Goal: Task Accomplishment & Management: Manage account settings

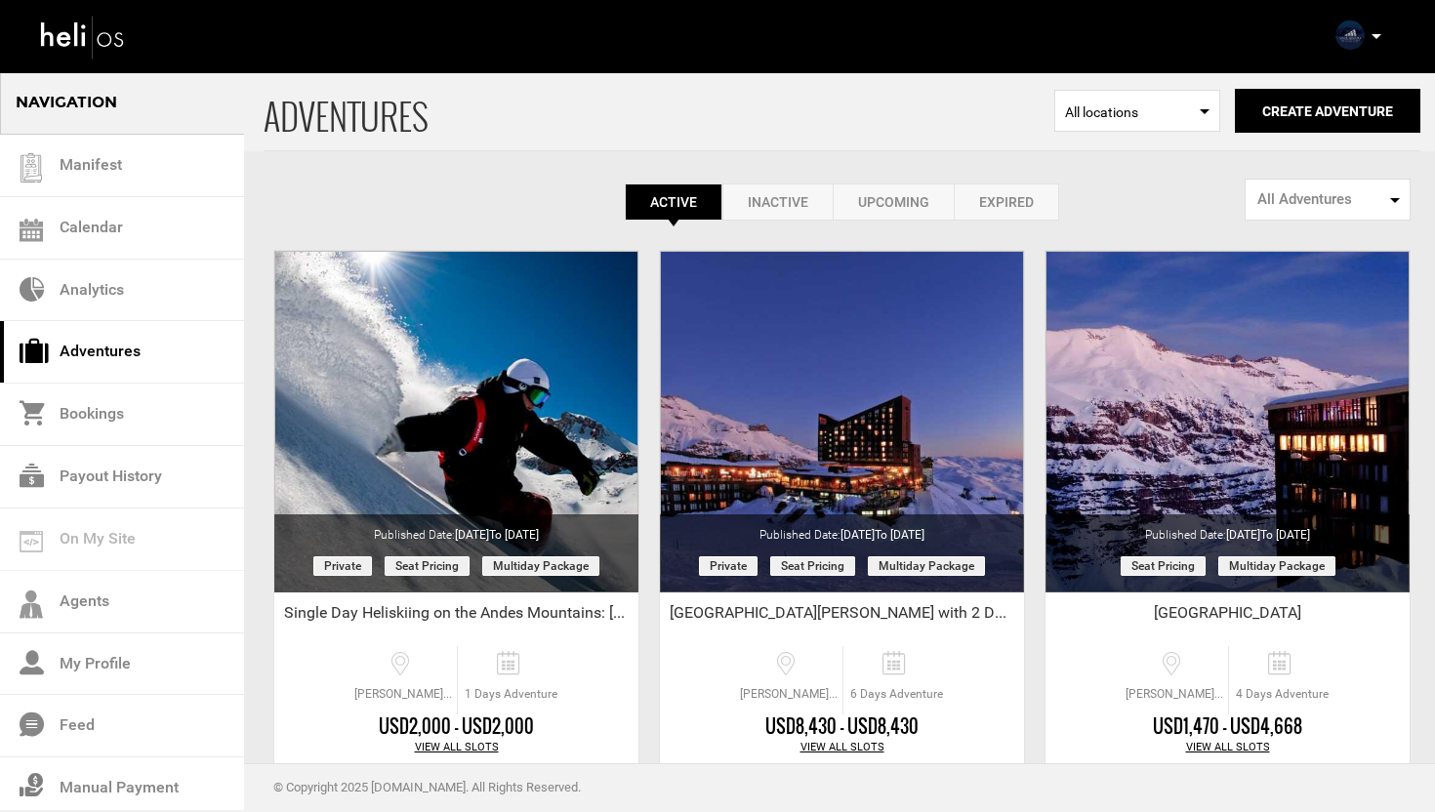
click at [1379, 33] on p at bounding box center [1376, 36] width 12 height 22
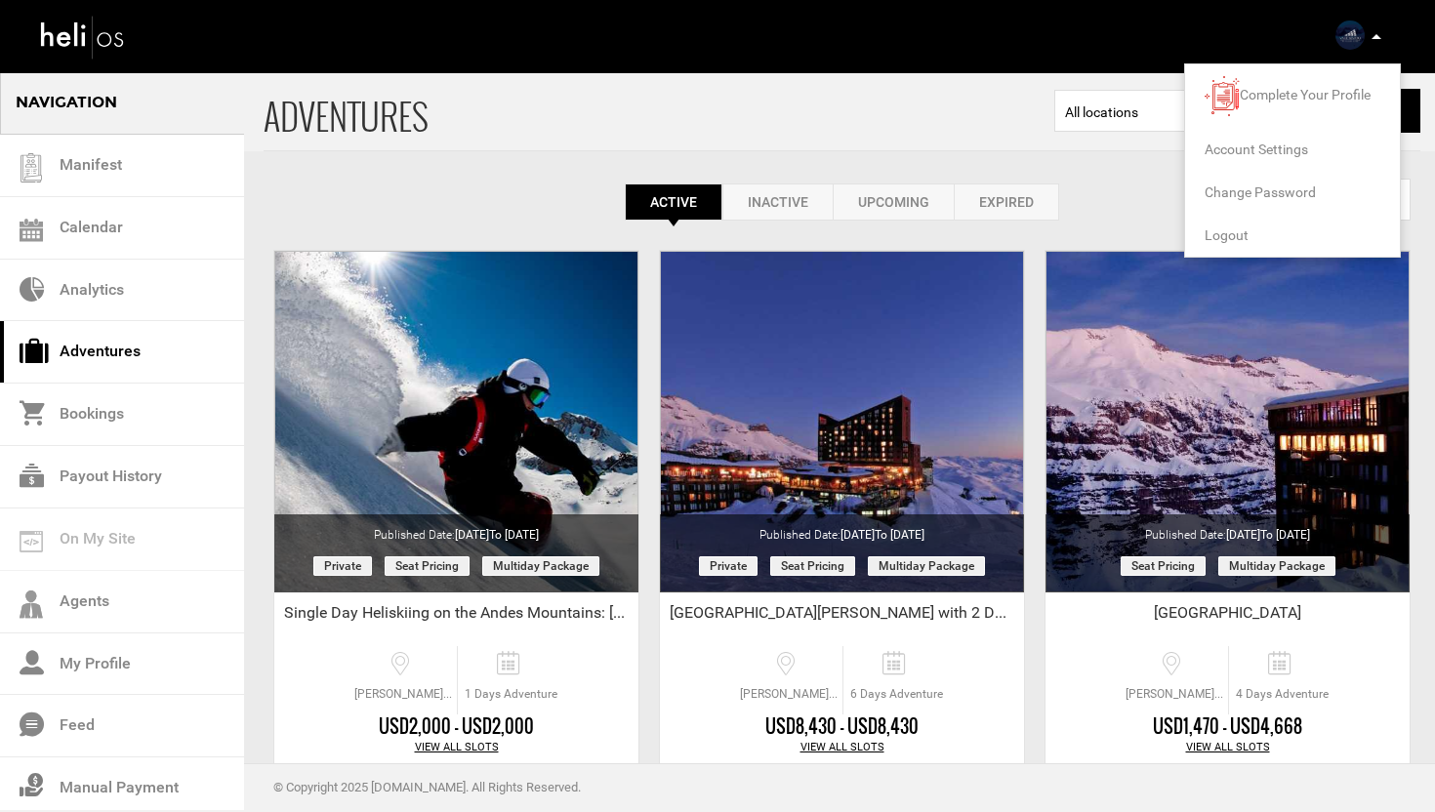
click at [1224, 227] on span "Logout" at bounding box center [1227, 235] width 44 height 16
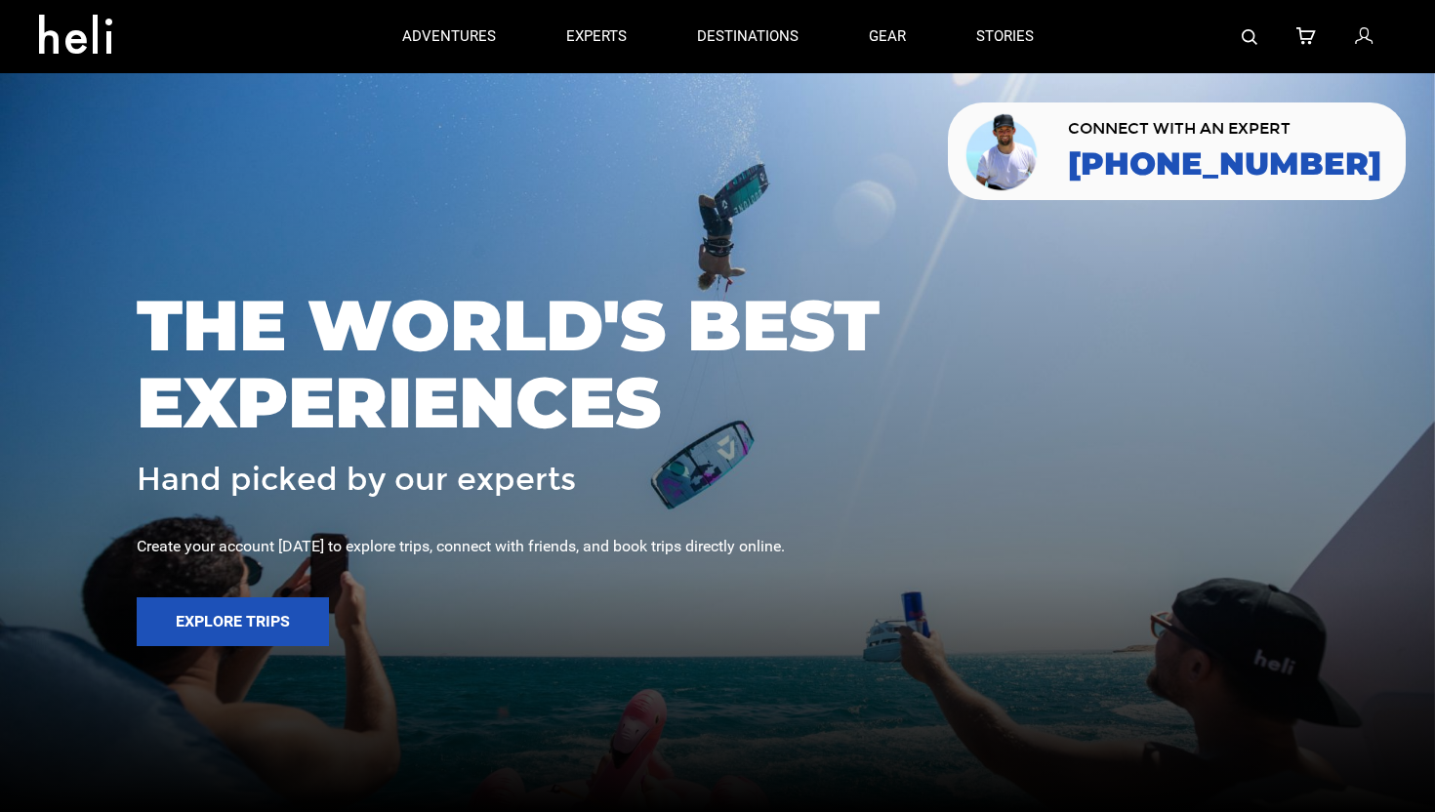
click at [1359, 43] on icon at bounding box center [1364, 36] width 18 height 25
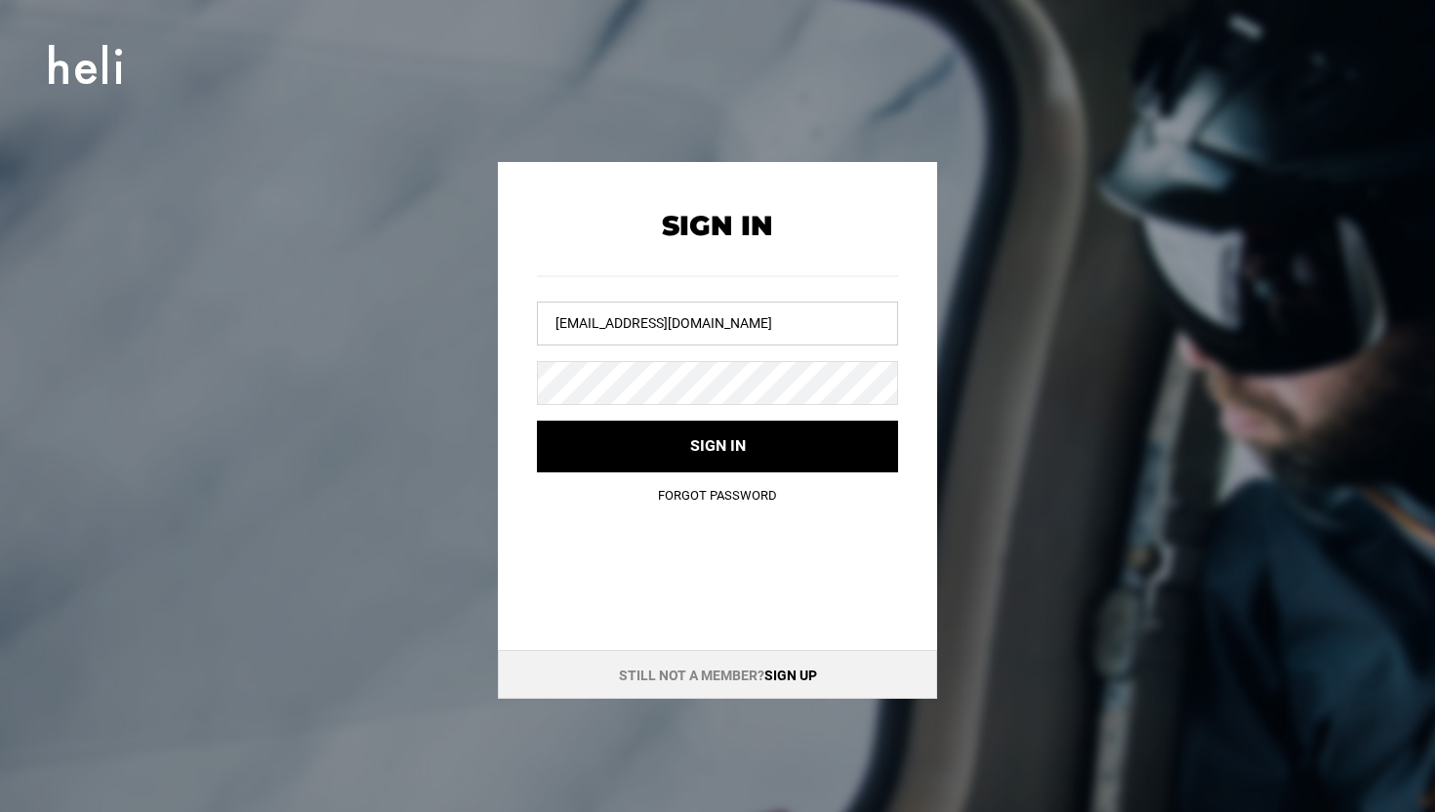
click at [736, 321] on input "[EMAIL_ADDRESS][DOMAIN_NAME]" at bounding box center [717, 324] width 361 height 44
click at [736, 320] on input "[EMAIL_ADDRESS][DOMAIN_NAME]" at bounding box center [717, 324] width 361 height 44
type input "[EMAIL_ADDRESS][DOMAIN_NAME]"
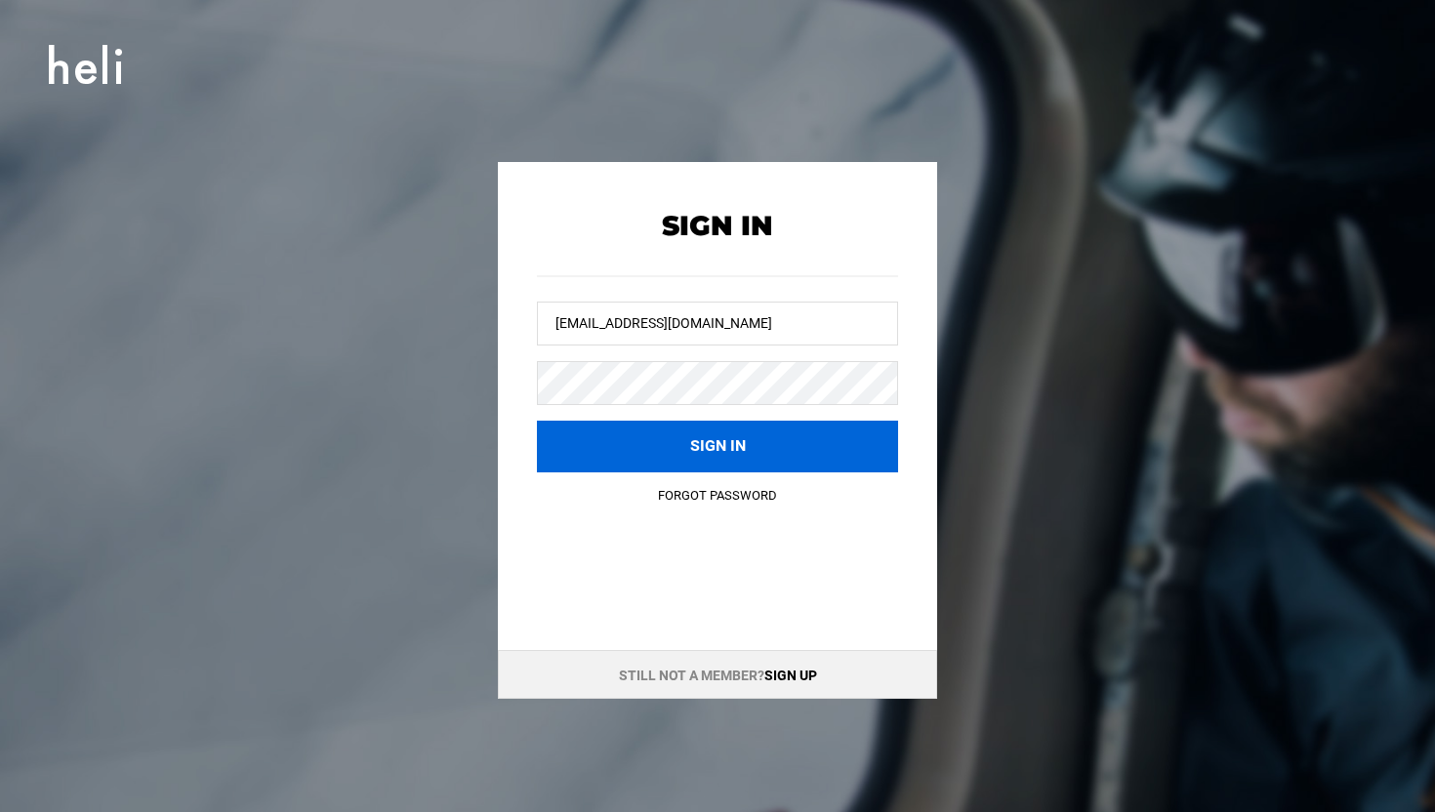
click at [668, 423] on button "Sign in" at bounding box center [717, 447] width 361 height 52
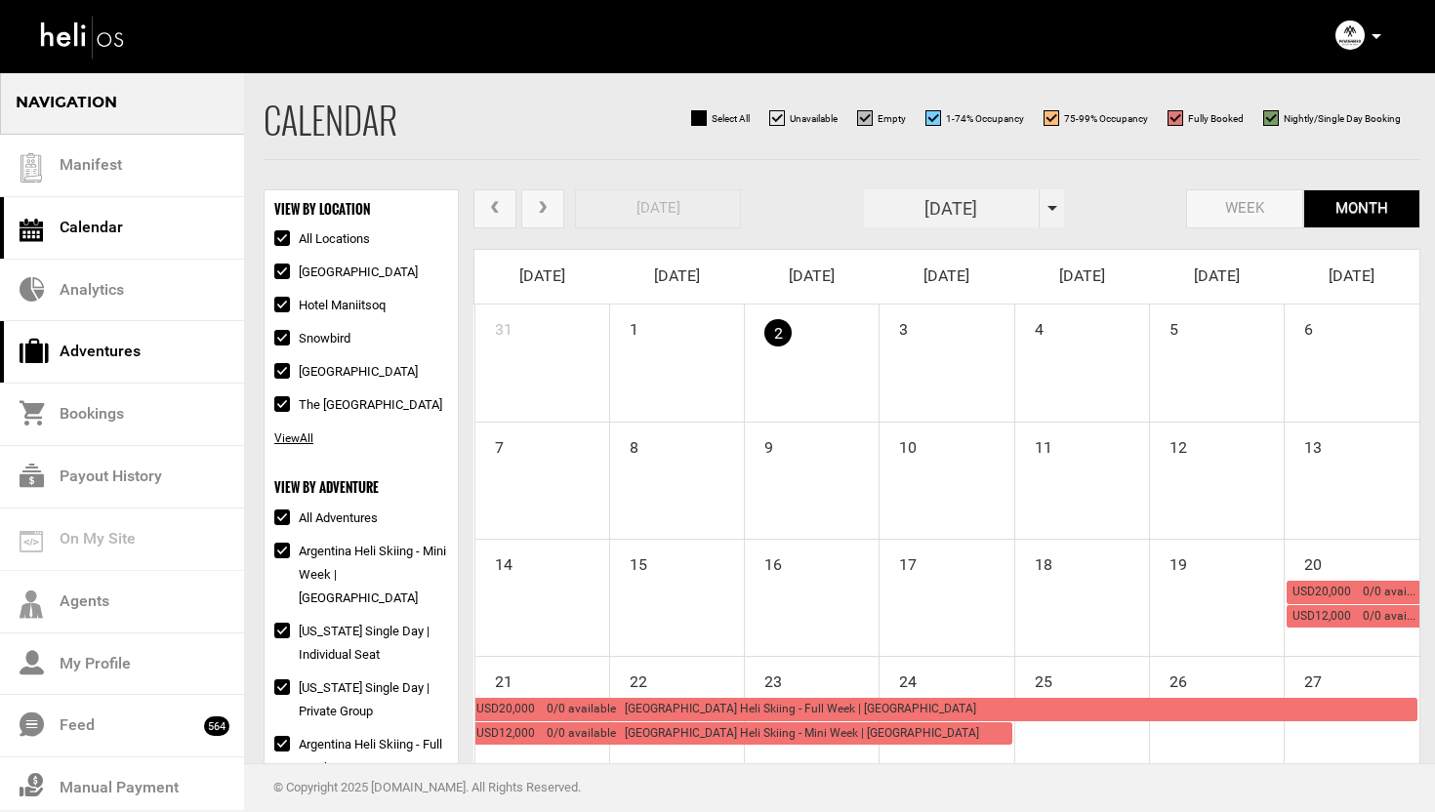
click at [159, 359] on link "Adventures" at bounding box center [122, 352] width 244 height 62
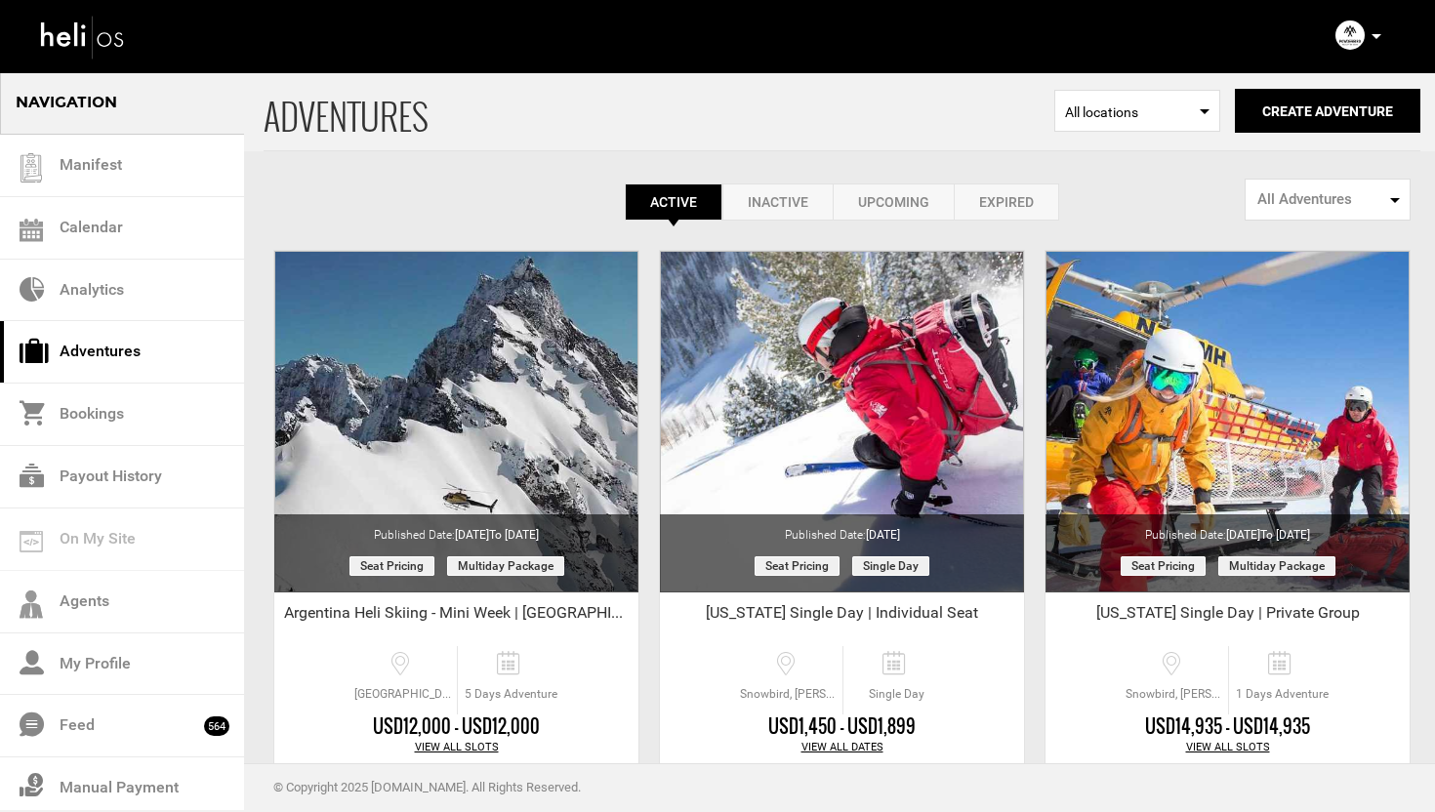
click at [992, 195] on link "Expired" at bounding box center [1006, 202] width 105 height 37
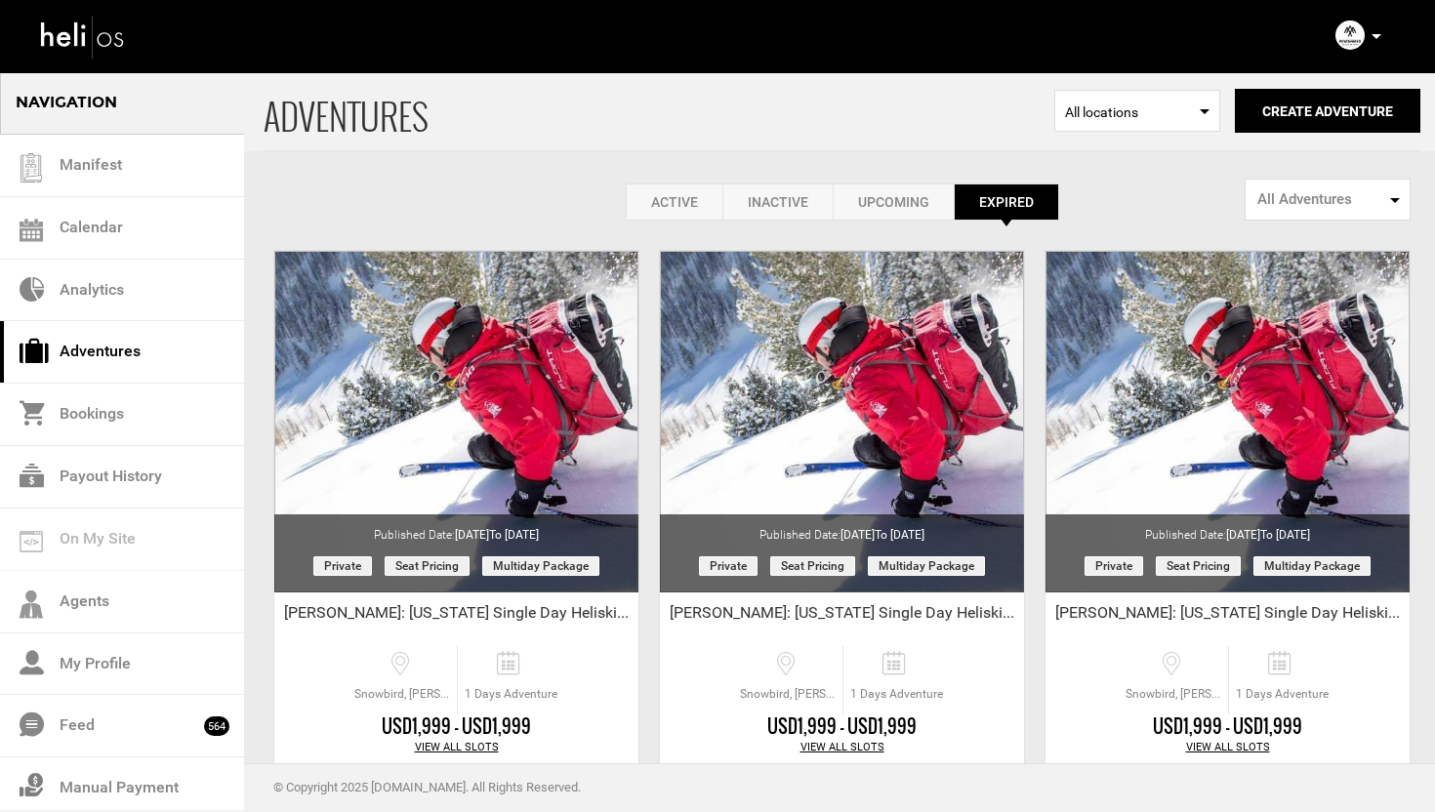
click at [675, 197] on link "Active" at bounding box center [674, 202] width 97 height 37
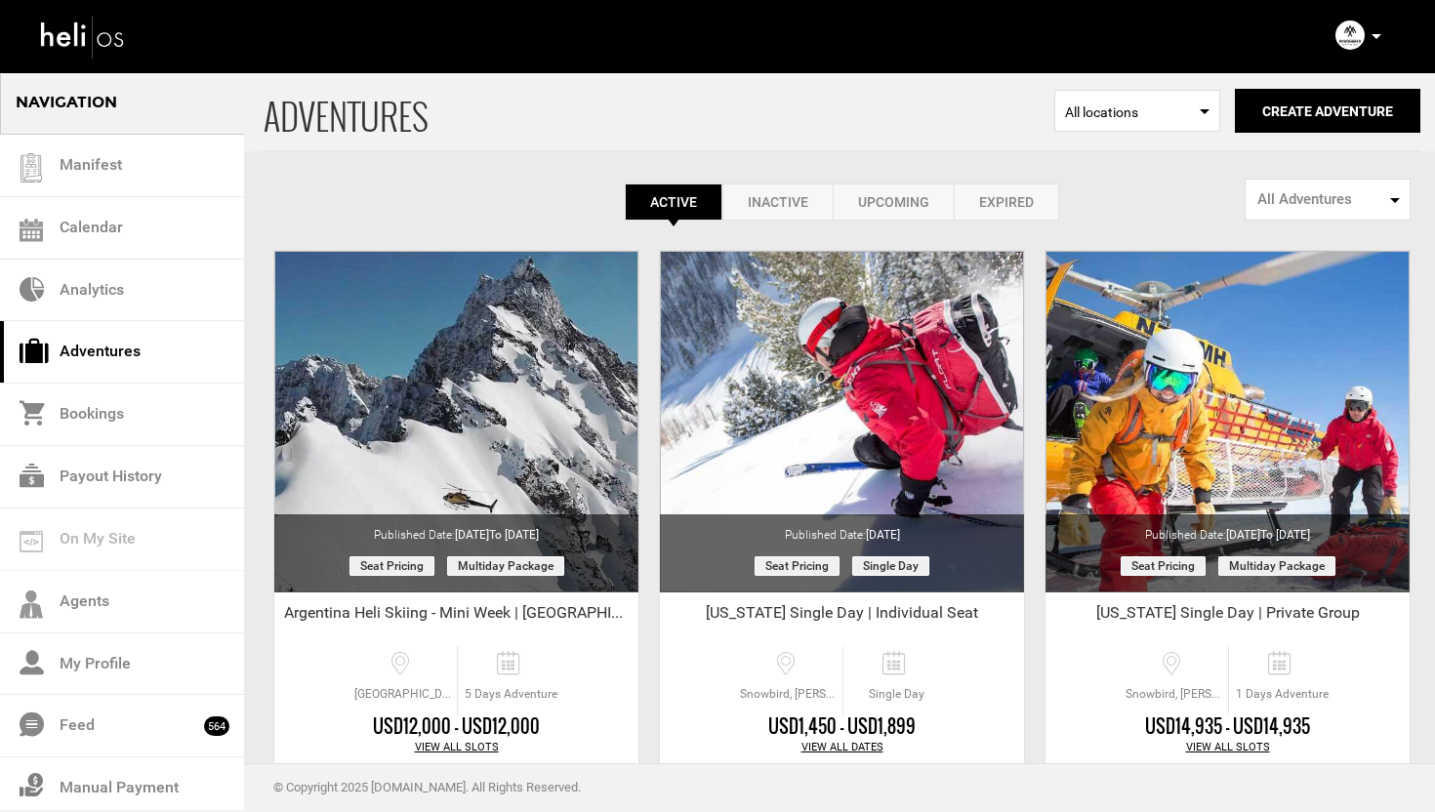
click at [994, 202] on link "Expired" at bounding box center [1006, 202] width 105 height 37
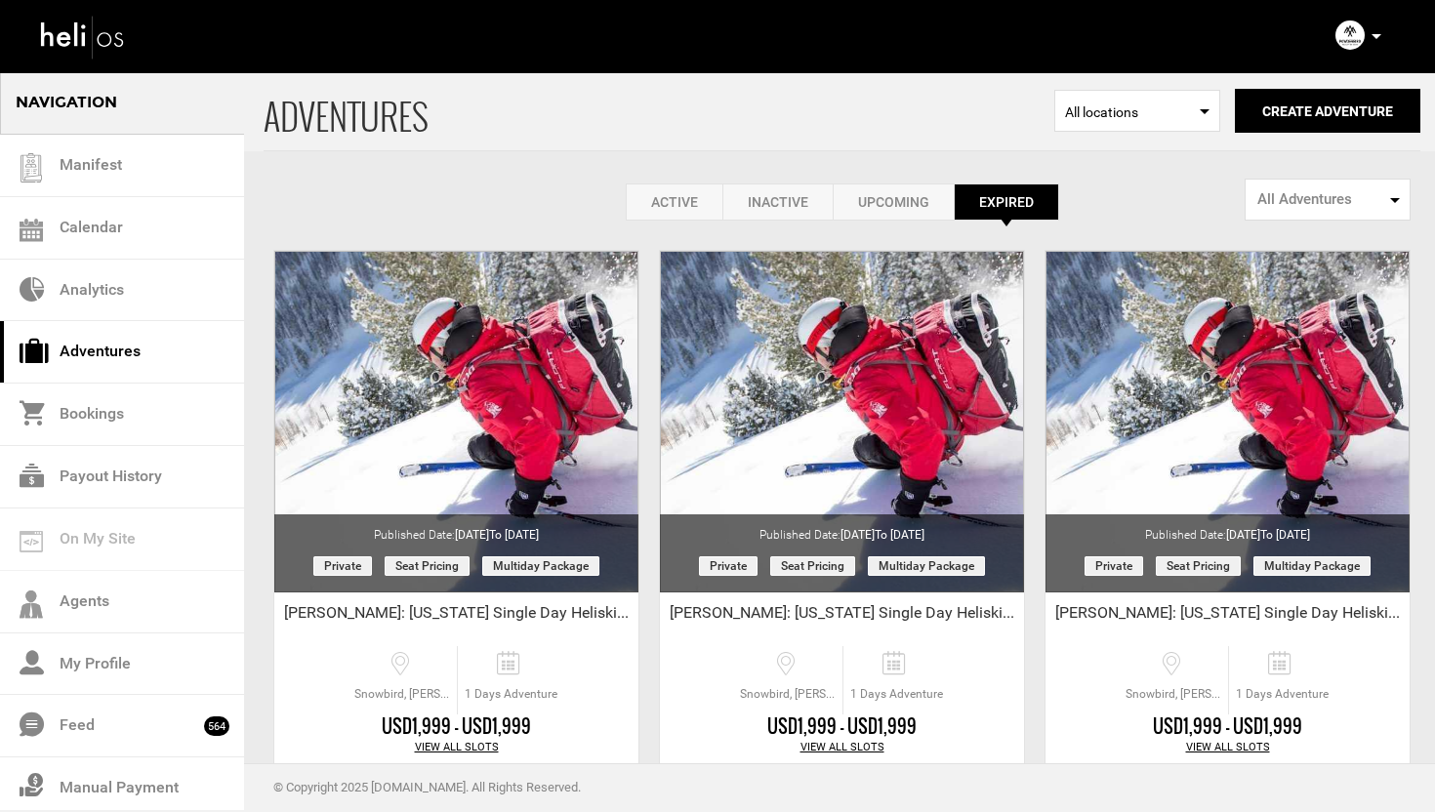
click at [682, 195] on link "Active" at bounding box center [674, 202] width 97 height 37
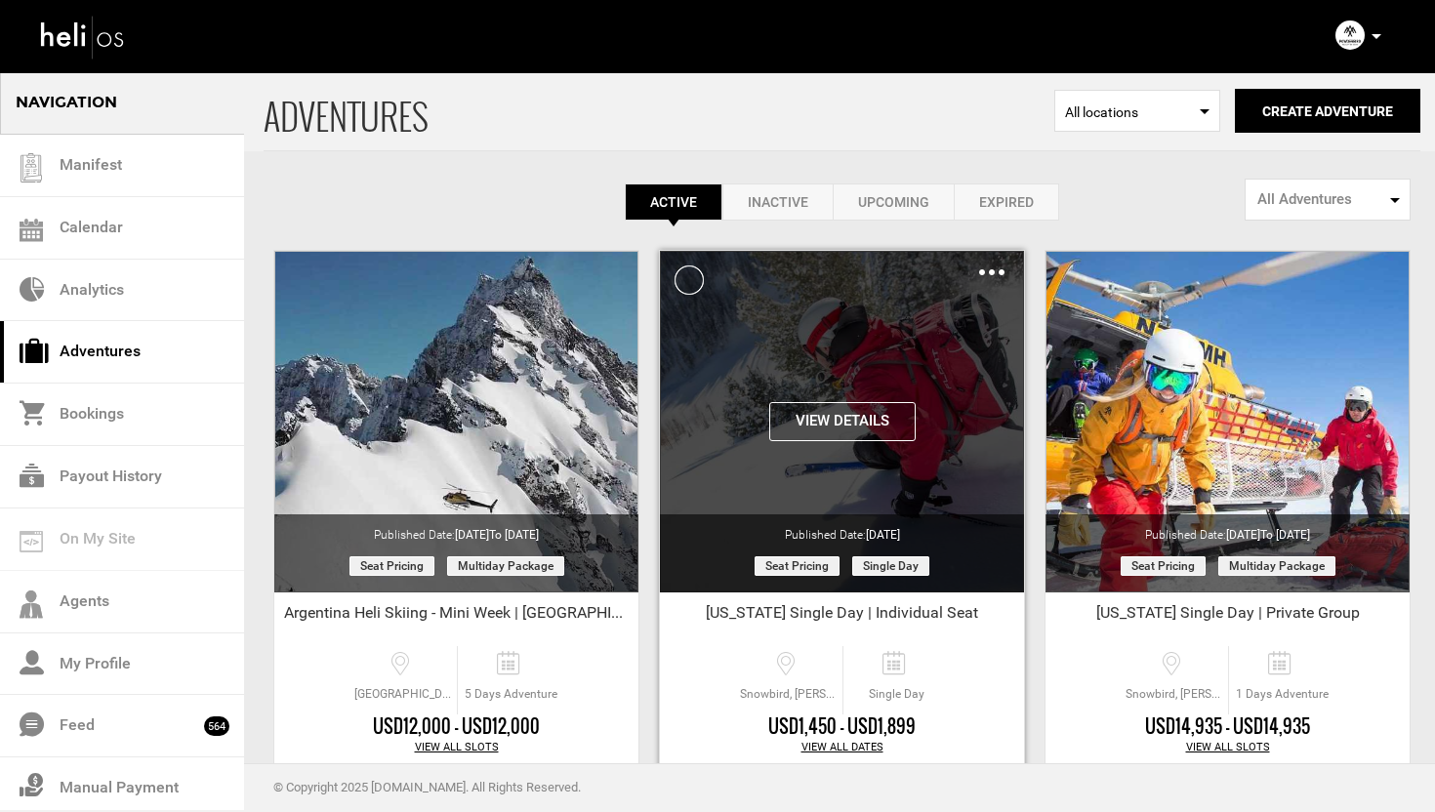
click at [866, 427] on button "View Details" at bounding box center [842, 421] width 146 height 39
click at [997, 272] on img at bounding box center [991, 272] width 25 height 6
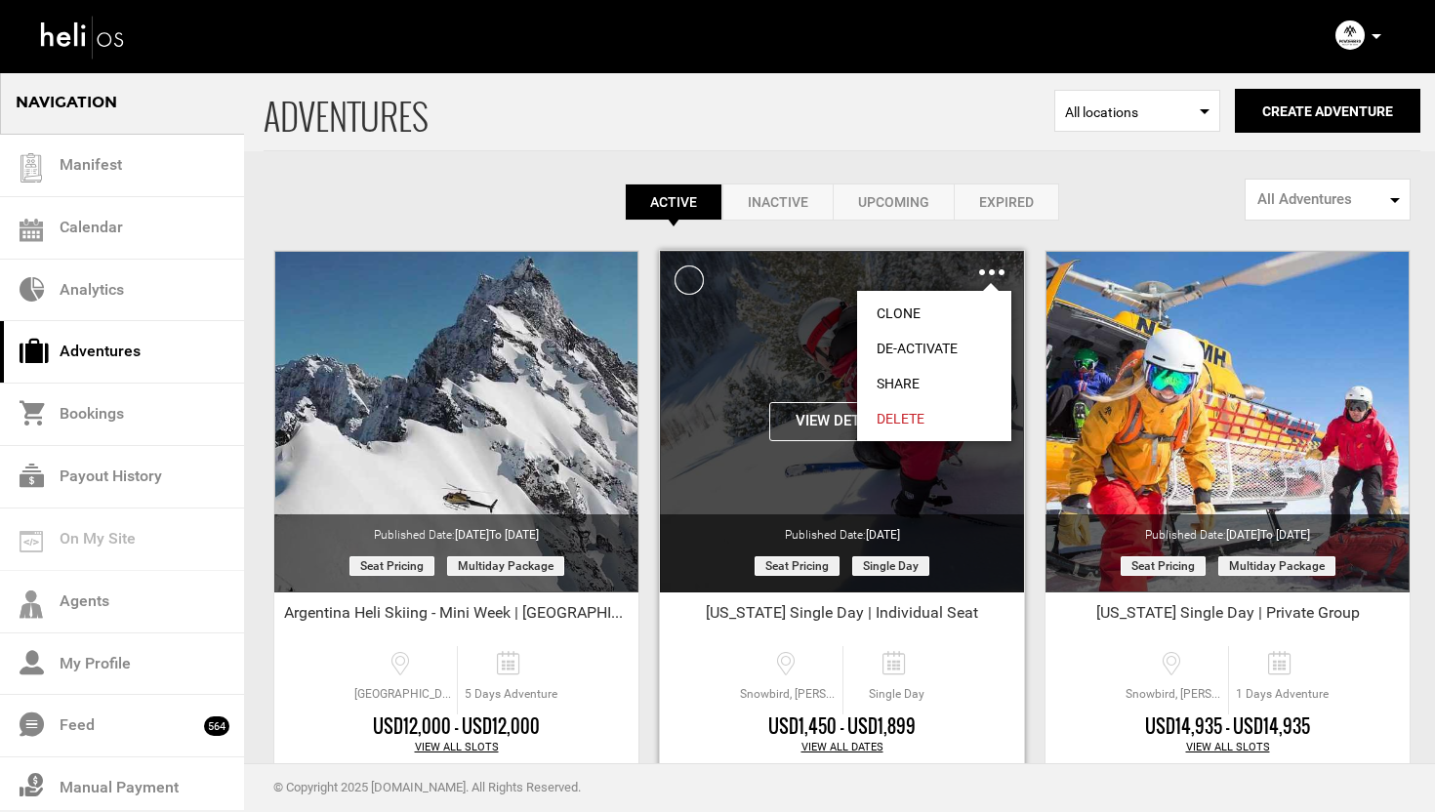
click at [920, 311] on link "Clone" at bounding box center [934, 313] width 154 height 35
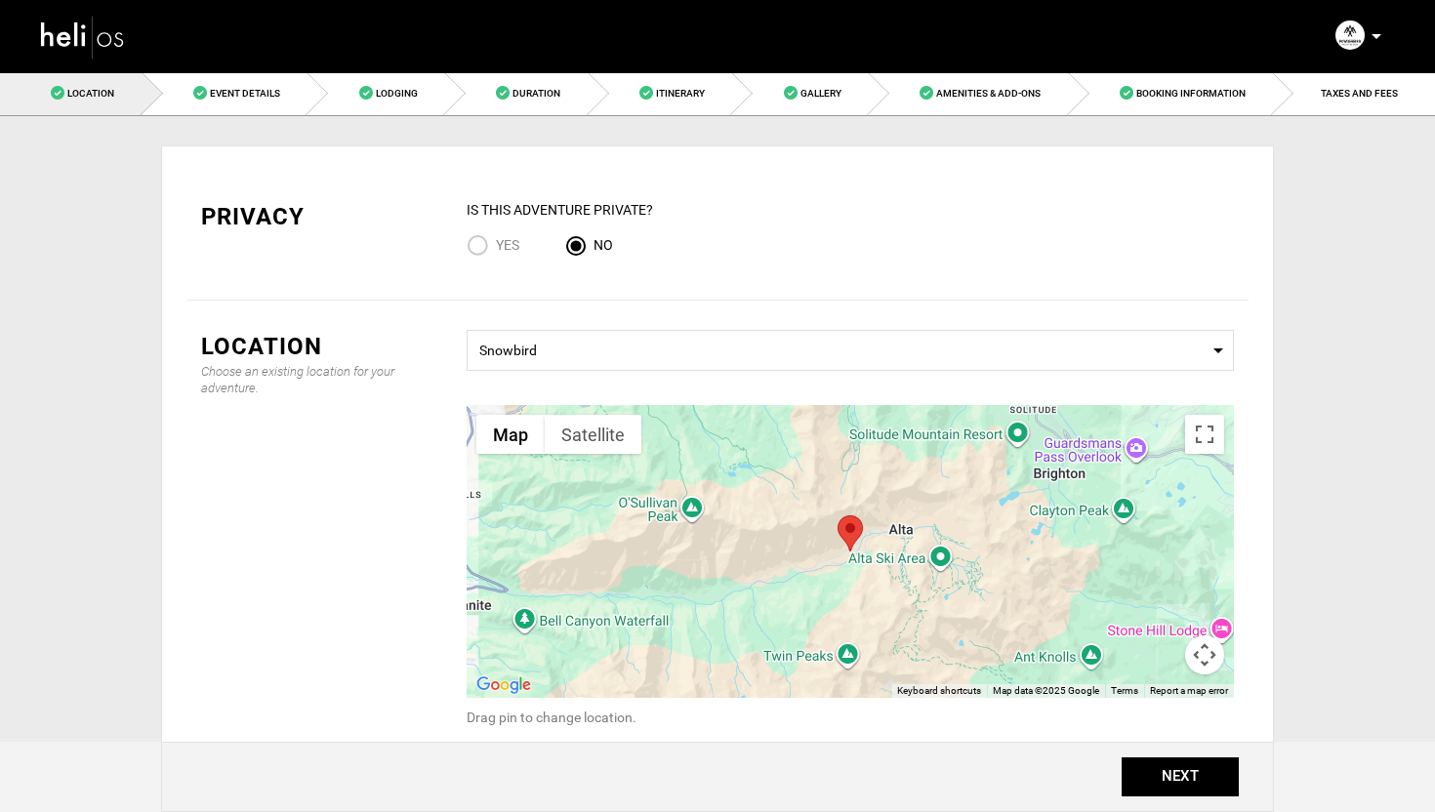
scroll to position [1, 0]
click at [478, 239] on input "Yes" at bounding box center [481, 246] width 29 height 26
radio input "true"
radio input "false"
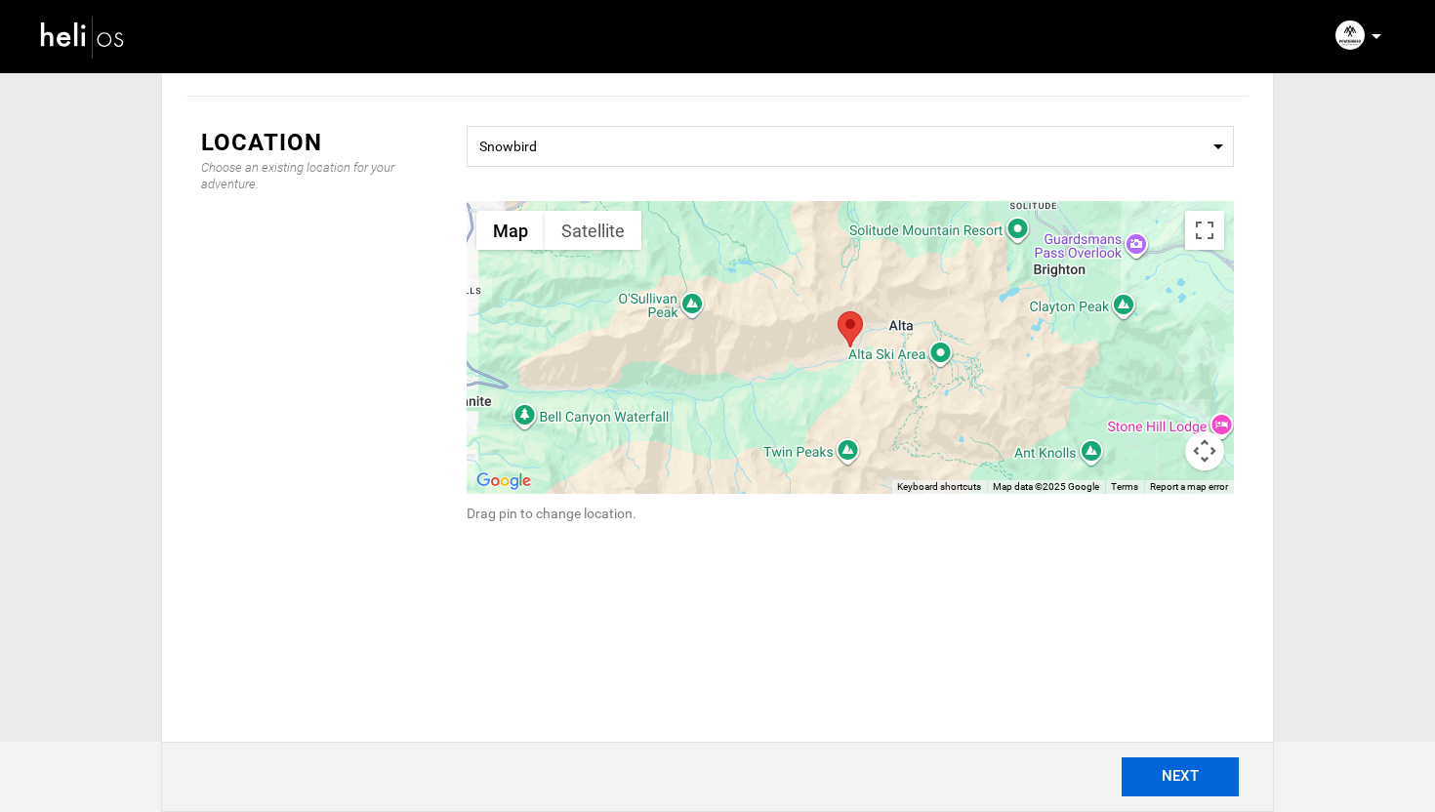
click at [1204, 773] on button "NEXT" at bounding box center [1180, 777] width 117 height 39
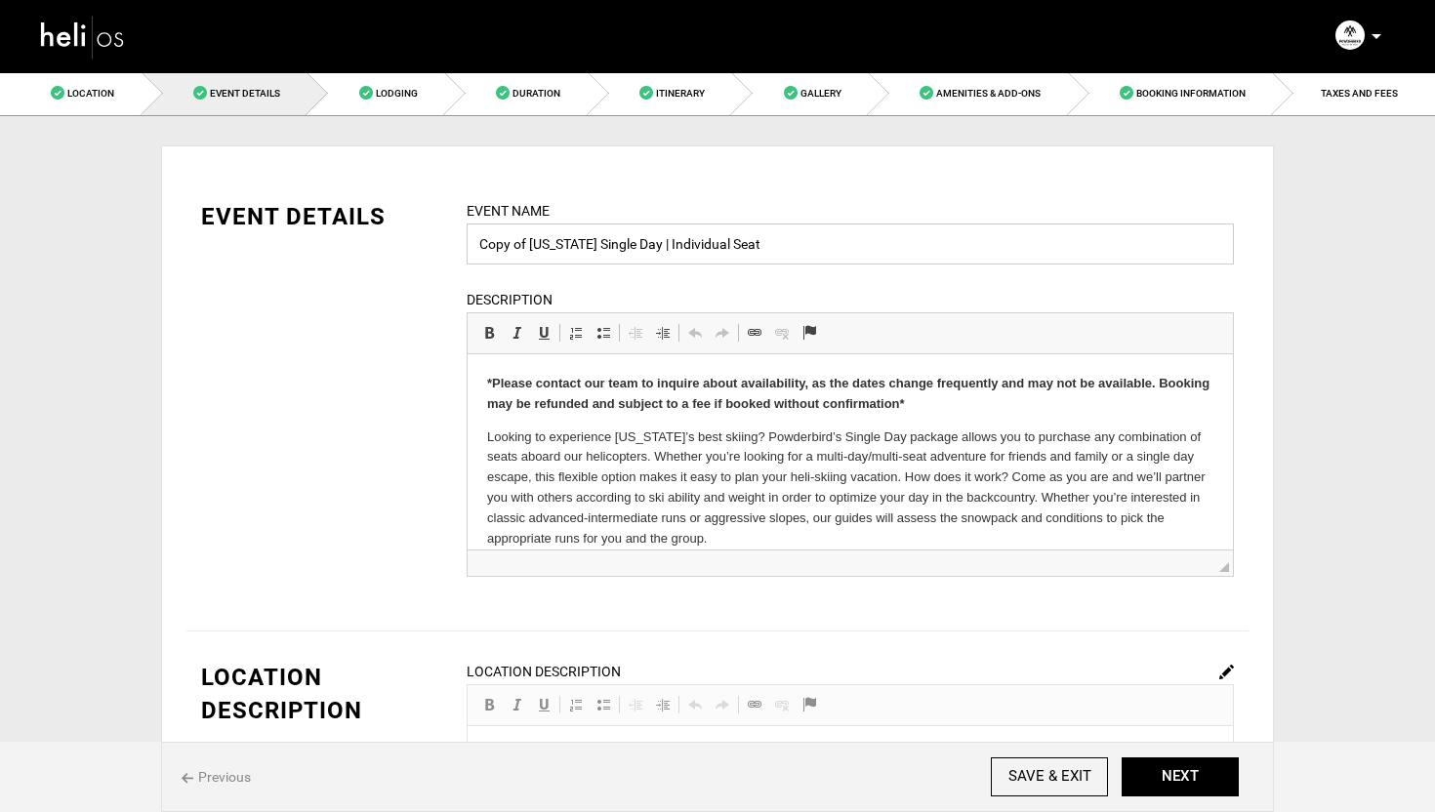
drag, startPoint x: 525, startPoint y: 247, endPoint x: 478, endPoint y: 248, distance: 46.9
click at [478, 248] on input "Copy of [US_STATE] Single Day | Individual Seat" at bounding box center [850, 244] width 767 height 41
type input "[US_STATE] Single Day | Individual Seat"
click at [381, 352] on div "EVENT DETAILS Event Name [US_STATE] Single Day | Individual Seat Event name can…" at bounding box center [717, 400] width 1062 height 401
click at [331, 361] on div "EVENT DETAILS Event Name [US_STATE] Single Day | Individual Seat Event name can…" at bounding box center [717, 400] width 1062 height 401
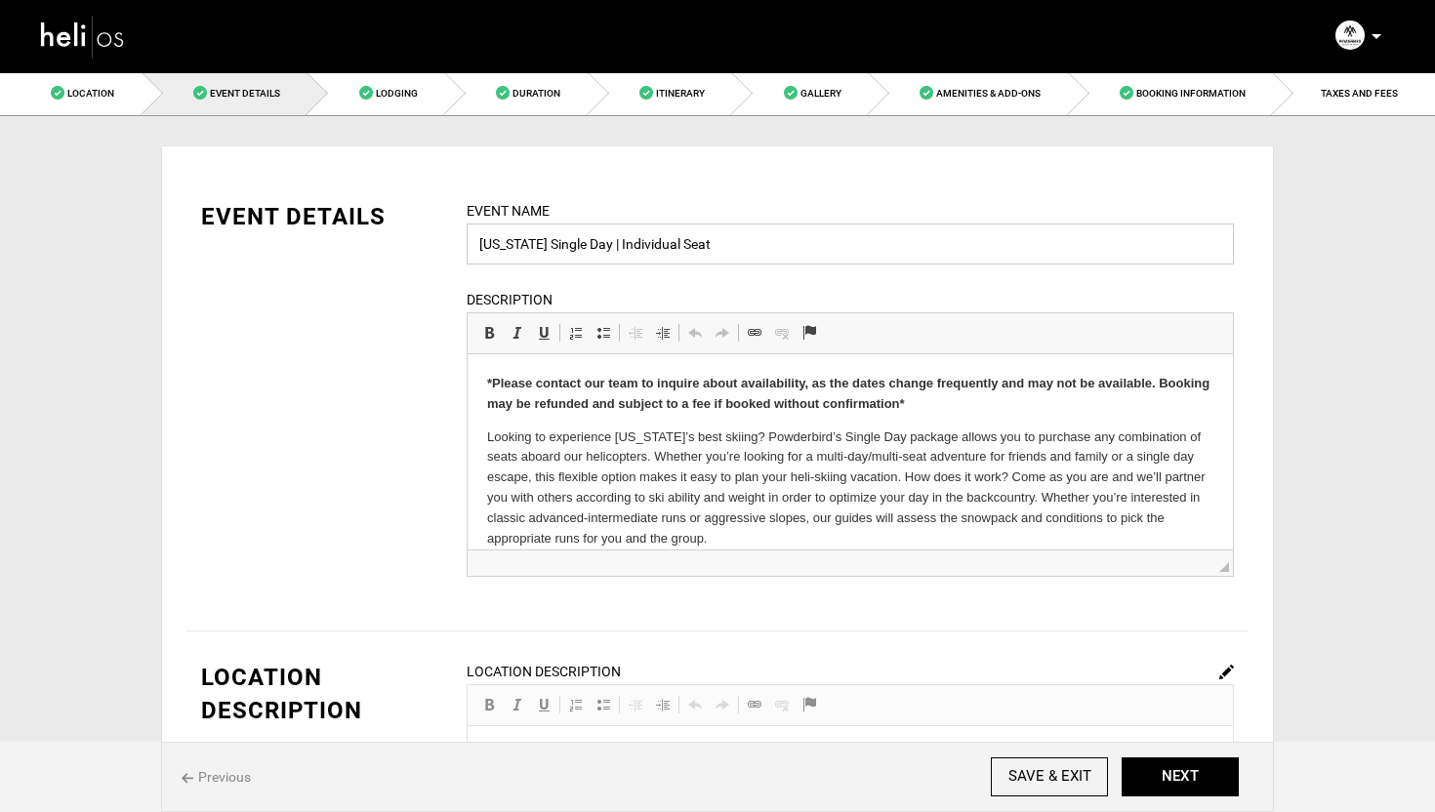
click at [481, 246] on input "[US_STATE] Single Day | Individual Seat" at bounding box center [850, 244] width 767 height 41
click at [421, 335] on div "EVENT DETAILS Event Name [US_STATE] Single Day | Individual Seat Event name can…" at bounding box center [717, 400] width 1062 height 401
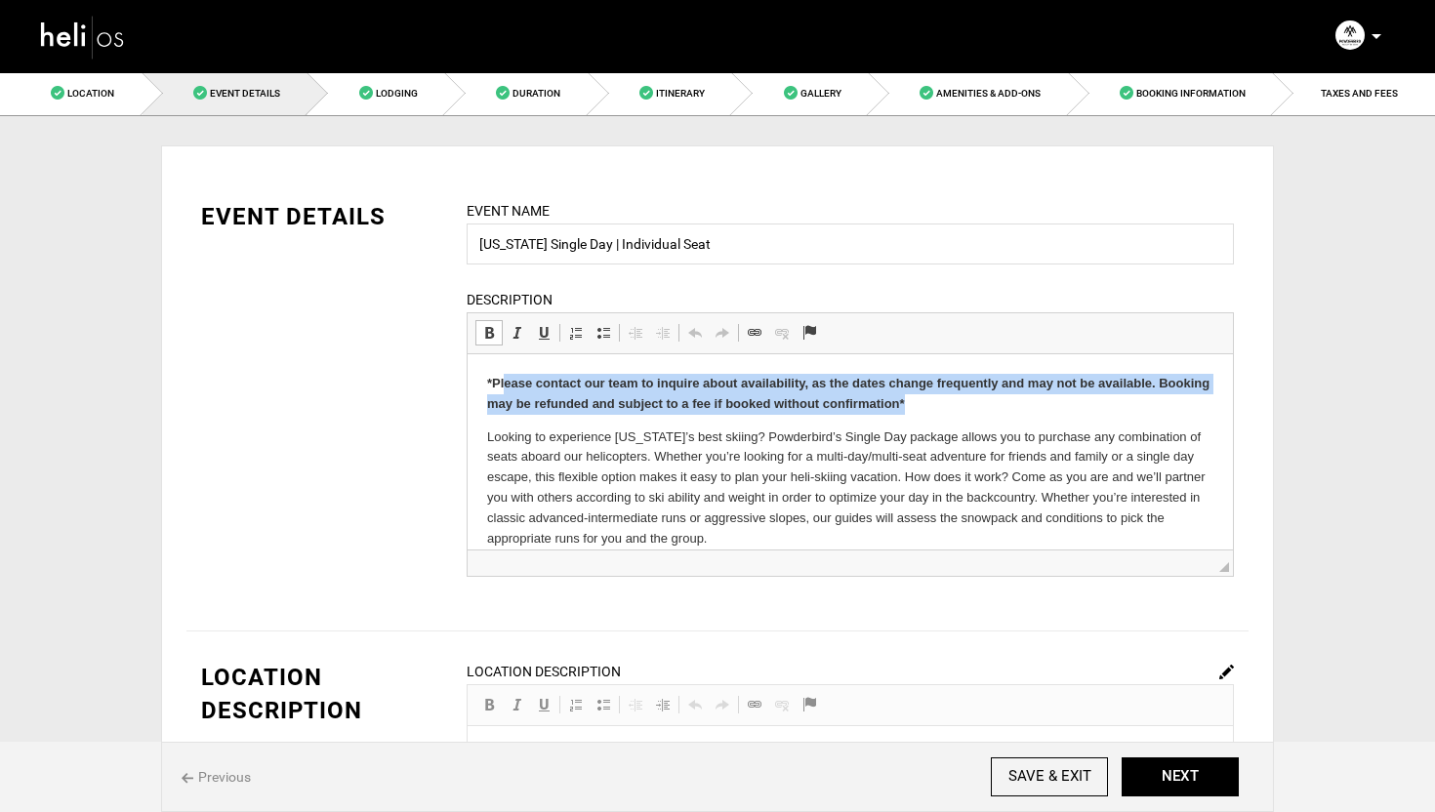
drag, startPoint x: 921, startPoint y: 399, endPoint x: 507, endPoint y: 375, distance: 414.7
click at [507, 375] on p "*Please contact our team to inquire about availability, as the dates change fre…" at bounding box center [850, 394] width 726 height 41
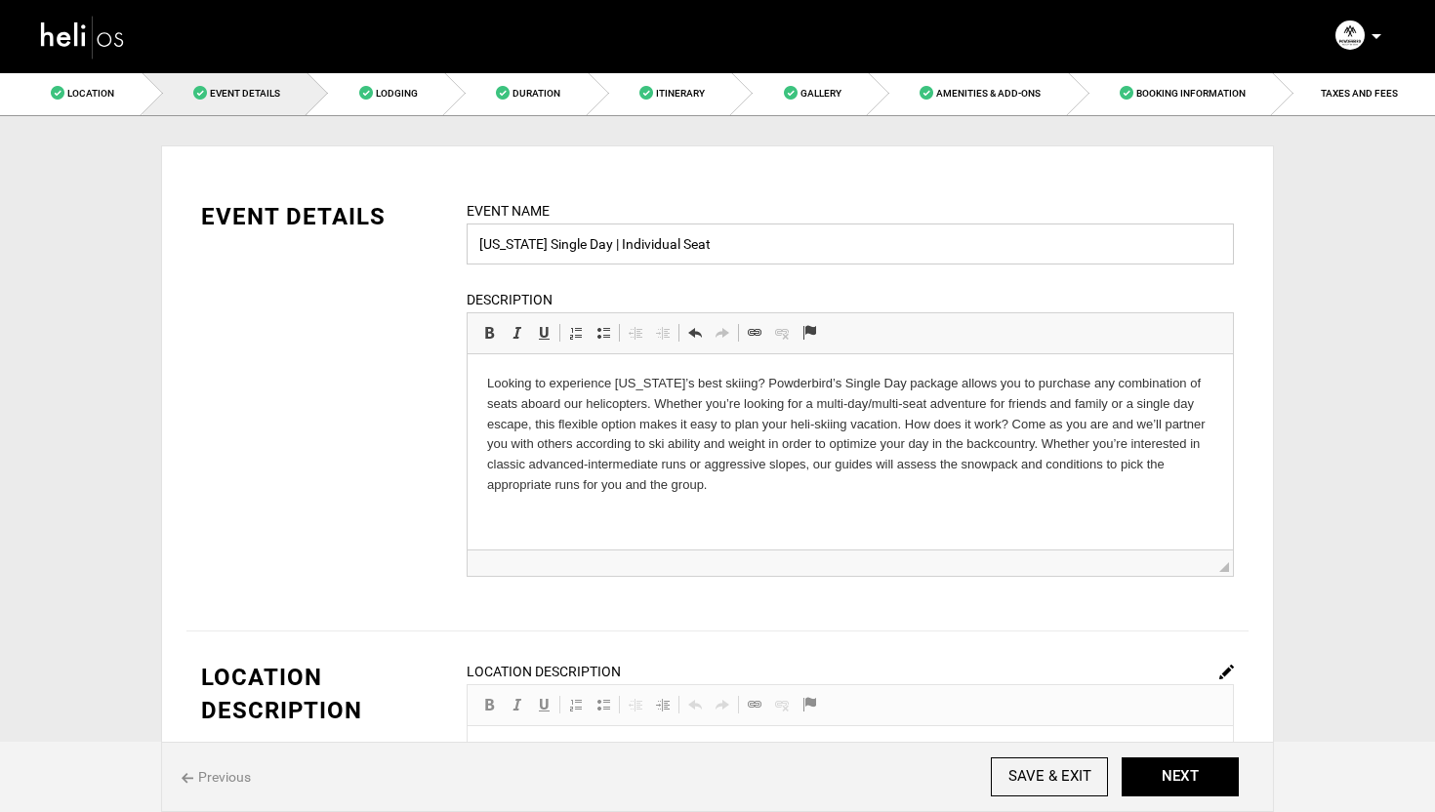
click at [480, 246] on input "[US_STATE] Single Day | Individual Seat" at bounding box center [850, 244] width 767 height 41
type input "[PERSON_NAME]: [US_STATE] Single Day | Individual Seat"
click at [327, 376] on div "EVENT DETAILS Event Name [PERSON_NAME]: [US_STATE] Single Day | Individual Seat…" at bounding box center [717, 400] width 1062 height 401
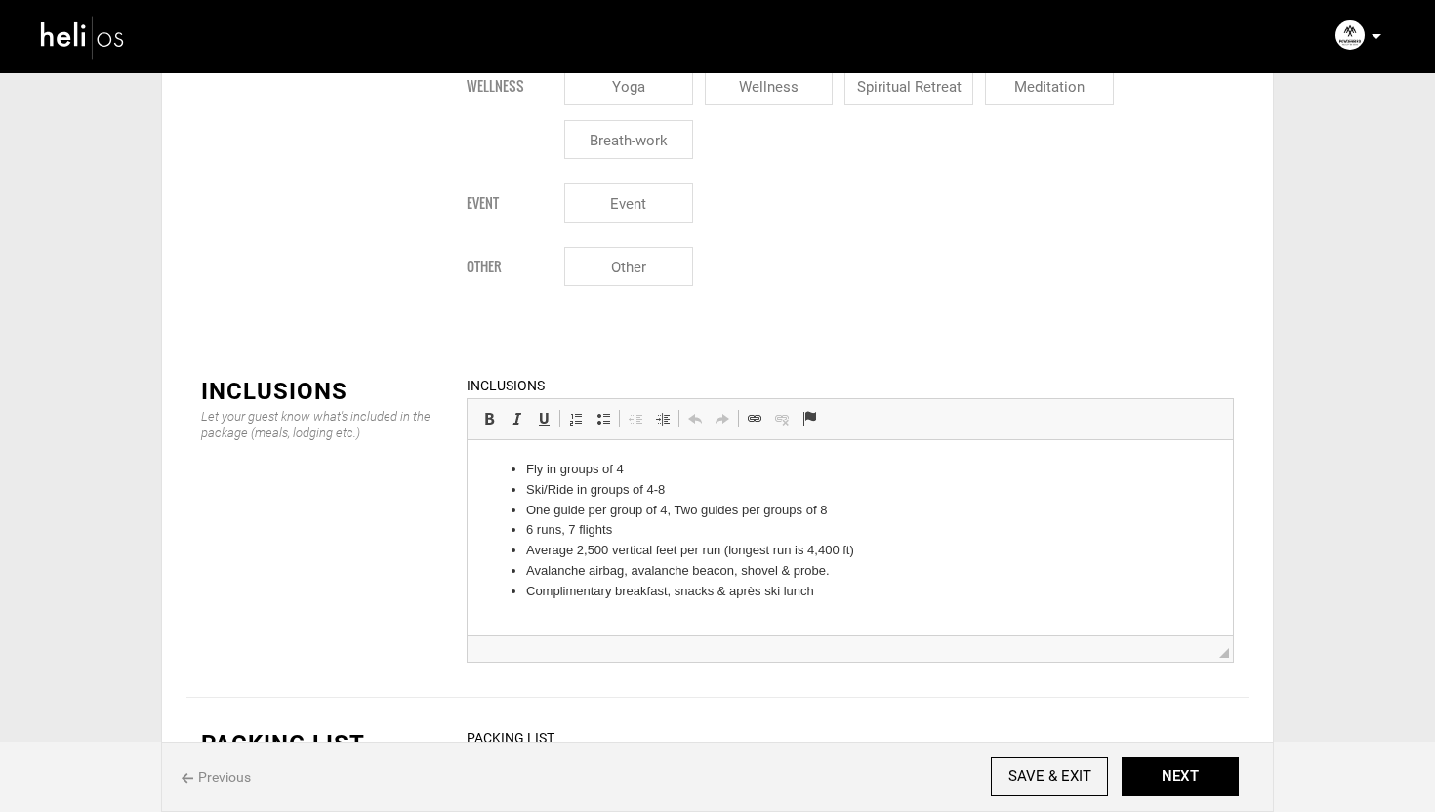
scroll to position [2732, 0]
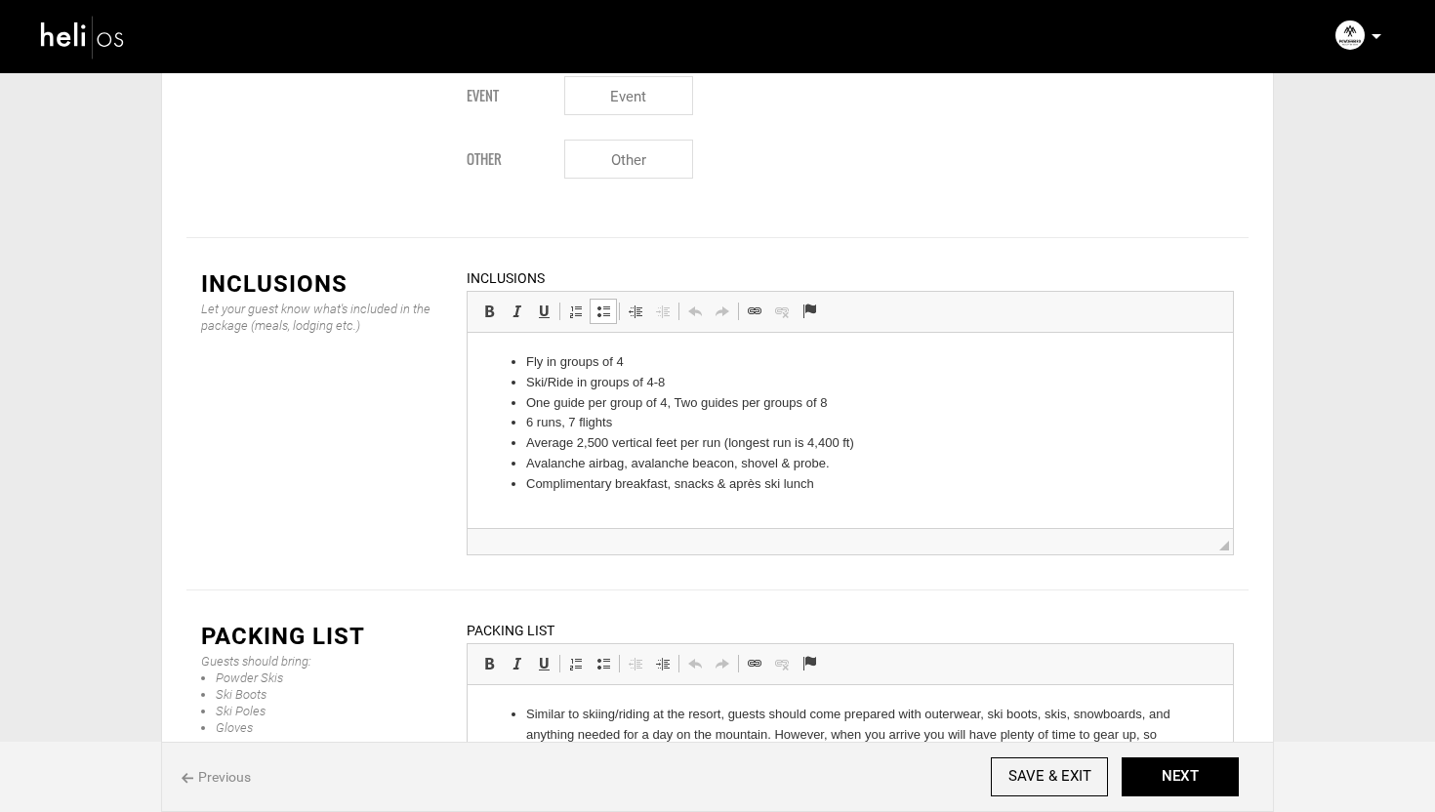
click at [842, 467] on li "Avalanche airbag, avalanche beacon, shovel & probe." at bounding box center [850, 464] width 648 height 21
click at [440, 401] on div "Inclusions Let your guest know what's included in the package (meals, lodging e…" at bounding box center [717, 414] width 1062 height 293
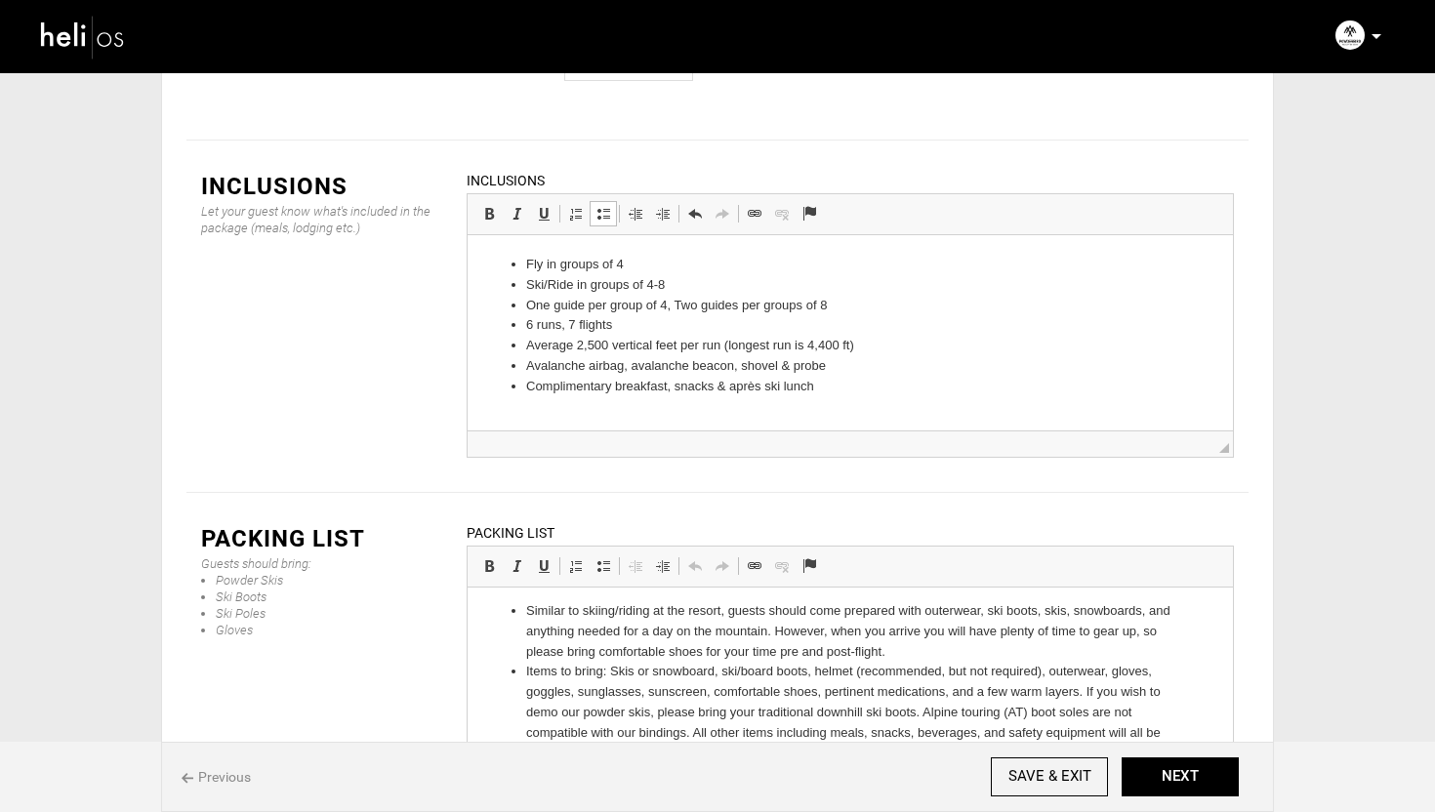
scroll to position [0, 0]
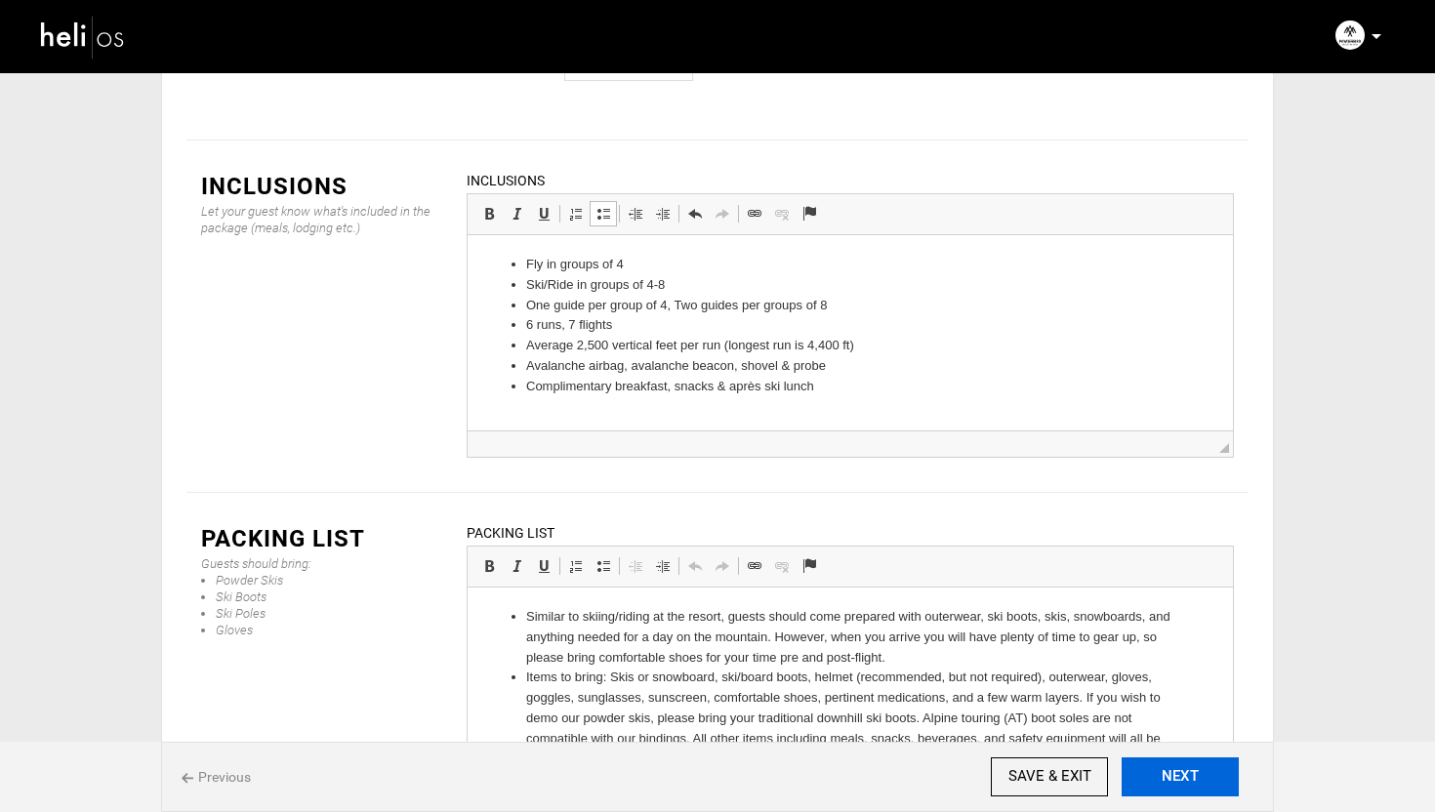
click at [1201, 783] on button "NEXT" at bounding box center [1180, 777] width 117 height 39
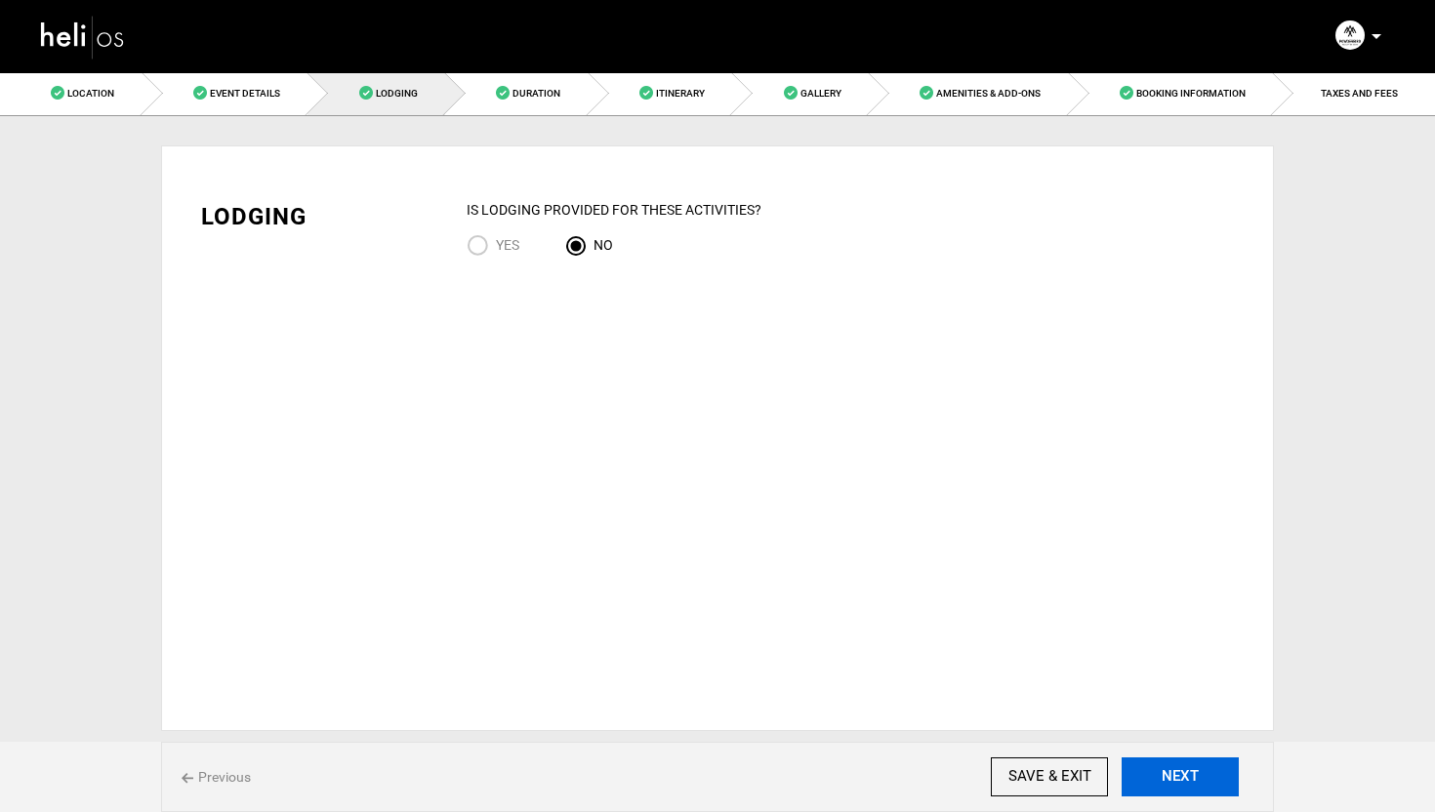
click at [1184, 768] on button "NEXT" at bounding box center [1180, 777] width 117 height 39
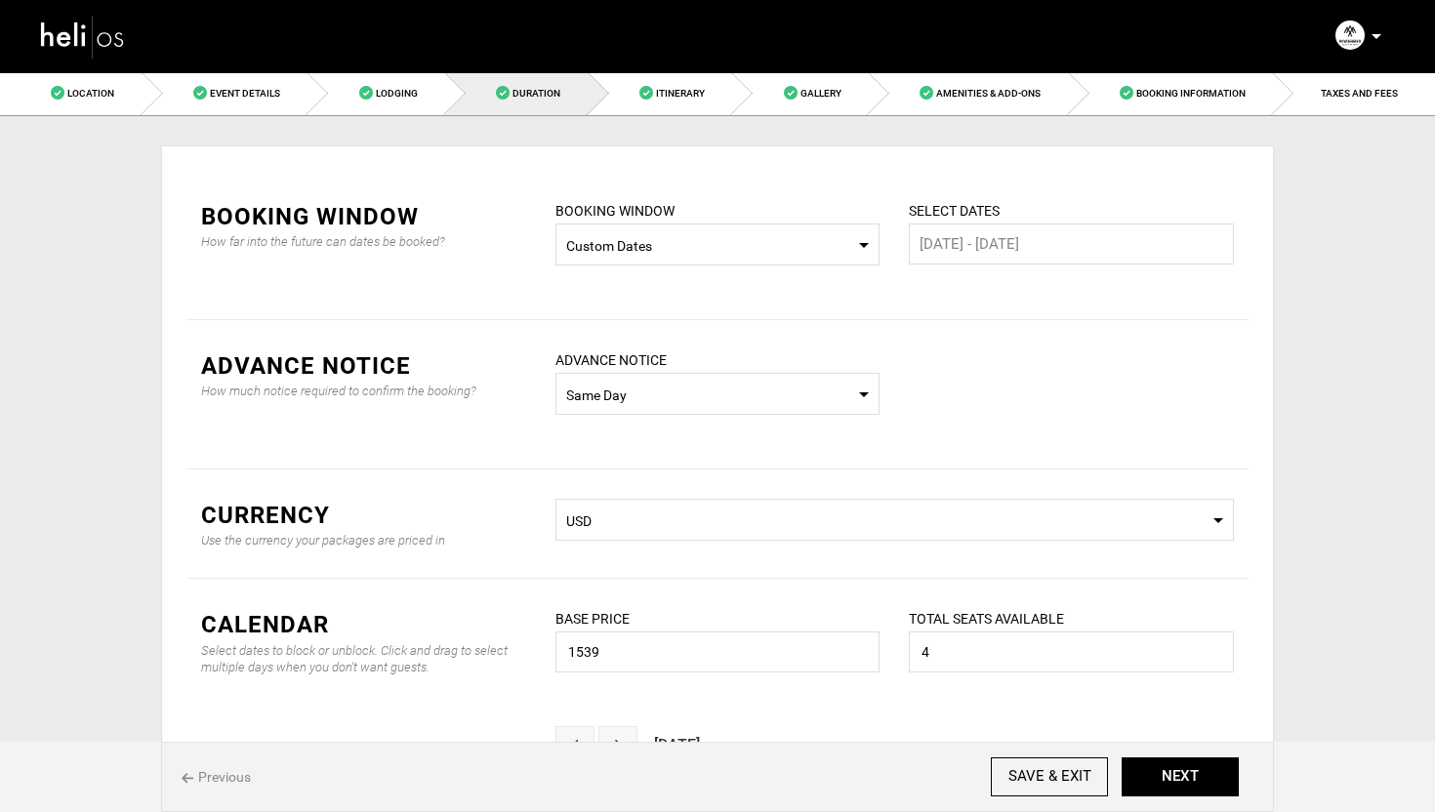
click at [745, 234] on span "Select Booking Window Custom Dates" at bounding box center [718, 245] width 325 height 42
click at [622, 384] on div "Custom Dates" at bounding box center [718, 393] width 294 height 20
click at [1010, 243] on input "[DATE] - [DATE]" at bounding box center [1071, 244] width 325 height 41
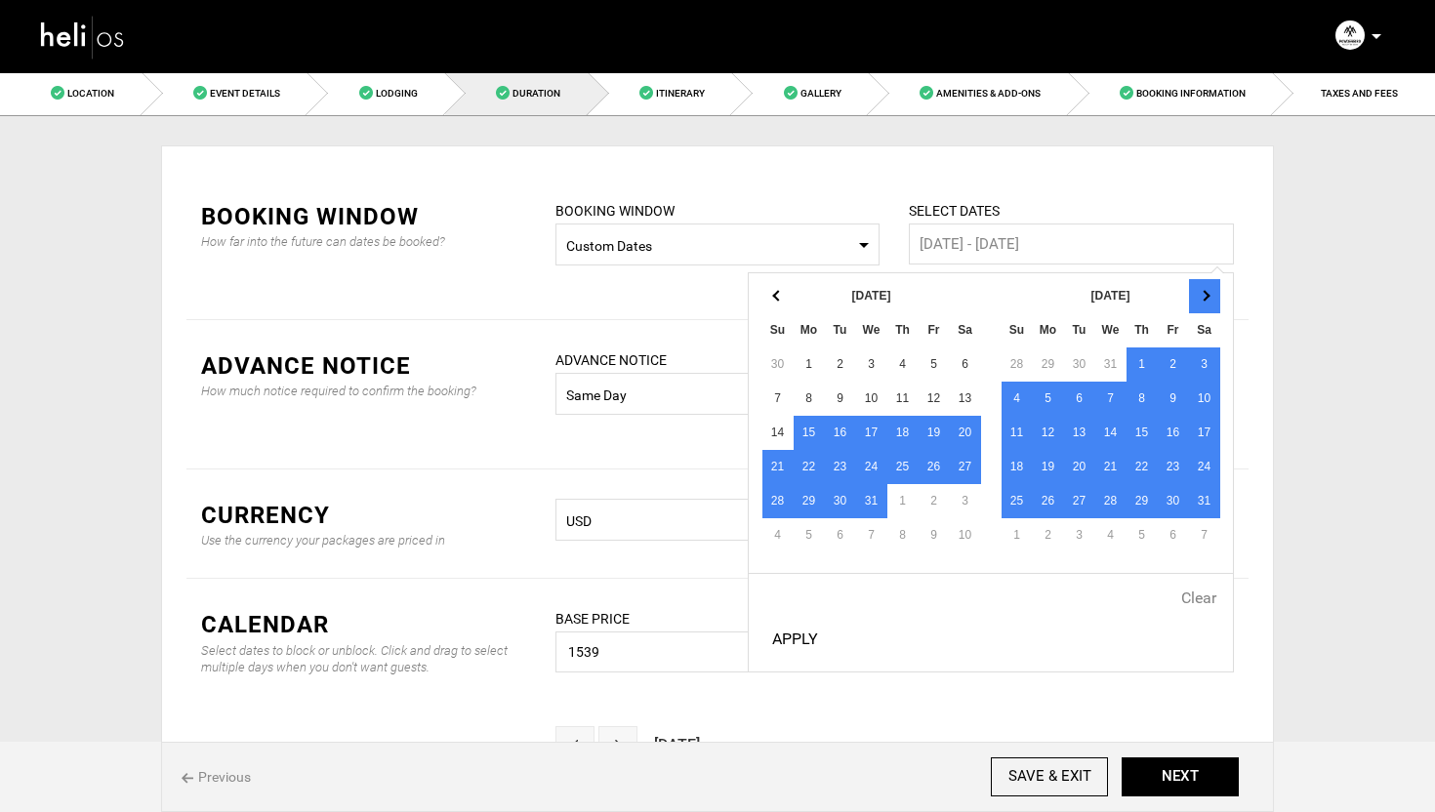
click at [1216, 306] on th at bounding box center [1204, 296] width 31 height 34
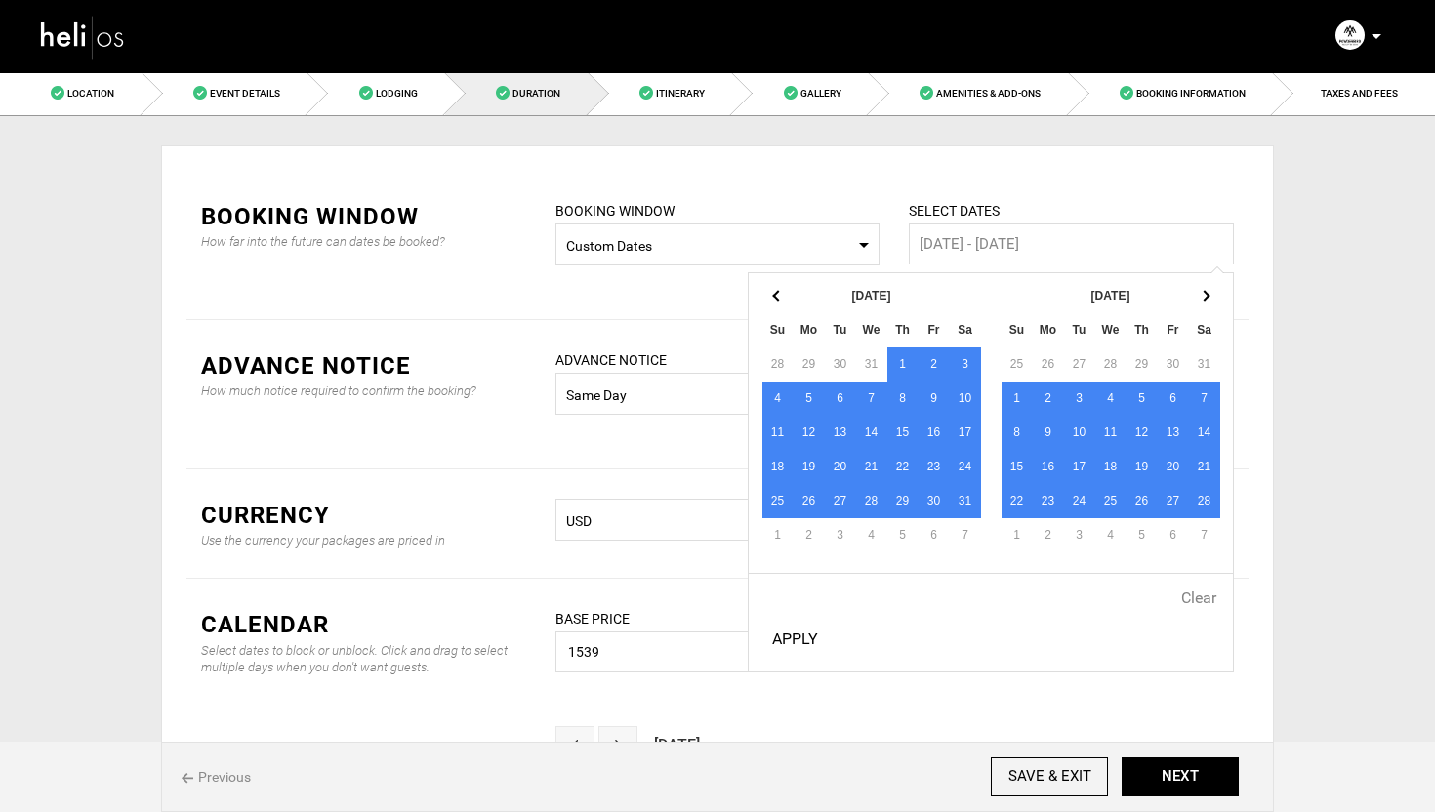
click at [1216, 306] on th at bounding box center [1204, 296] width 31 height 34
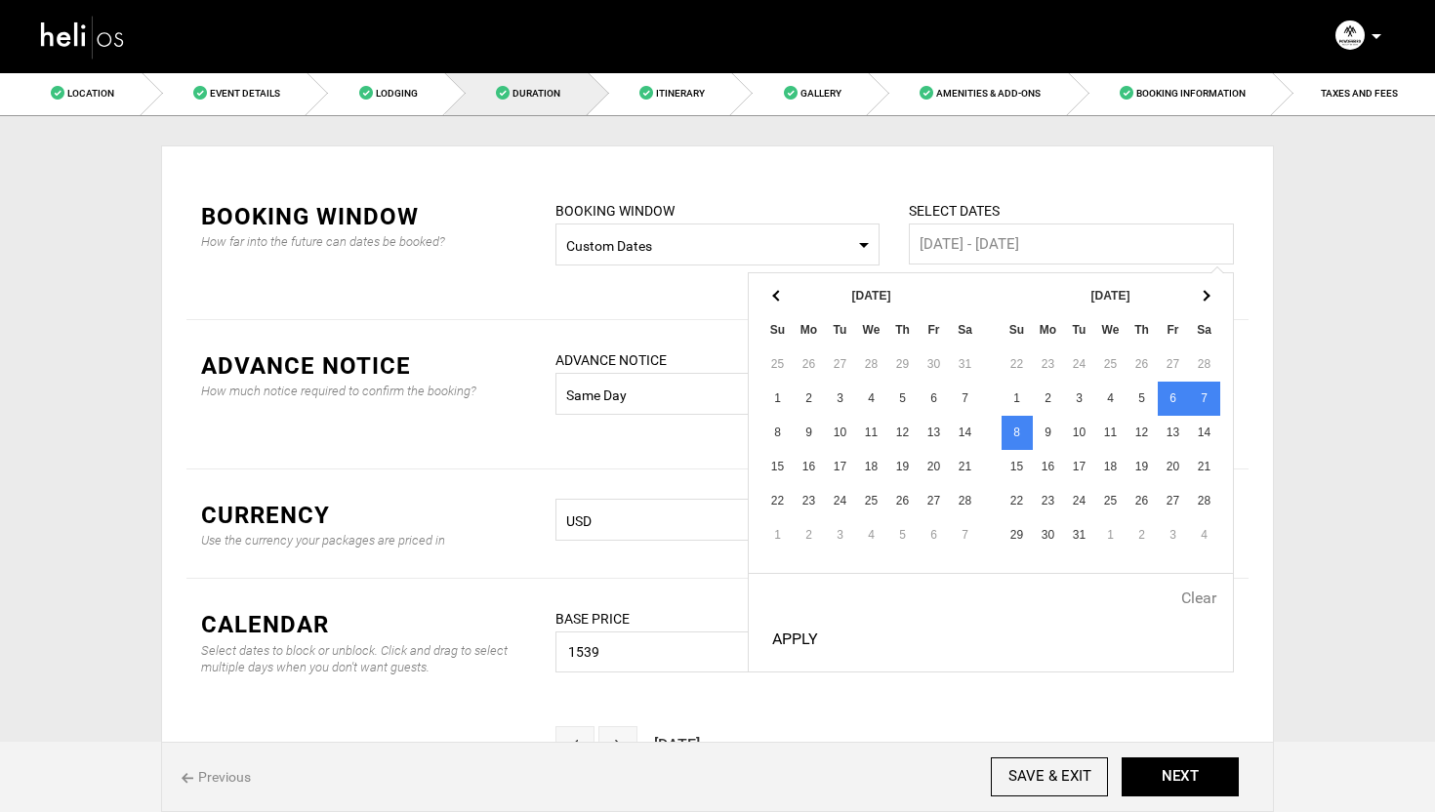
click at [804, 629] on button "Apply" at bounding box center [795, 639] width 62 height 49
type input "[DATE] - [DATE]"
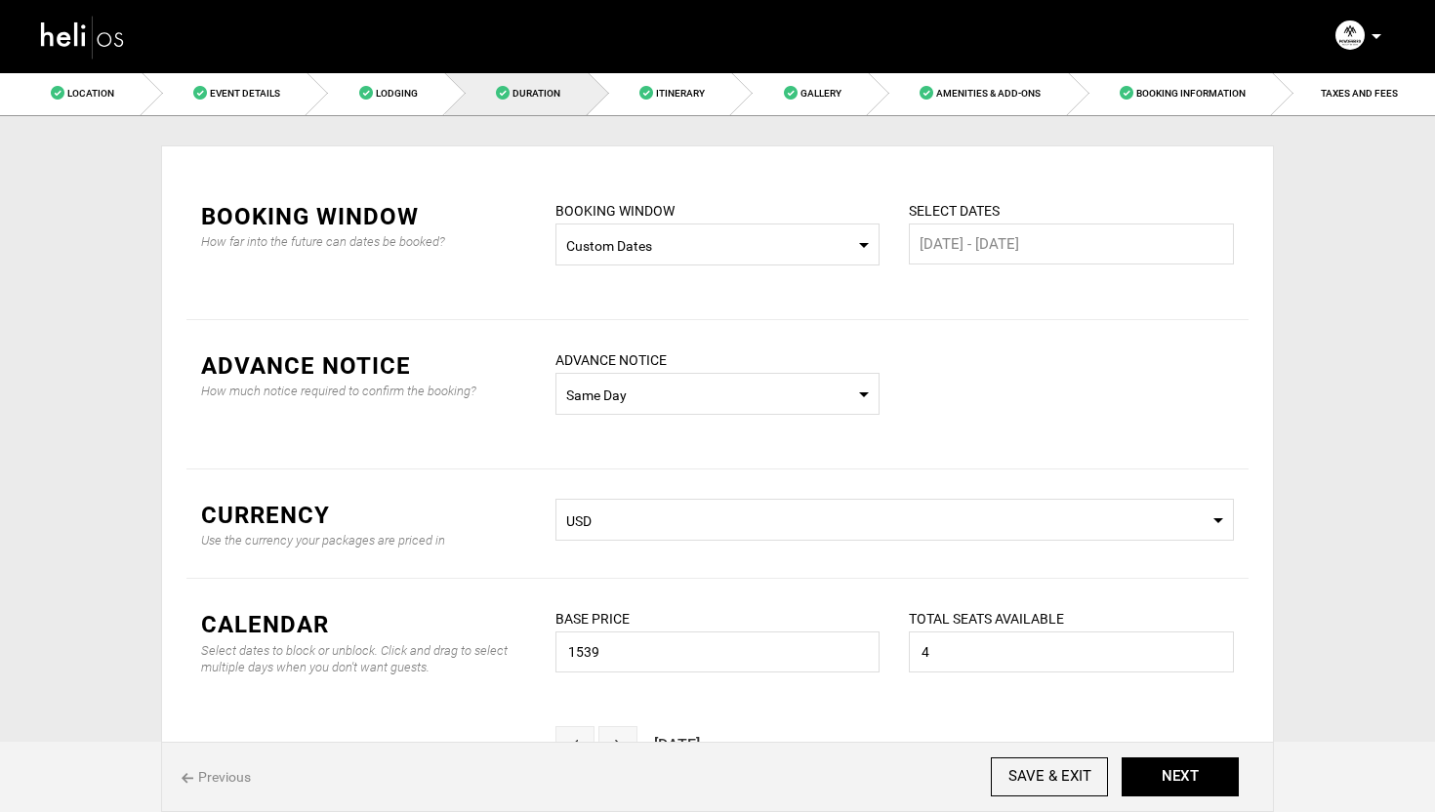
click at [766, 242] on span "Custom Dates" at bounding box center [718, 246] width 304 height 20
click at [972, 384] on div "ADVANCE NOTICE How much notice required to confirm the booking? ADVANCE NOTICE …" at bounding box center [717, 394] width 1062 height 149
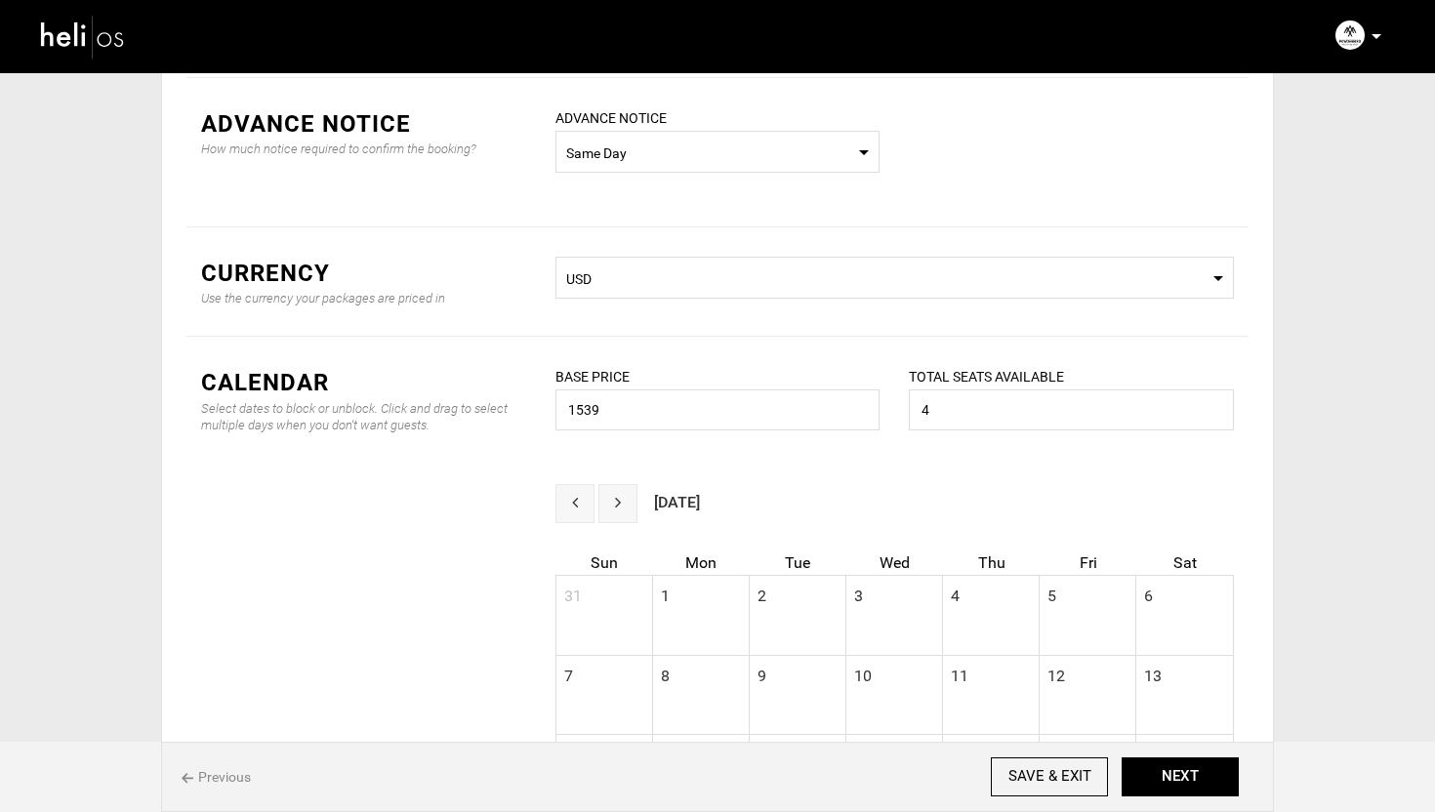
scroll to position [285, 0]
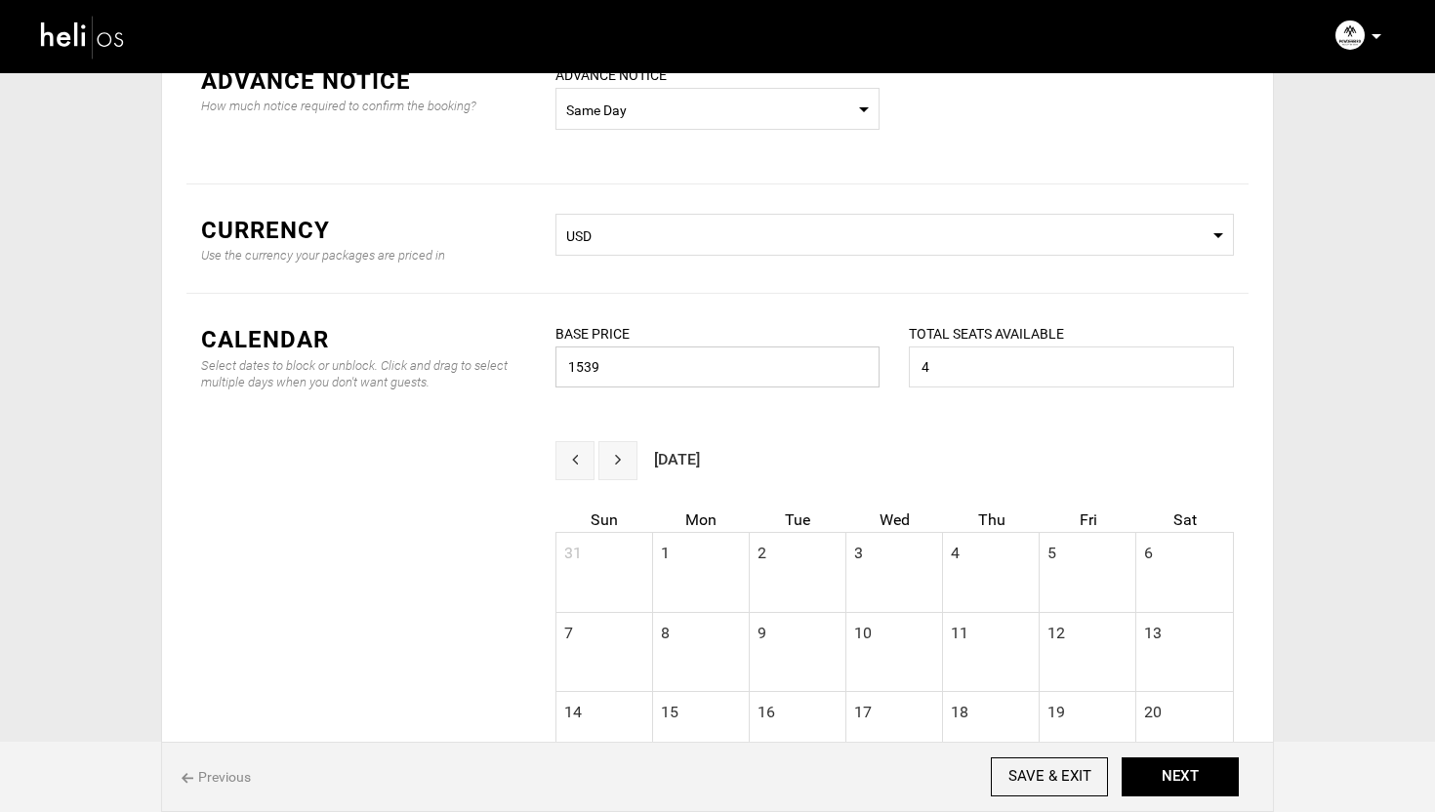
click at [677, 377] on input "1539" at bounding box center [718, 367] width 325 height 41
drag, startPoint x: 677, startPoint y: 377, endPoint x: 702, endPoint y: 311, distance: 70.2
click at [677, 373] on input "1539" at bounding box center [718, 367] width 325 height 41
type input "1899"
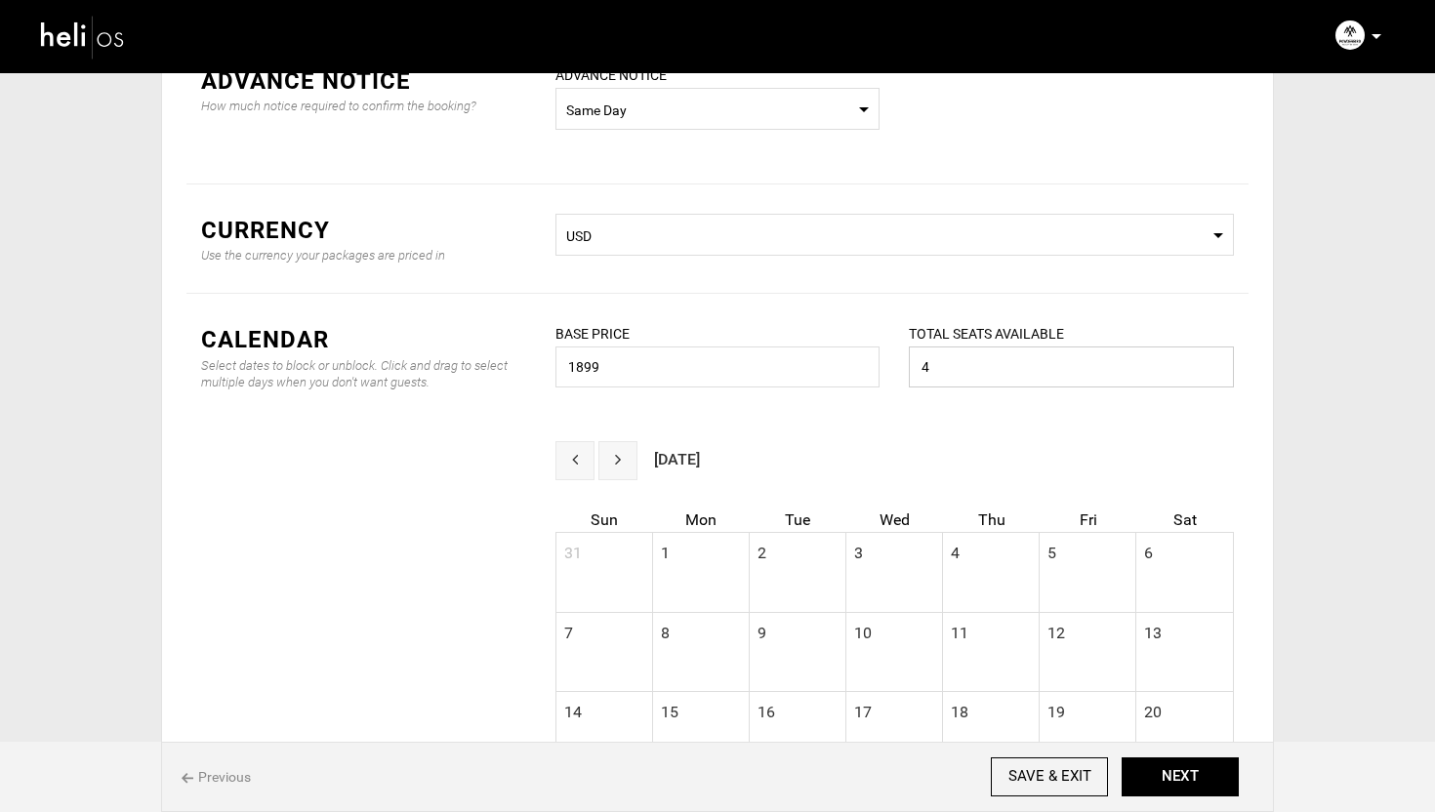
click at [1004, 372] on input "4" at bounding box center [1071, 367] width 325 height 41
click at [489, 428] on div "CALENDAR Select dates to block or unblock. Click and drag to select multiple da…" at bounding box center [717, 367] width 1062 height 147
click at [1011, 368] on input "4" at bounding box center [1071, 367] width 325 height 41
click at [672, 376] on input "1899" at bounding box center [718, 367] width 325 height 41
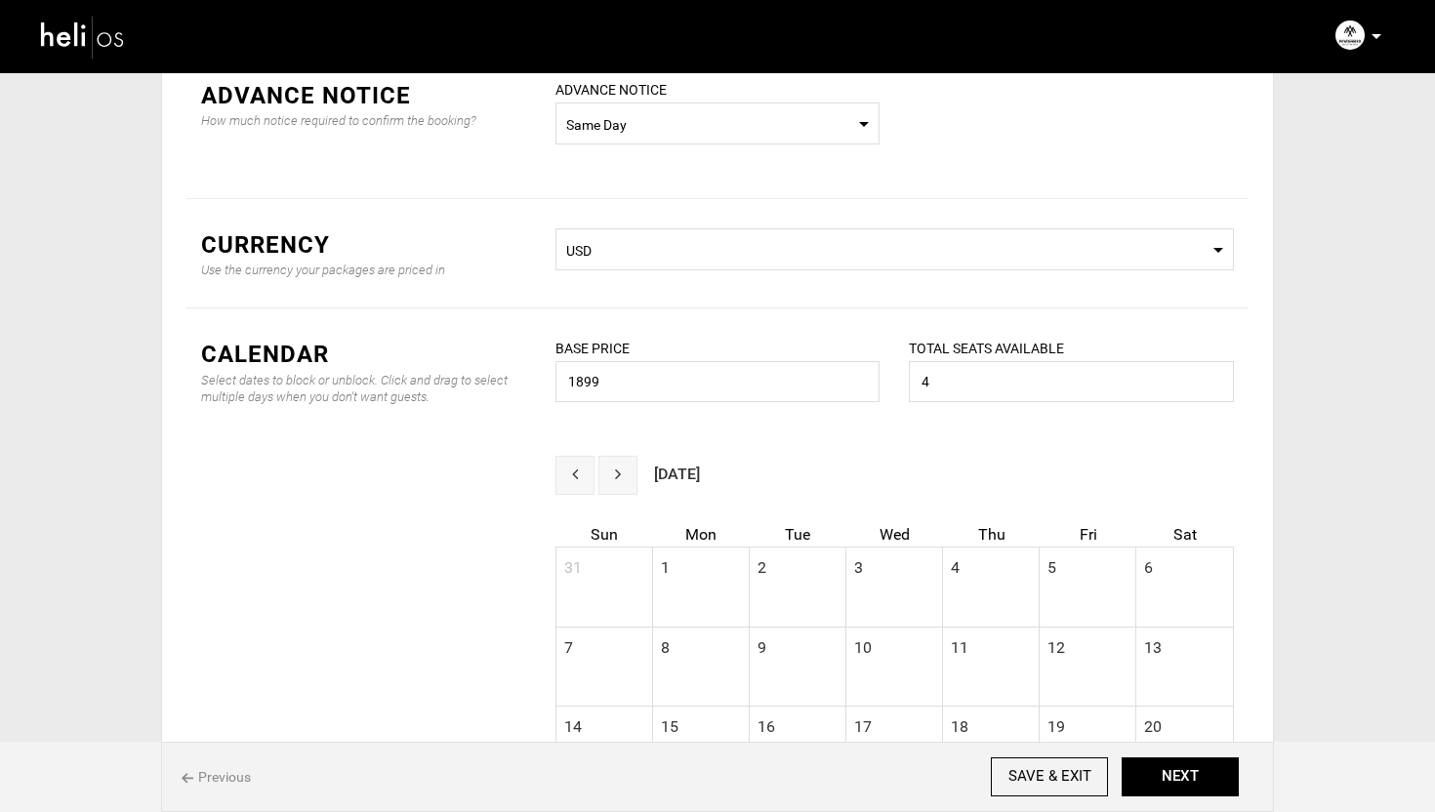
click at [515, 397] on div "Select dates to block or unblock. Click and drag to select multiple days when y…" at bounding box center [363, 388] width 325 height 33
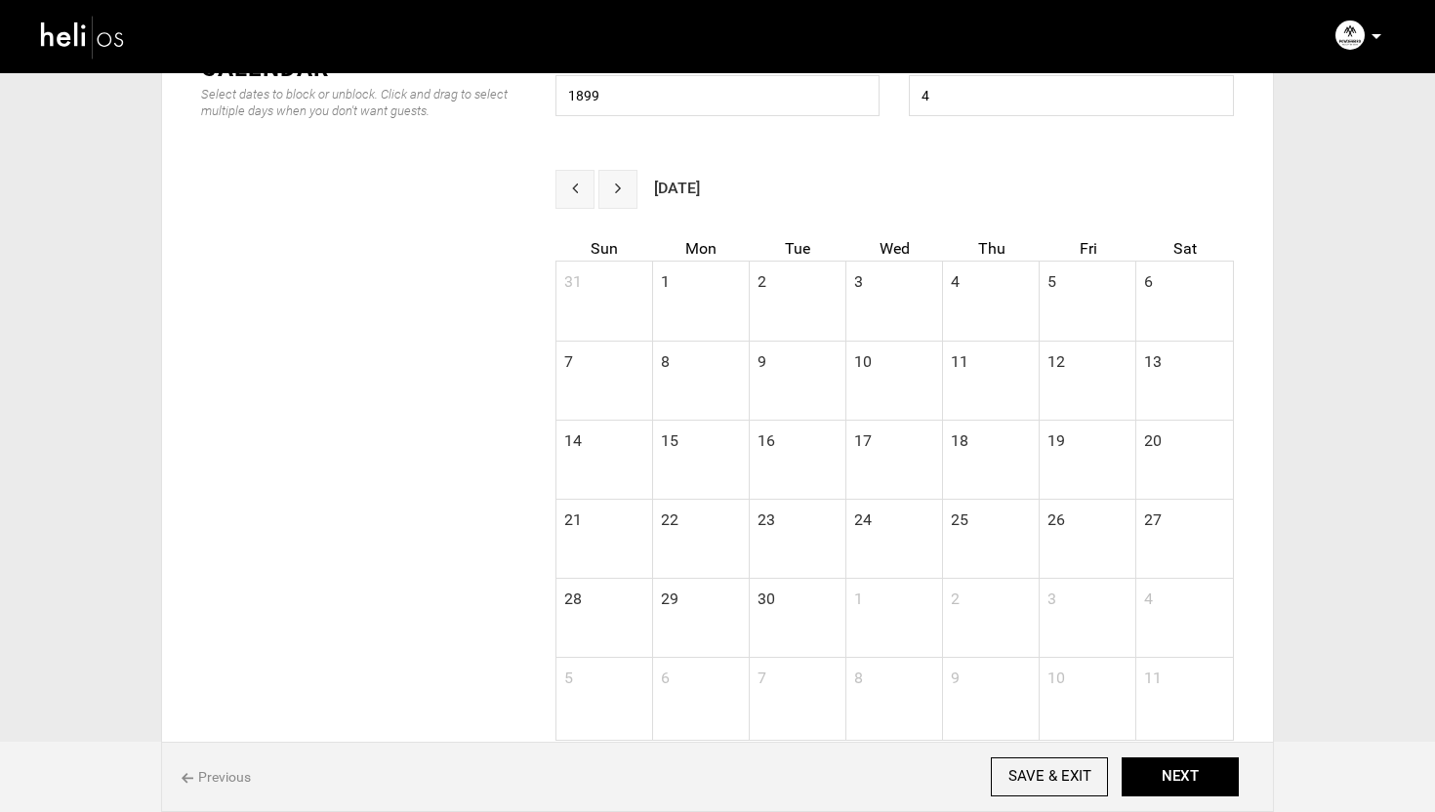
scroll to position [685, 0]
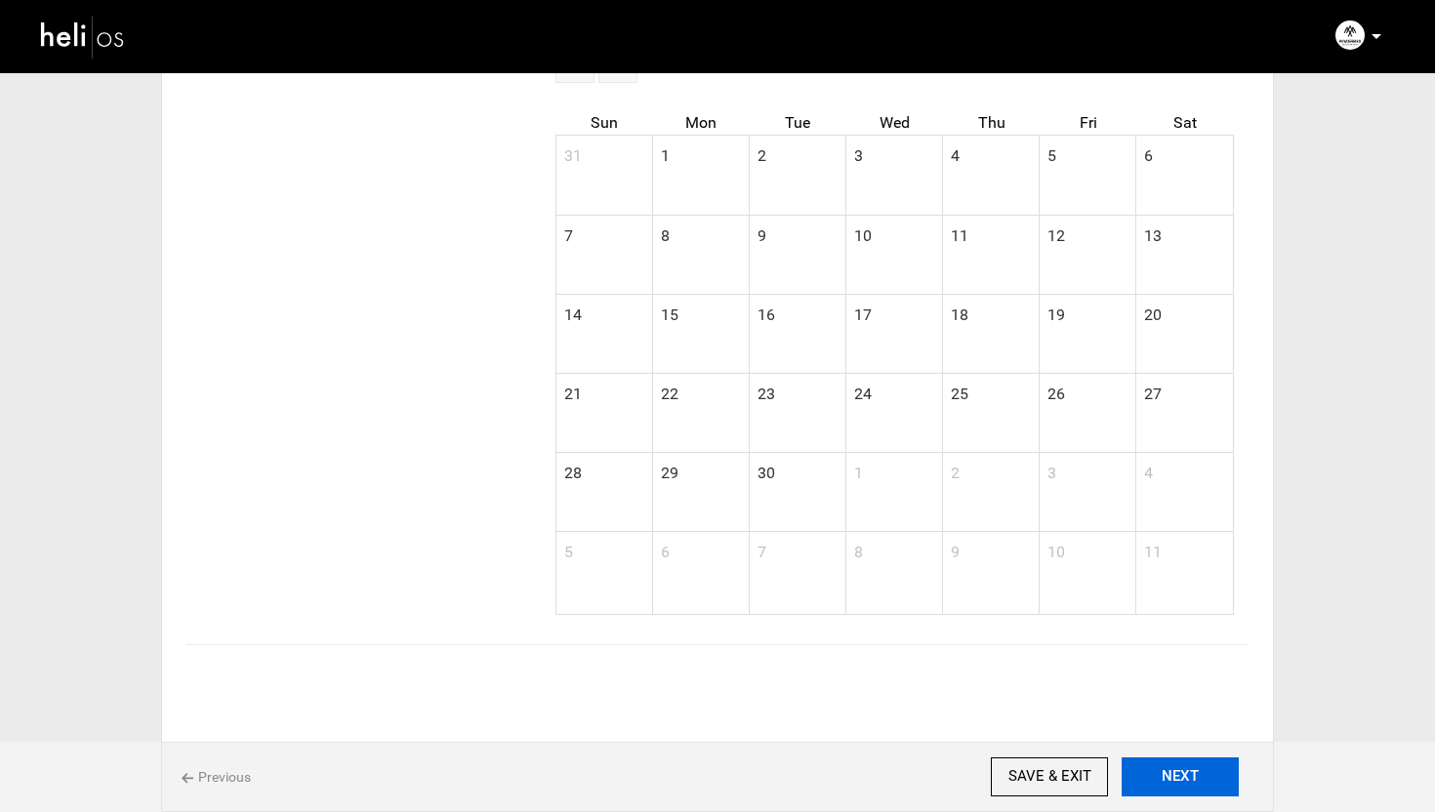
click at [1172, 777] on button "NEXT" at bounding box center [1180, 777] width 117 height 39
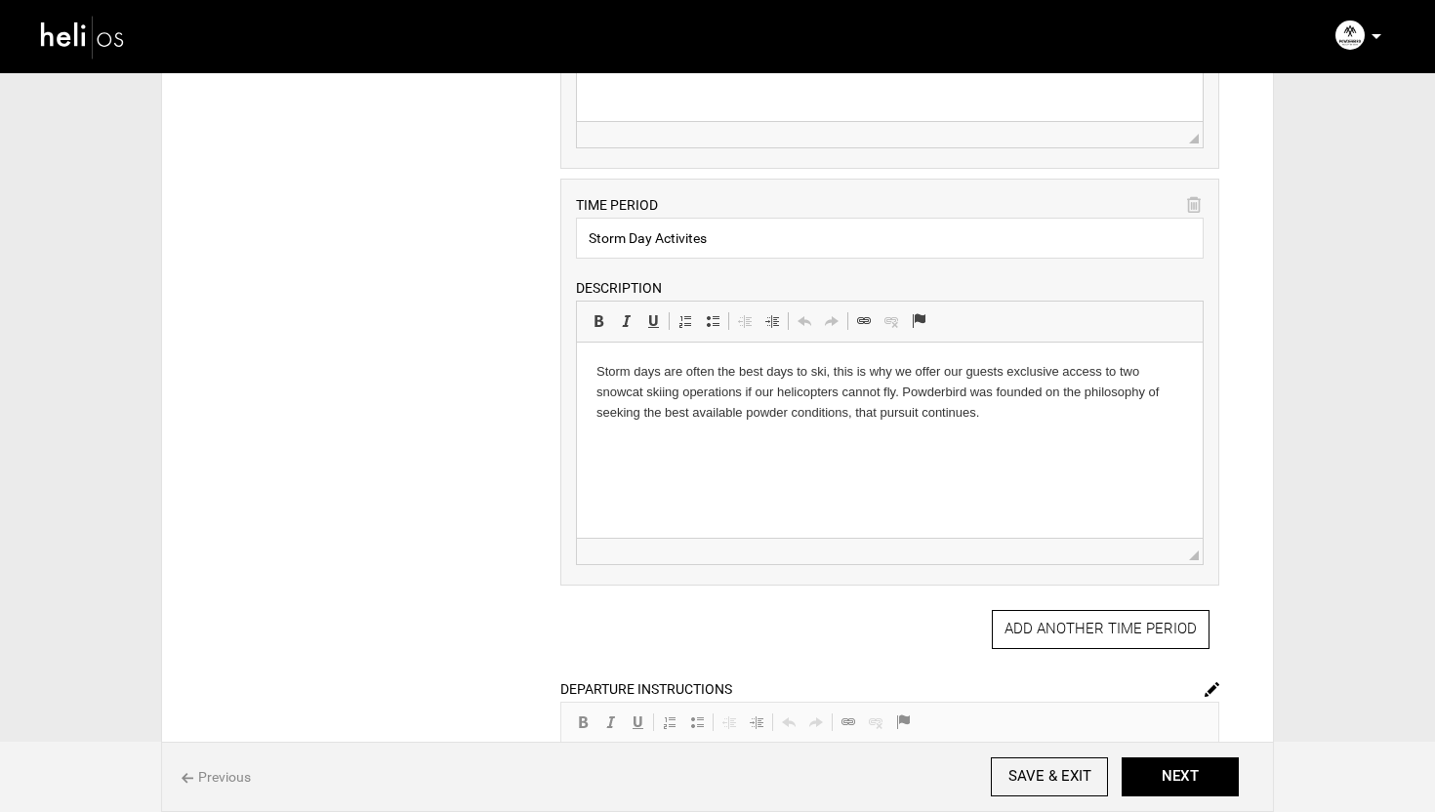
scroll to position [745, 0]
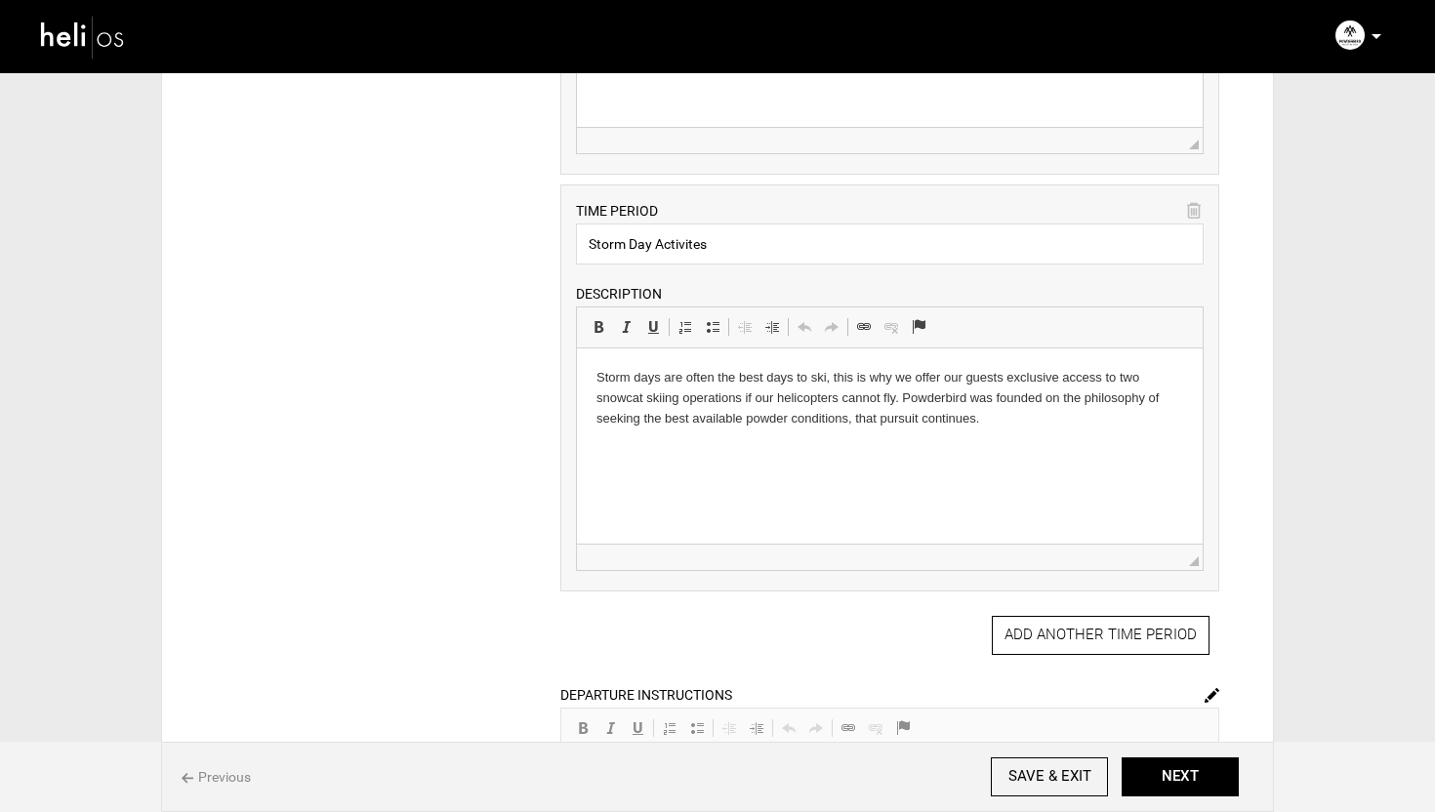
click at [755, 416] on p "Storm days are often the best days to ski, this is why we offer our guests excl…" at bounding box center [889, 398] width 587 height 61
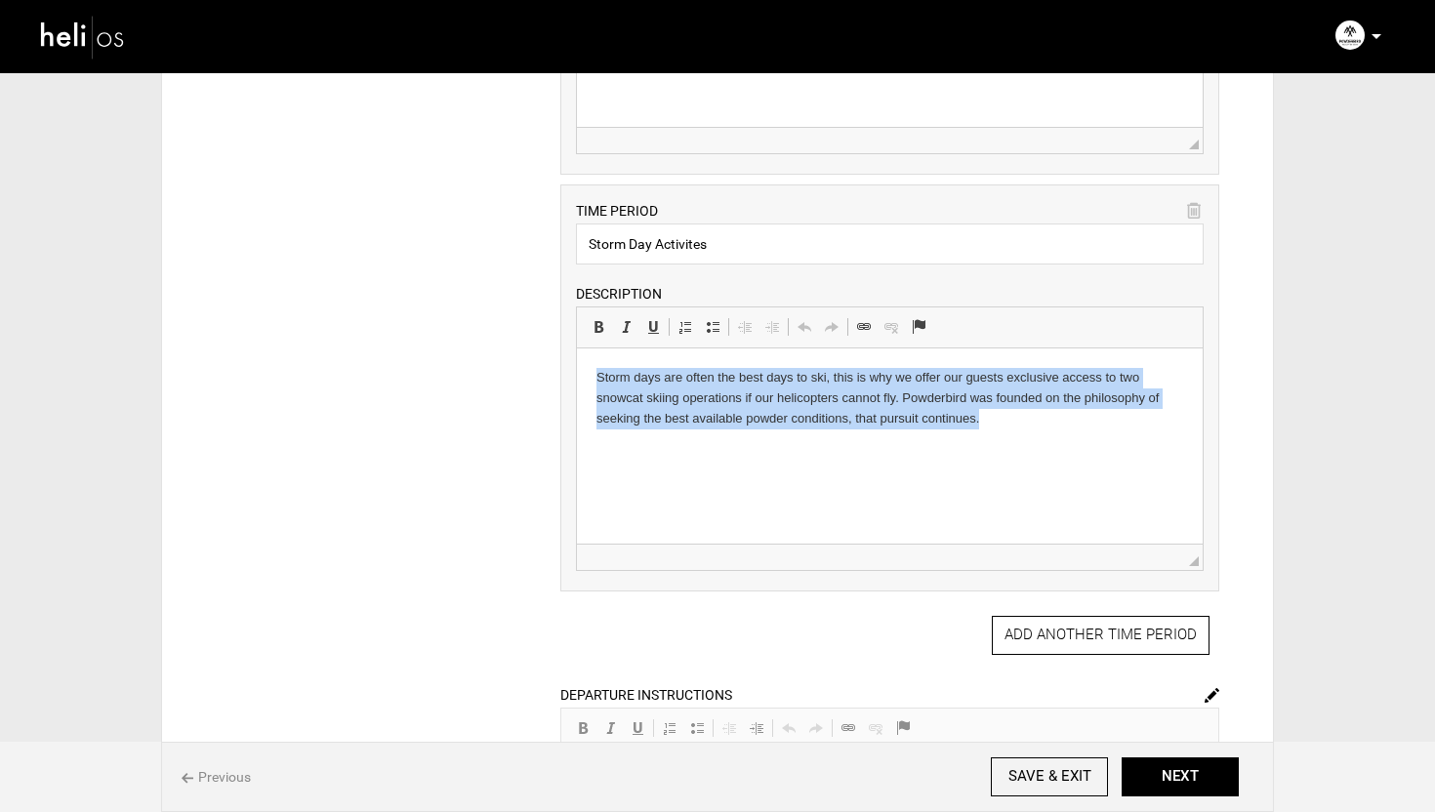
click at [755, 416] on p "Storm days are often the best days to ski, this is why we offer our guests excl…" at bounding box center [889, 398] width 587 height 61
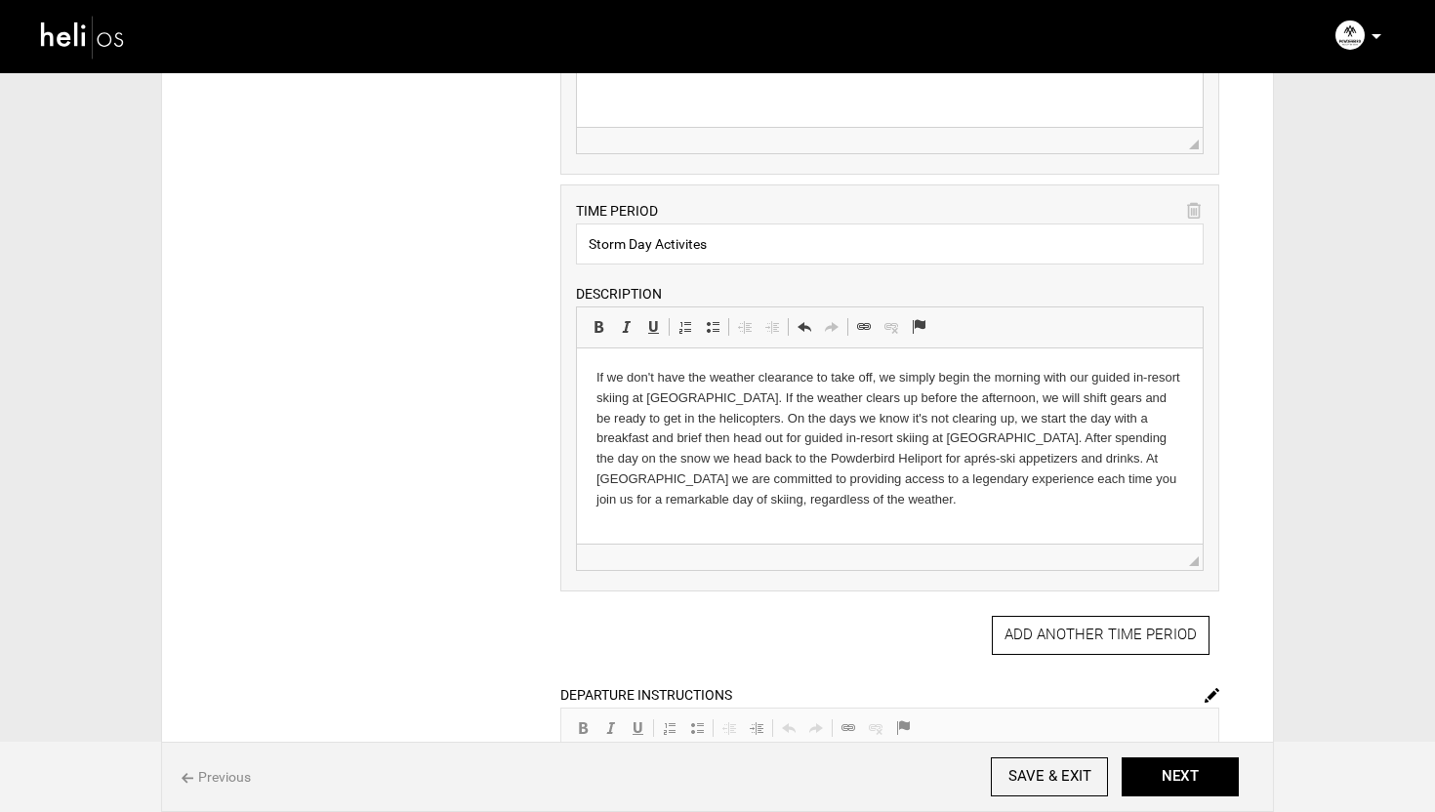
click at [486, 438] on div "ITINERARY ARRIVAL INSTRUCTIONS Rich Text Editor, editor15 Editor toolbars Basic…" at bounding box center [717, 326] width 1062 height 1801
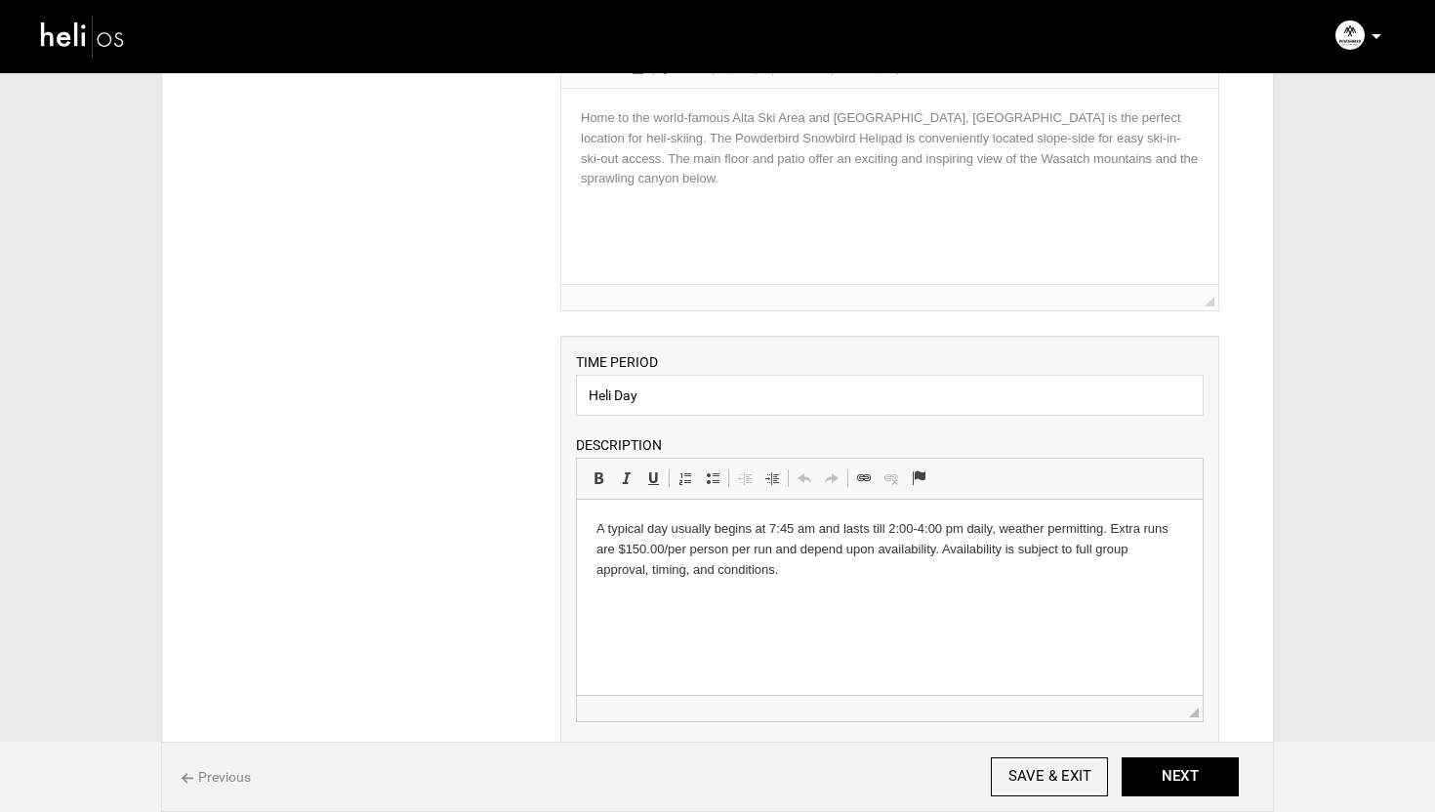
scroll to position [0, 0]
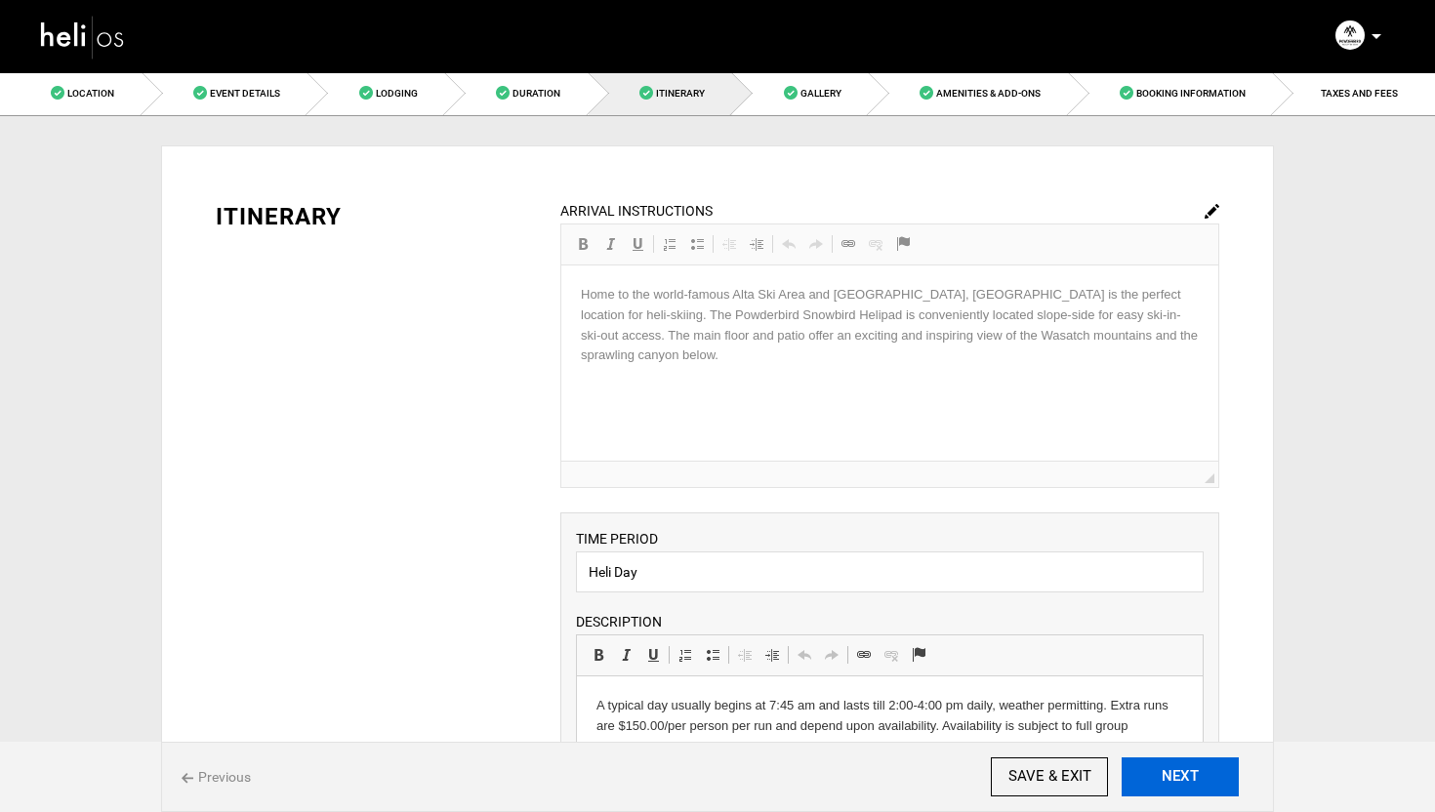
click at [1218, 773] on button "NEXT" at bounding box center [1180, 777] width 117 height 39
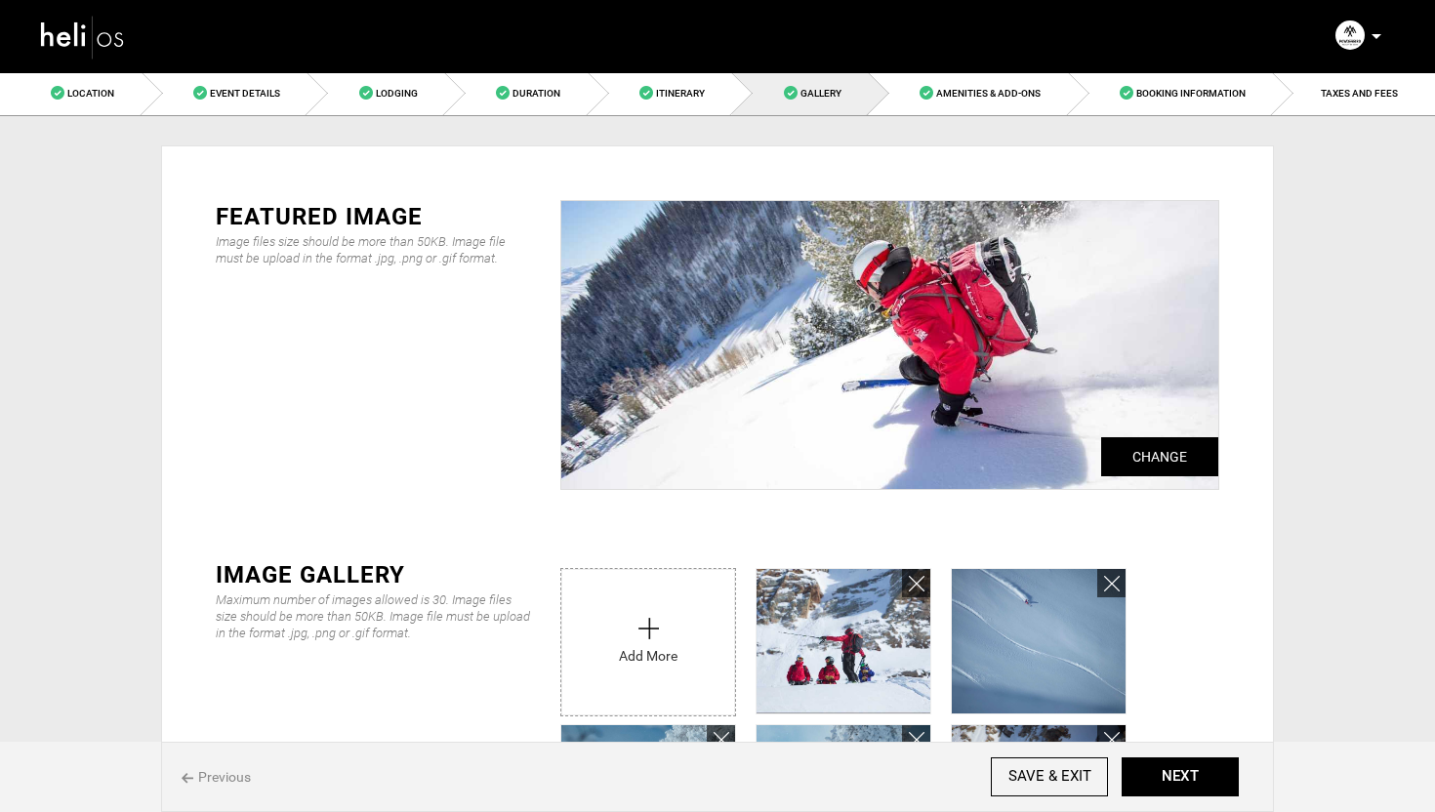
scroll to position [583, 0]
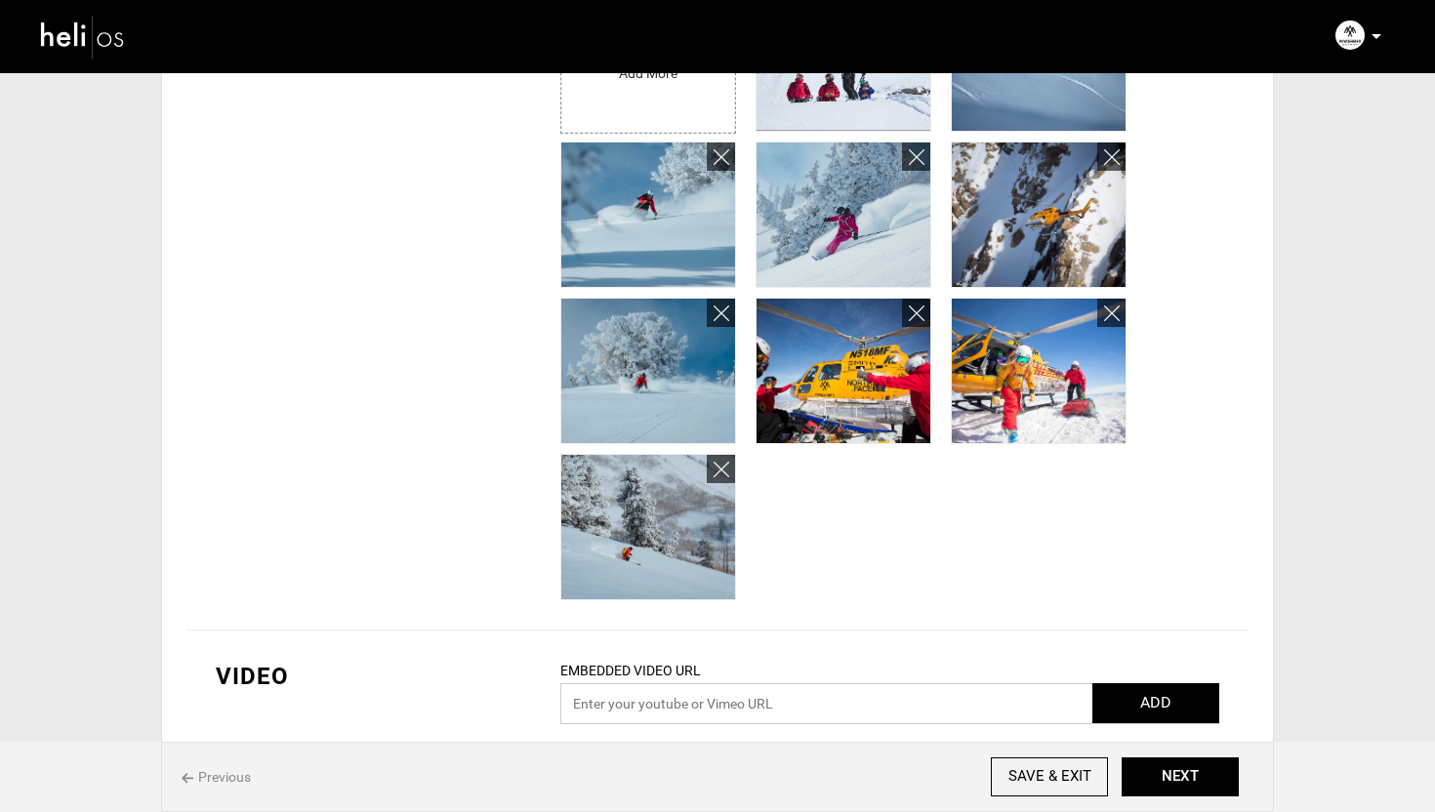
click at [746, 708] on input "text" at bounding box center [889, 703] width 659 height 41
paste input "[URL][DOMAIN_NAME].."
type input "[URL][DOMAIN_NAME].."
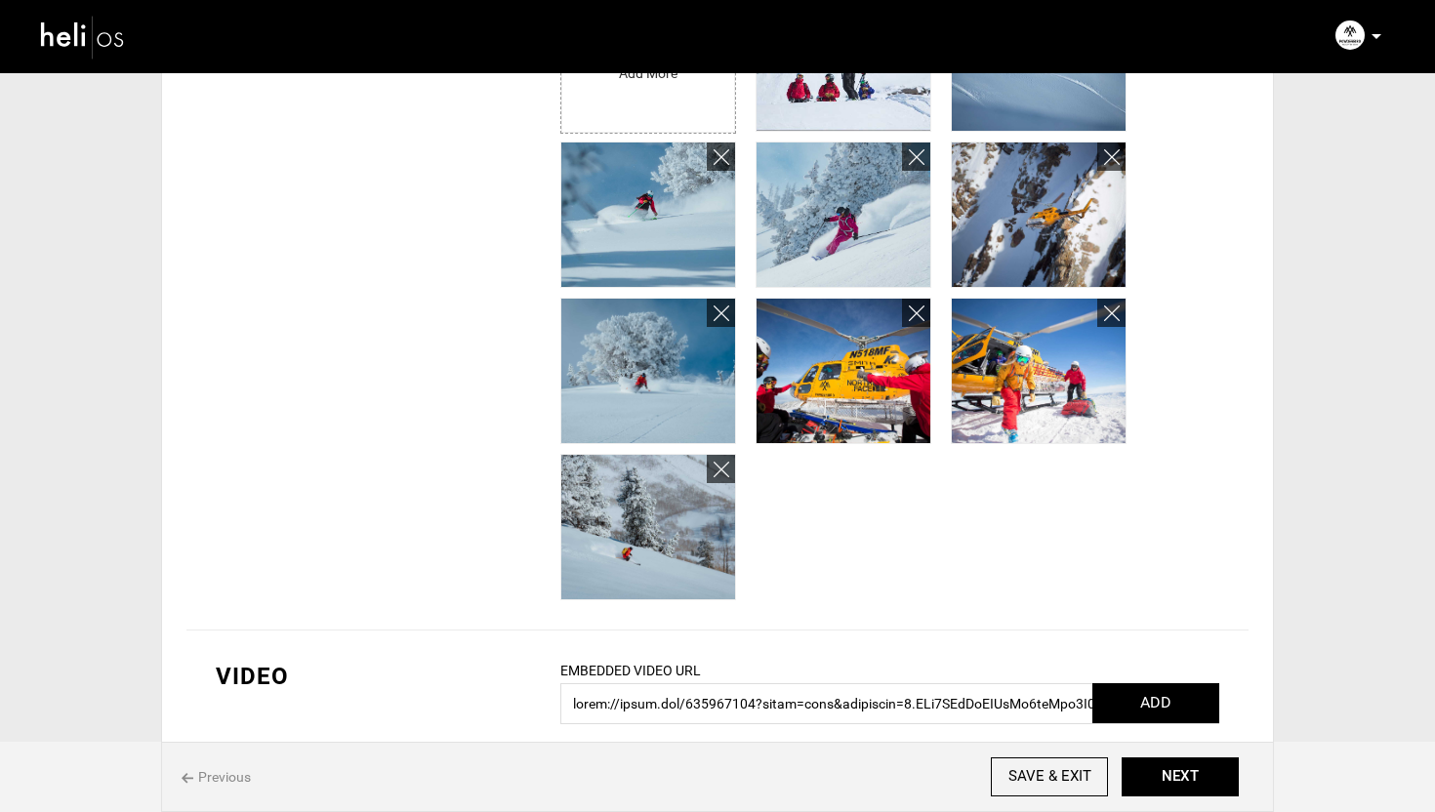
click at [1165, 701] on button "ADD" at bounding box center [1155, 703] width 127 height 40
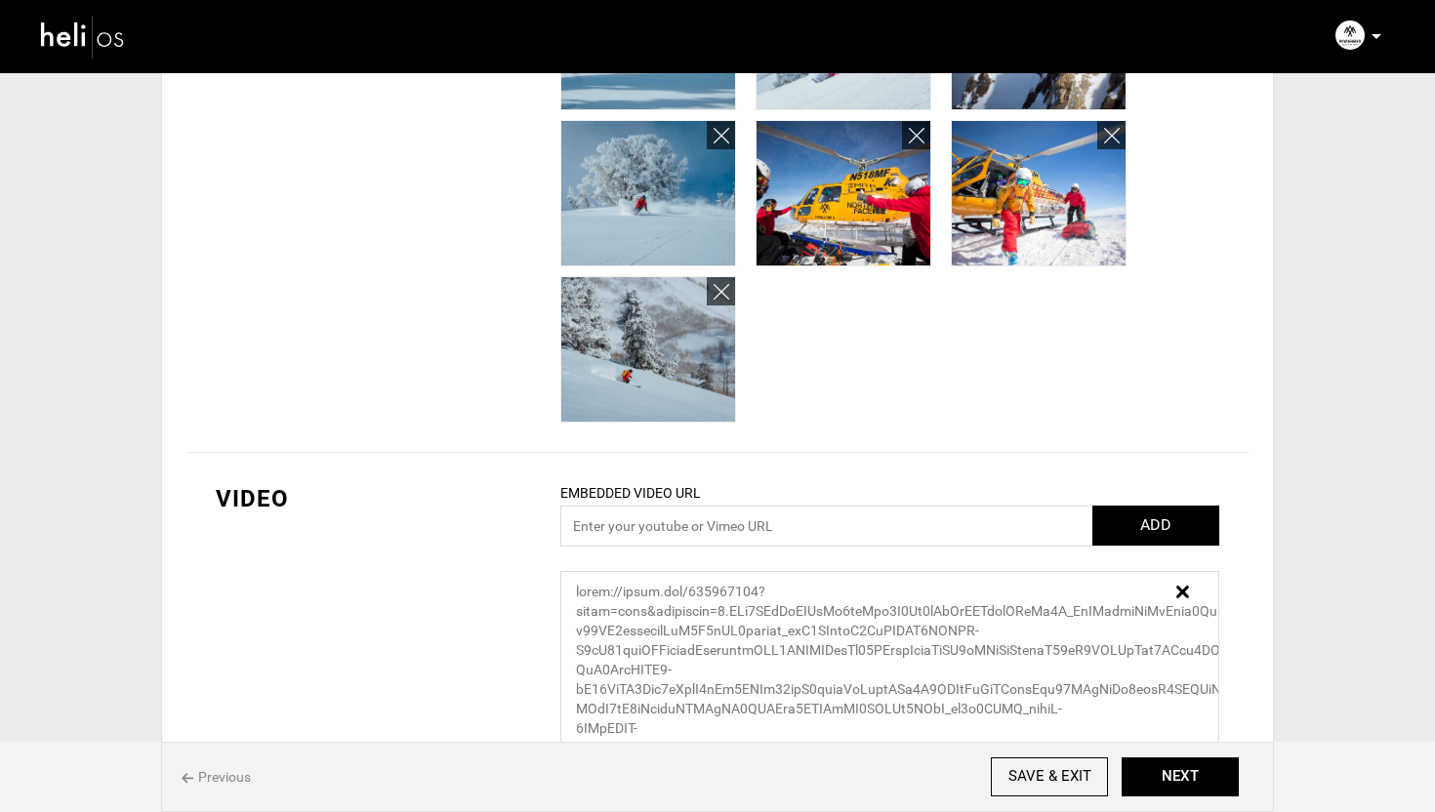
scroll to position [1135, 0]
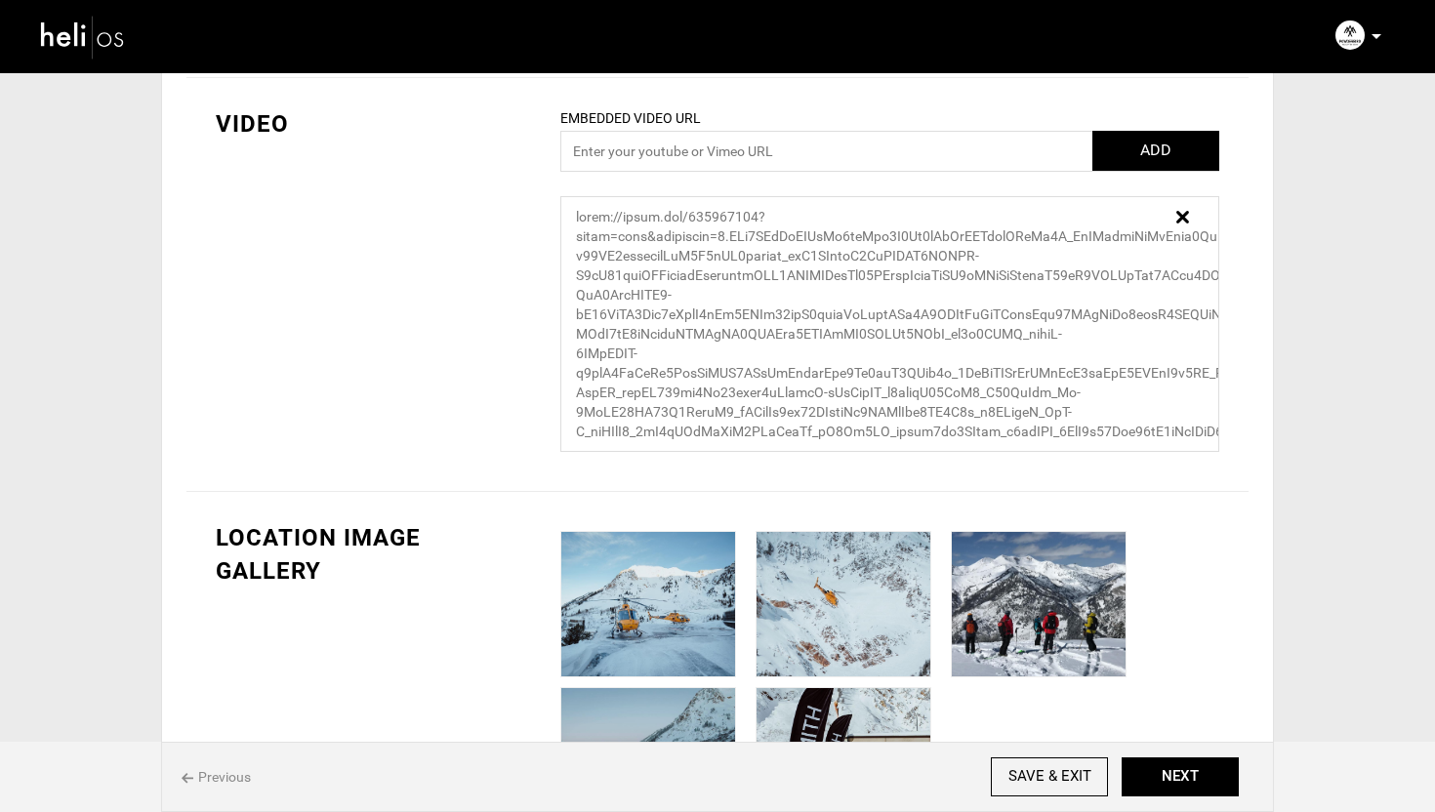
click at [1183, 218] on img at bounding box center [1182, 217] width 13 height 13
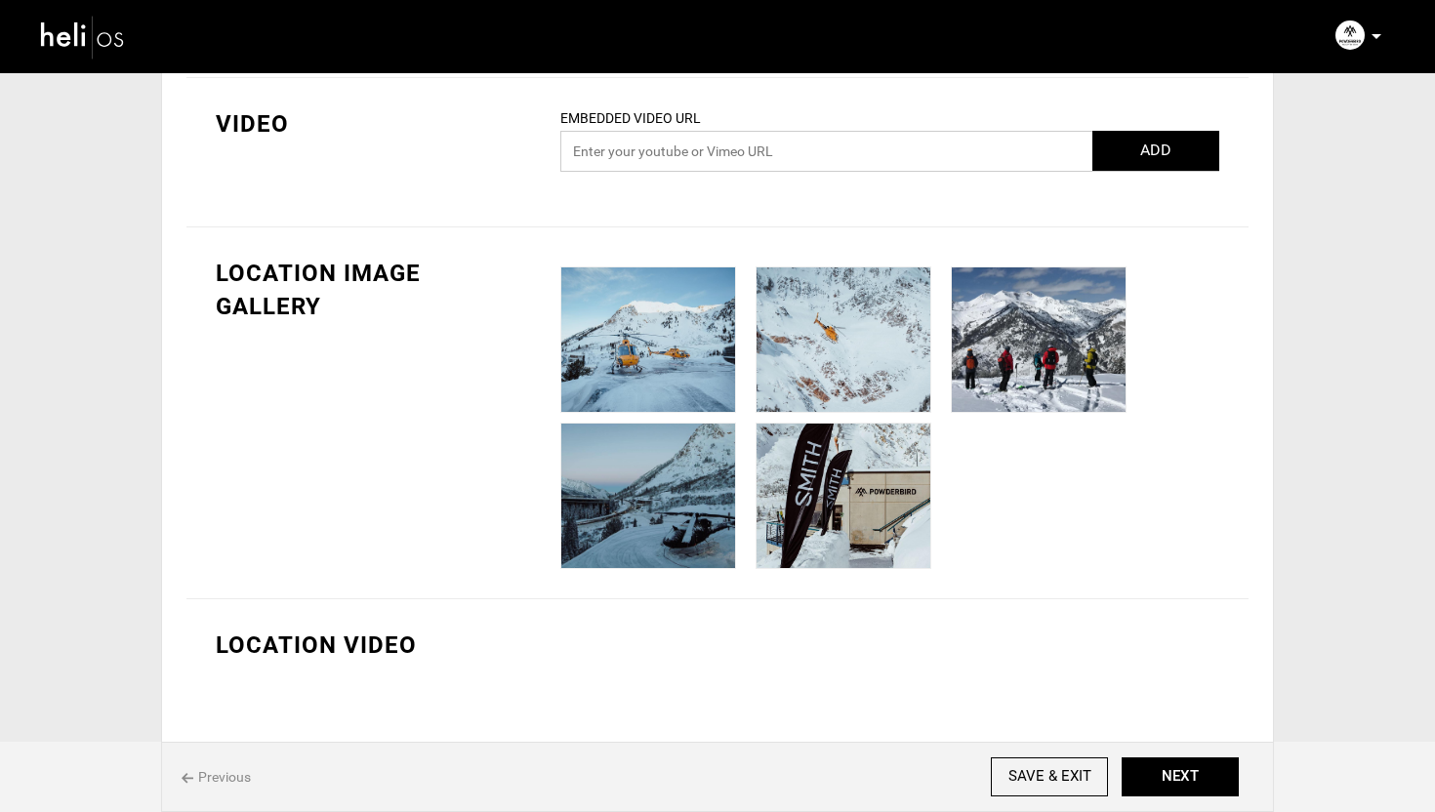
click at [766, 145] on input "text" at bounding box center [889, 151] width 659 height 41
paste input "[URL][DOMAIN_NAME].."
type input "[URL][DOMAIN_NAME].."
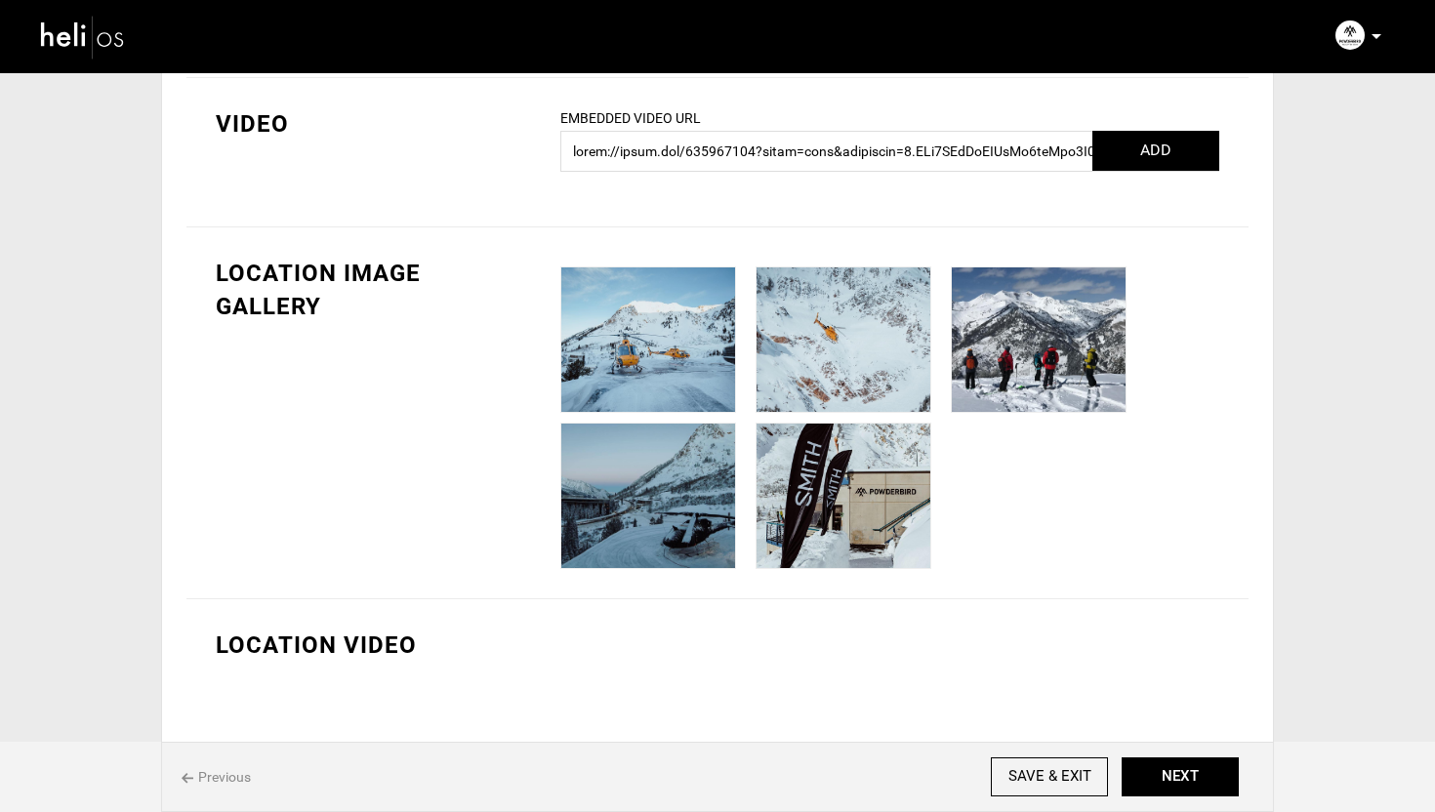
click at [1175, 147] on button "ADD" at bounding box center [1155, 151] width 127 height 40
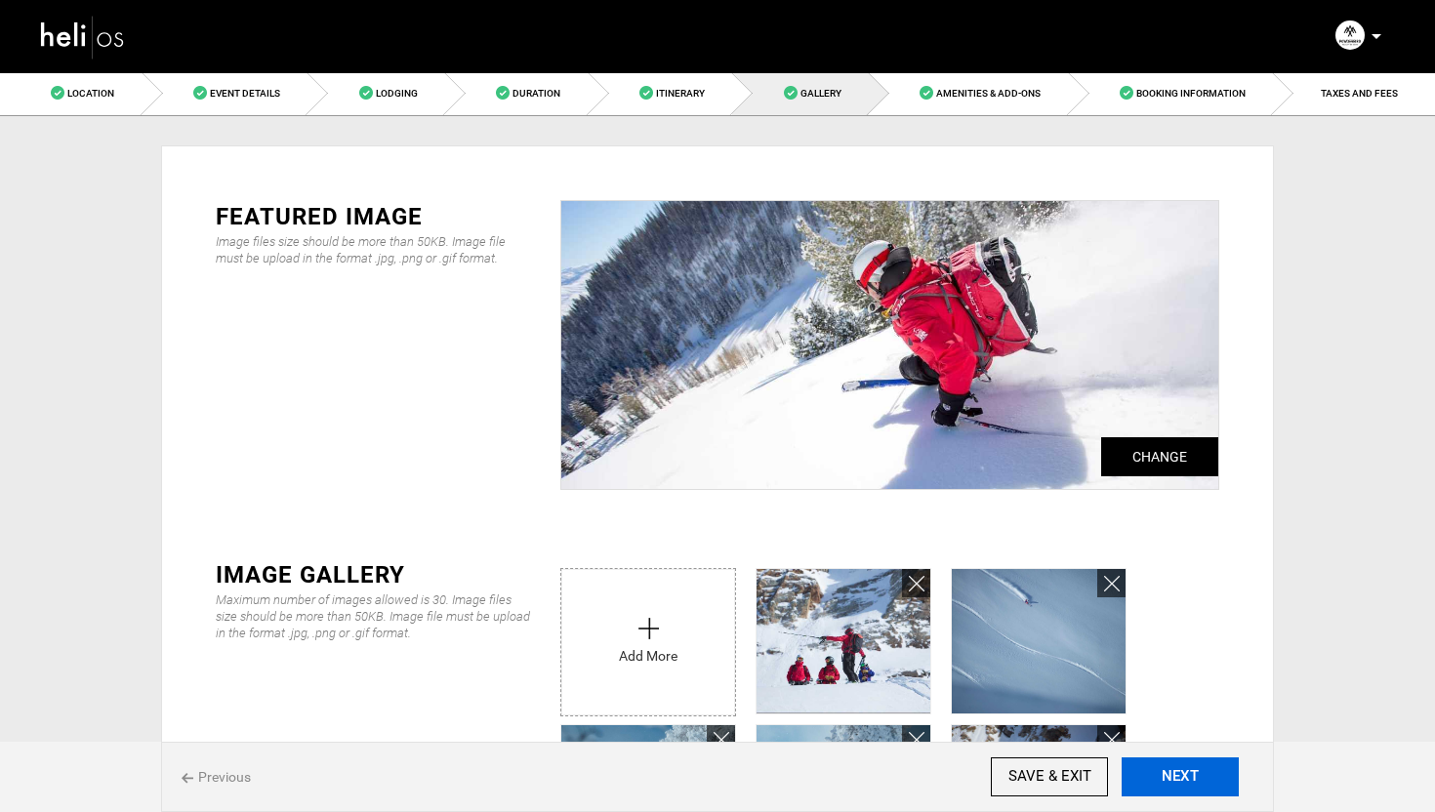
click at [1220, 770] on button "NEXT" at bounding box center [1180, 777] width 117 height 39
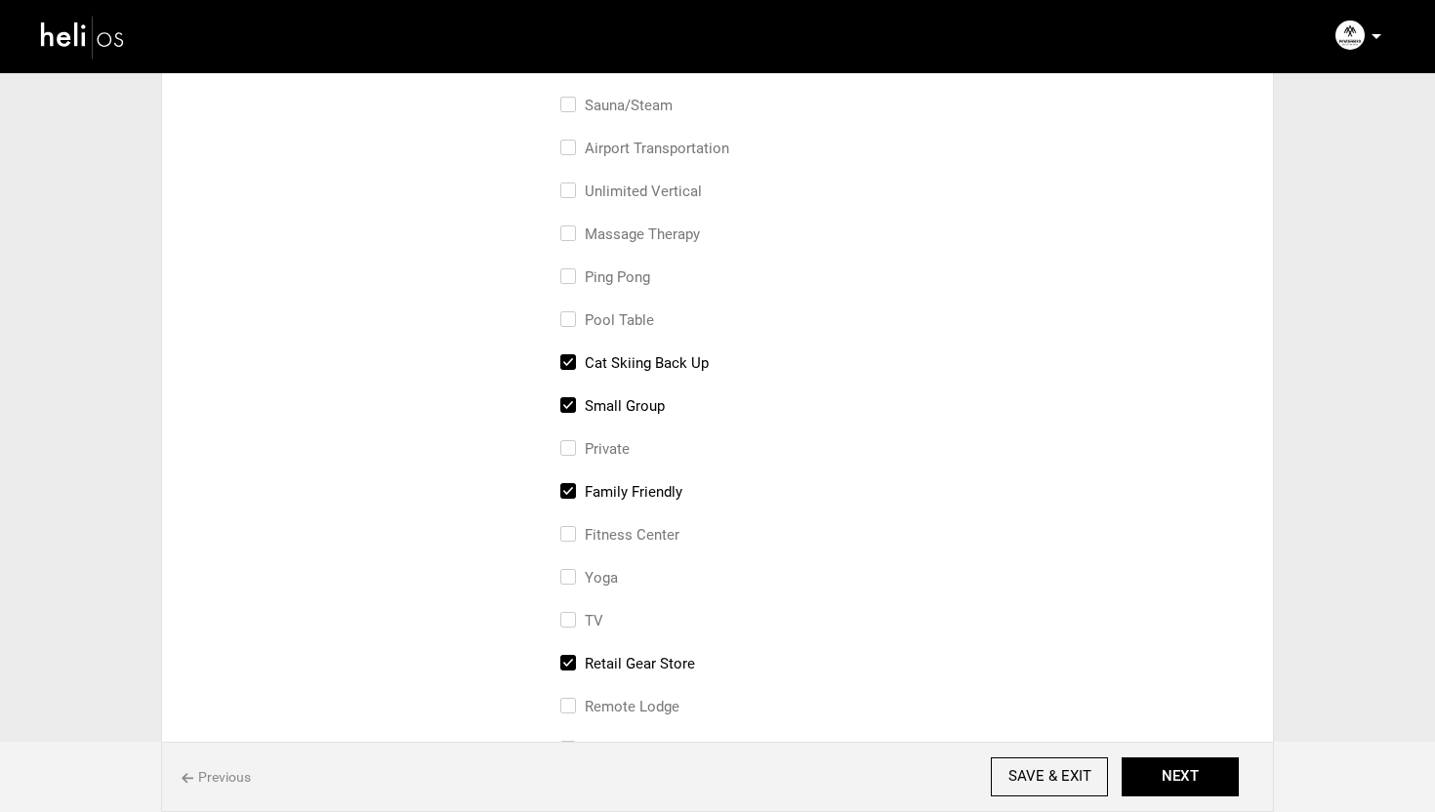
scroll to position [390, 0]
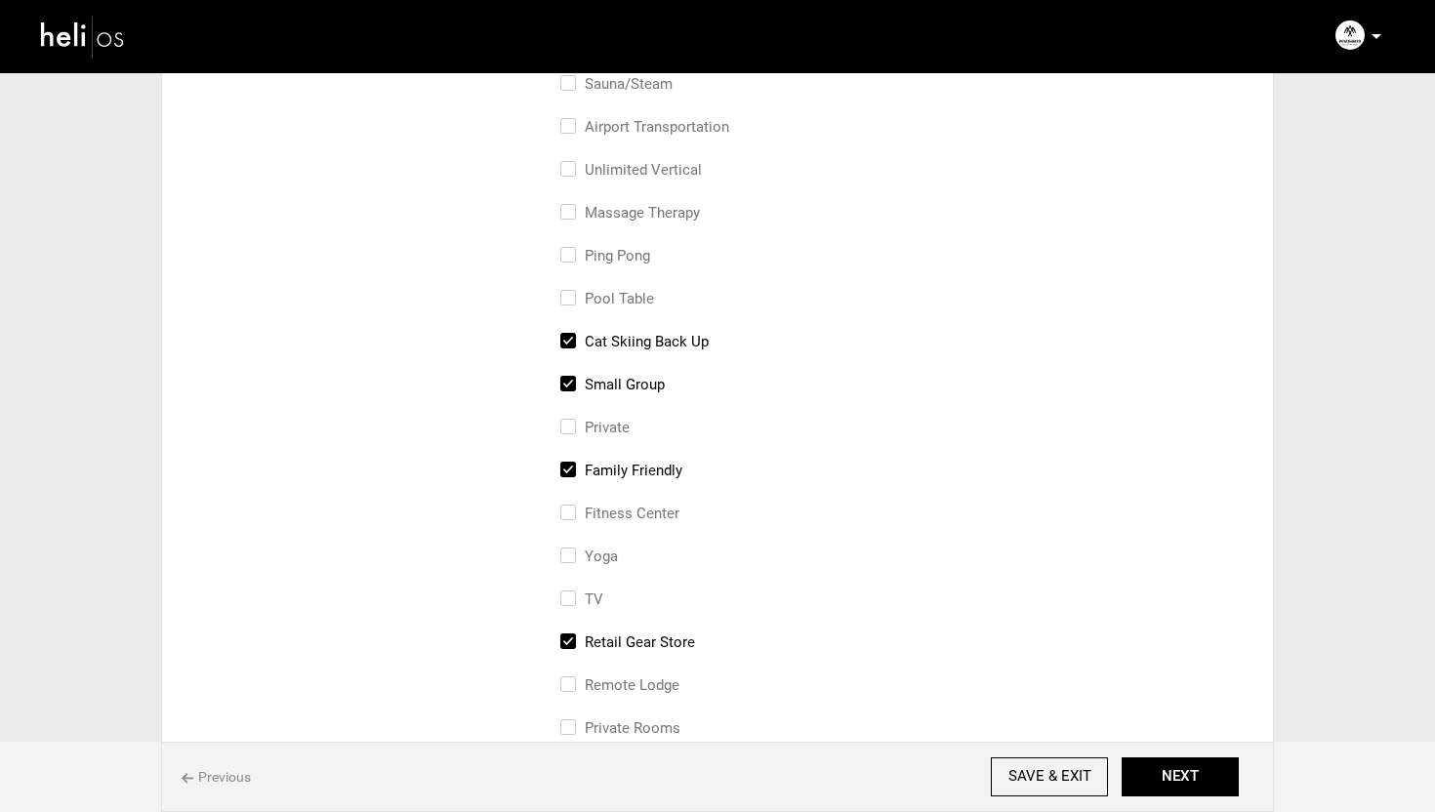
click at [569, 339] on input "cat skiing back up" at bounding box center [566, 351] width 13 height 43
checkbox input "false"
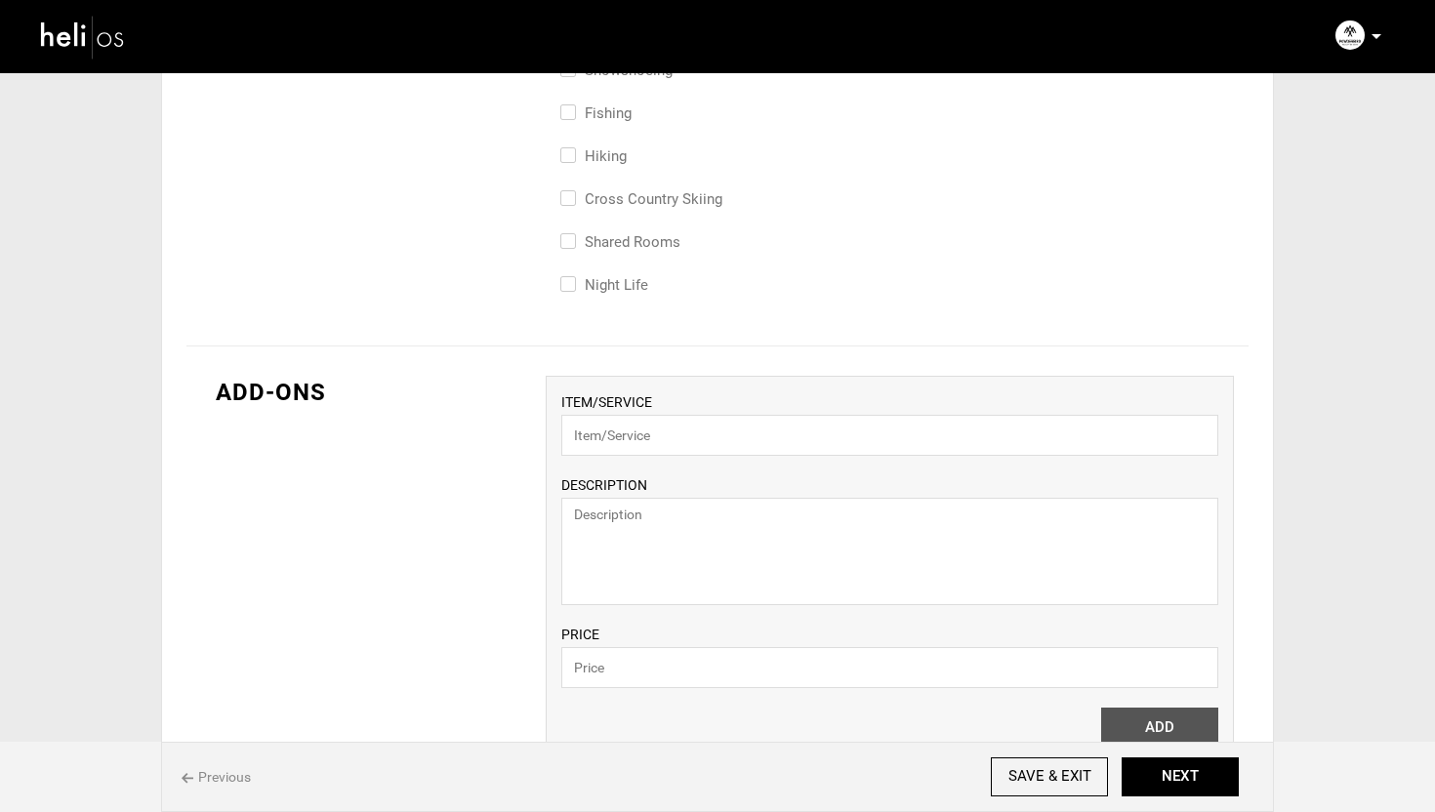
scroll to position [388, 0]
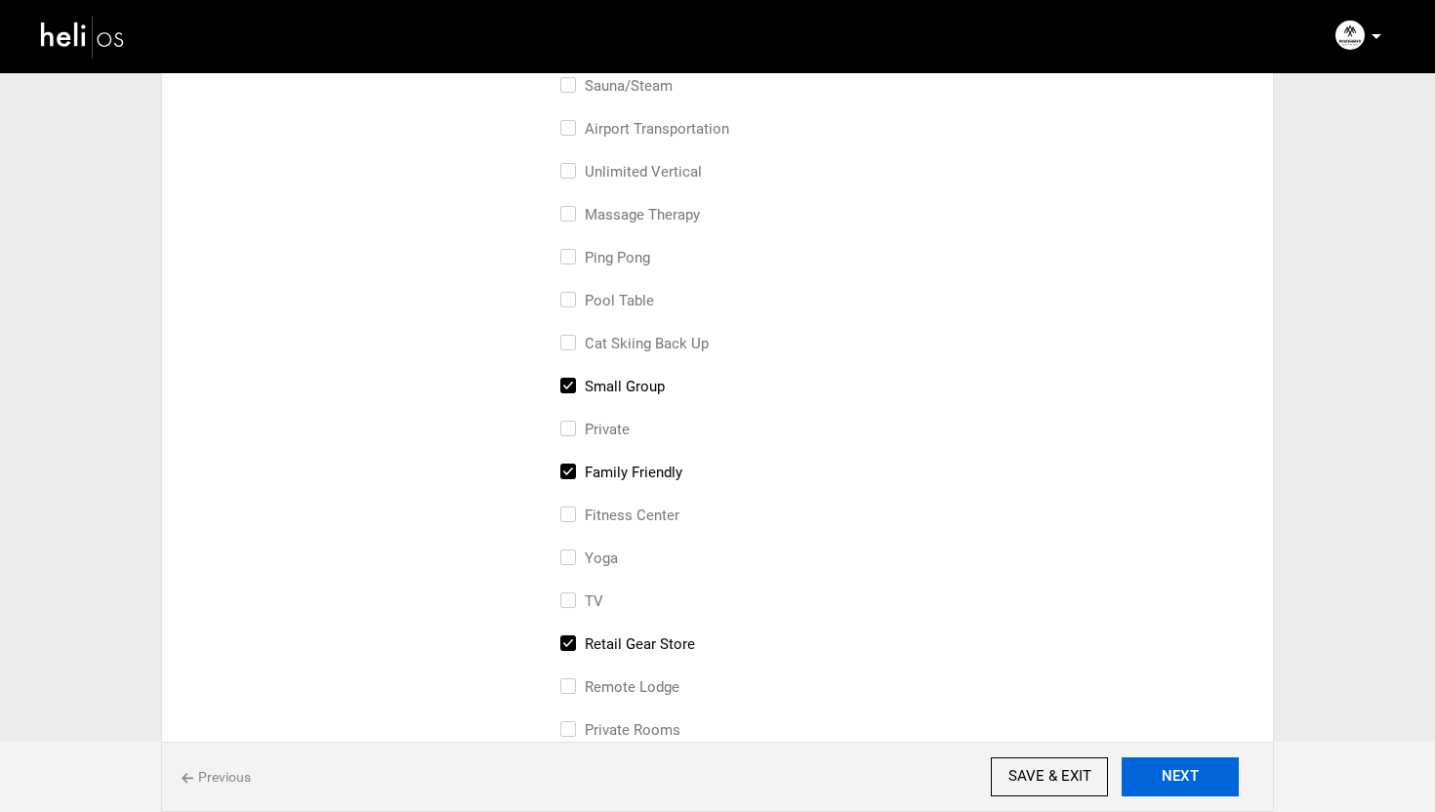
click at [1232, 788] on button "NEXT" at bounding box center [1180, 777] width 117 height 39
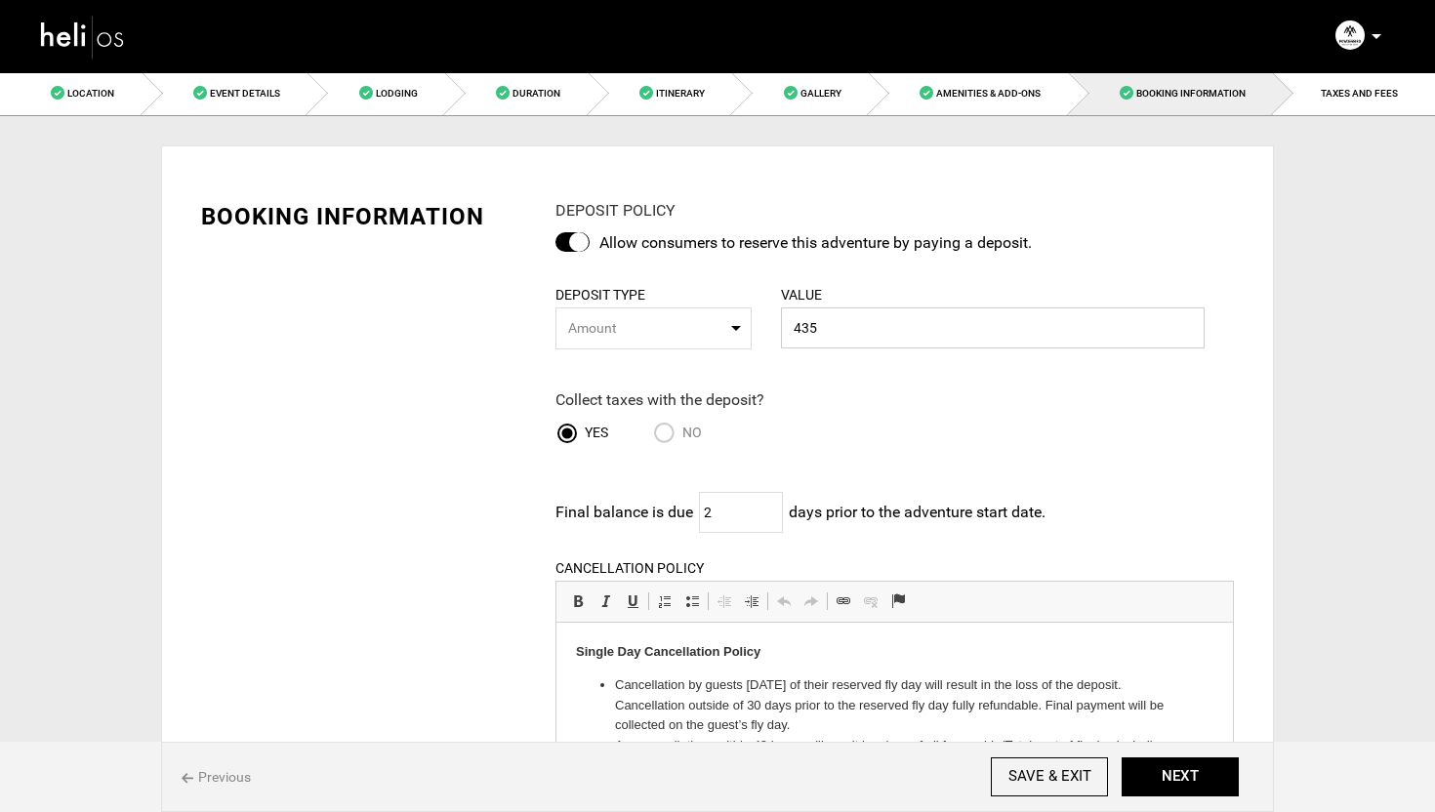
click at [842, 329] on input "435" at bounding box center [993, 328] width 424 height 41
click at [853, 393] on p "Collect taxes with the deposit?" at bounding box center [768, 401] width 424 height 22
click at [869, 366] on div "DEPOSIT POLICY Allow consumers to reserve this adventure by paying a deposit. D…" at bounding box center [895, 691] width 708 height 982
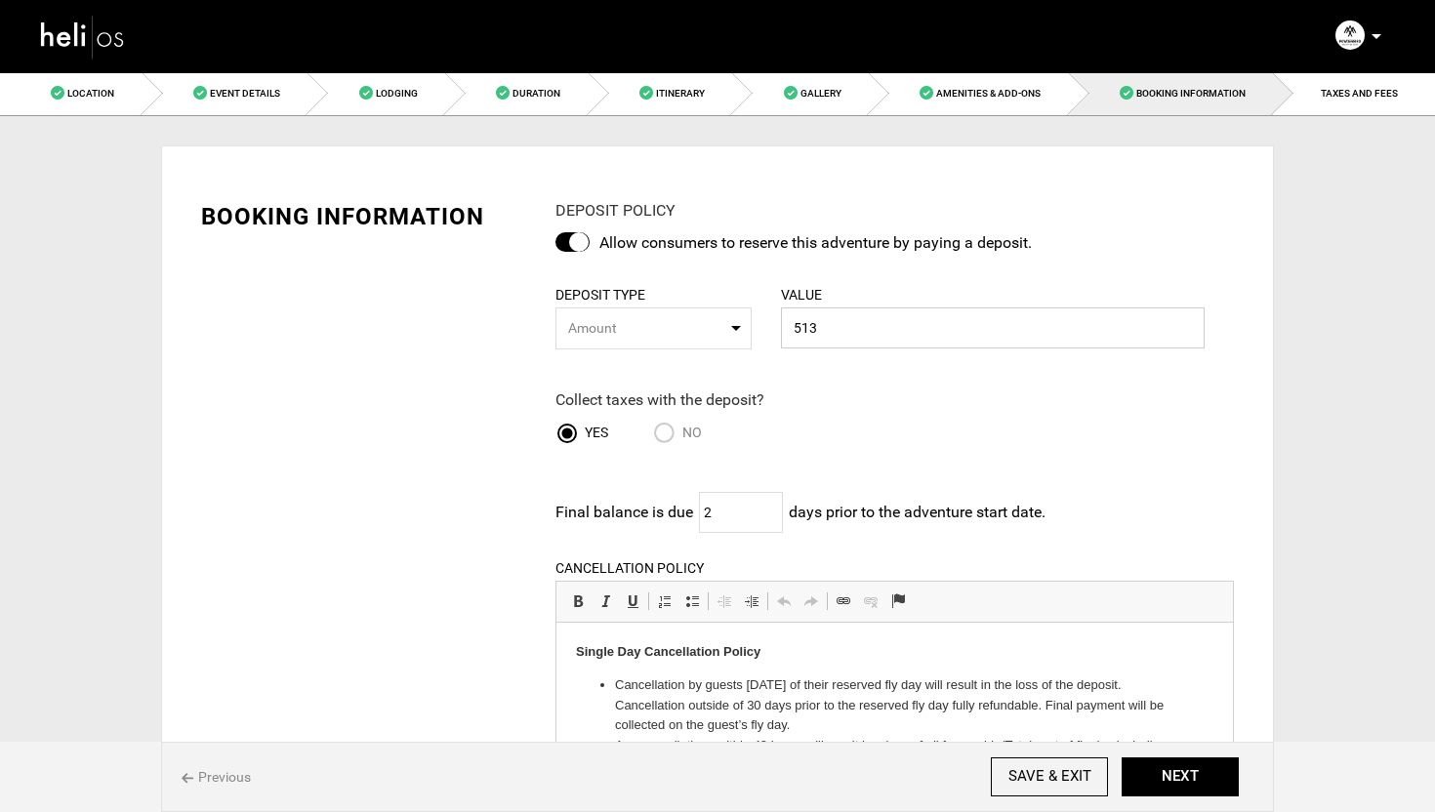
click at [869, 342] on input "513" at bounding box center [993, 328] width 424 height 41
click at [843, 376] on div "DEPOSIT POLICY Allow consumers to reserve this adventure by paying a deposit. D…" at bounding box center [895, 691] width 708 height 982
click at [854, 335] on input "514" at bounding box center [993, 328] width 424 height 41
type input "513"
click at [993, 393] on div "Collect taxes with the deposit? Yes No" at bounding box center [880, 424] width 679 height 88
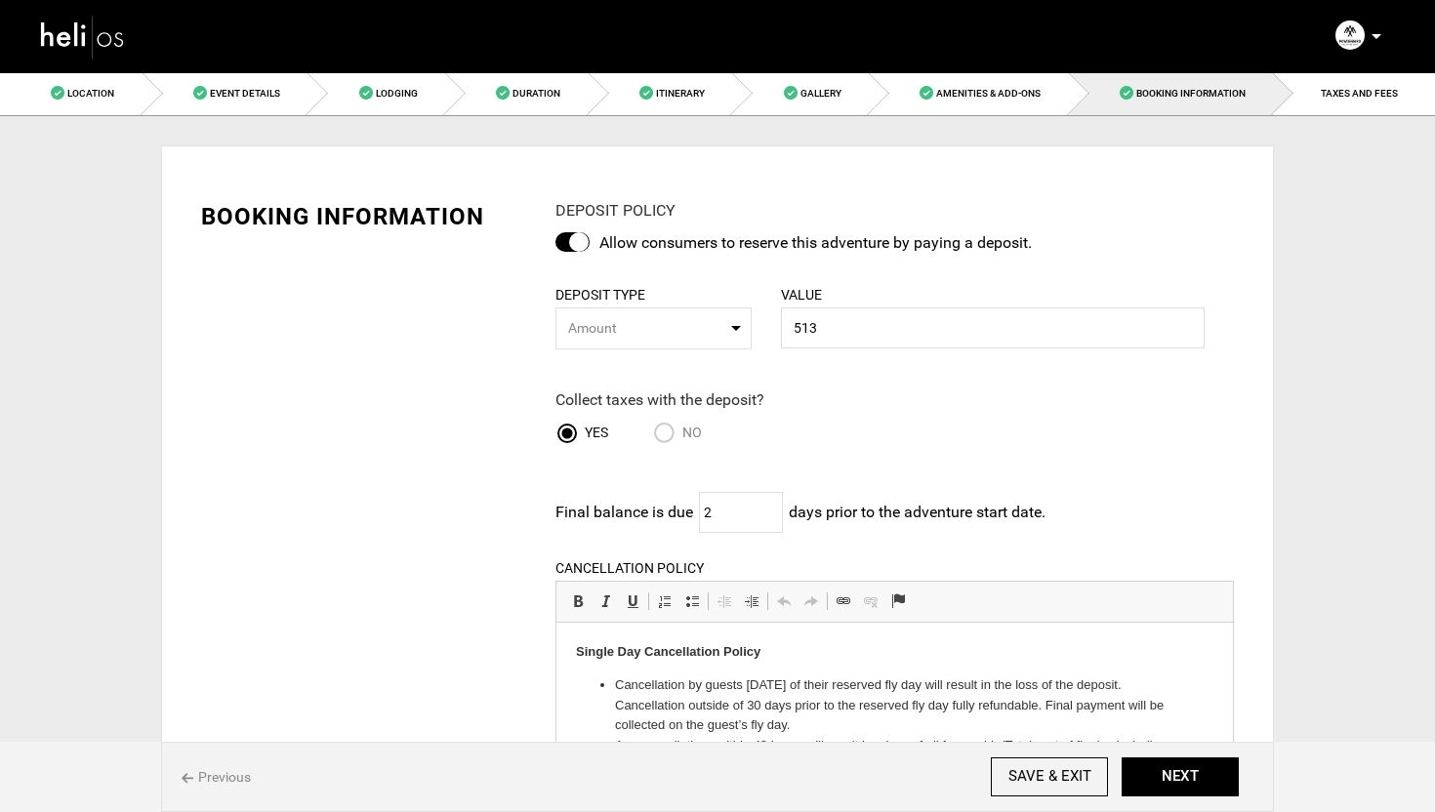
click at [668, 435] on input "No" at bounding box center [667, 435] width 29 height 26
radio input "true"
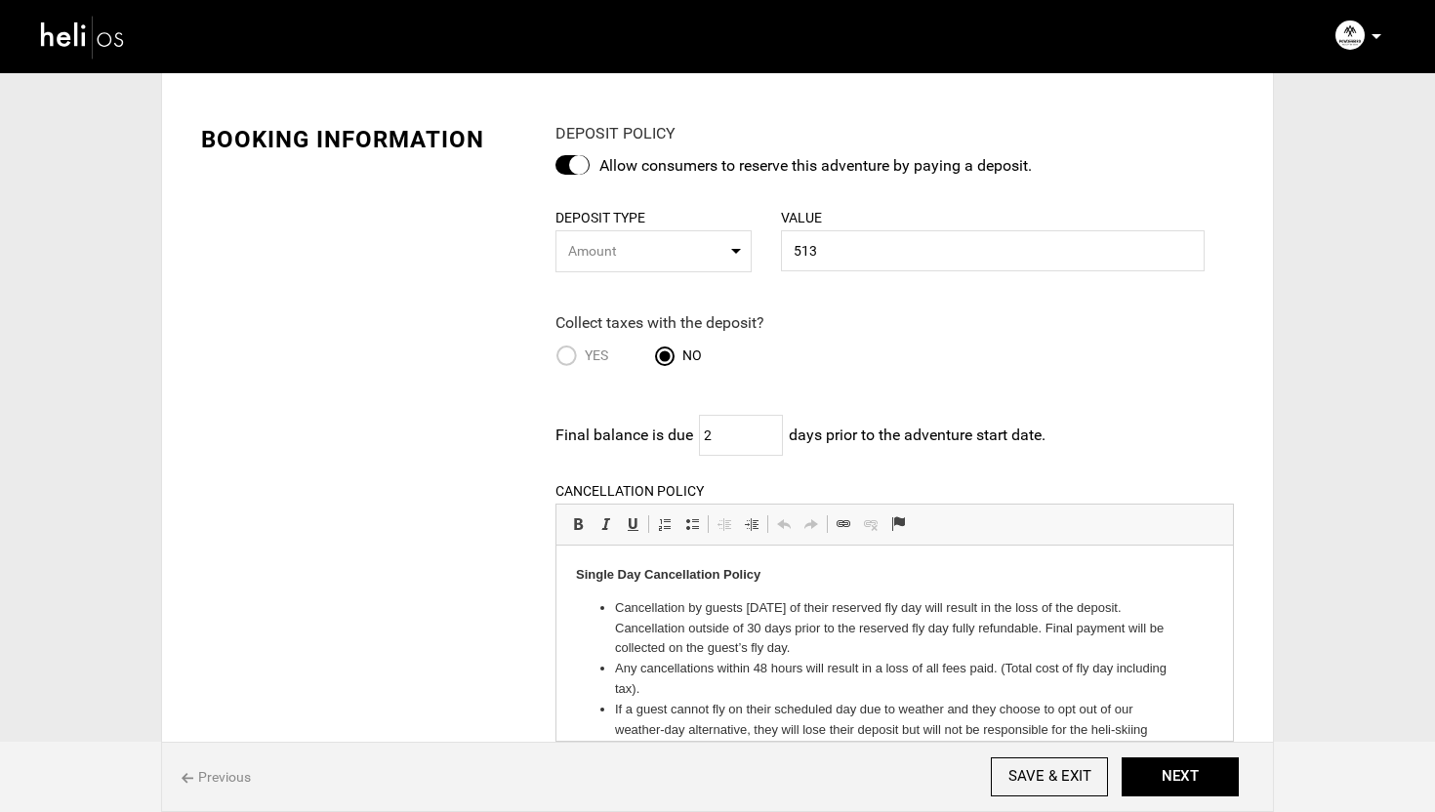
scroll to position [194, 0]
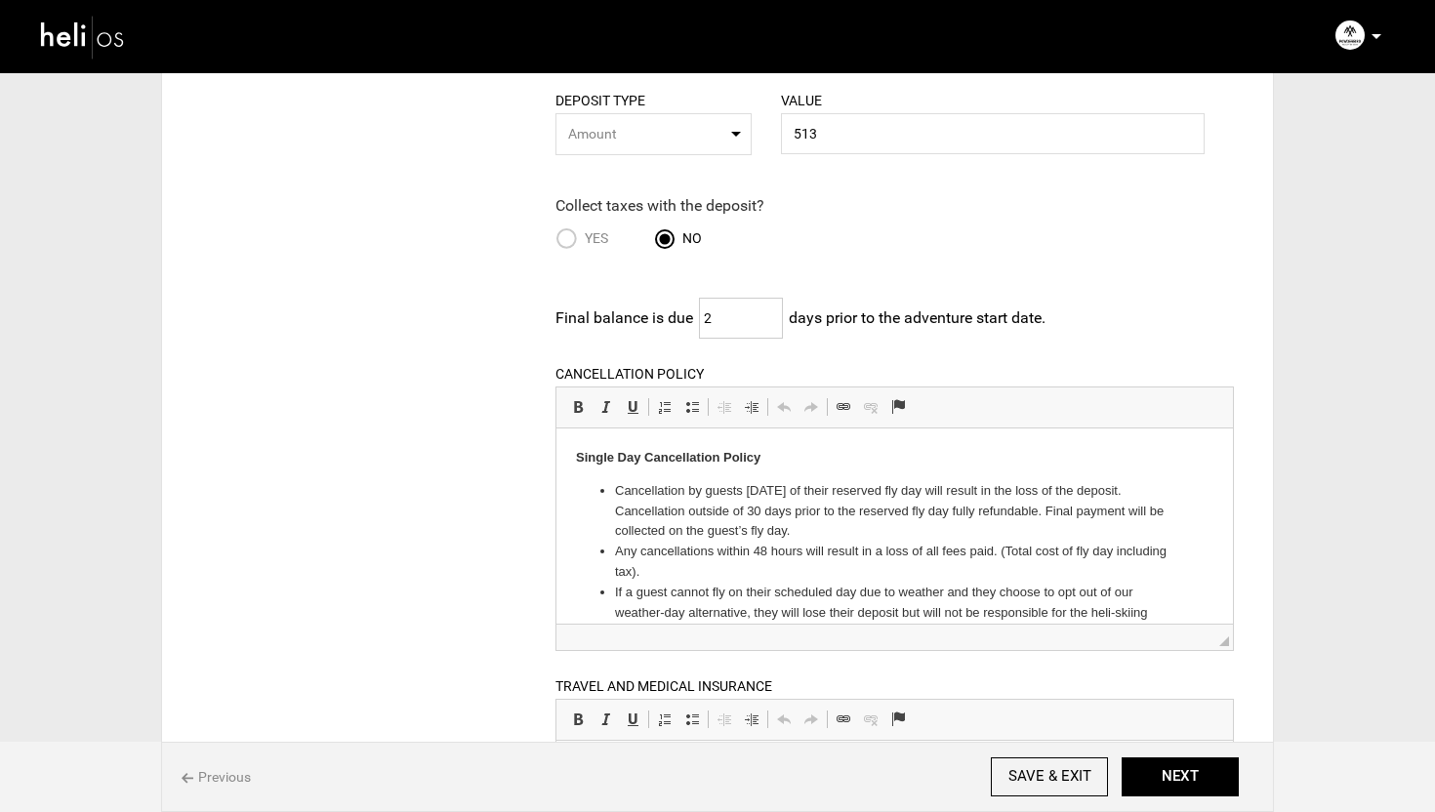
click at [740, 323] on input "2" at bounding box center [741, 318] width 84 height 41
type input "30"
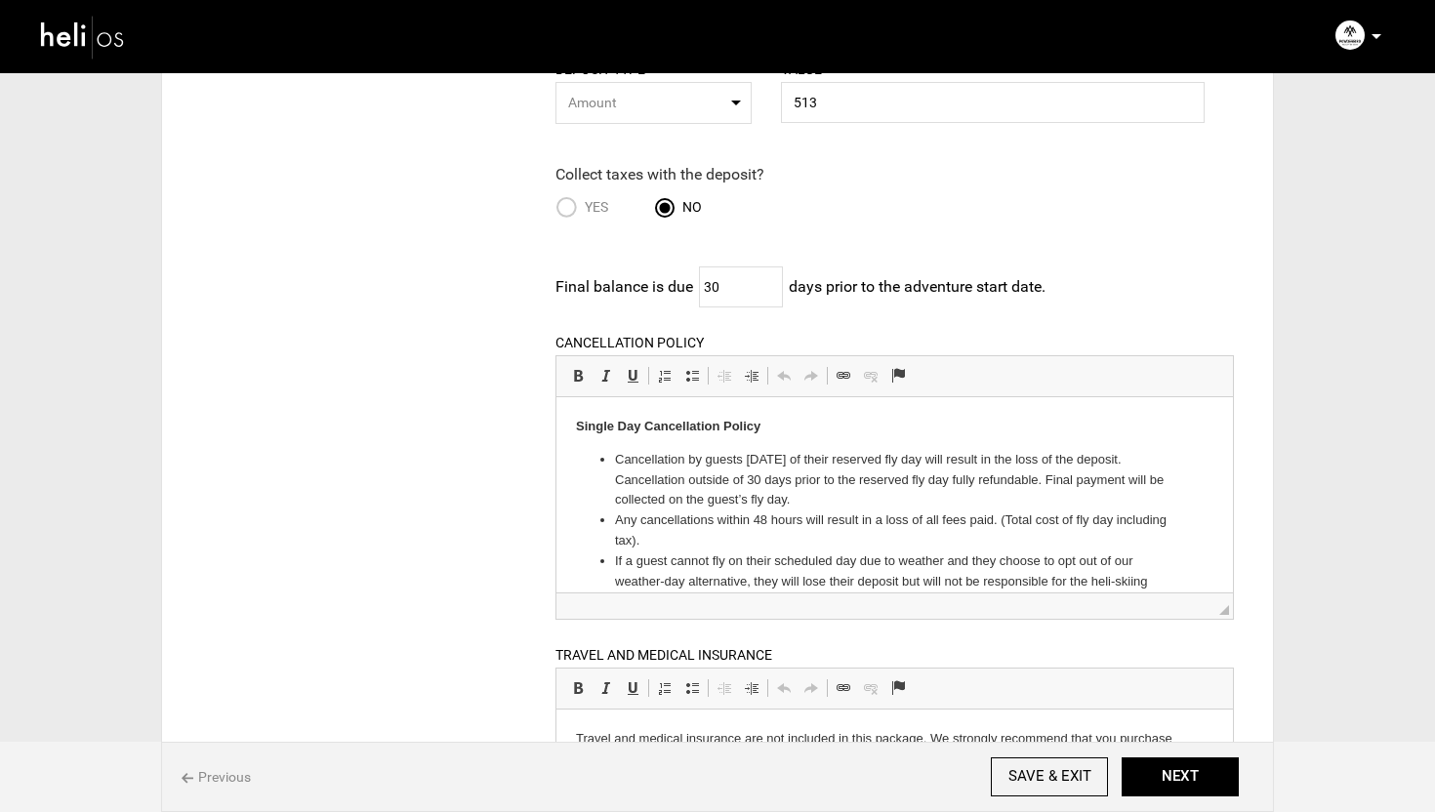
click at [515, 435] on div "BOOKING INFORMATION DEPOSIT POLICY Allow consumers to reserve this adventure by…" at bounding box center [717, 533] width 1062 height 1176
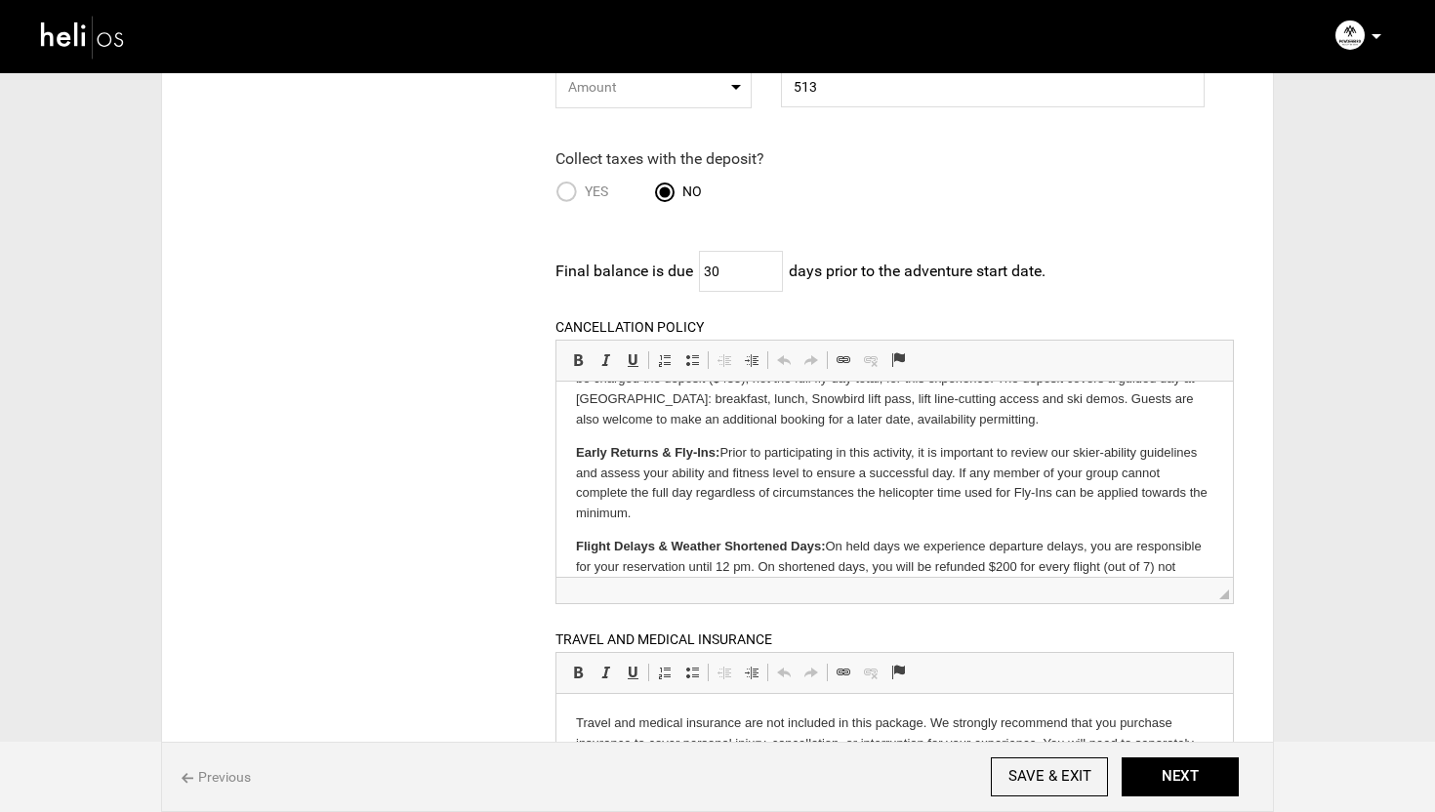
scroll to position [322, 0]
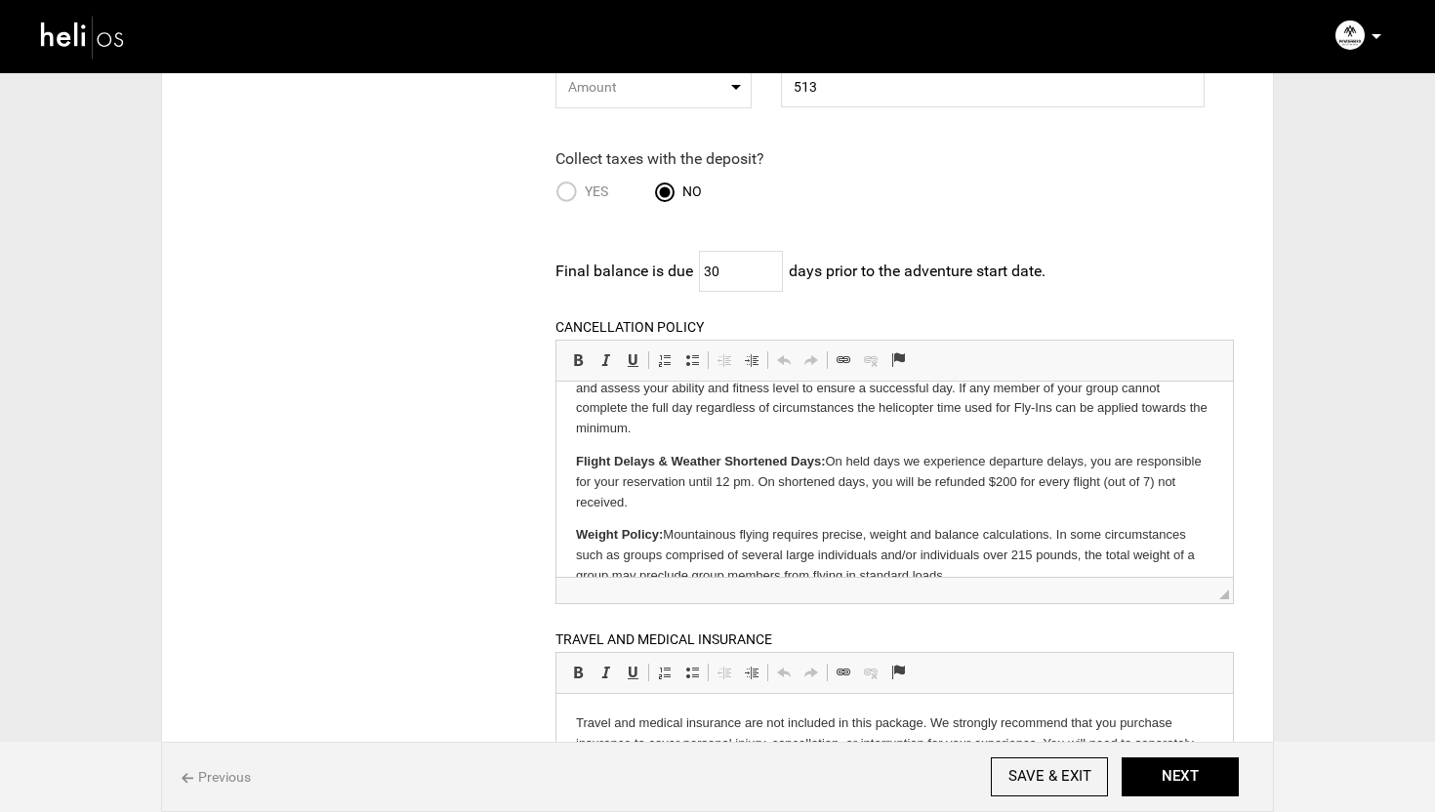
click at [838, 526] on p "Weight Policy: Mountainous flying requires precise, weight and balance calculat…" at bounding box center [894, 554] width 638 height 61
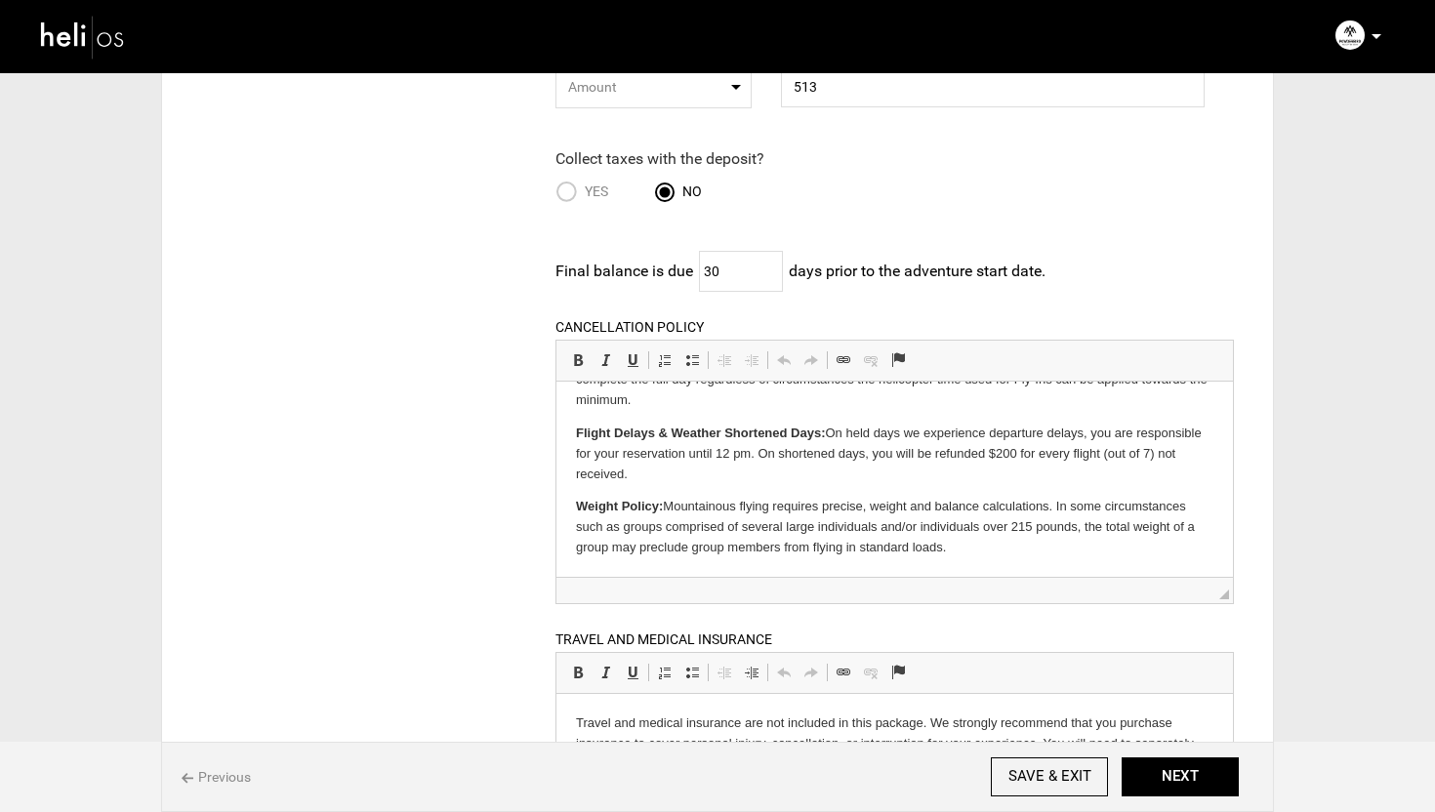
click at [992, 550] on p "Weight Policy: Mountainous flying requires precise, weight and balance calculat…" at bounding box center [894, 526] width 638 height 61
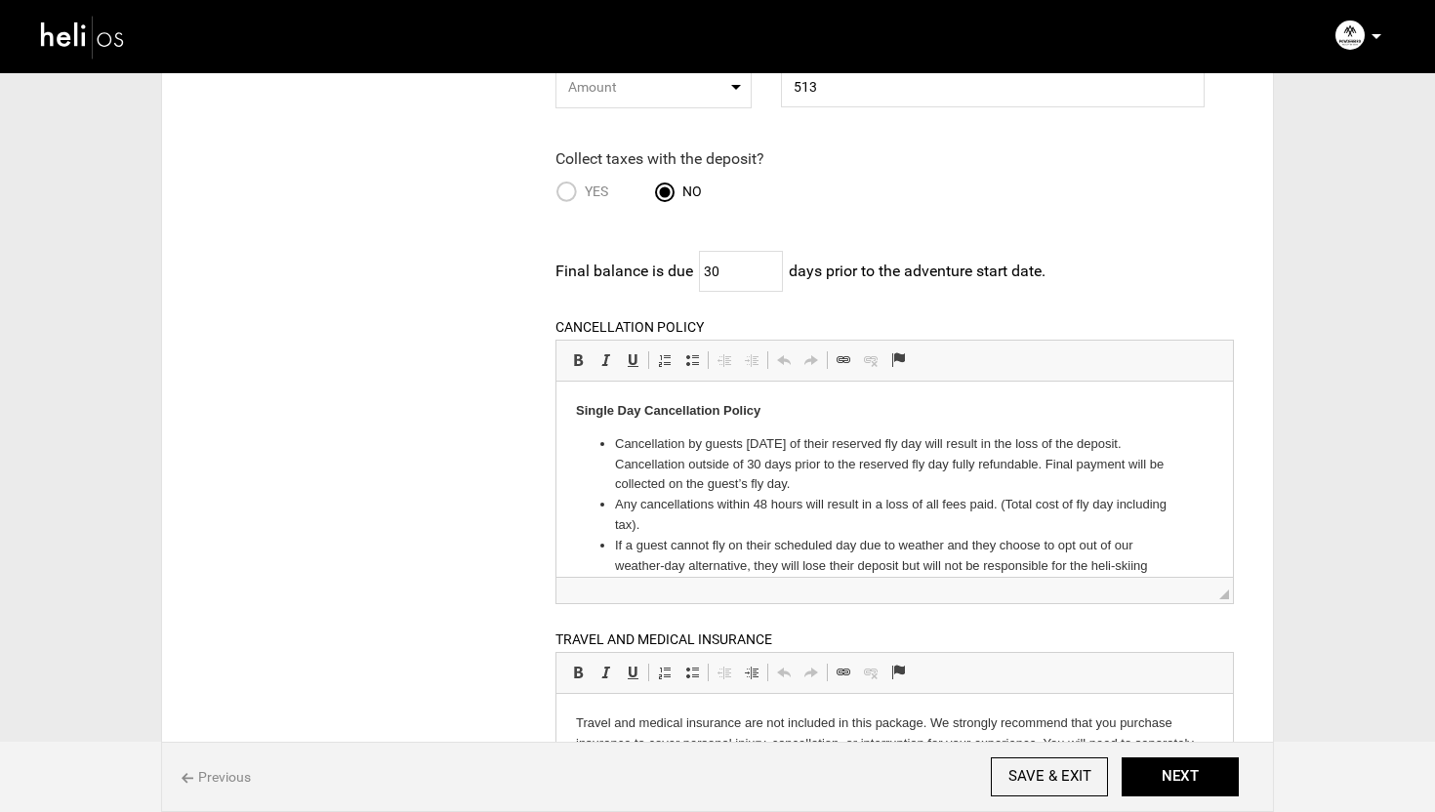
drag, startPoint x: 972, startPoint y: 550, endPoint x: 654, endPoint y: 278, distance: 418.3
click at [654, 381] on html "Single Day Cancellation Policy Cancellation by guests [DATE] of their reserved …" at bounding box center [894, 696] width 677 height 631
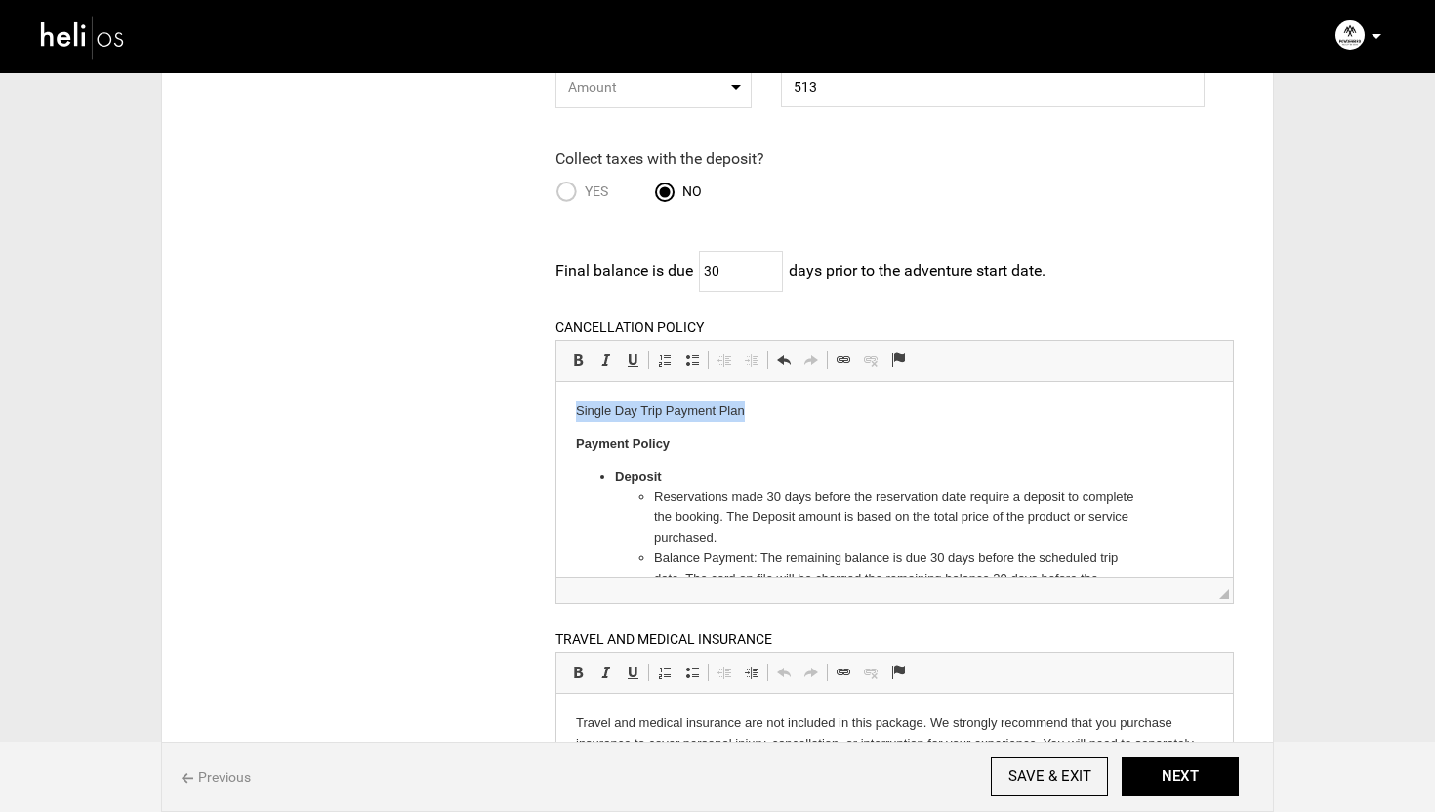
drag, startPoint x: 783, startPoint y: 413, endPoint x: 525, endPoint y: 403, distance: 257.9
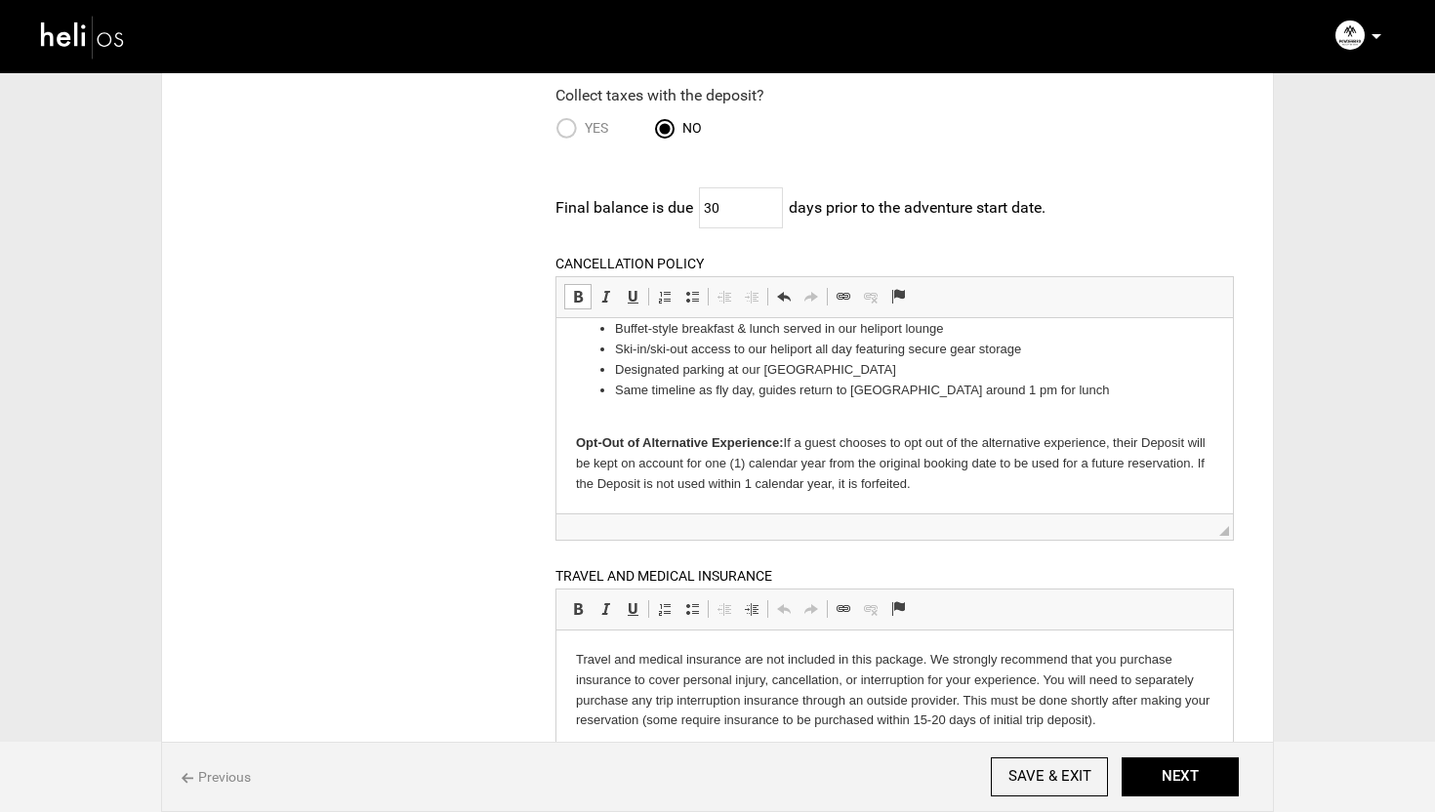
scroll to position [322, 0]
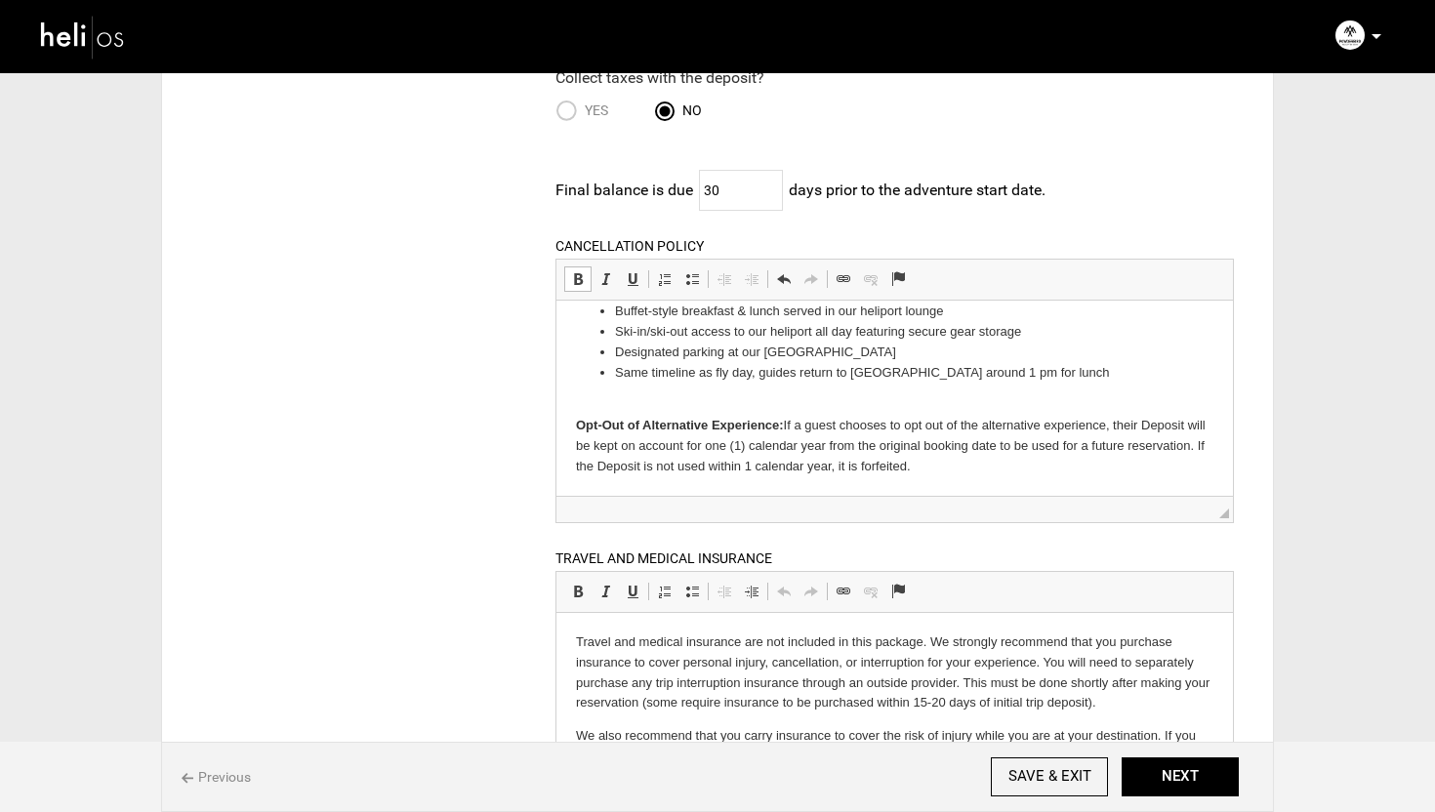
click at [718, 401] on p "Opt-Out of Alternative Experience: If a guest chooses to opt out of the alterna…" at bounding box center [894, 434] width 638 height 81
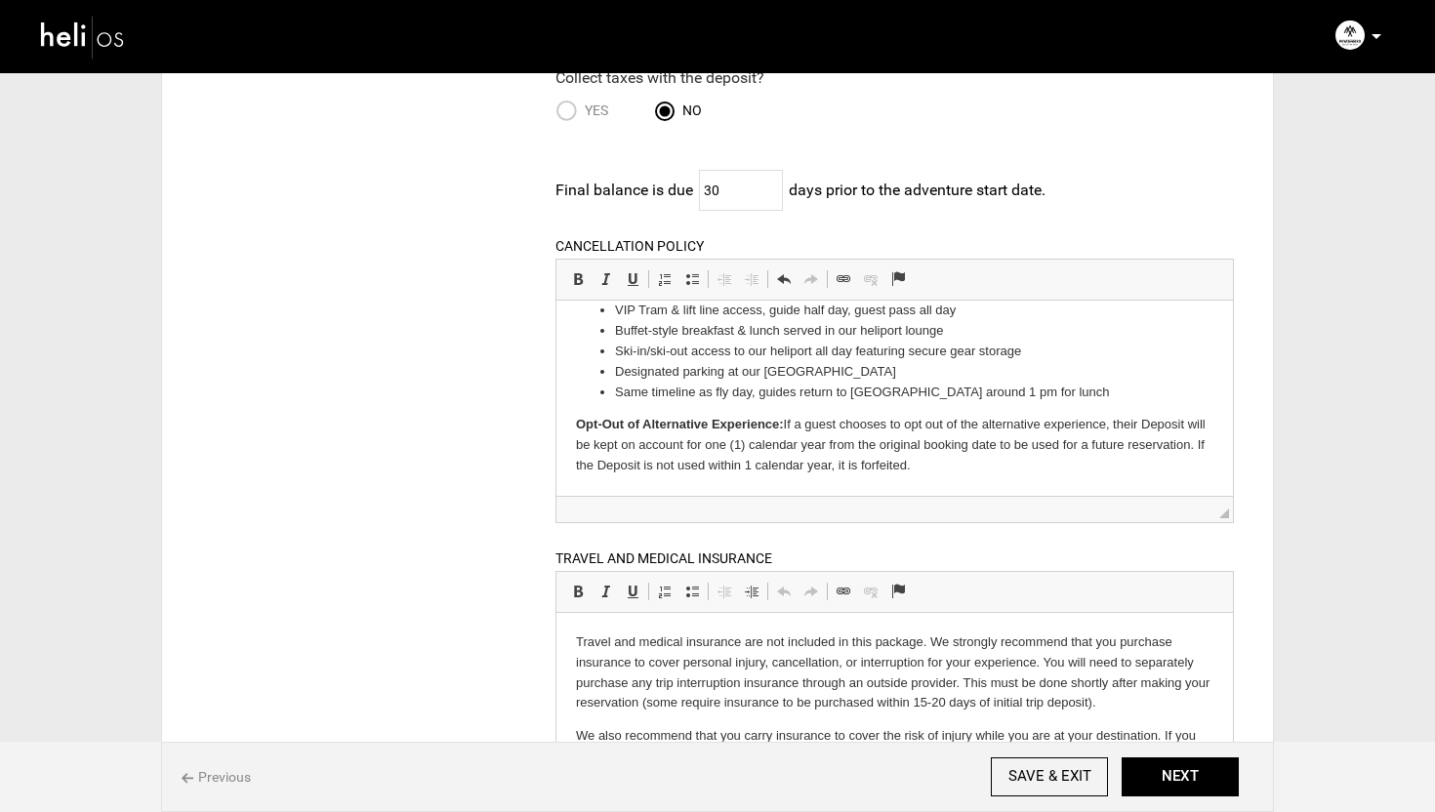
scroll to position [986, 0]
click at [928, 461] on p "Opt-Out of Alternative Experience: If a guest chooses to opt out of the alterna…" at bounding box center [894, 444] width 638 height 61
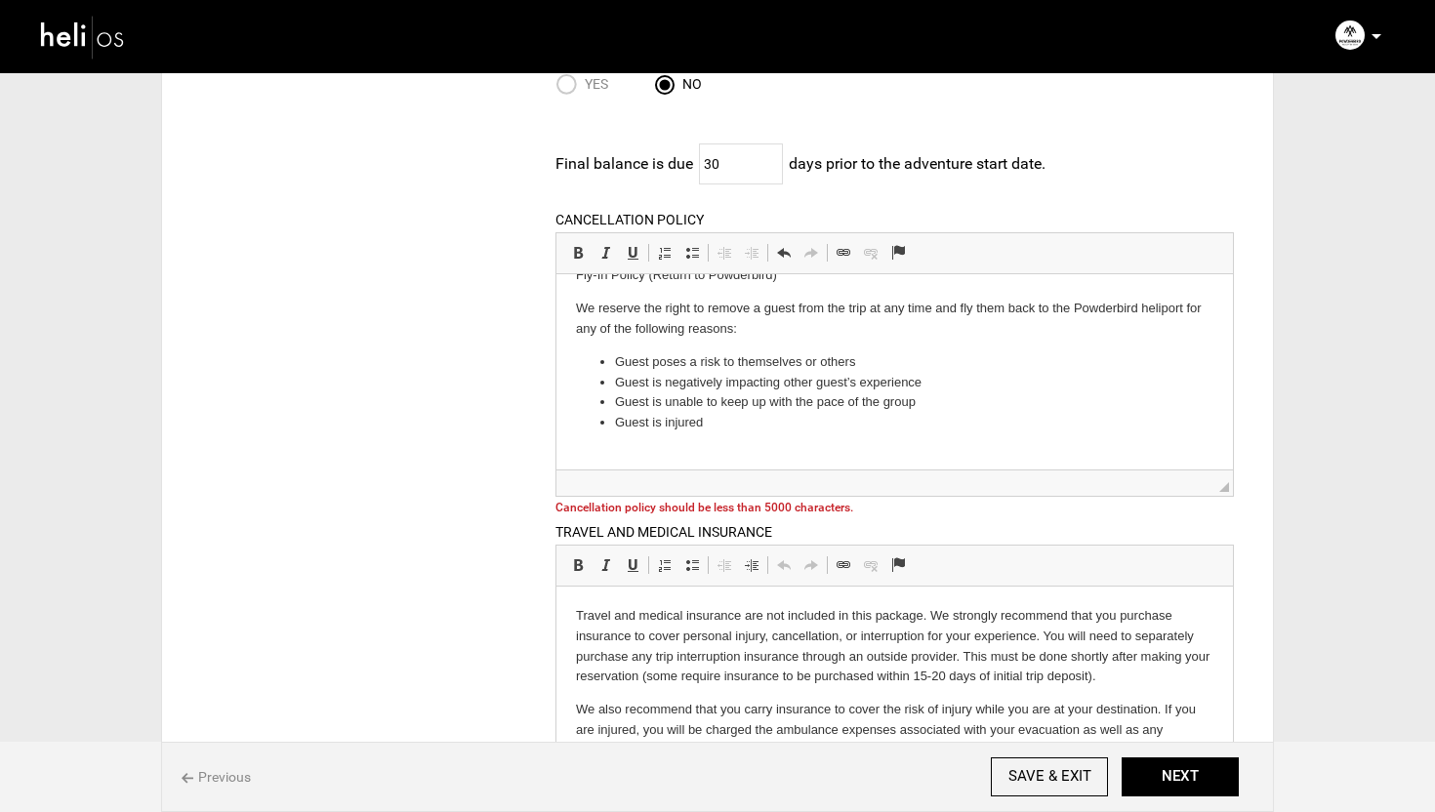
scroll to position [1465, 0]
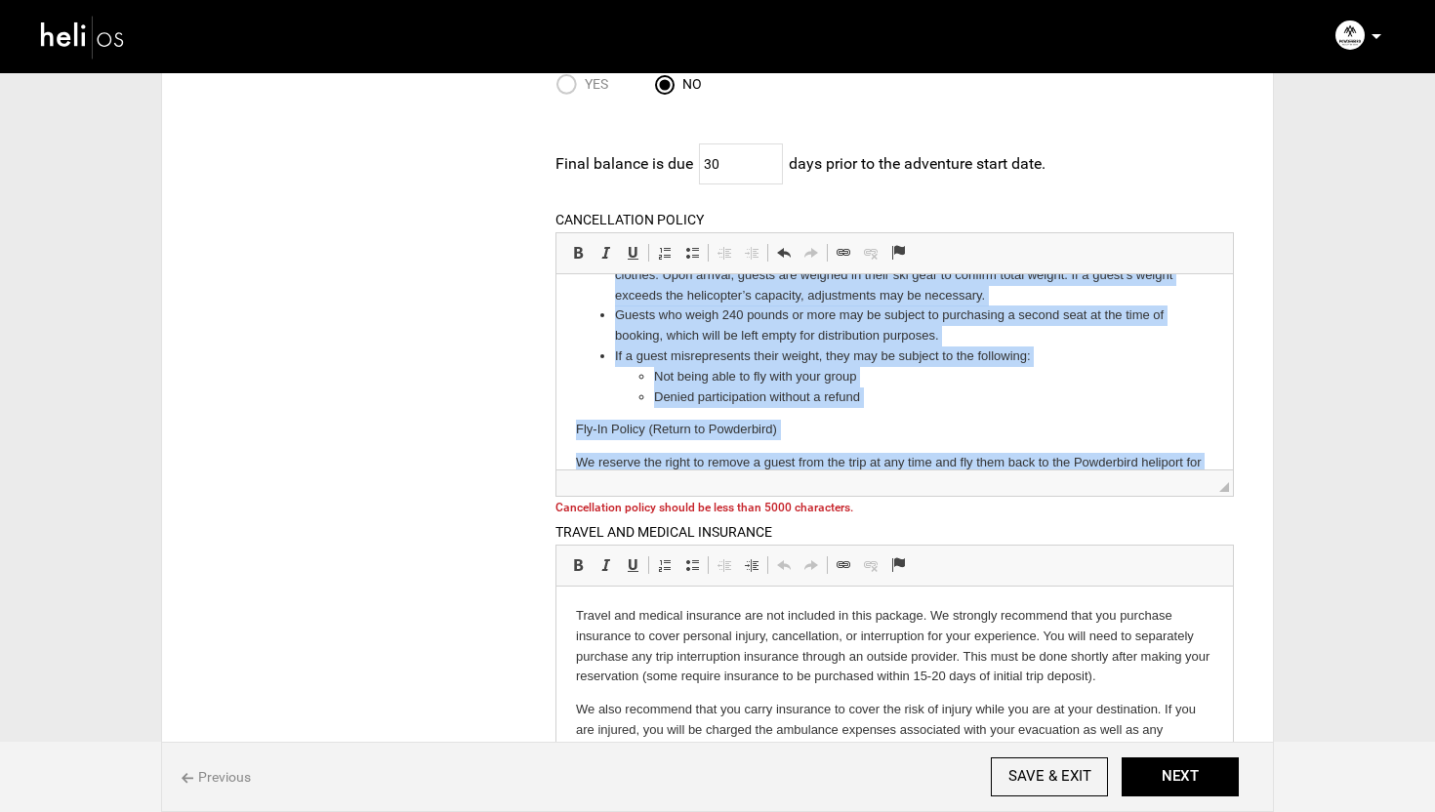
drag, startPoint x: 807, startPoint y: 438, endPoint x: 558, endPoint y: 273, distance: 298.7
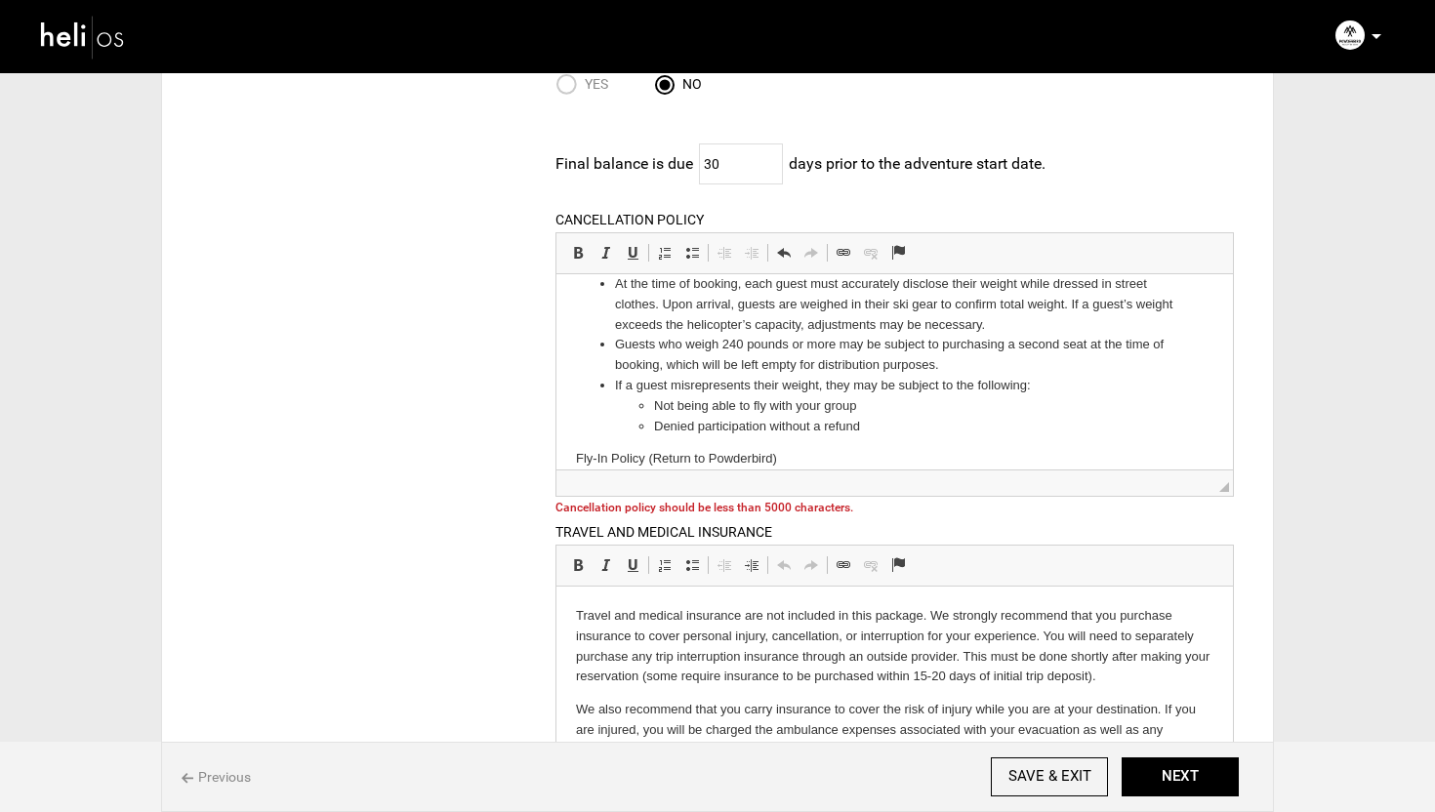
scroll to position [1501, 0]
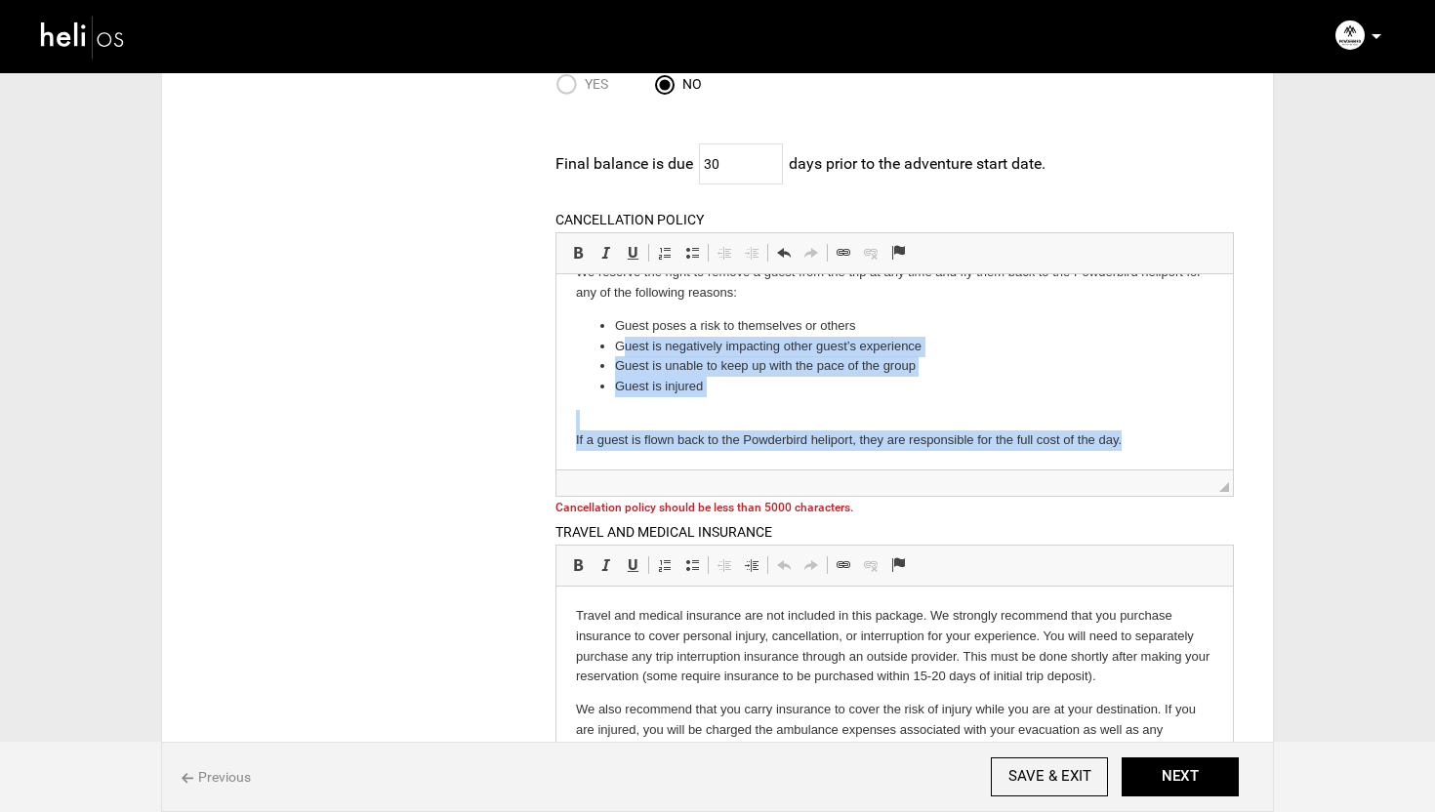
drag, startPoint x: 1159, startPoint y: 443, endPoint x: 625, endPoint y: 350, distance: 542.2
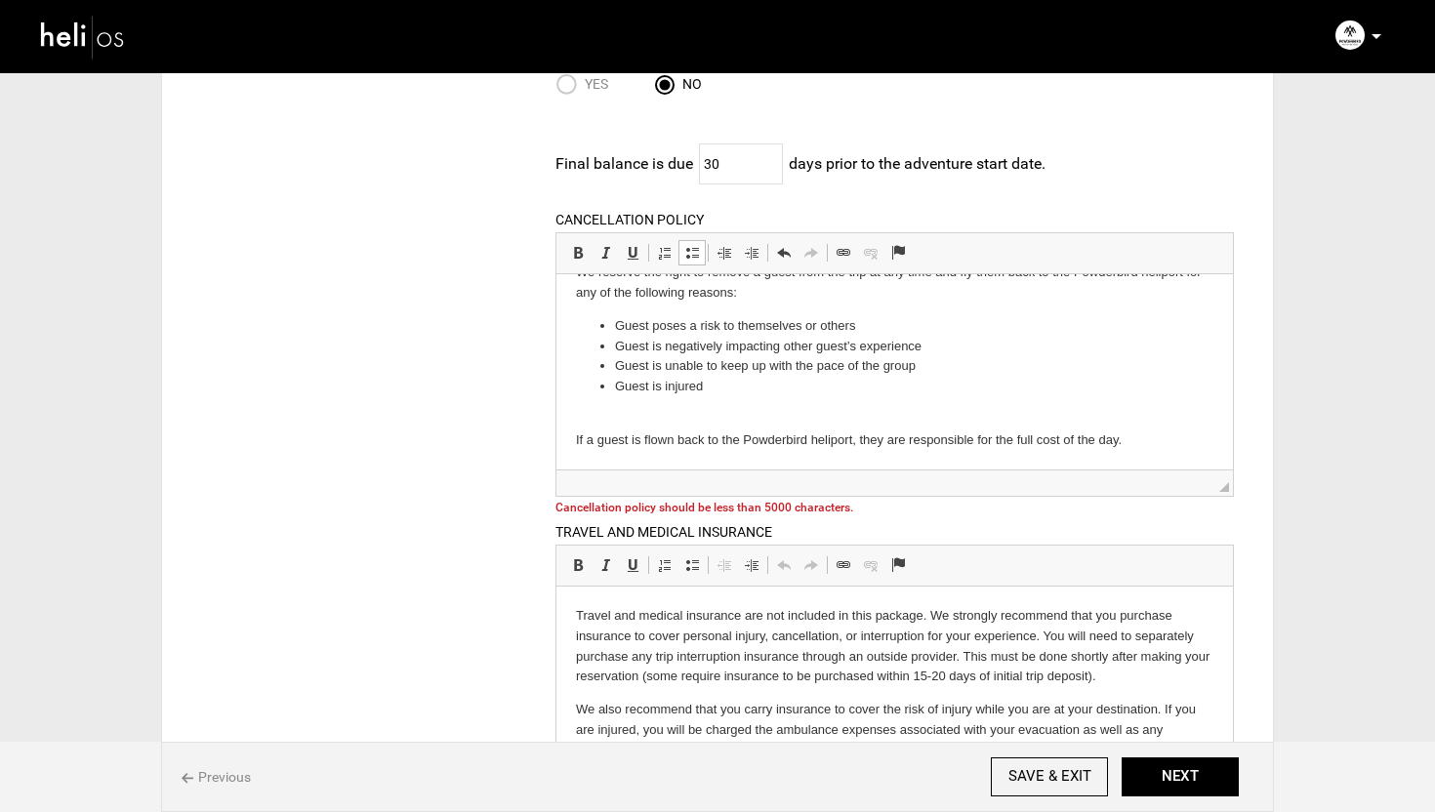
scroll to position [1407, 0]
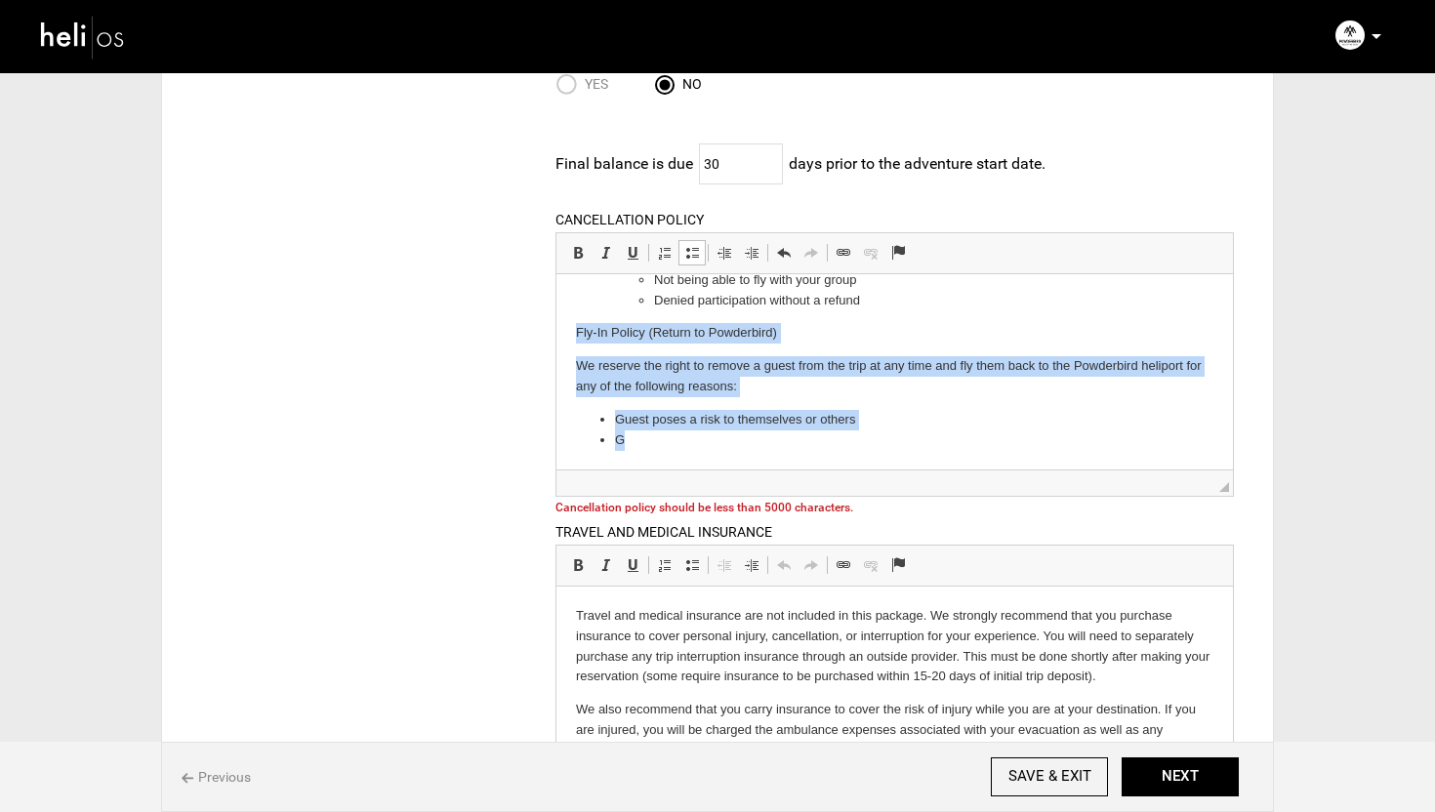
drag, startPoint x: 671, startPoint y: 445, endPoint x: 555, endPoint y: 330, distance: 163.6
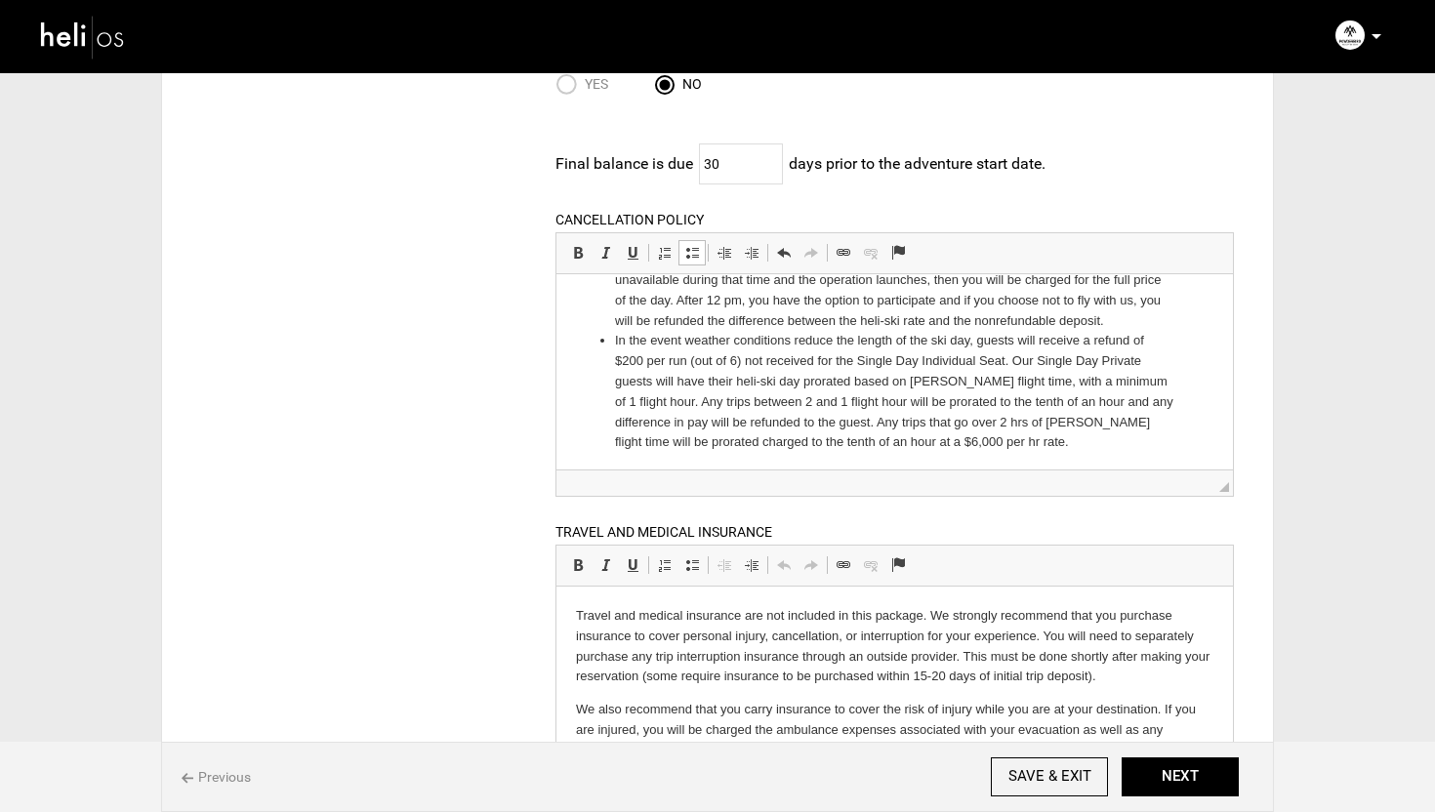
scroll to position [0, 0]
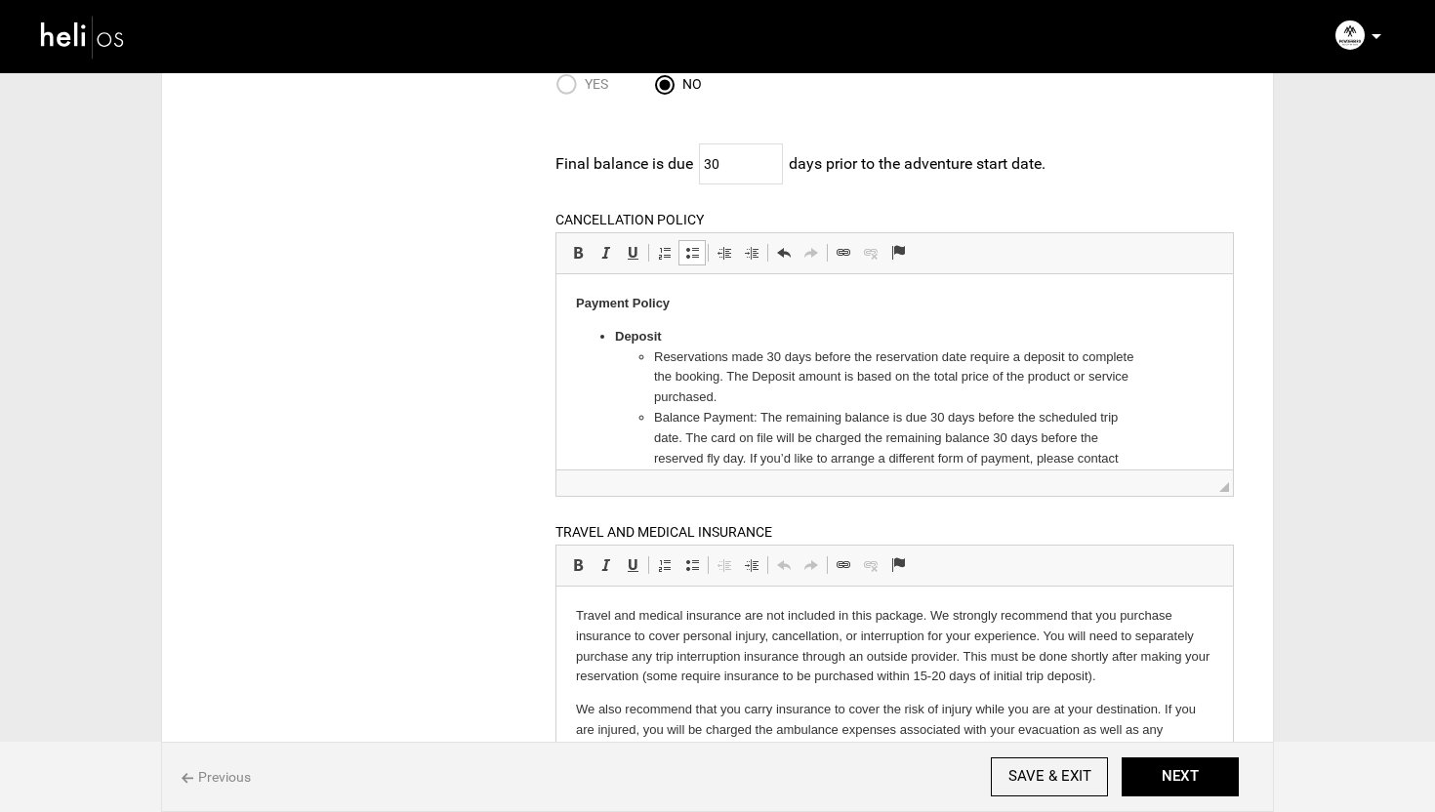
click at [401, 360] on div "BOOKING INFORMATION DEPOSIT POLICY Allow consumers to reserve this adventure by…" at bounding box center [717, 410] width 1062 height 1176
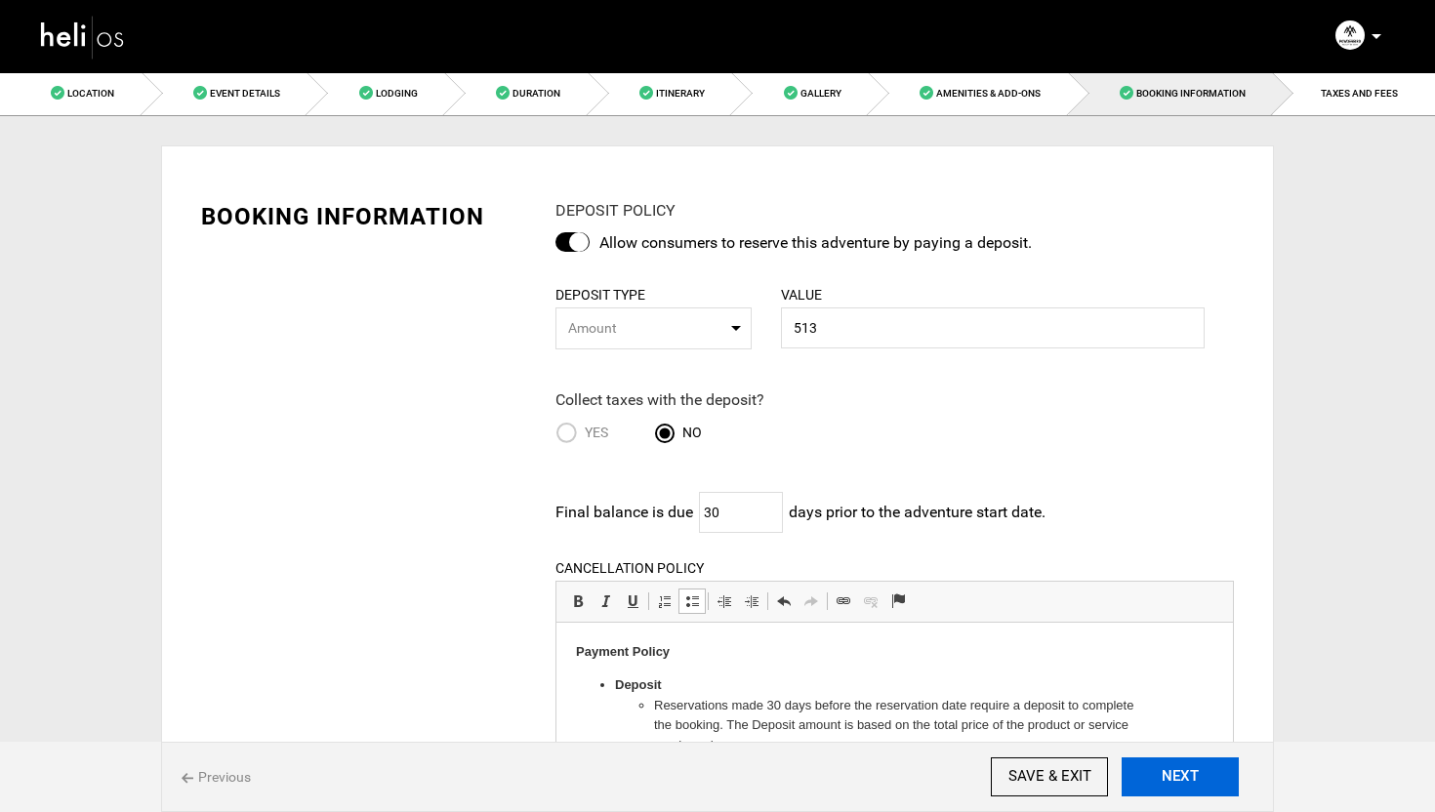
click at [1177, 782] on button "NEXT" at bounding box center [1180, 777] width 117 height 39
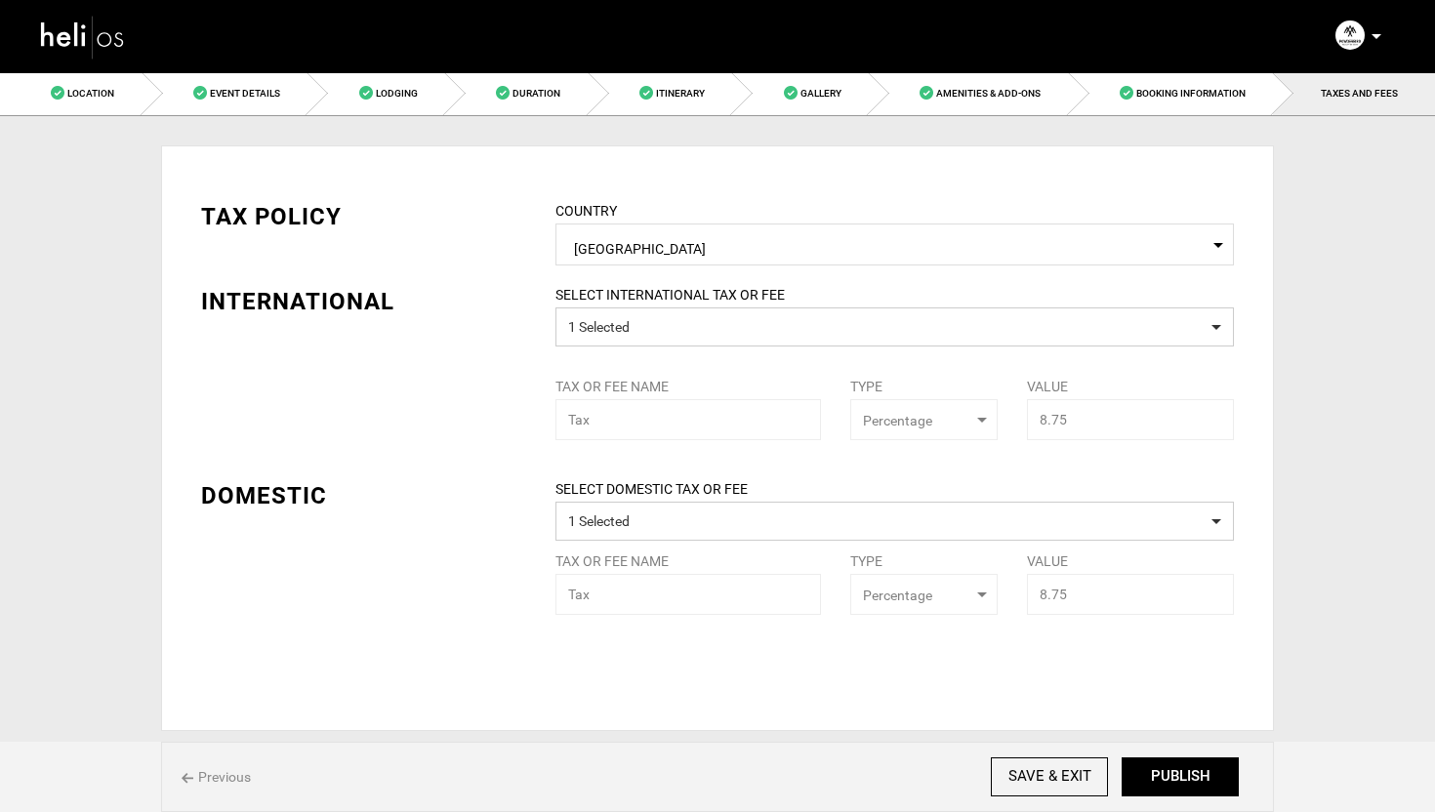
click at [1193, 70] on nav "Manifest Calendar Analytics Adventures Bookings Payout History Agents My Profil…" at bounding box center [717, 36] width 1435 height 73
click at [1193, 84] on link "Booking Information" at bounding box center [1171, 93] width 205 height 44
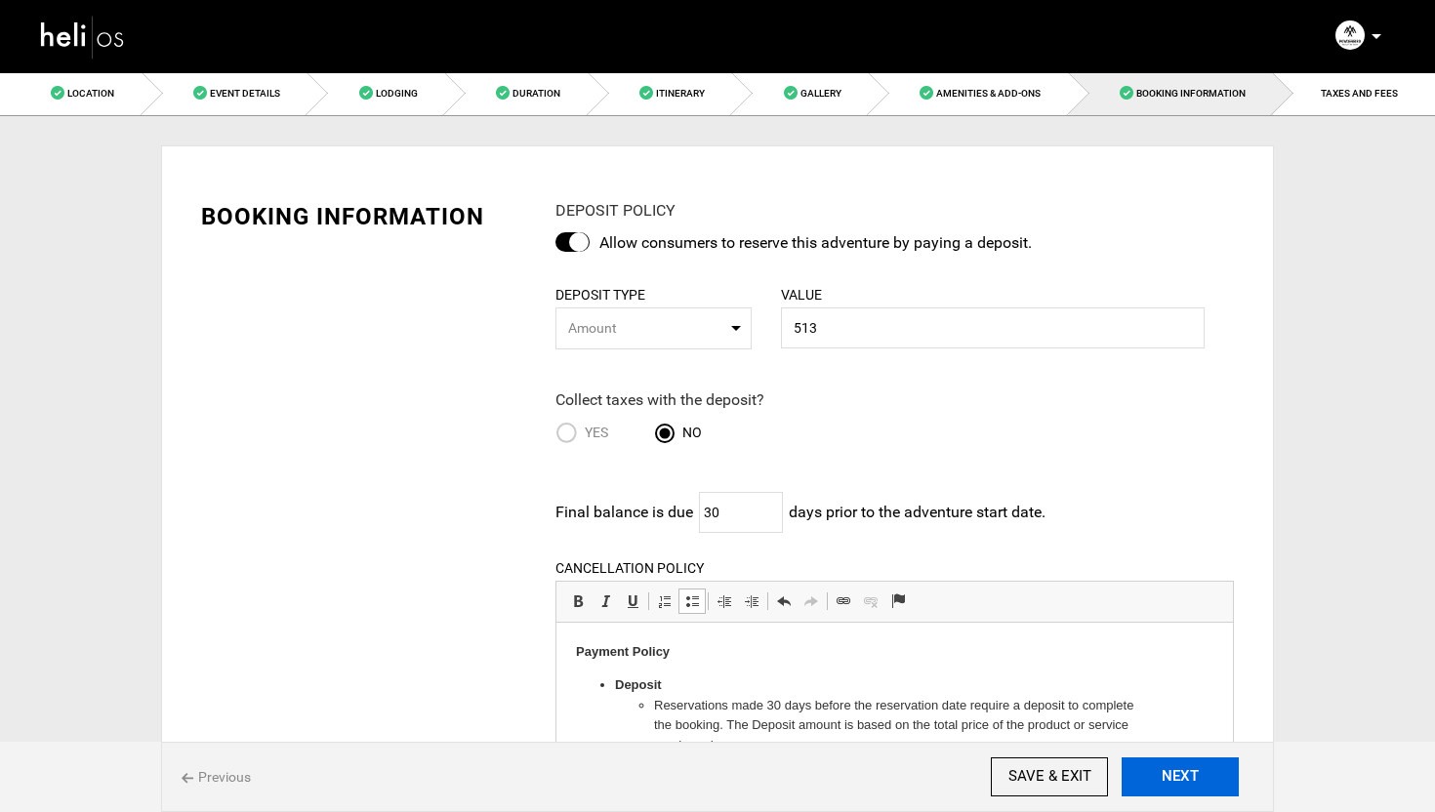
click at [1196, 779] on button "NEXT" at bounding box center [1180, 777] width 117 height 39
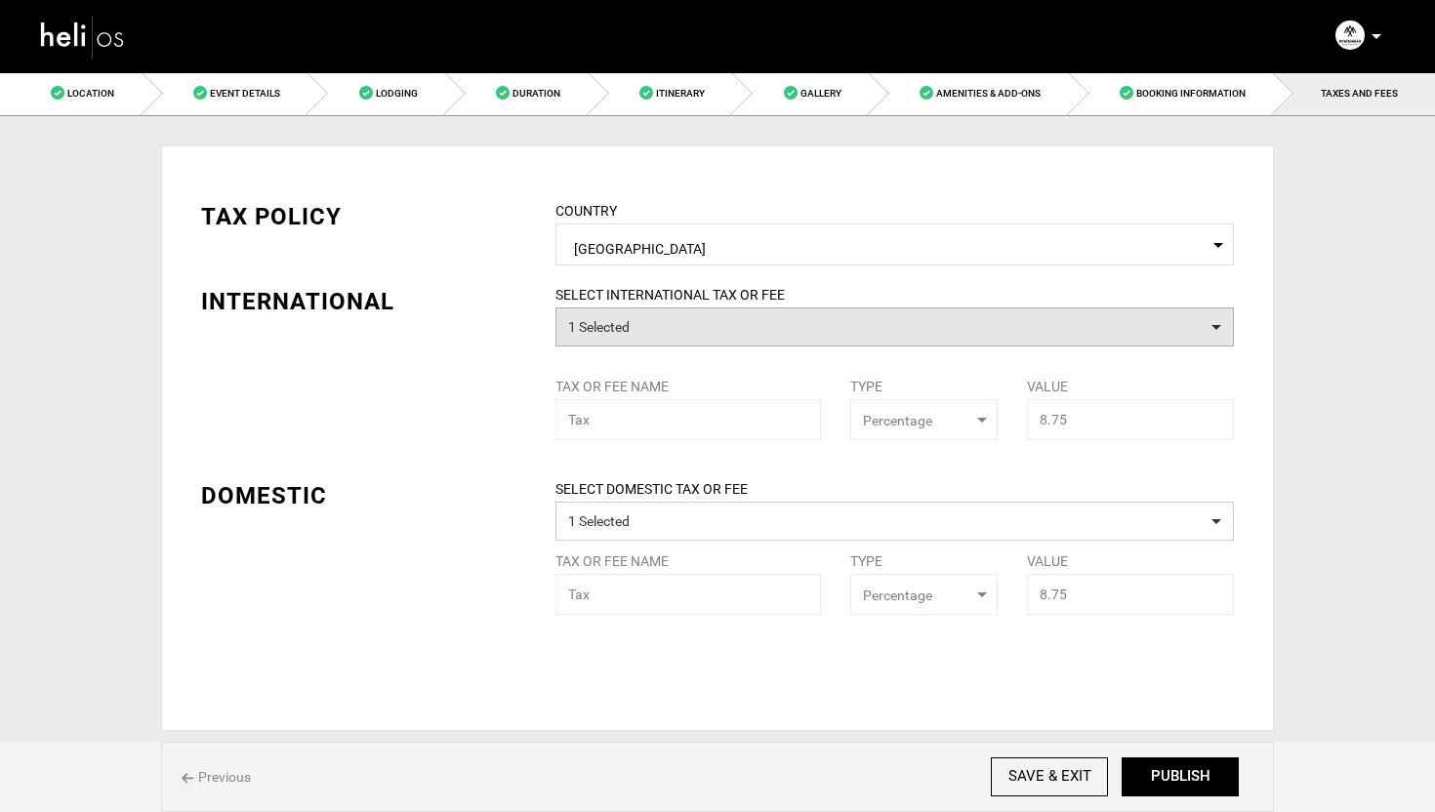
click at [673, 337] on button "1 Selected" at bounding box center [895, 327] width 679 height 39
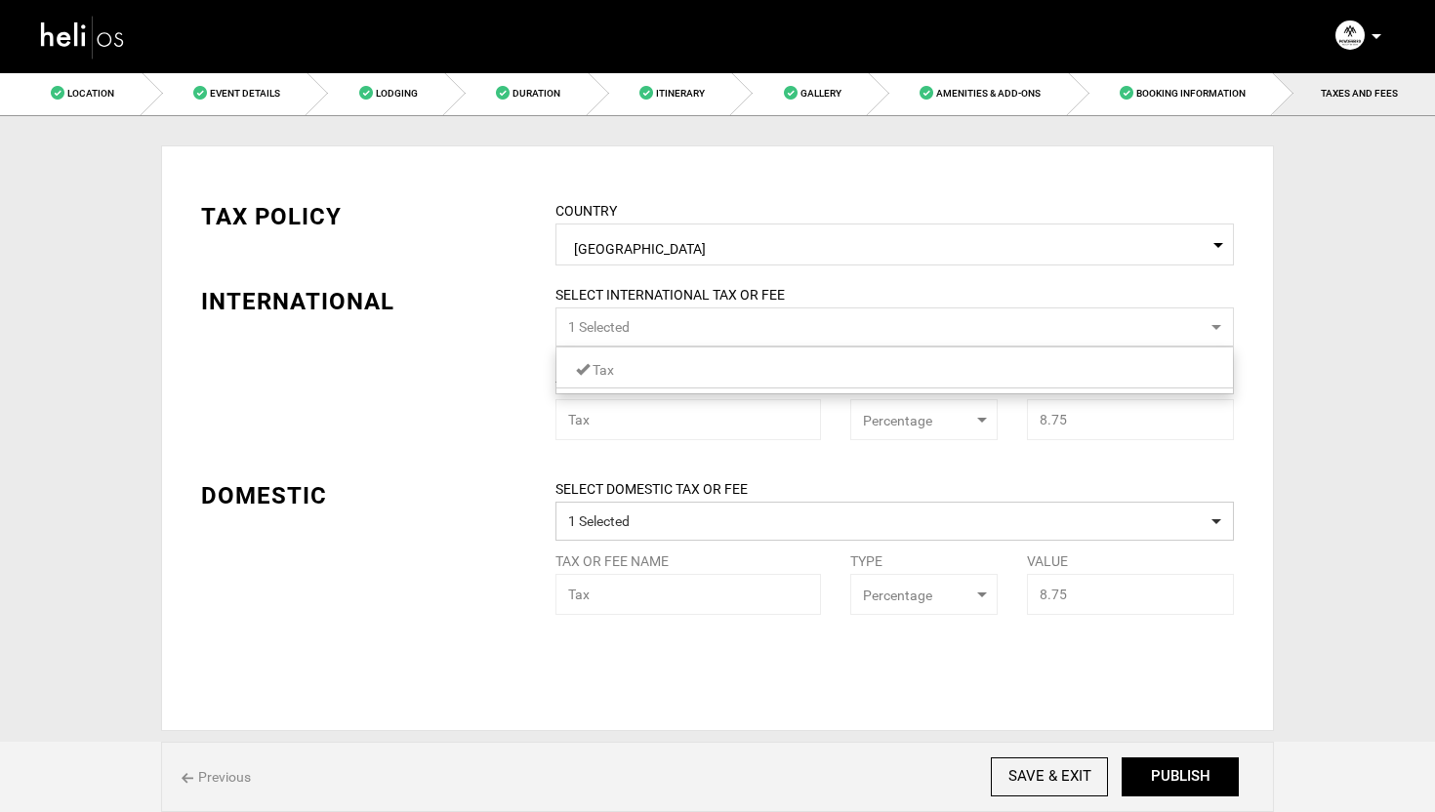
click at [491, 375] on div "TAX POLICY COUNTRY Select Country [GEOGRAPHIC_DATA] Please select a country. IN…" at bounding box center [717, 393] width 1062 height 444
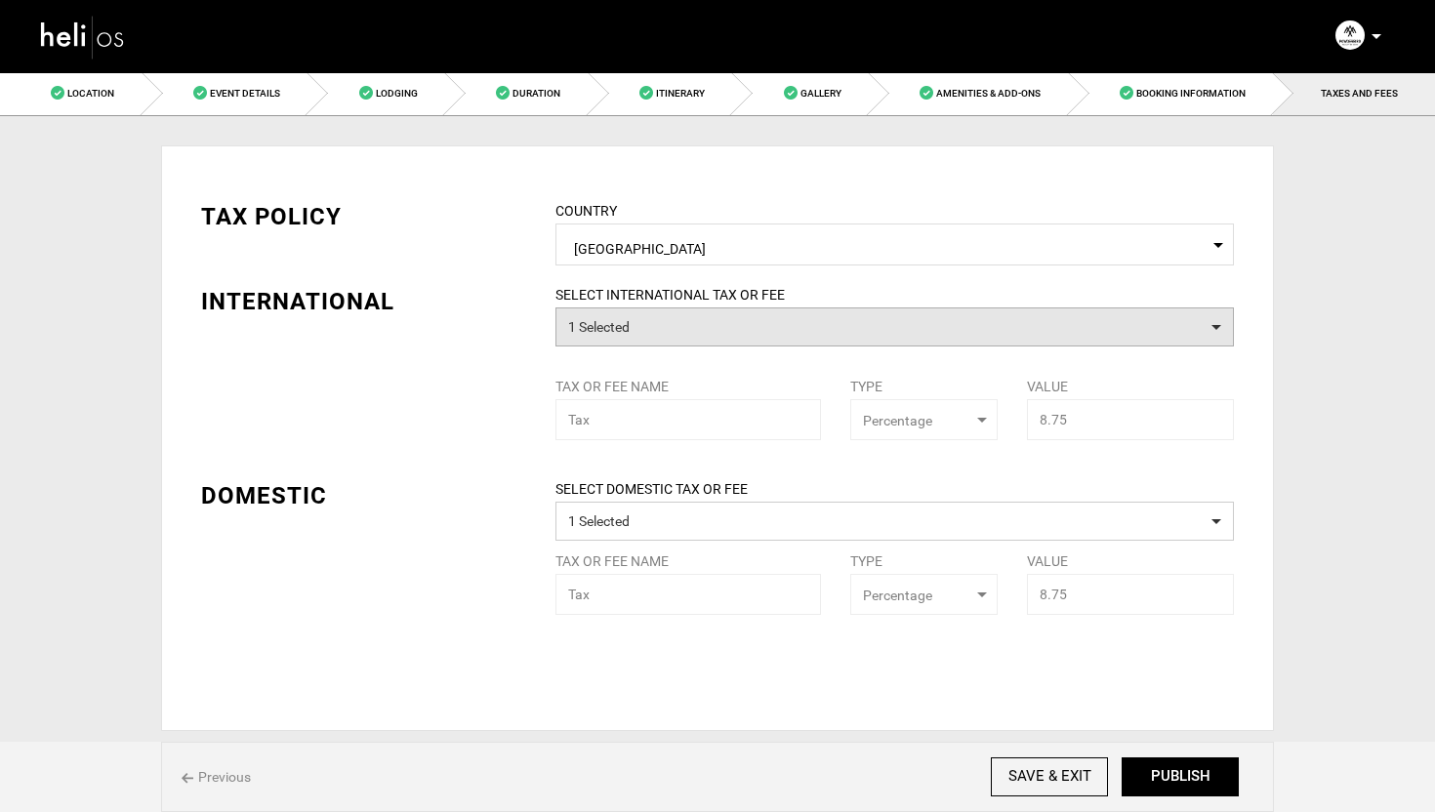
click at [766, 345] on button "1 Selected" at bounding box center [895, 327] width 679 height 39
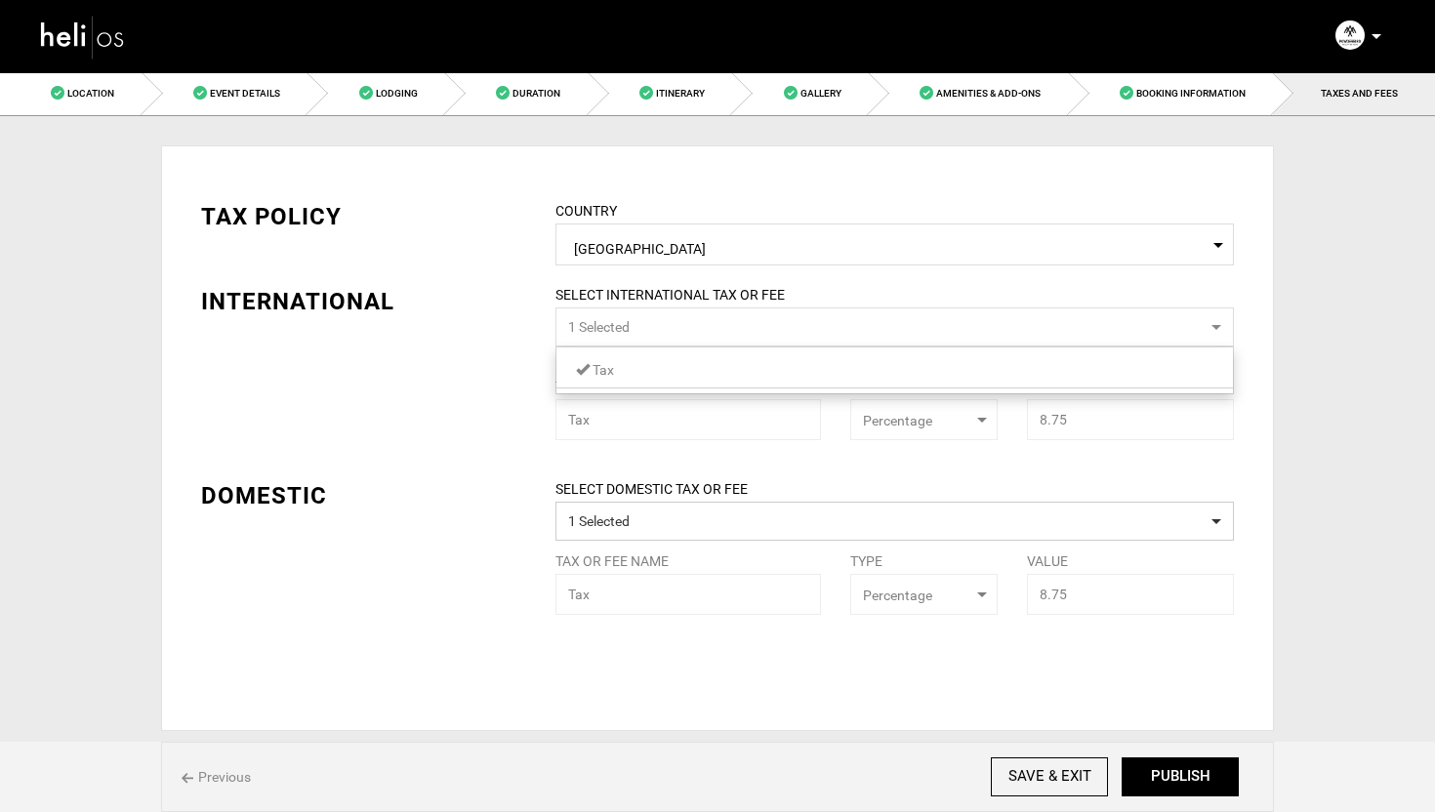
click at [623, 374] on link "Tax" at bounding box center [894, 369] width 677 height 25
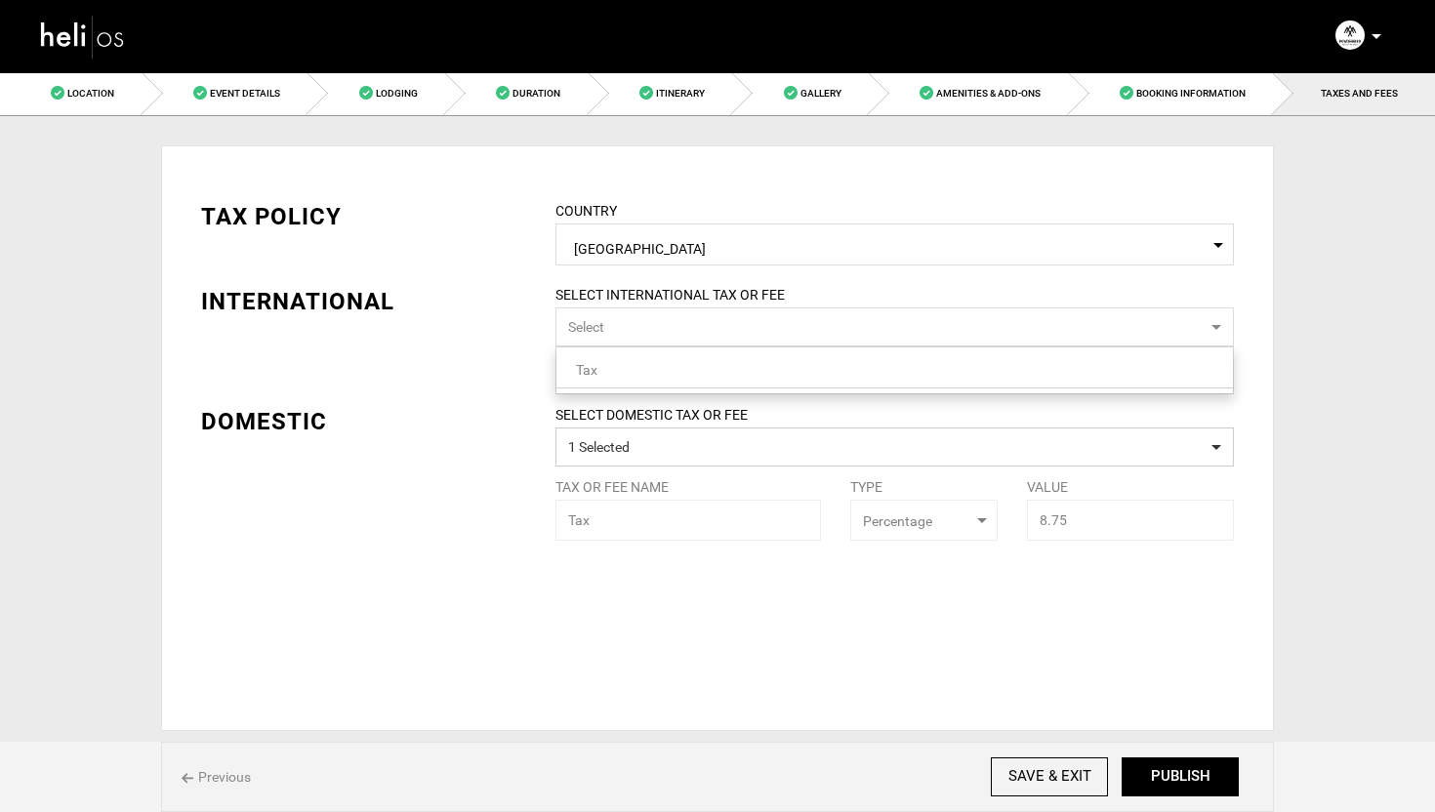
click at [588, 369] on span "Tax" at bounding box center [586, 370] width 21 height 16
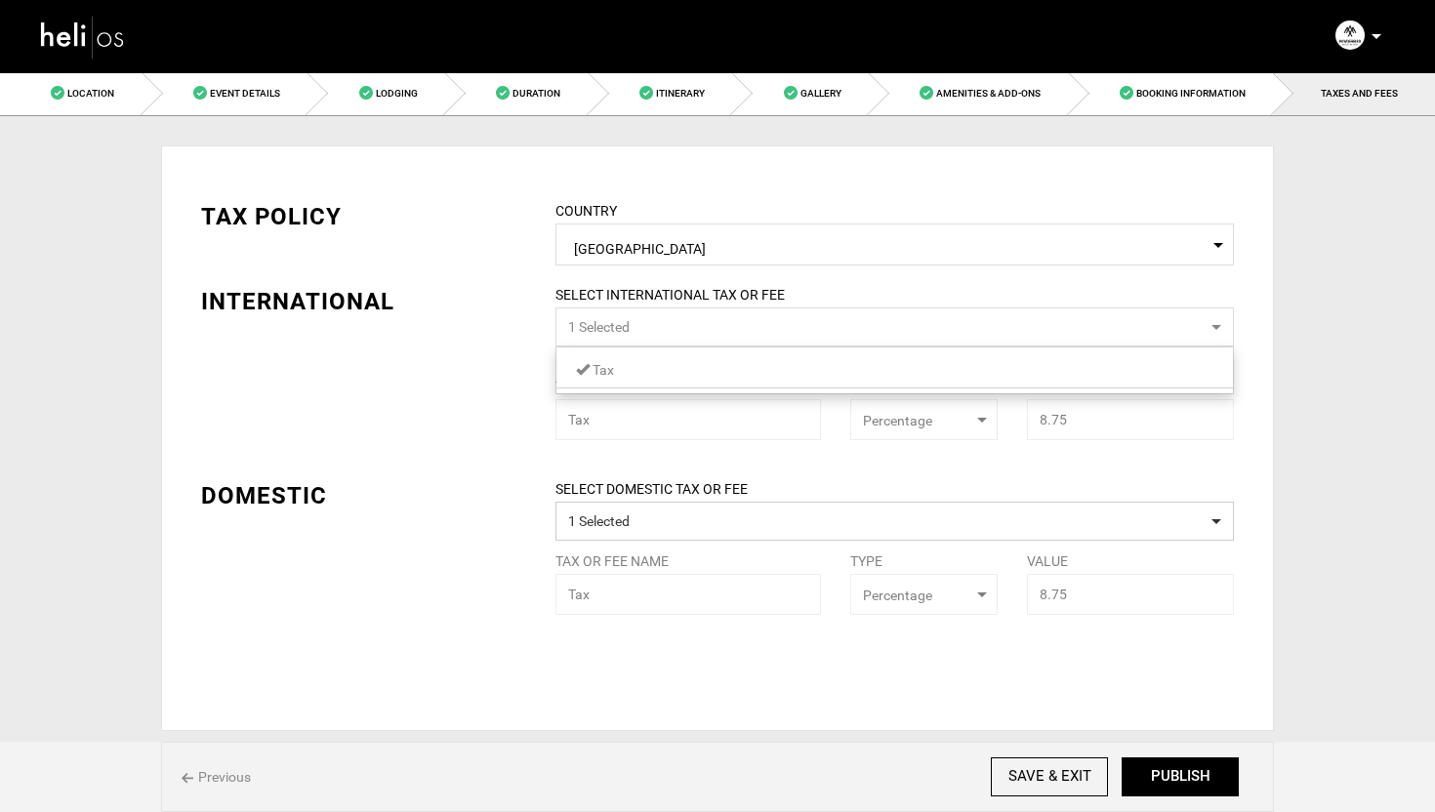
click at [495, 372] on div "TAX POLICY COUNTRY Select Country [GEOGRAPHIC_DATA] Please select a country. IN…" at bounding box center [717, 393] width 1062 height 444
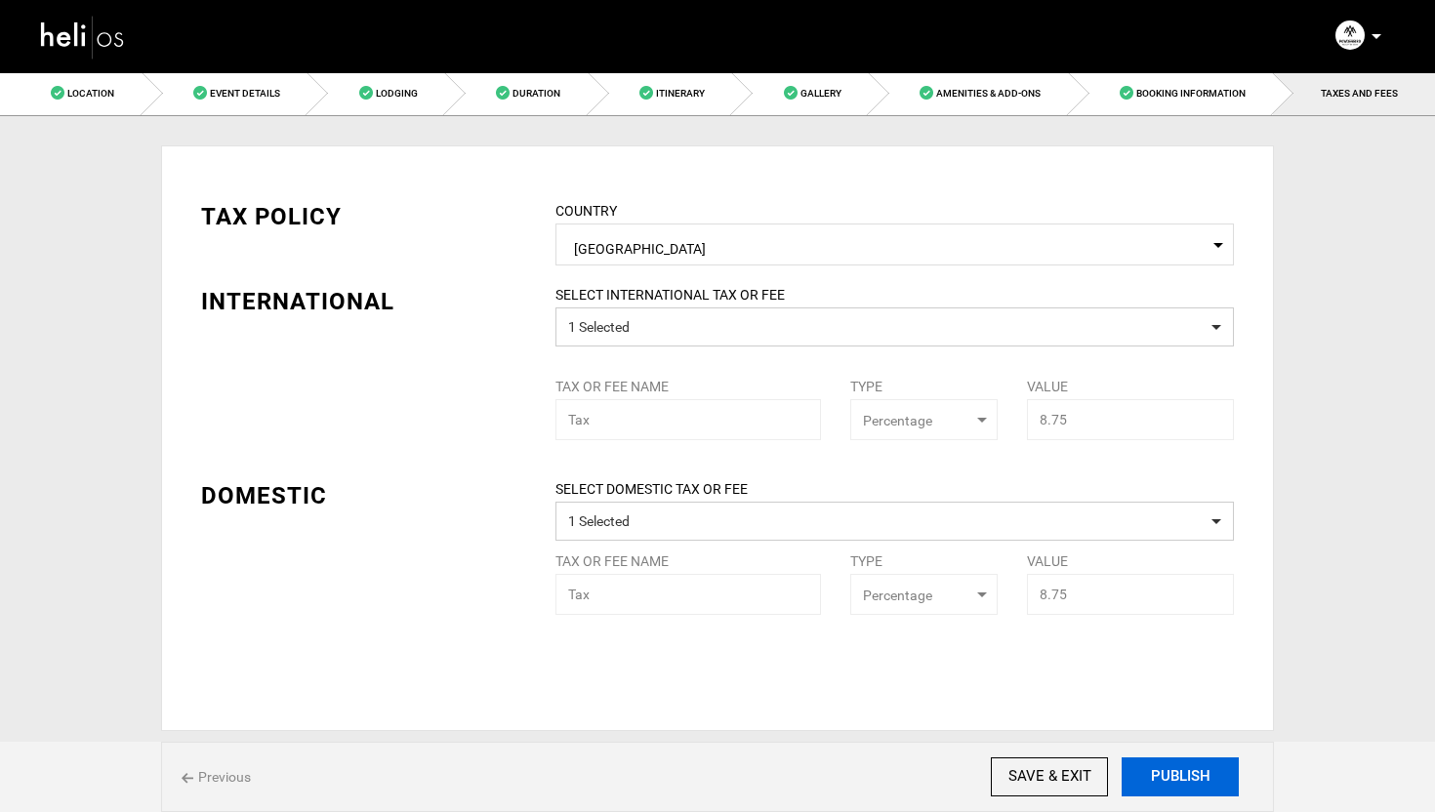
click at [1181, 778] on button "PUBLISH" at bounding box center [1180, 777] width 117 height 39
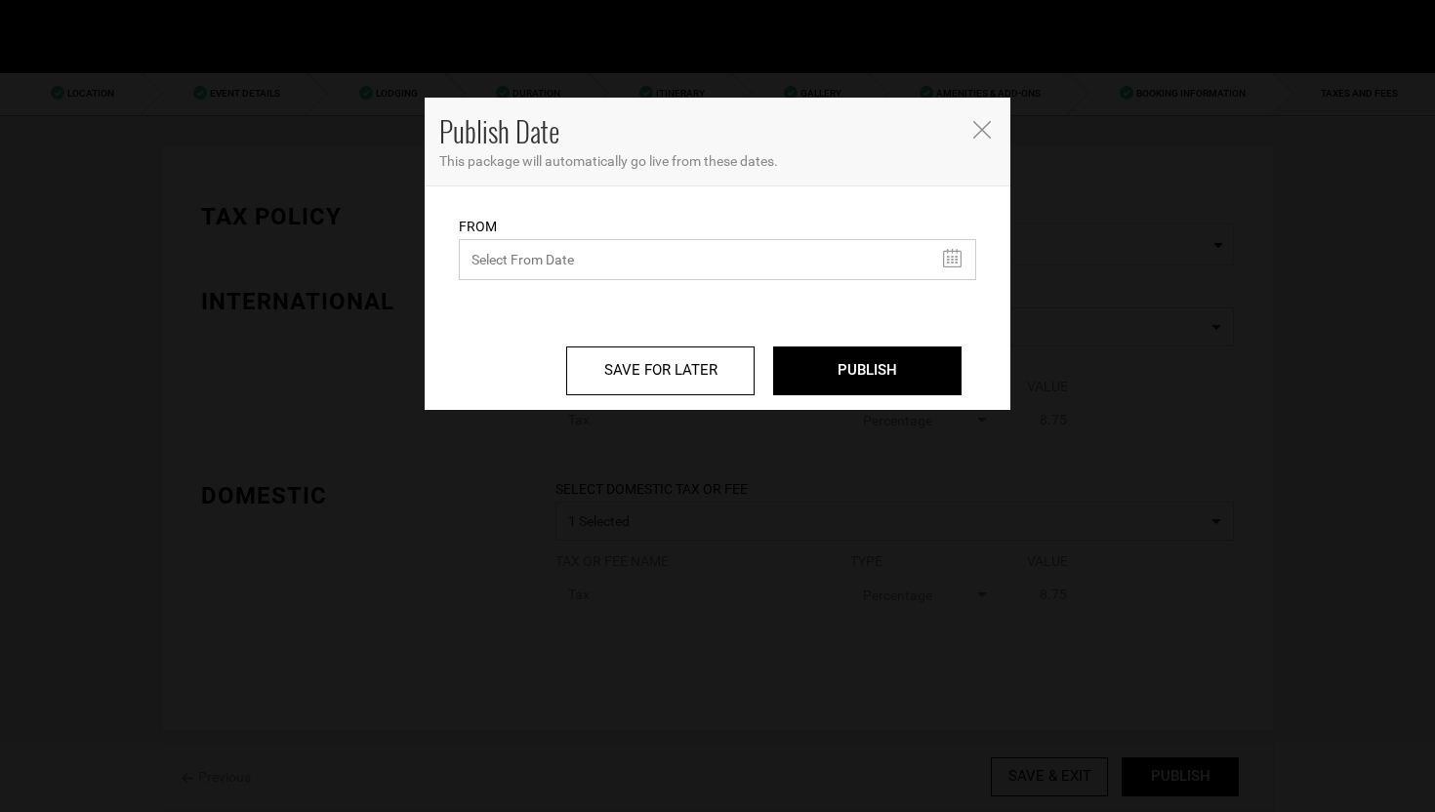
click at [542, 257] on input "text" at bounding box center [717, 259] width 517 height 41
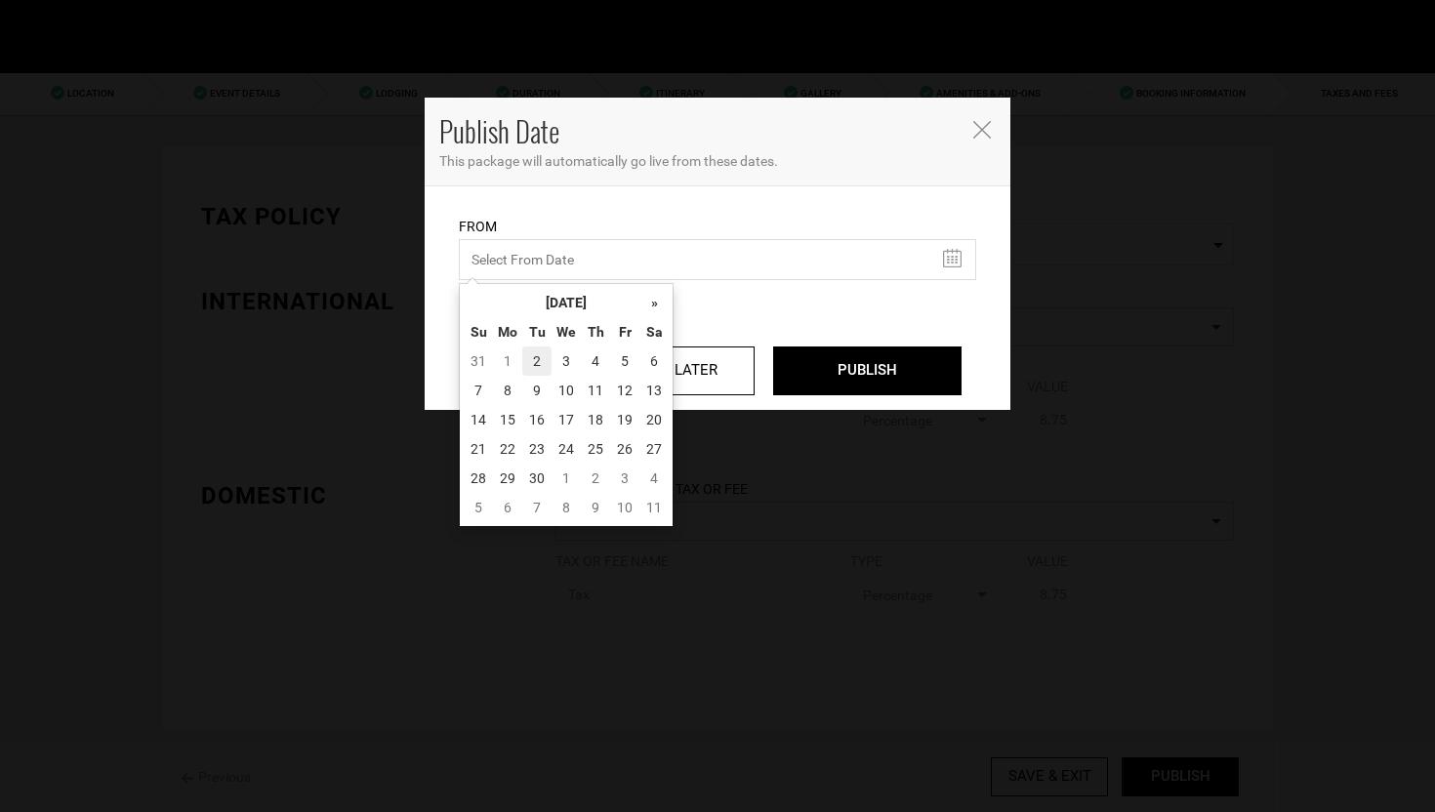
click at [532, 363] on td "2" at bounding box center [536, 361] width 29 height 29
type input "[DATE]"
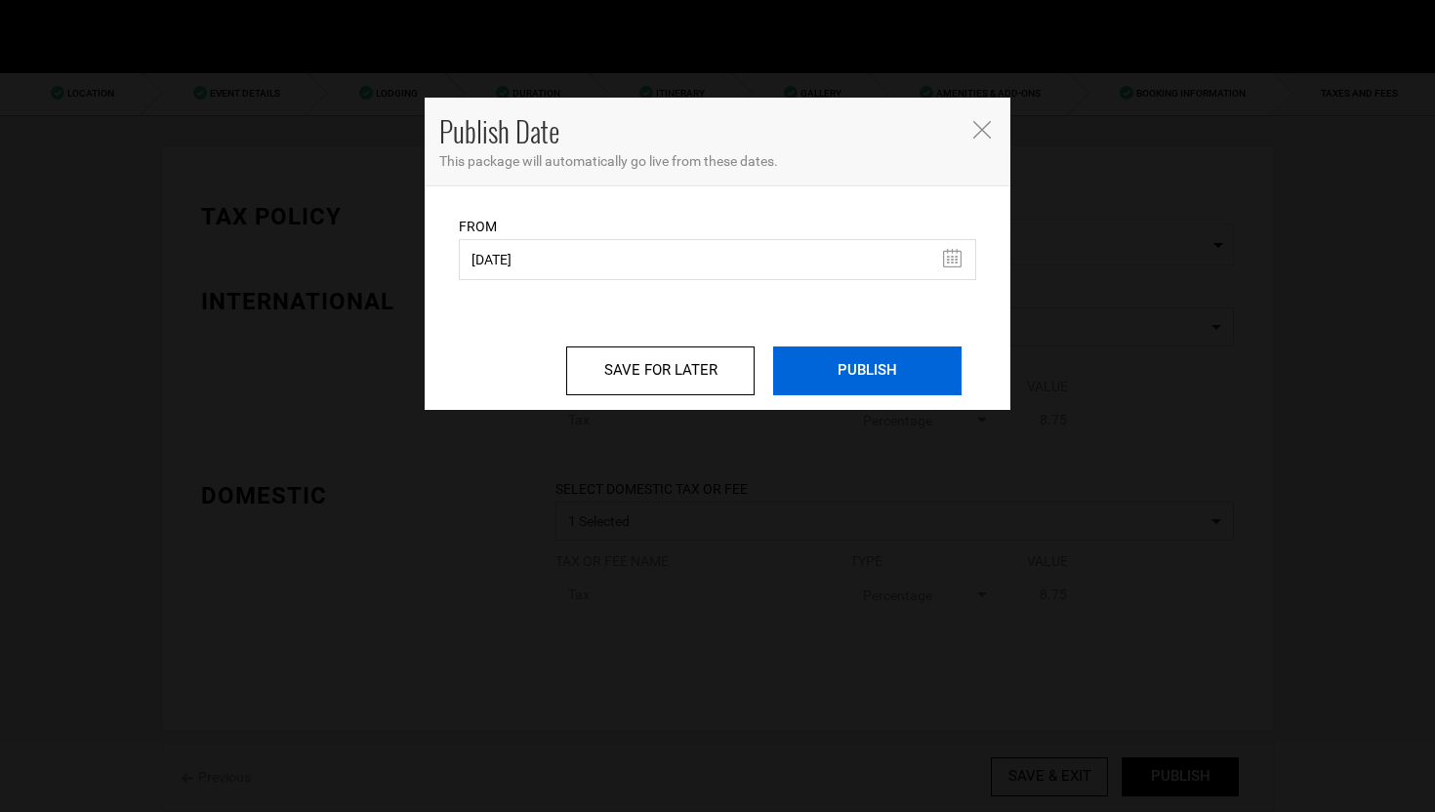
click at [858, 347] on input "PUBLISH" at bounding box center [867, 371] width 188 height 49
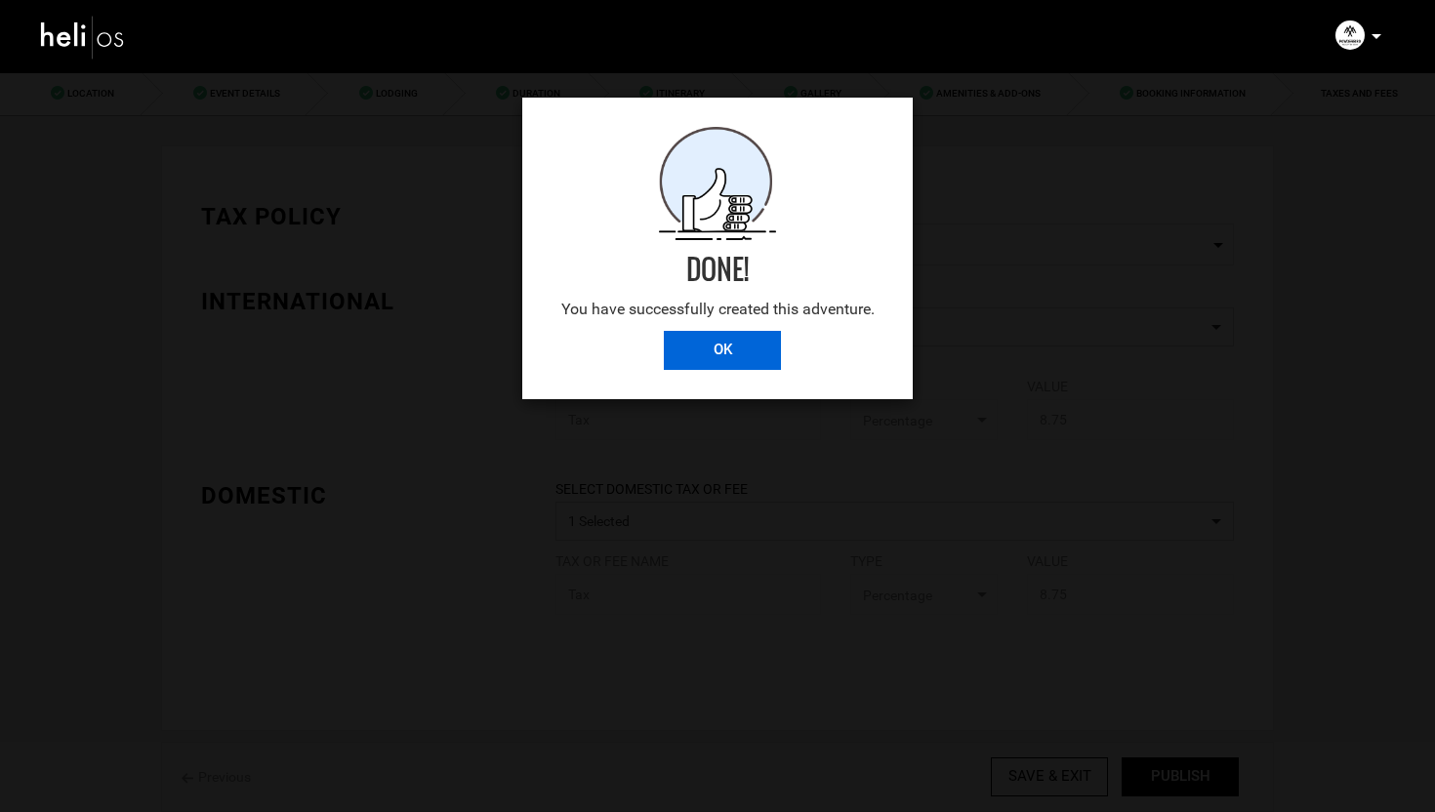
click at [748, 350] on input "OK" at bounding box center [722, 350] width 117 height 39
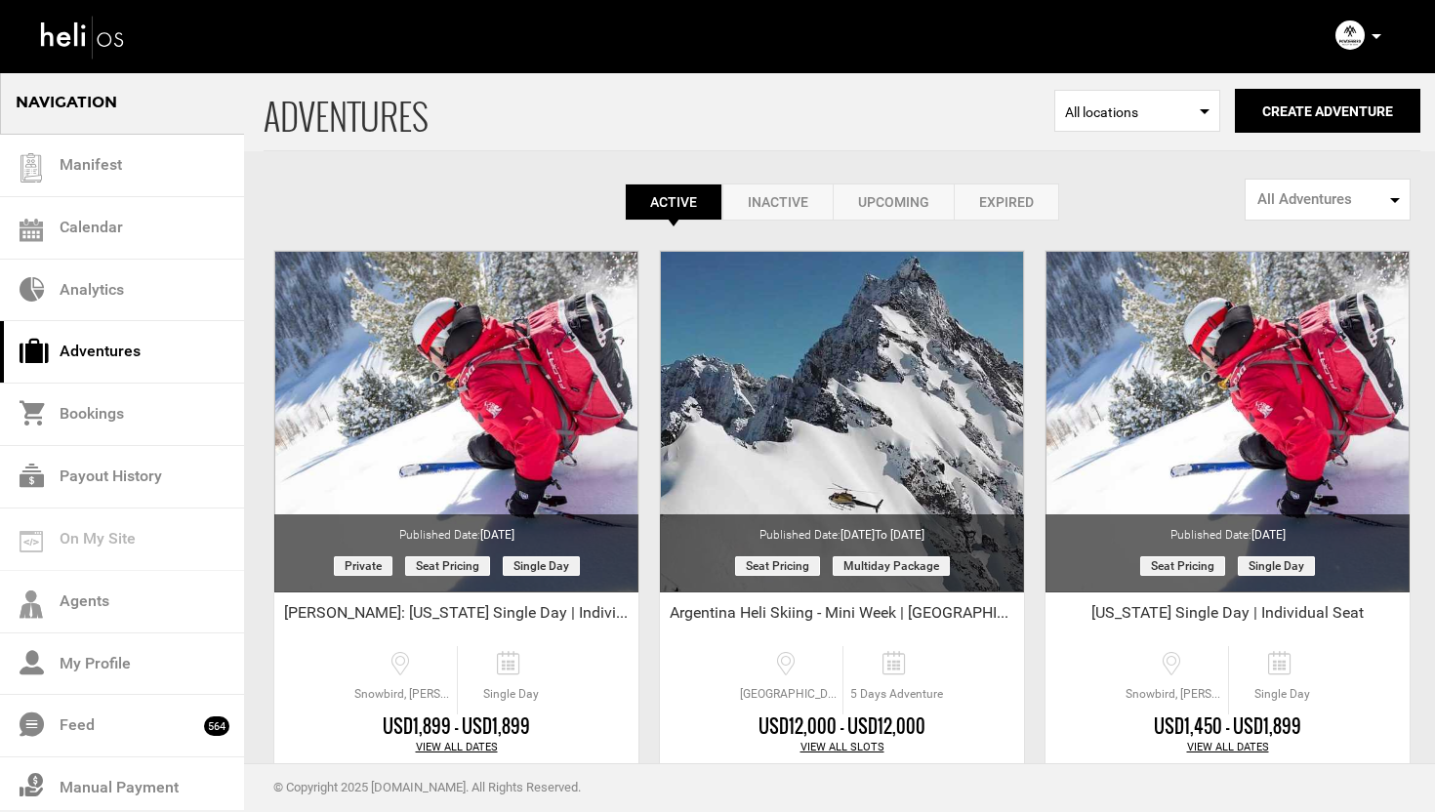
click at [1374, 39] on p at bounding box center [1376, 36] width 12 height 22
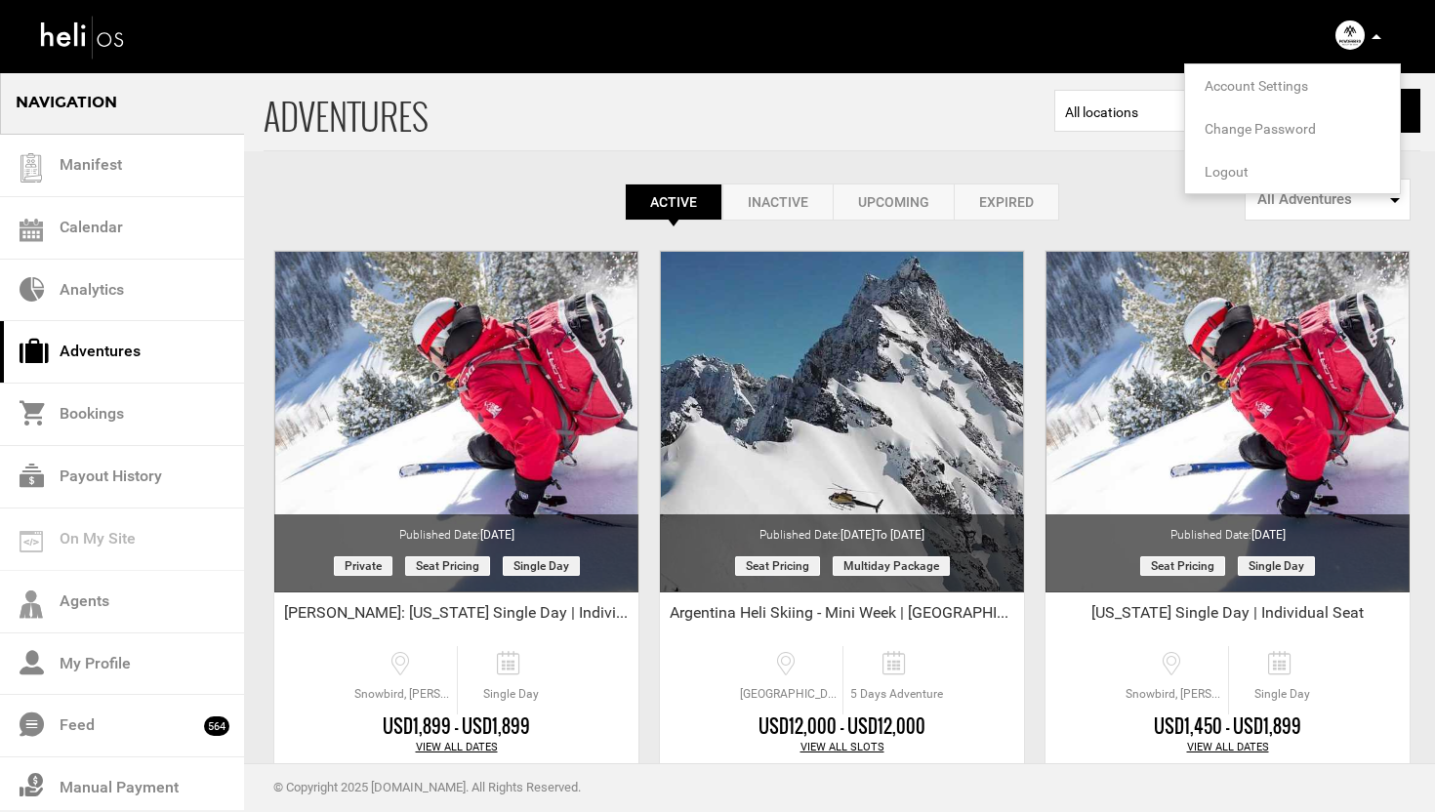
click at [1255, 83] on span "Account Settings" at bounding box center [1256, 86] width 103 height 16
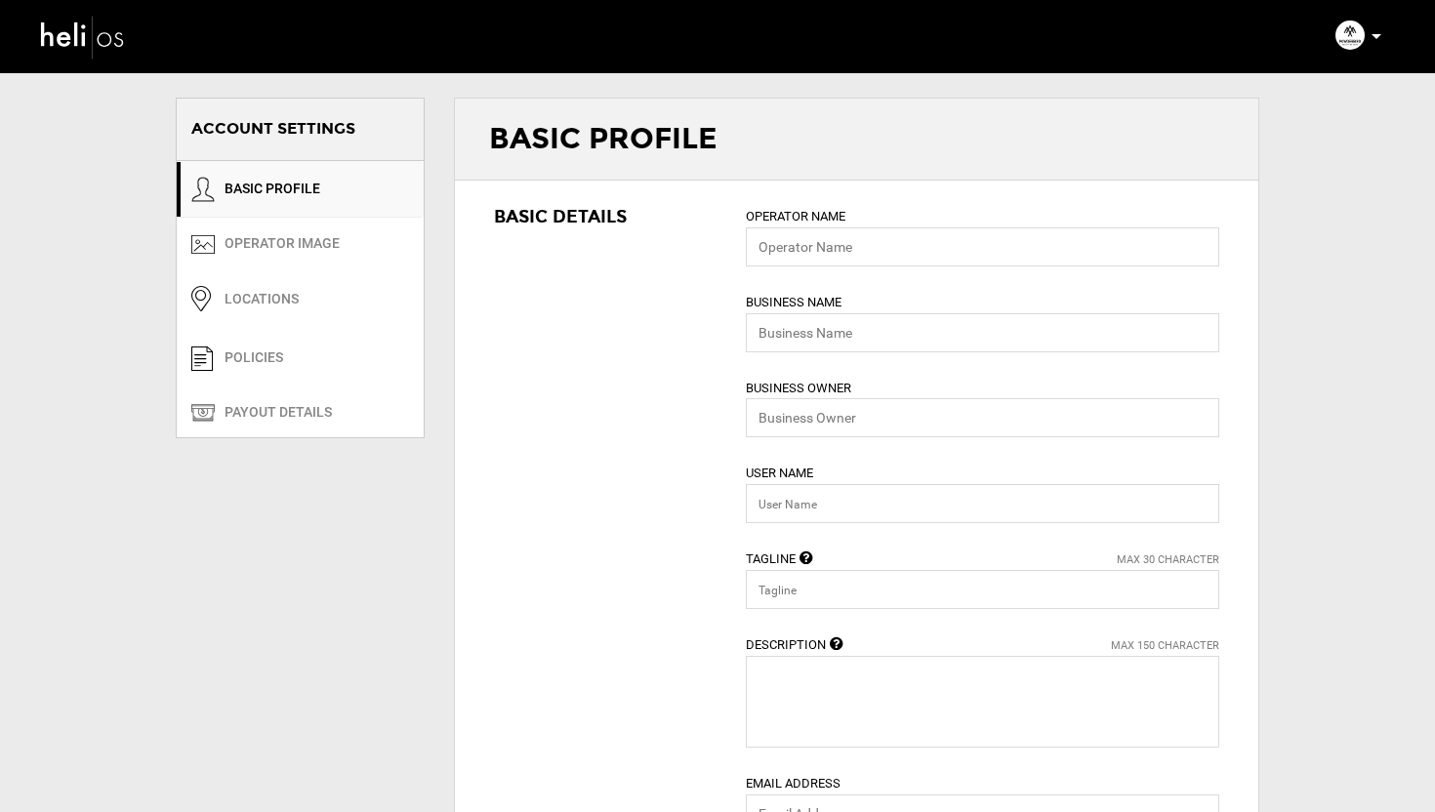
type input "Powderbird Helicopter Skiing"
type input "powderbird"
type input "[US_STATE] to [GEOGRAPHIC_DATA] & Beyond"
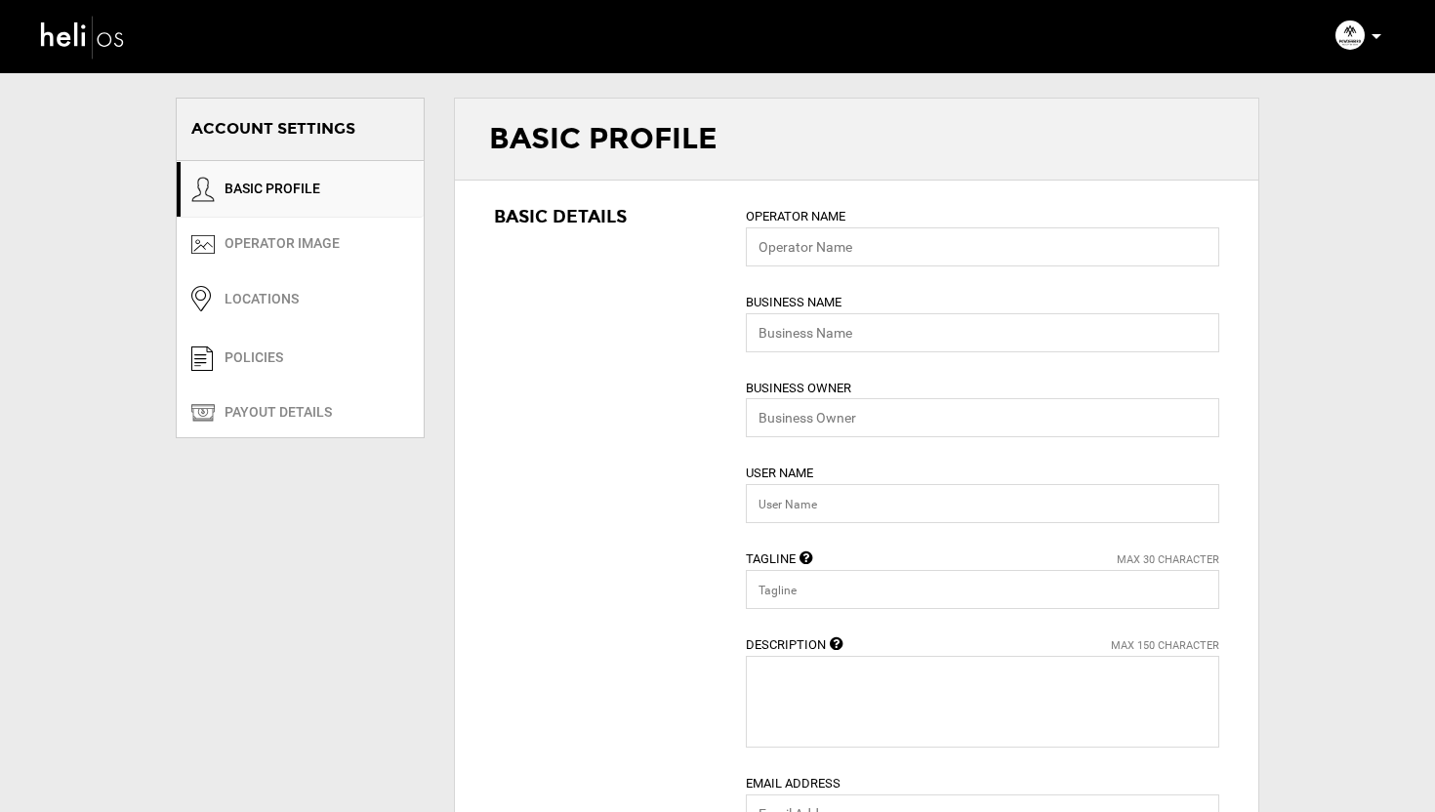
type textarea "Powderbird is built on the idea of sharing our passion for the mountains."
type input "[EMAIL_ADDRESS][DOMAIN_NAME]"
type input "[URL][DOMAIN_NAME]"
type input "[STREET_ADDRESS]"
type input "Snowbird"
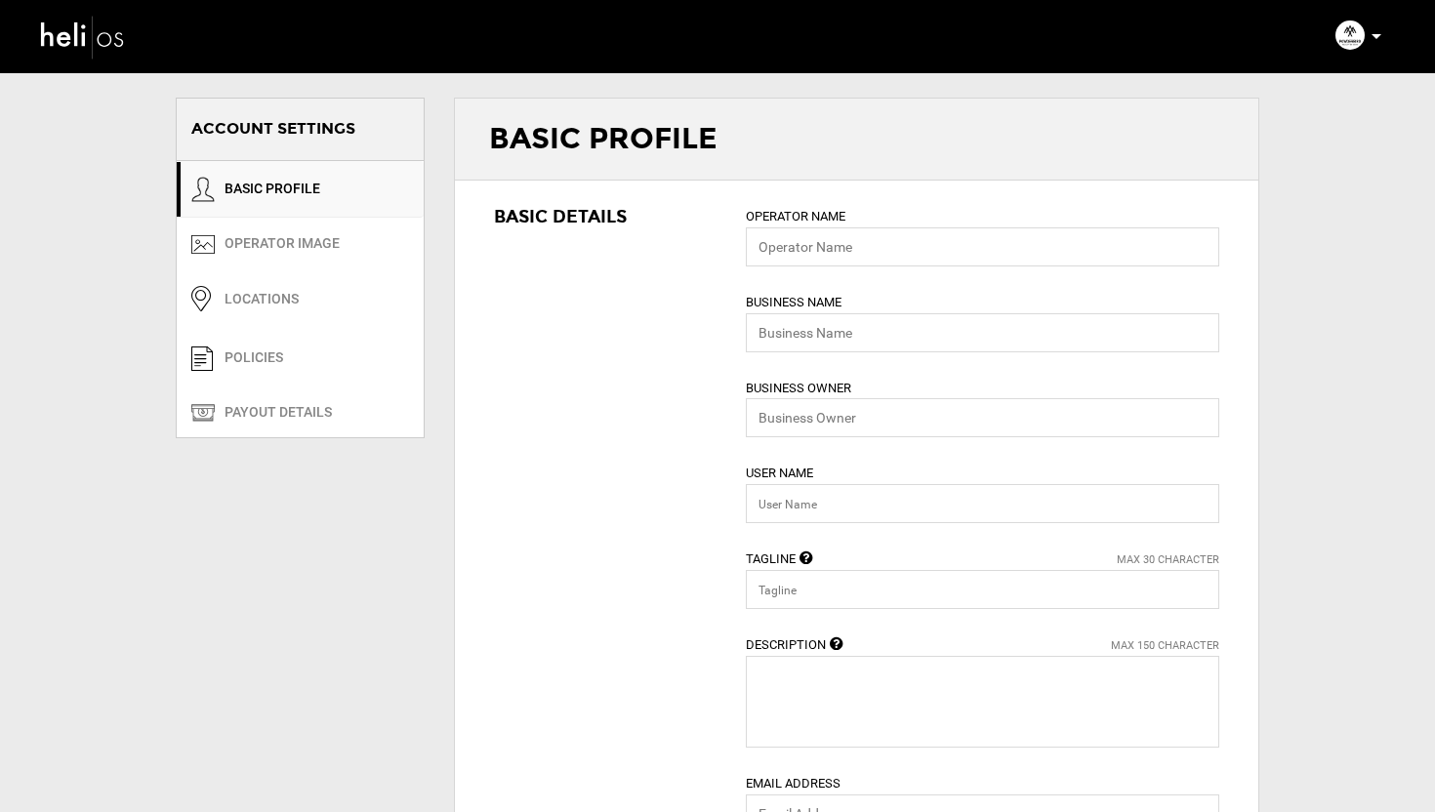
type input "84092"
type input "[PHONE_NUMBER]"
type input "0"
type input "30"
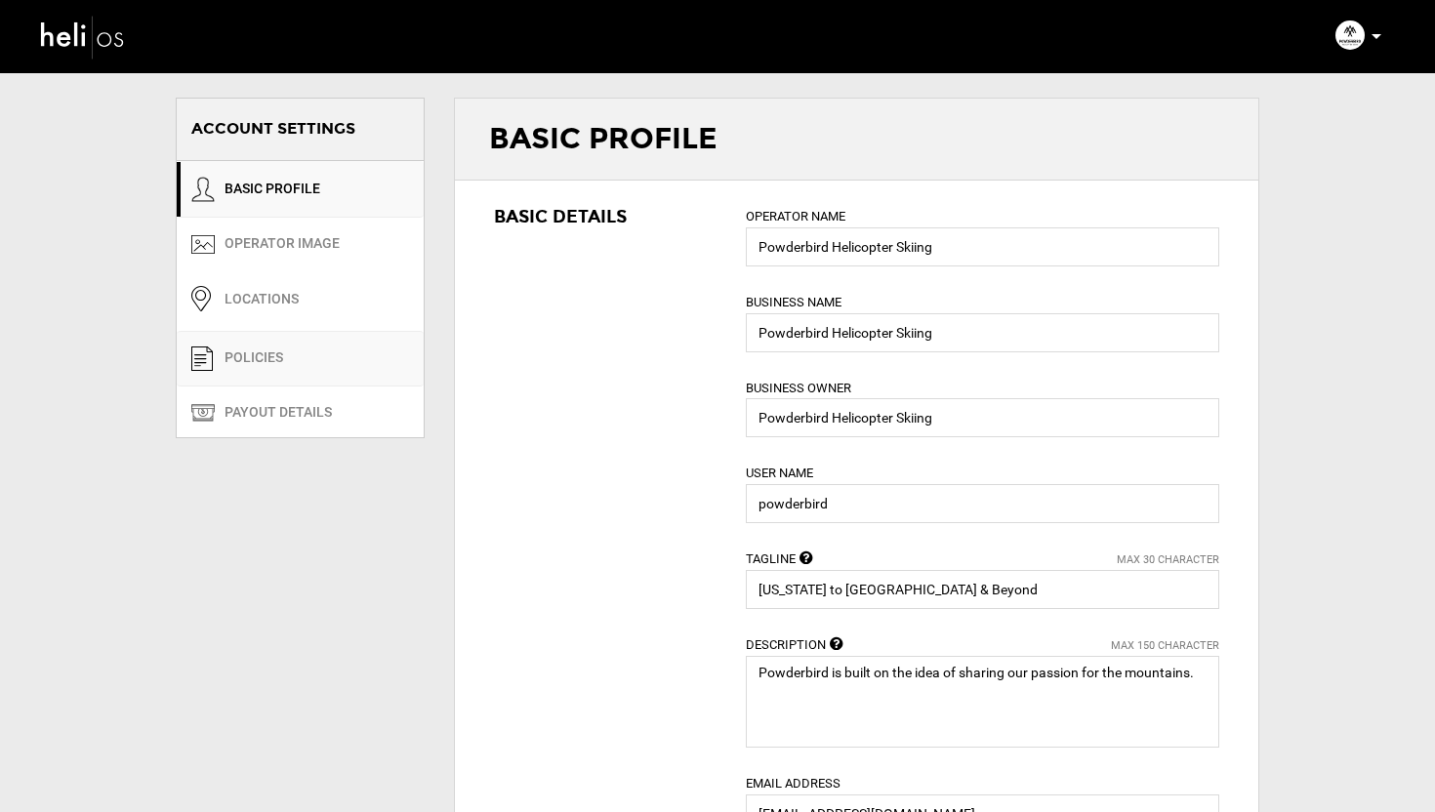
click at [275, 367] on link "POLICIES" at bounding box center [300, 359] width 247 height 56
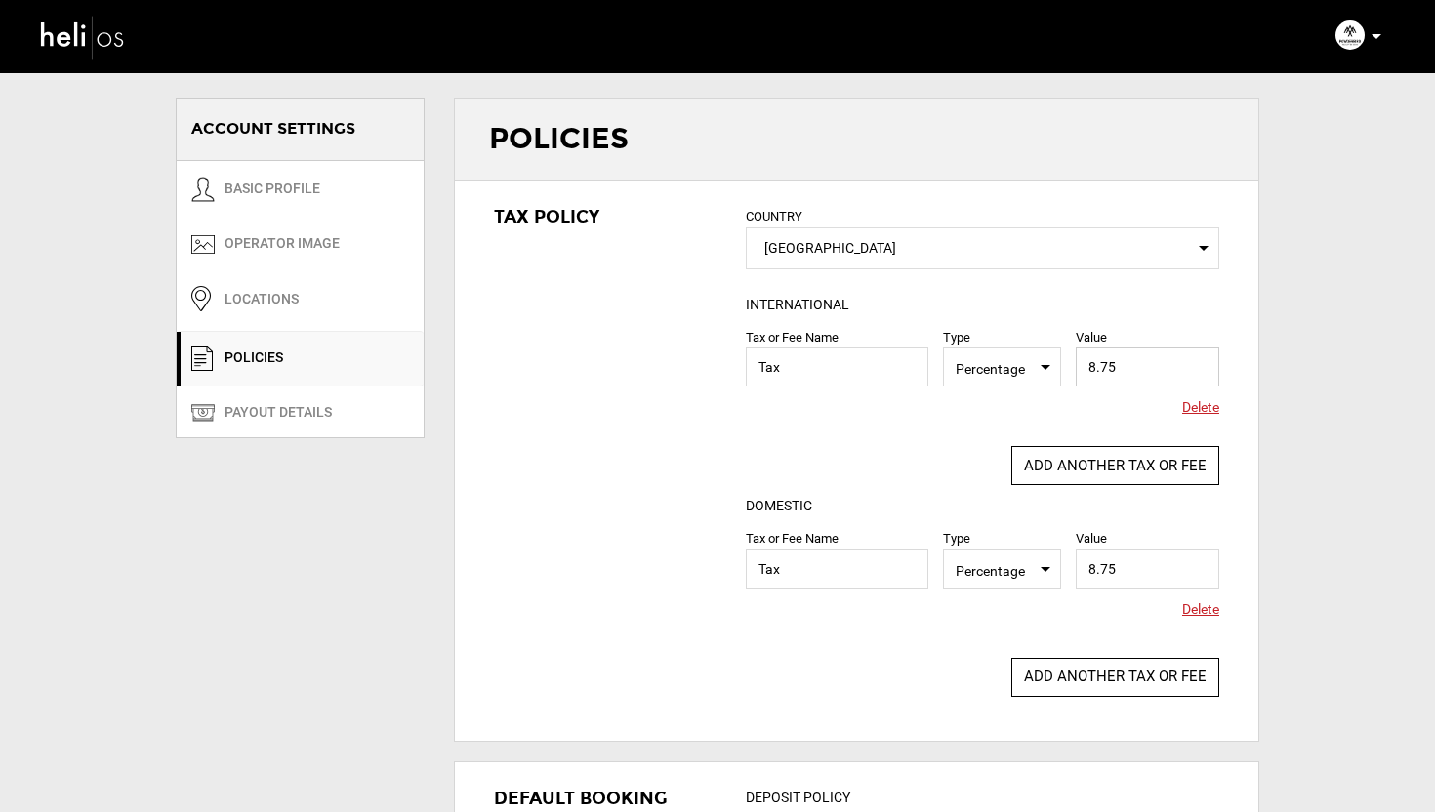
click at [1126, 380] on input "8.75" at bounding box center [1148, 367] width 144 height 39
type input "8"
type input "7.45"
click at [1128, 559] on input "8.75" at bounding box center [1148, 569] width 144 height 39
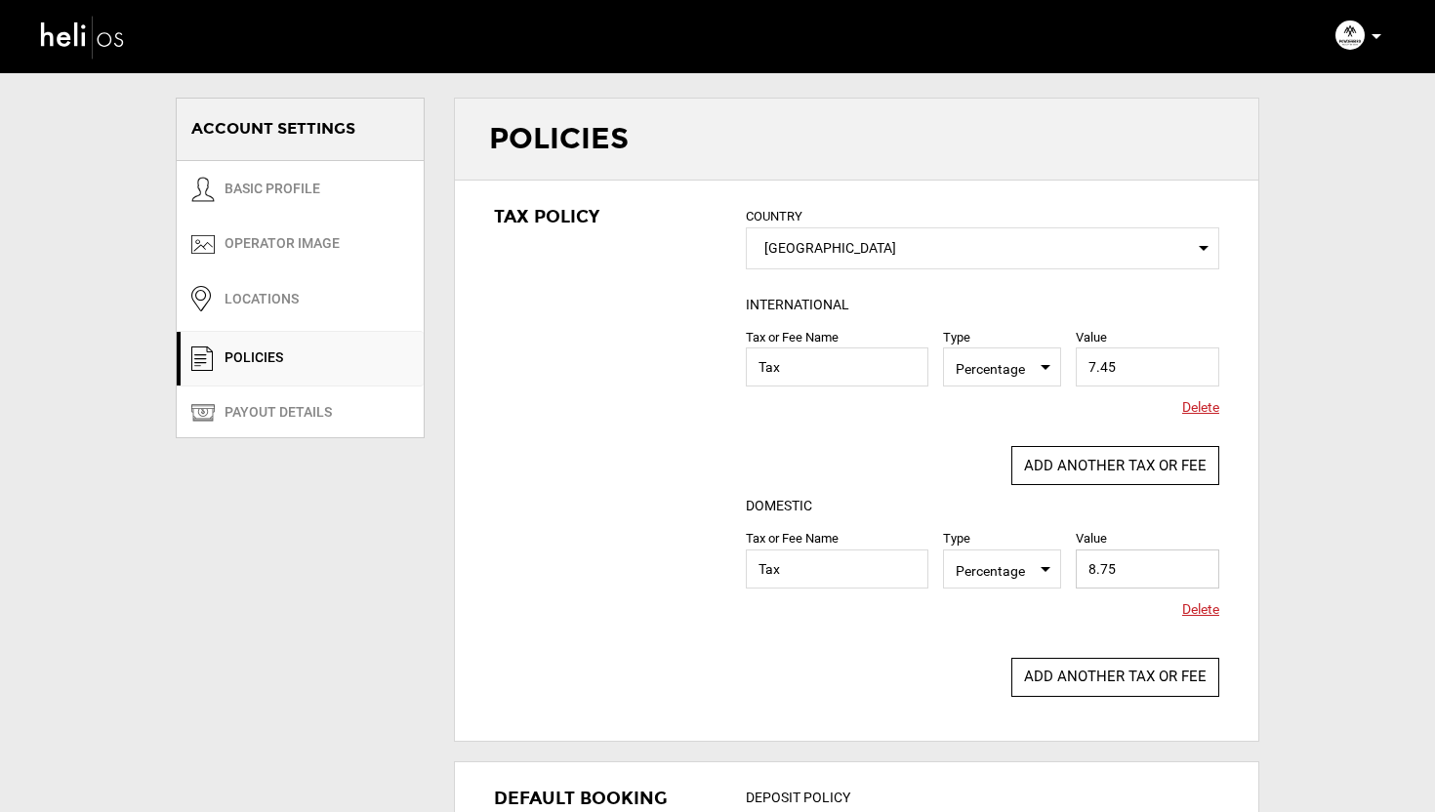
click at [1128, 559] on input "8.75" at bounding box center [1148, 569] width 144 height 39
type input "7.45"
click at [665, 454] on div "Tax Policy COUNTRY Select Country [GEOGRAPHIC_DATA] Please select a country. IN…" at bounding box center [857, 451] width 804 height 541
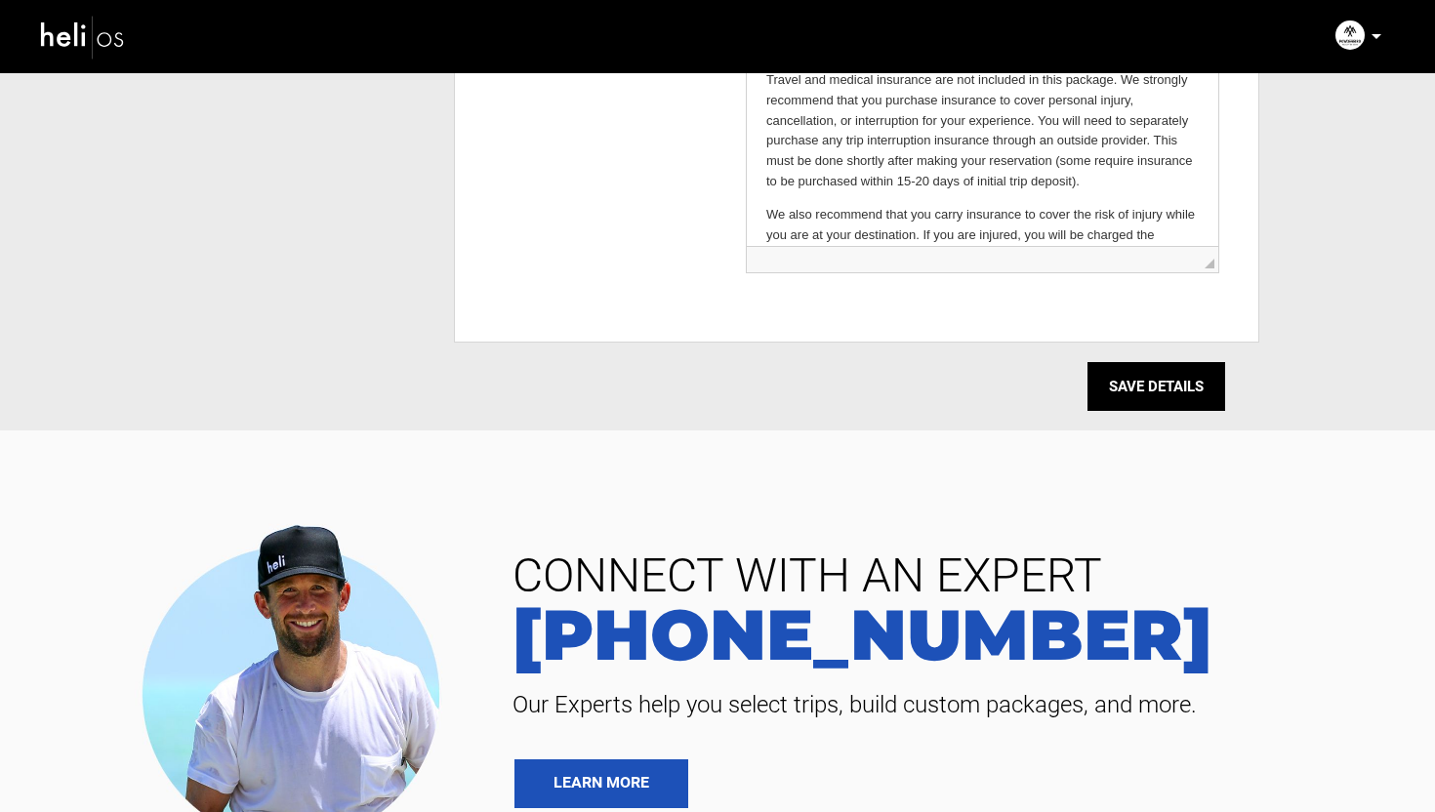
scroll to position [1328, 0]
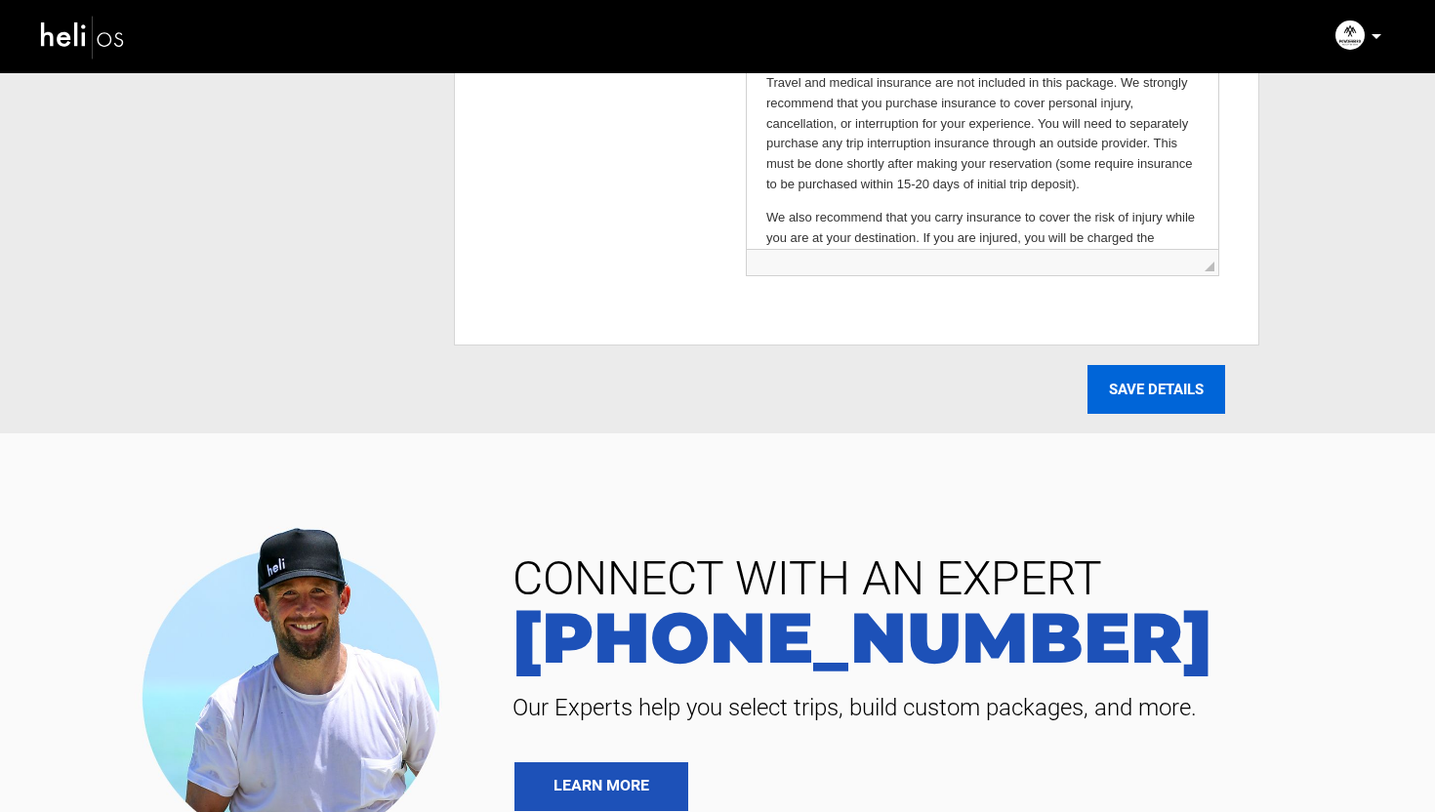
click at [1162, 376] on input "SAVE DETAILS" at bounding box center [1157, 389] width 138 height 49
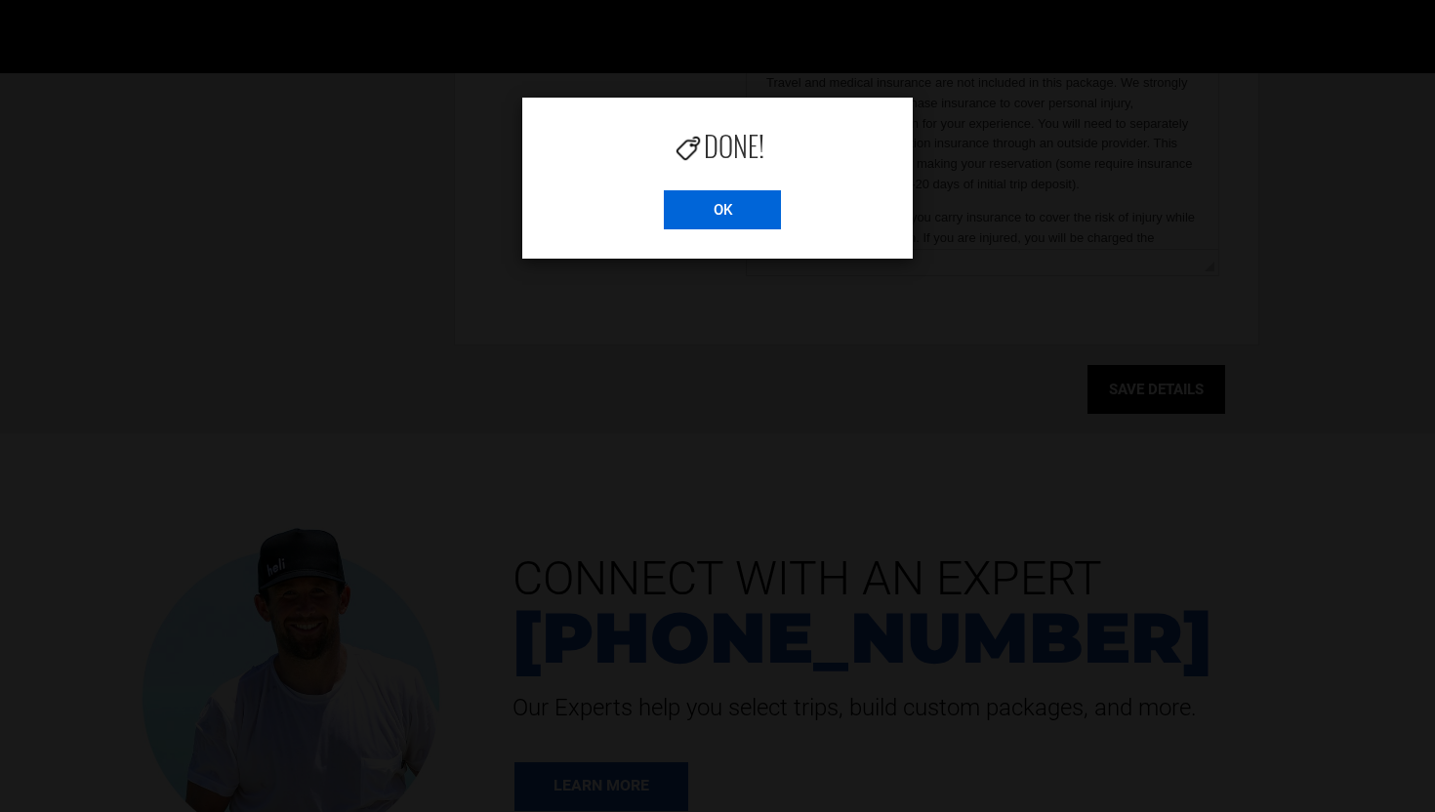
click at [746, 216] on input "OK" at bounding box center [722, 209] width 117 height 39
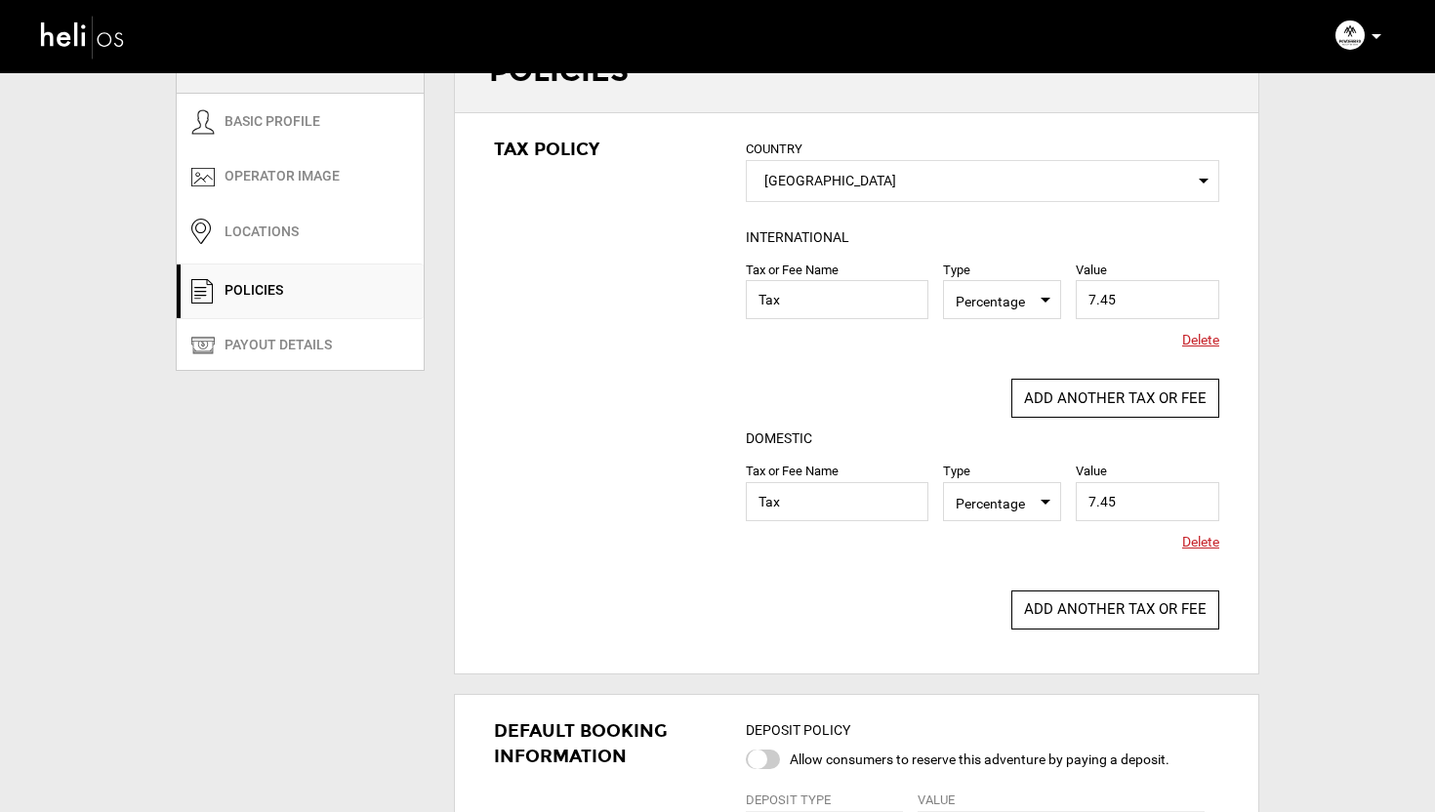
scroll to position [0, 0]
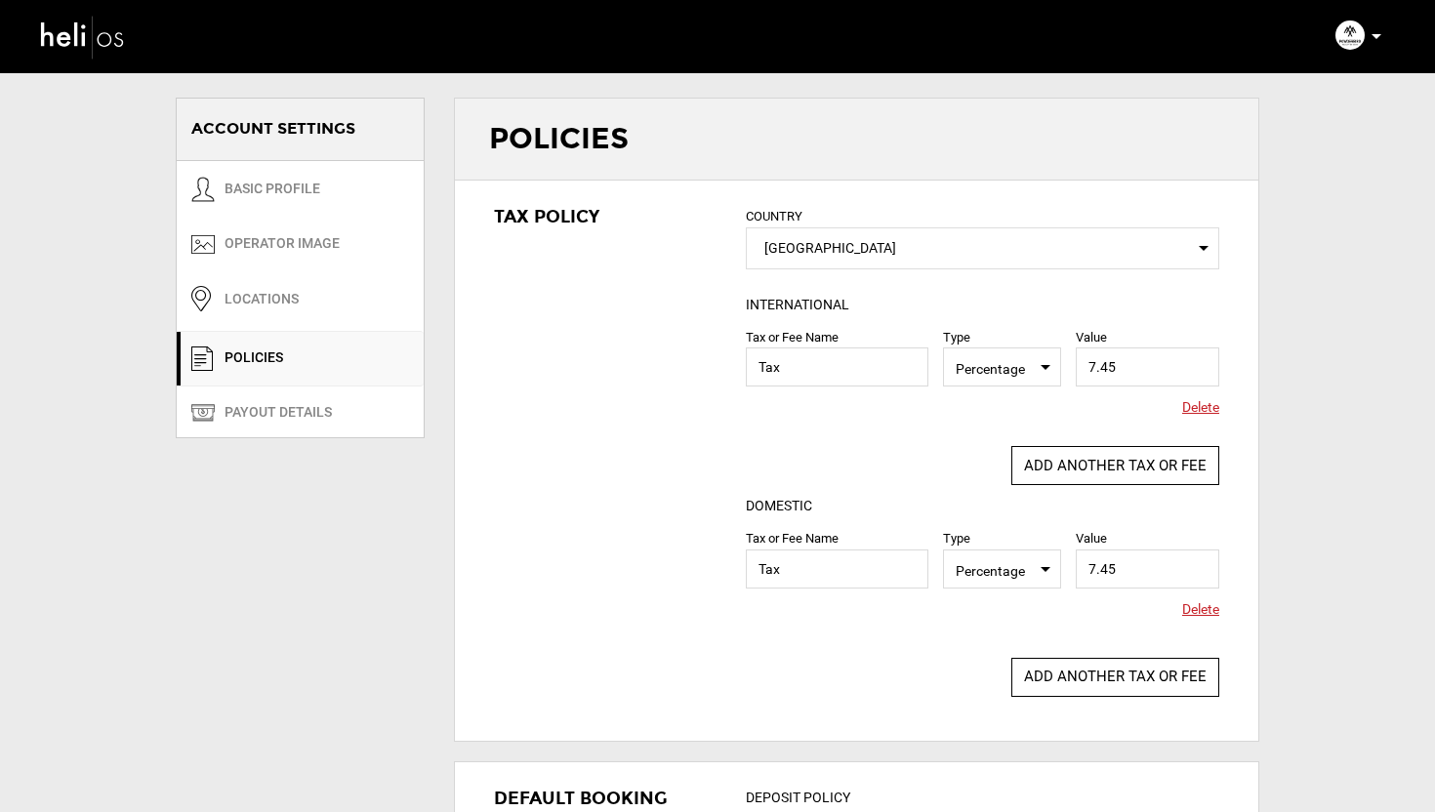
click at [76, 33] on img at bounding box center [83, 37] width 88 height 52
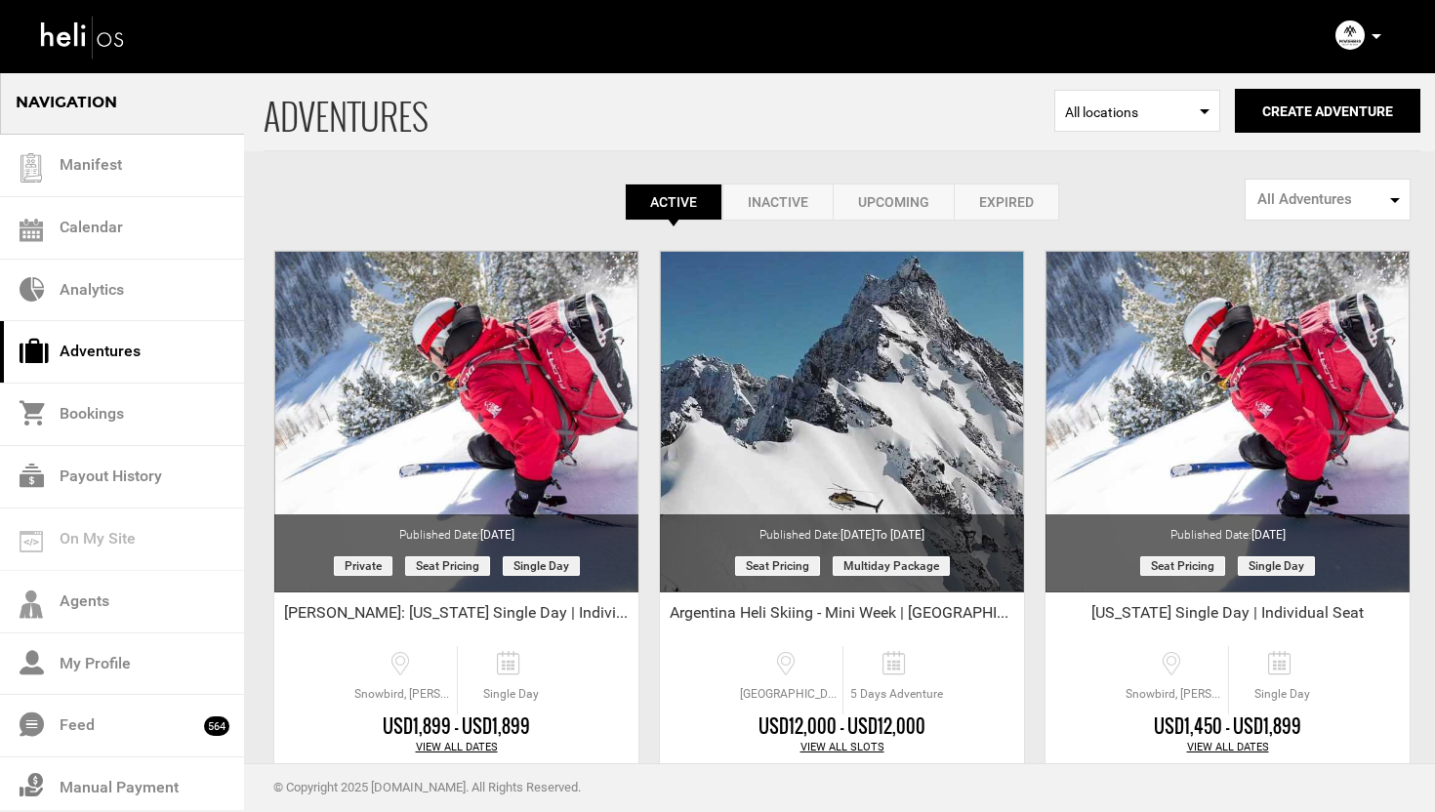
click at [114, 353] on link "Adventures" at bounding box center [122, 352] width 244 height 62
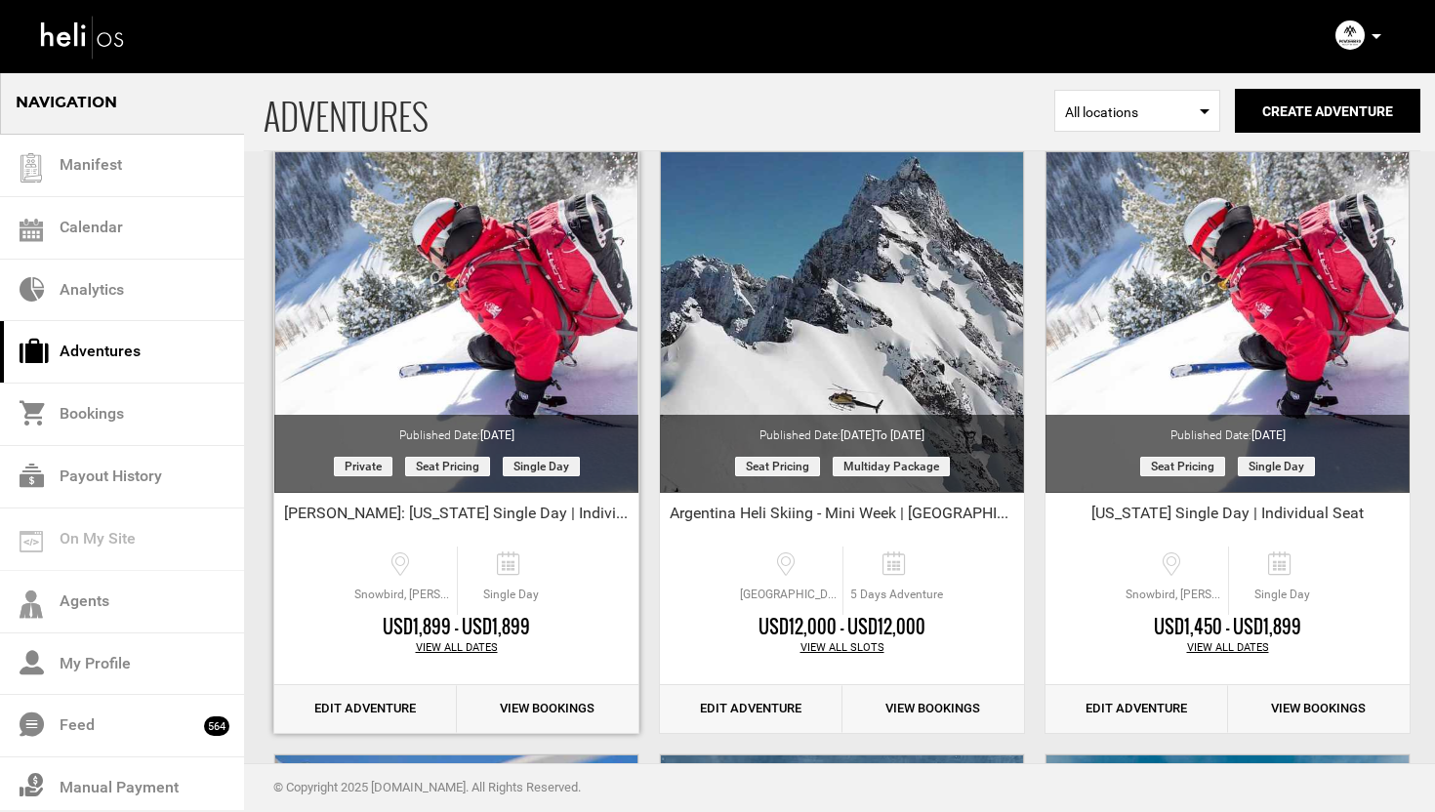
click at [351, 696] on link "Edit Adventure" at bounding box center [365, 709] width 183 height 48
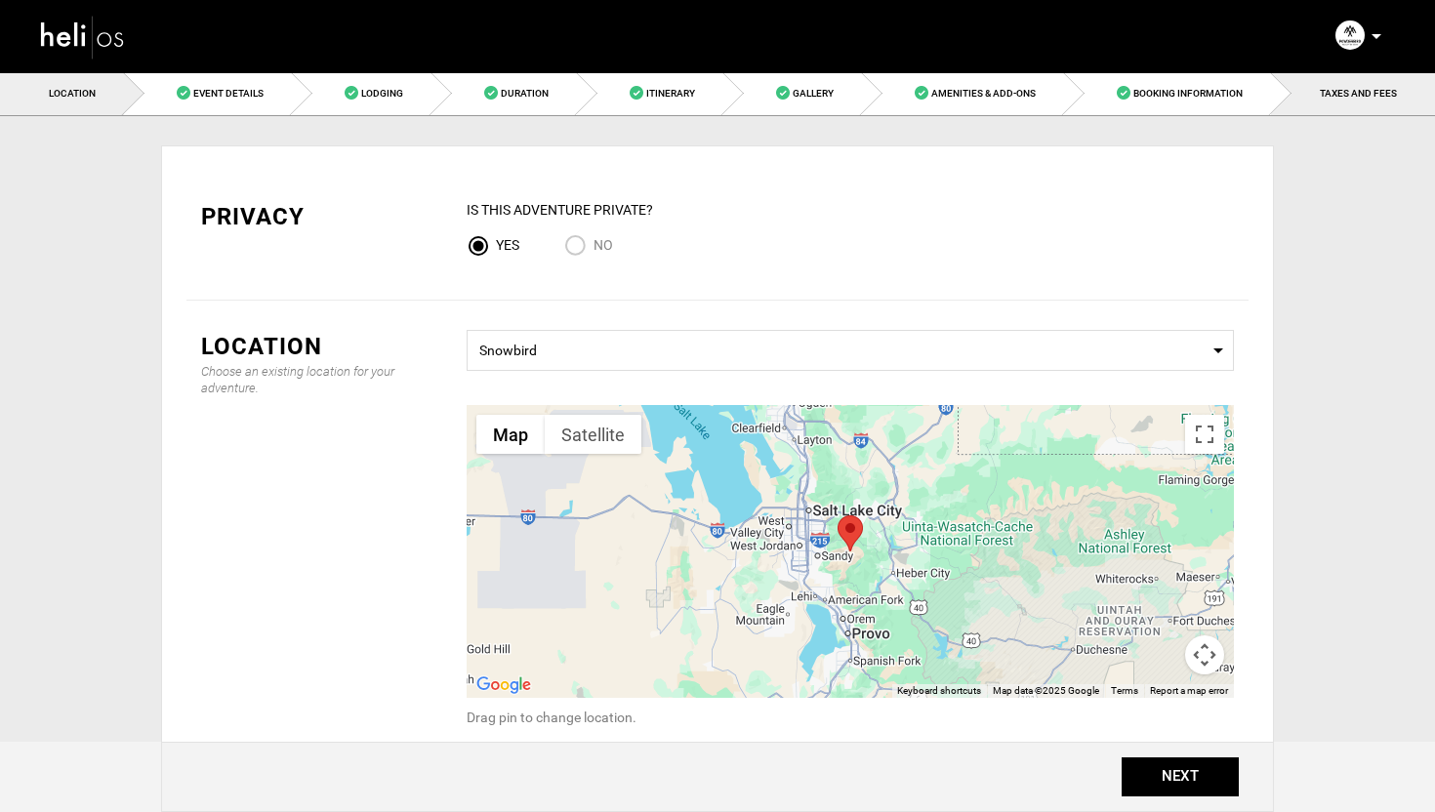
click at [1336, 90] on span "TAXES AND FEES" at bounding box center [1358, 93] width 77 height 11
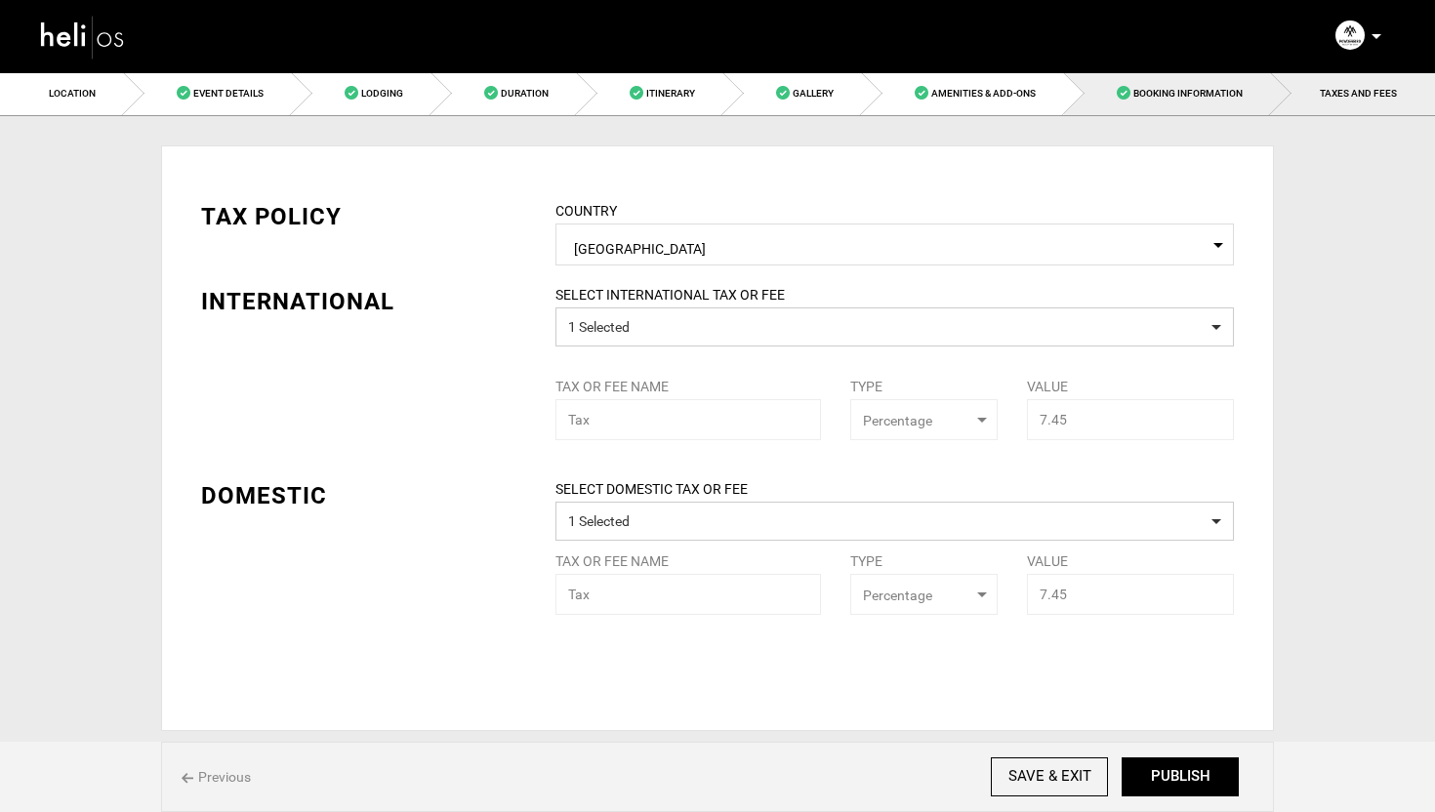
click at [1230, 99] on span "Booking Information" at bounding box center [1187, 93] width 109 height 11
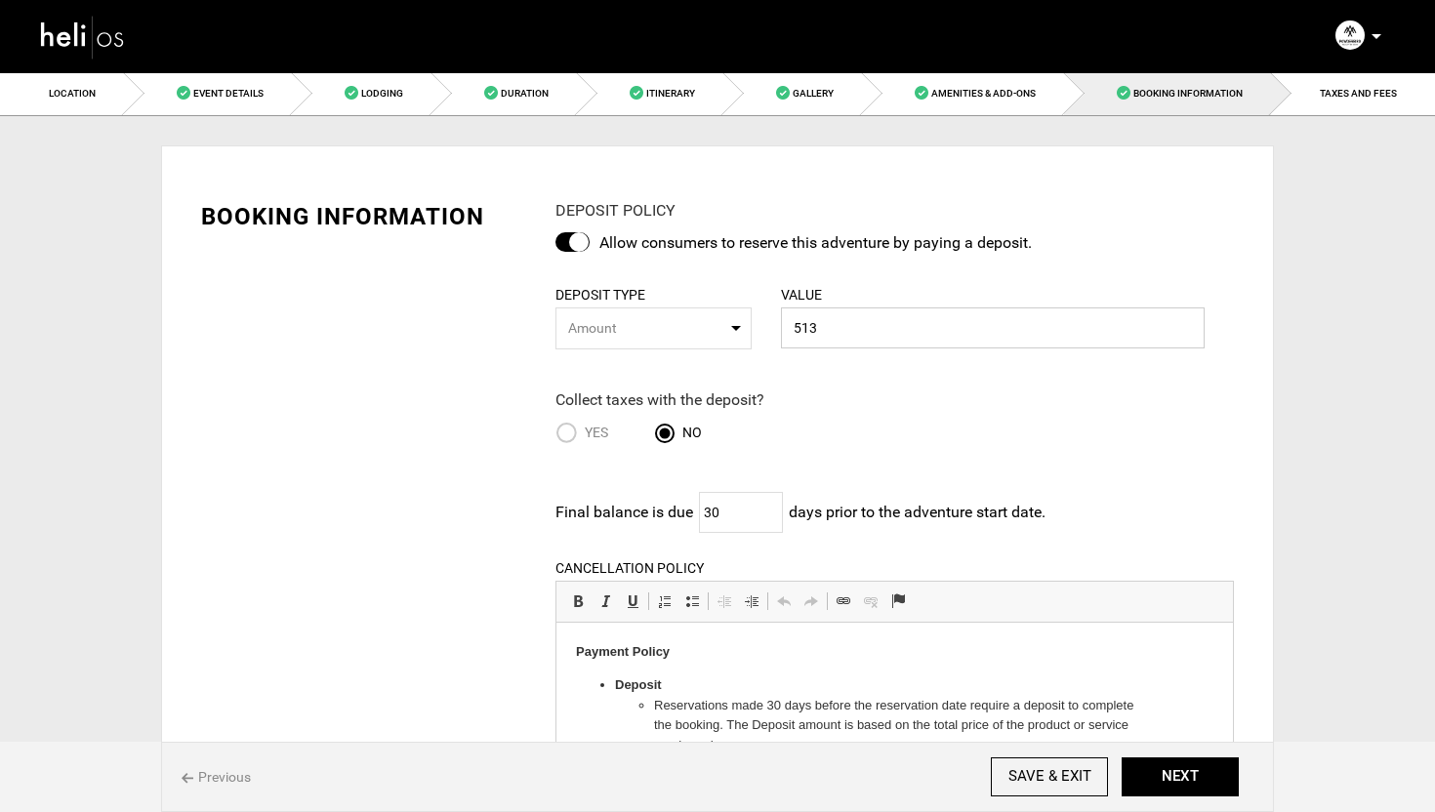
click at [884, 320] on input "513" at bounding box center [993, 328] width 424 height 41
type input "514"
click at [1256, 340] on div "BOOKING INFORMATION DEPOSIT POLICY Allow consumers to reserve this adventure by…" at bounding box center [717, 795] width 1113 height 1300
click at [1227, 302] on div "DEPOSIT POLICY Allow consumers to reserve this adventure by paying a deposit. D…" at bounding box center [895, 691] width 708 height 982
click at [1024, 108] on link "Amenities & Add-Ons" at bounding box center [963, 93] width 202 height 44
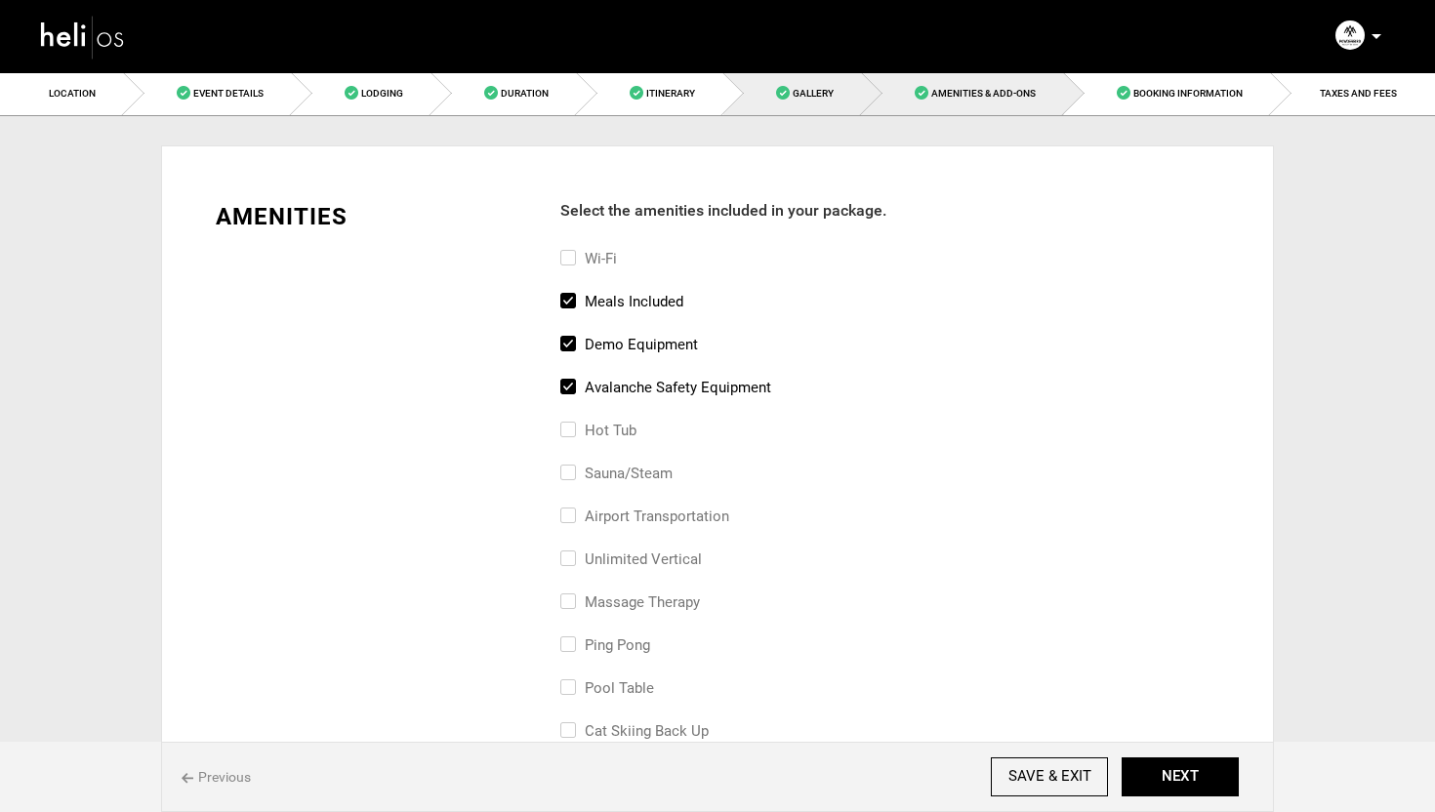
click at [832, 103] on link "Gallery" at bounding box center [792, 93] width 139 height 44
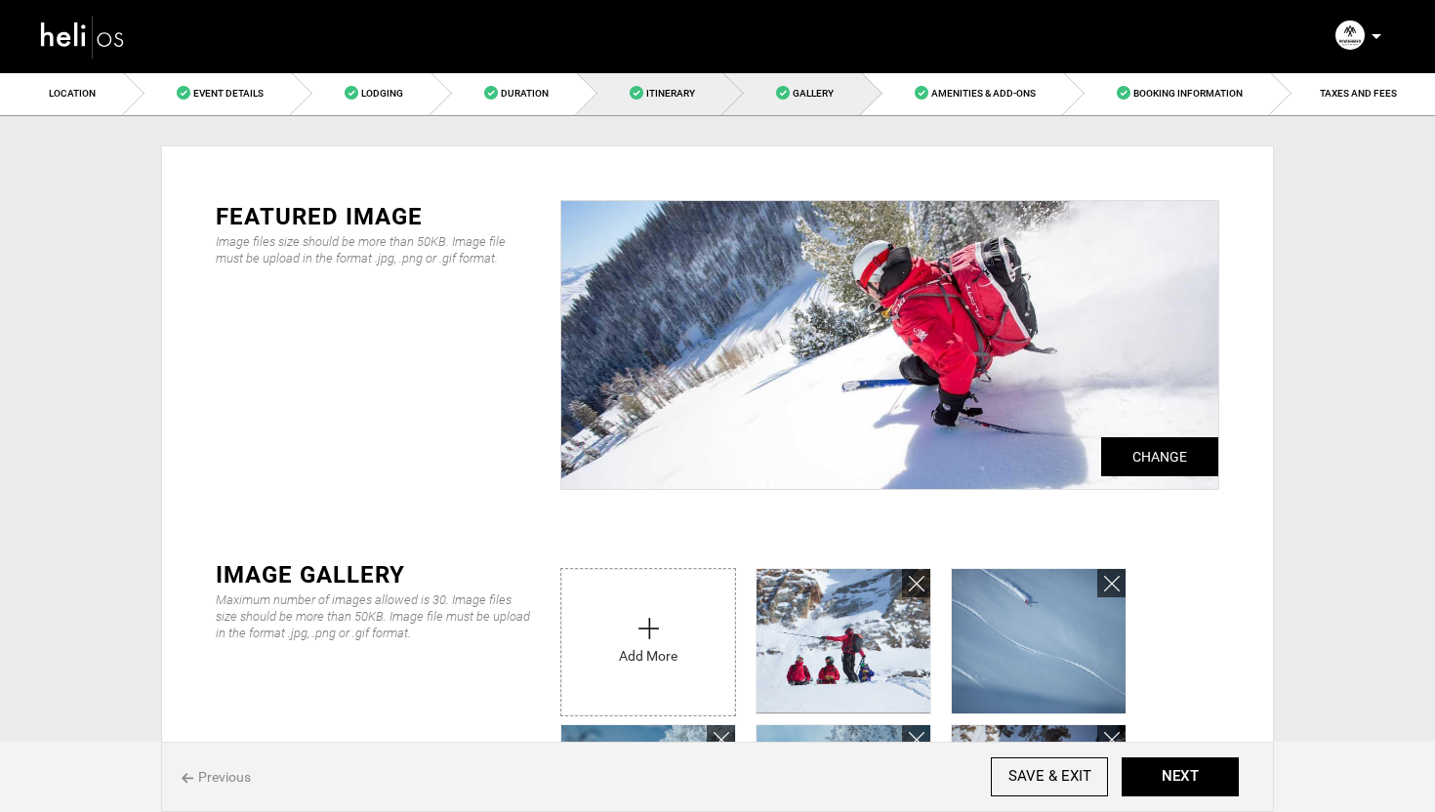
click at [695, 93] on link "Itinerary" at bounding box center [650, 93] width 146 height 44
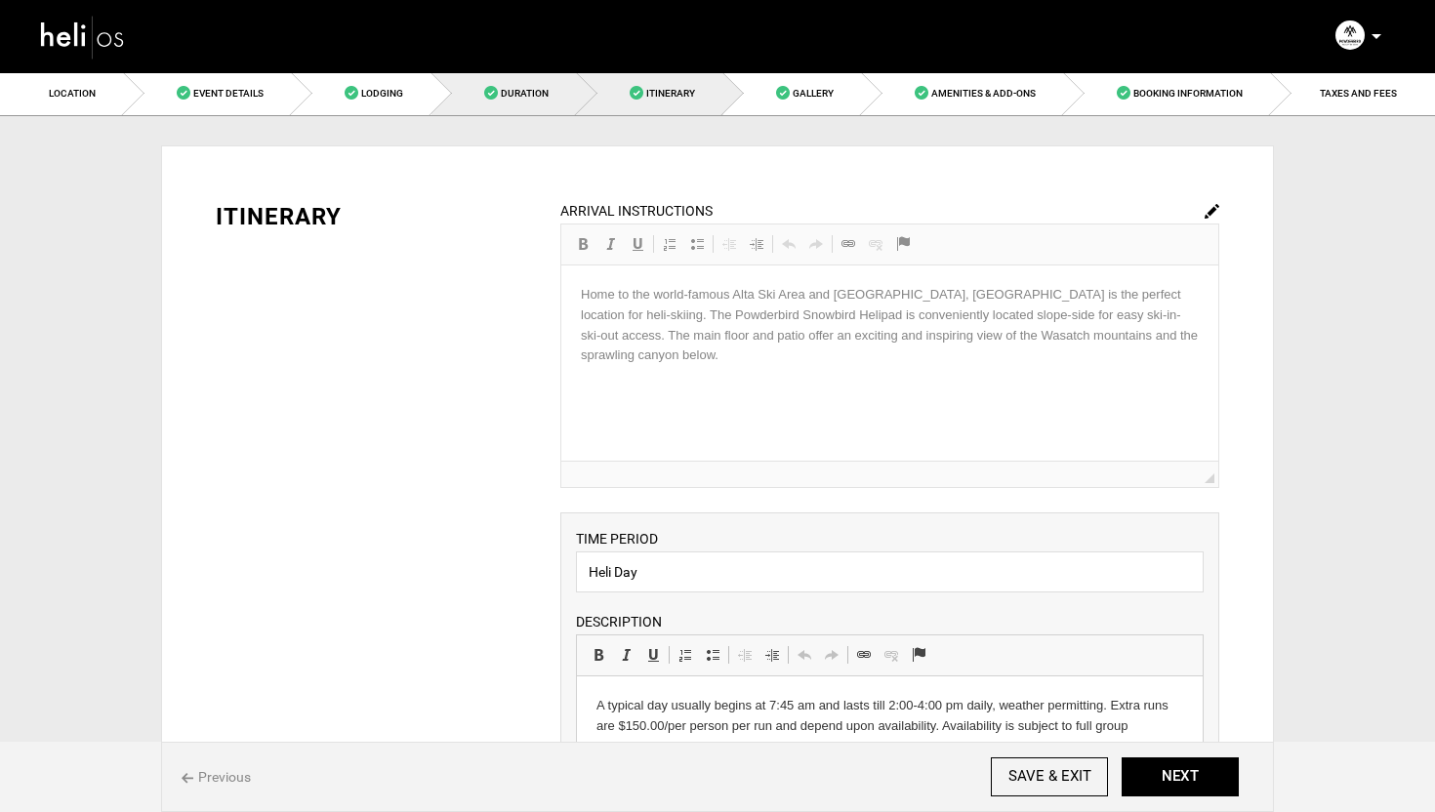
click at [521, 90] on span "Duration" at bounding box center [525, 93] width 48 height 11
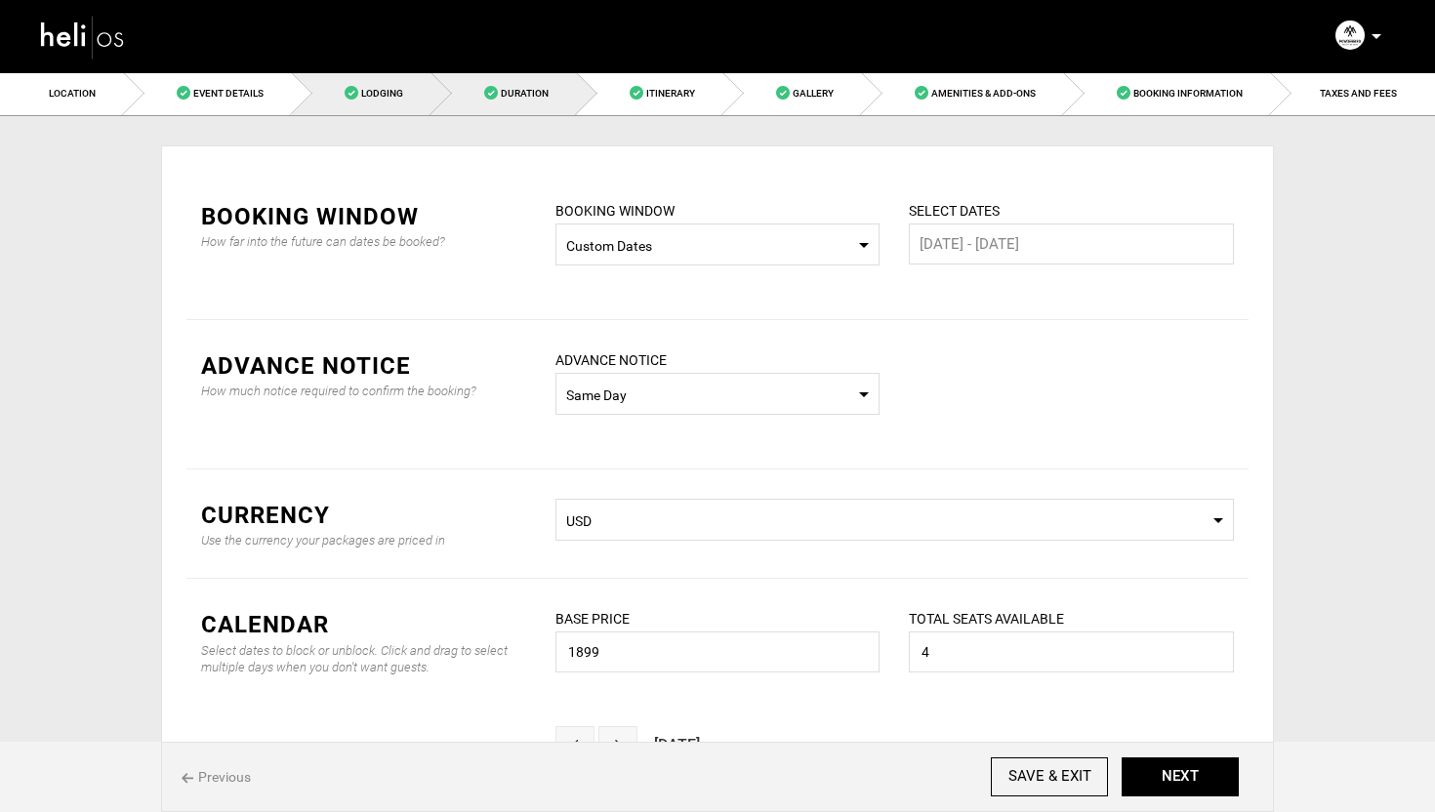
click at [406, 93] on link "Lodging" at bounding box center [362, 93] width 140 height 44
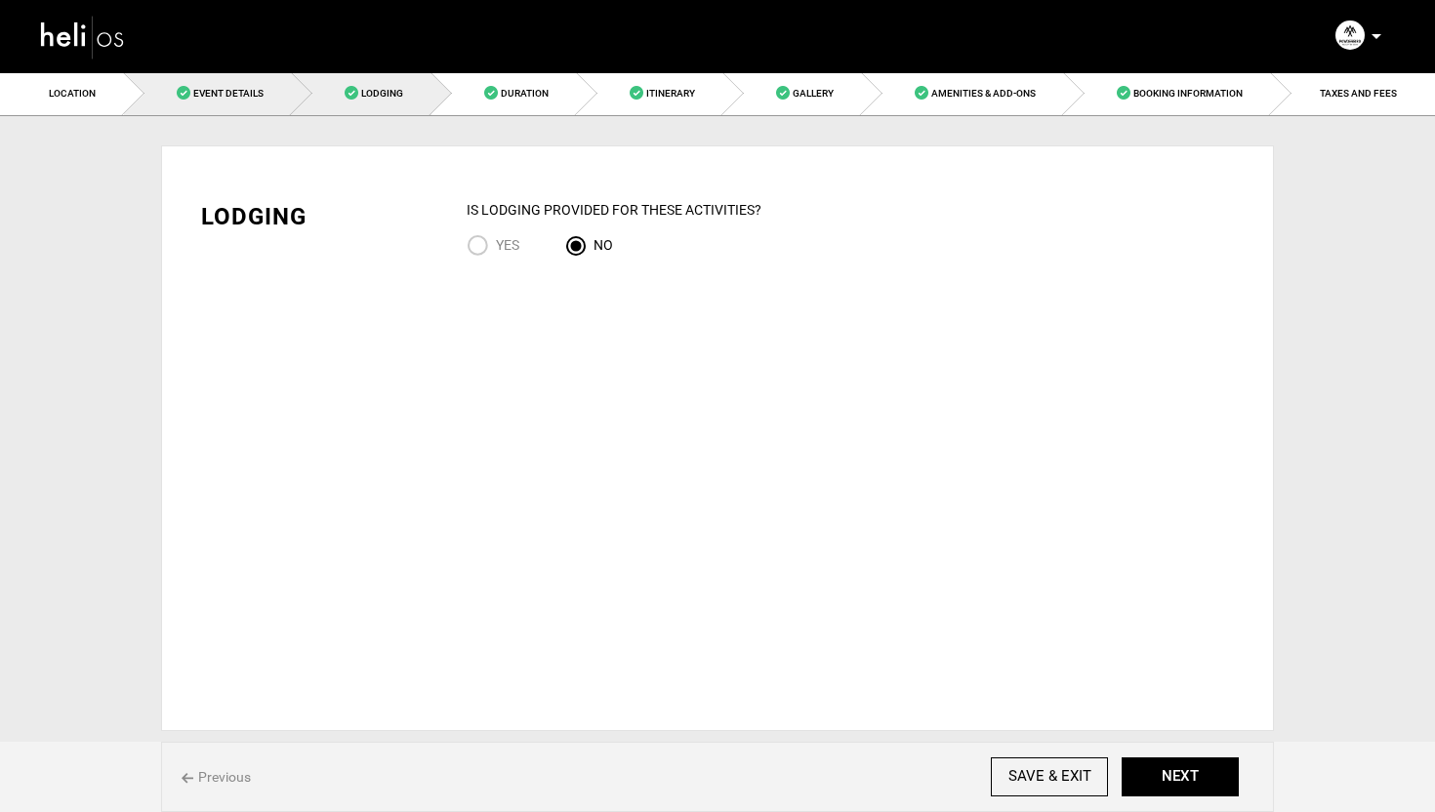
click at [253, 103] on link "Event Details" at bounding box center [208, 93] width 168 height 44
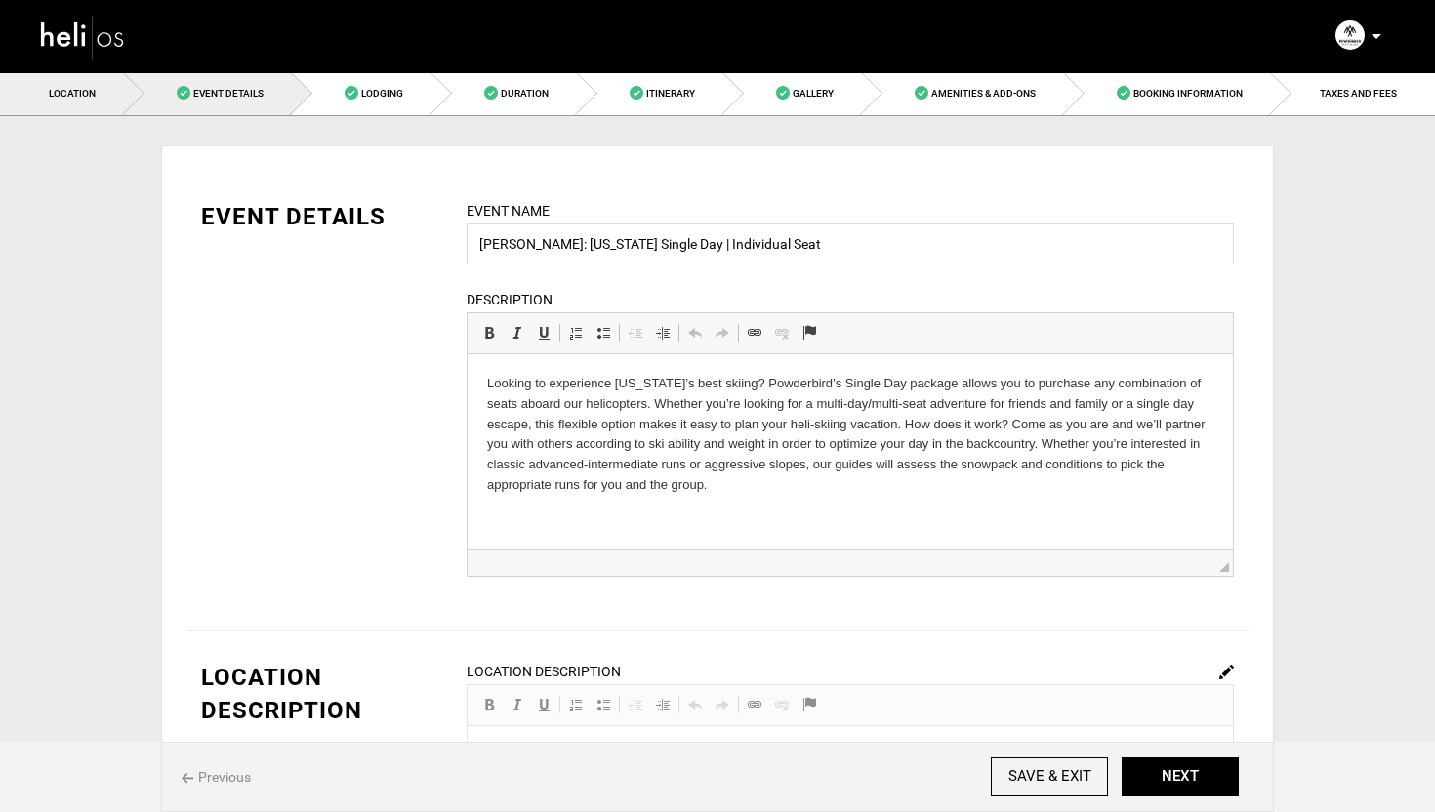
click at [117, 91] on link "Location" at bounding box center [62, 93] width 124 height 44
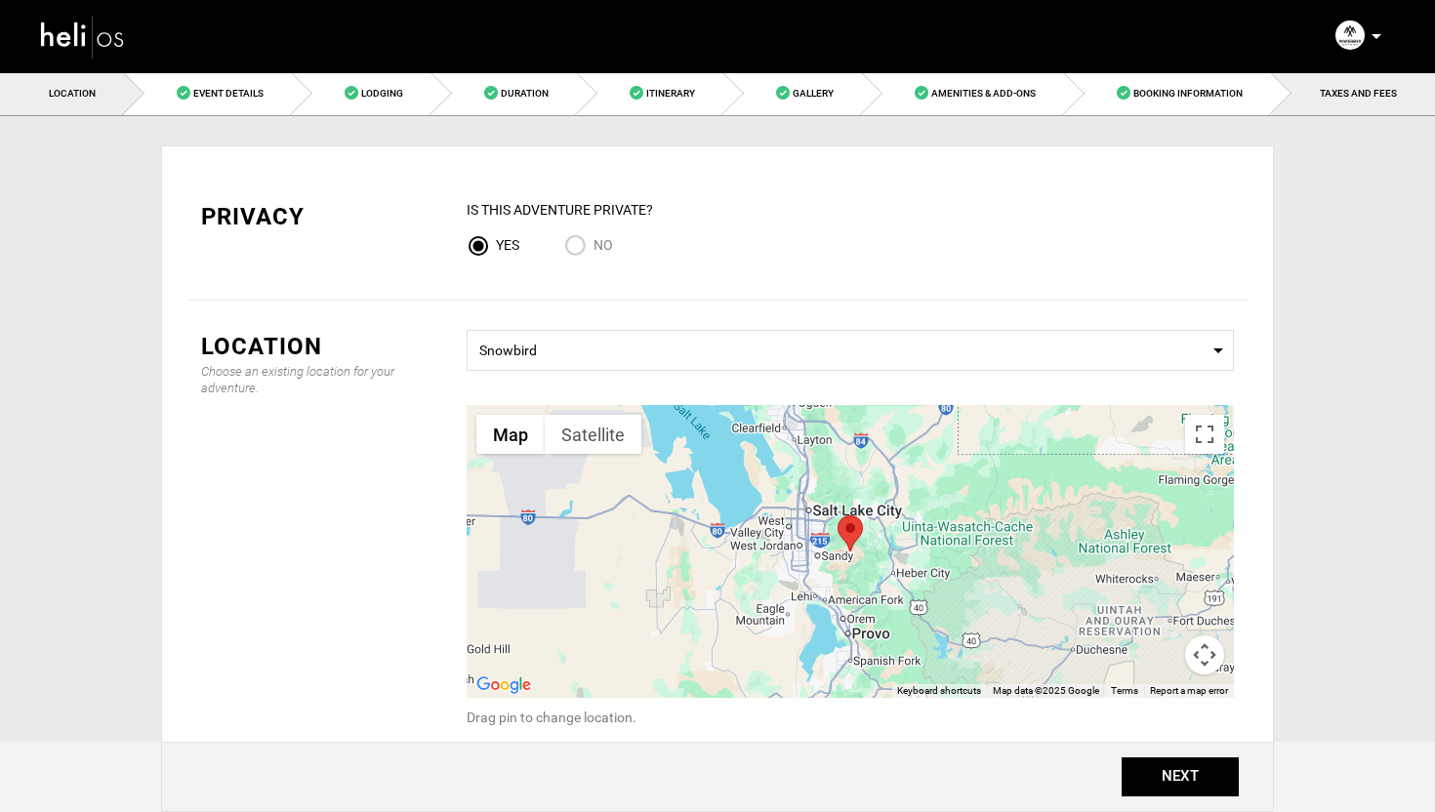
click at [1388, 103] on link "TAXES AND FEES" at bounding box center [1353, 93] width 164 height 44
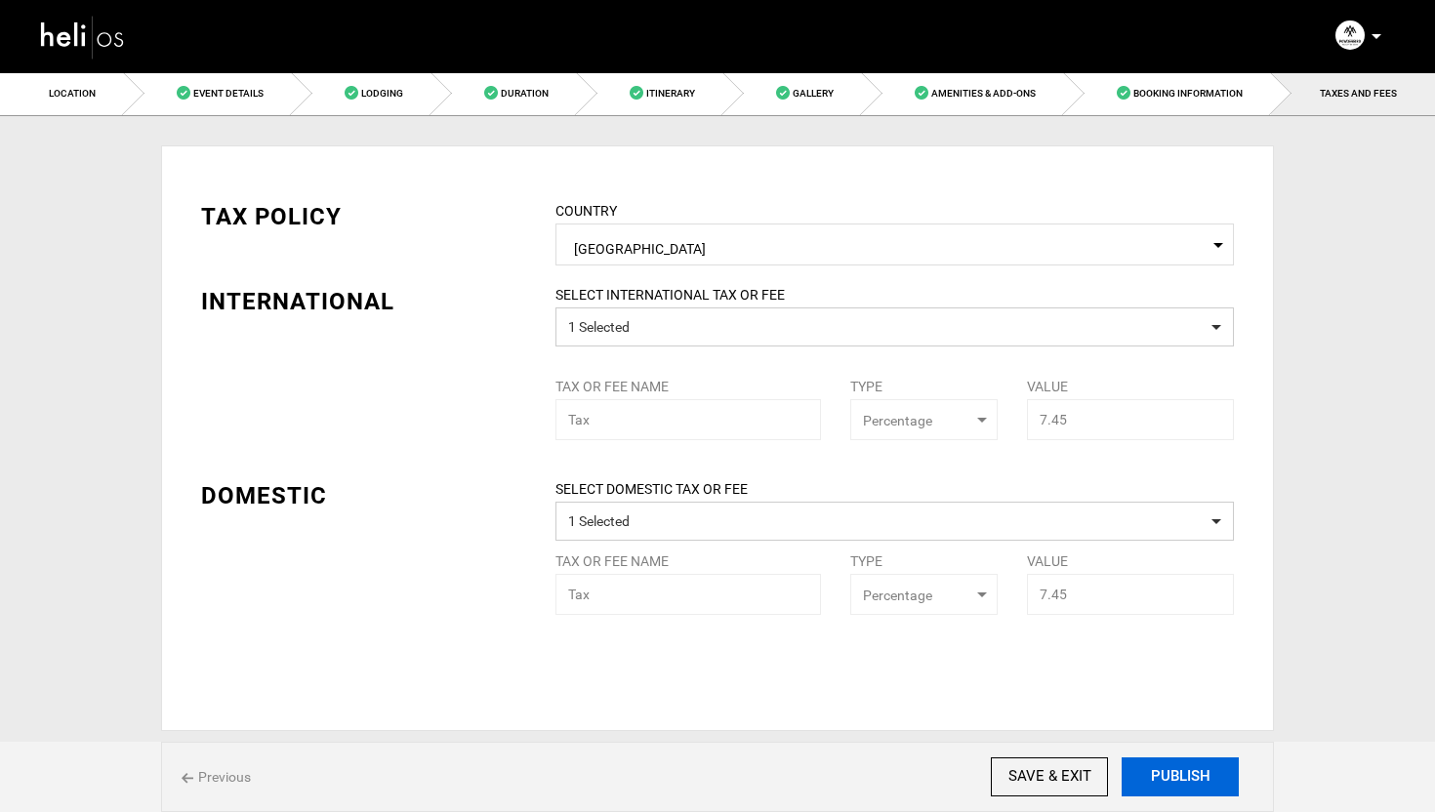
click at [1181, 775] on button "PUBLISH" at bounding box center [1180, 777] width 117 height 39
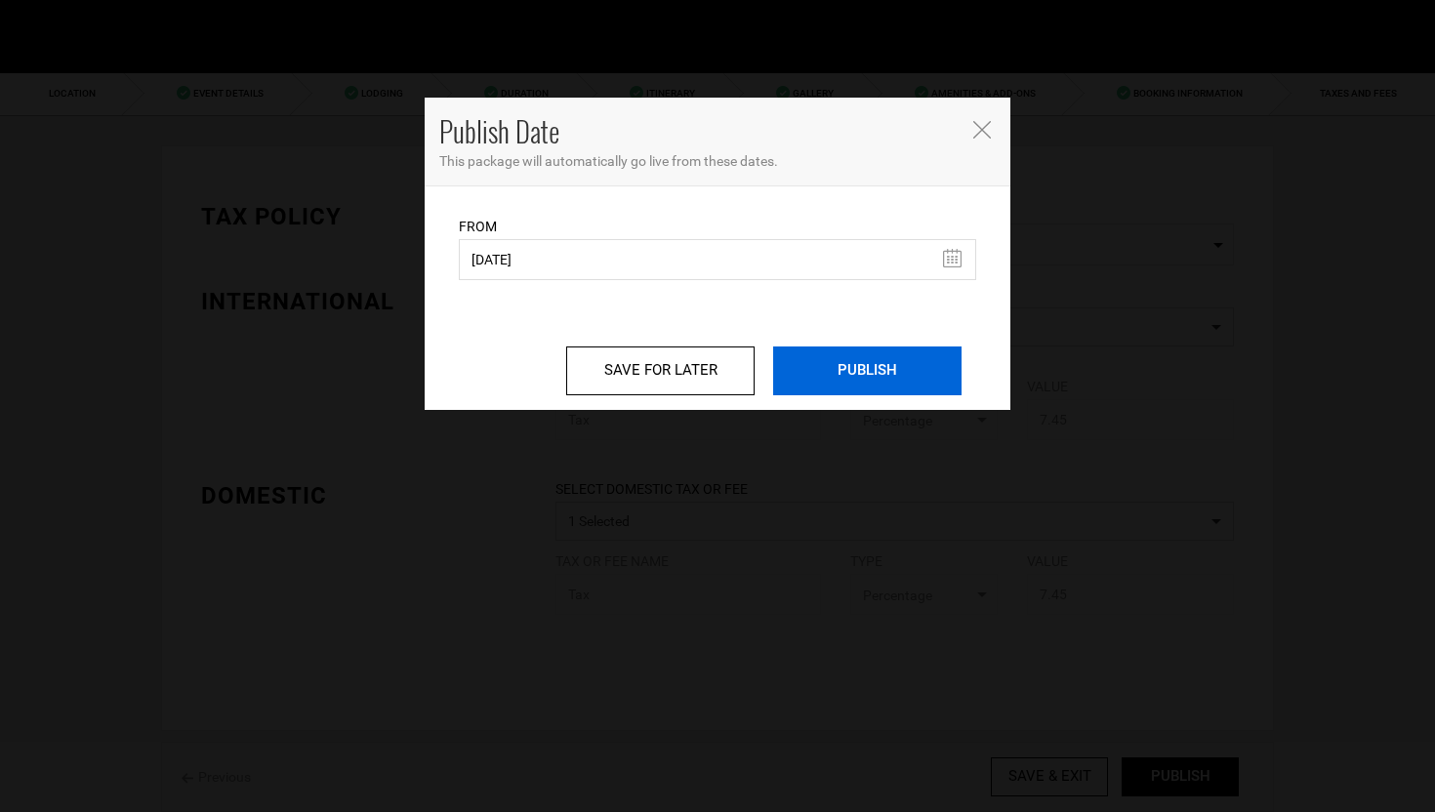
click at [855, 366] on input "PUBLISH" at bounding box center [867, 371] width 188 height 49
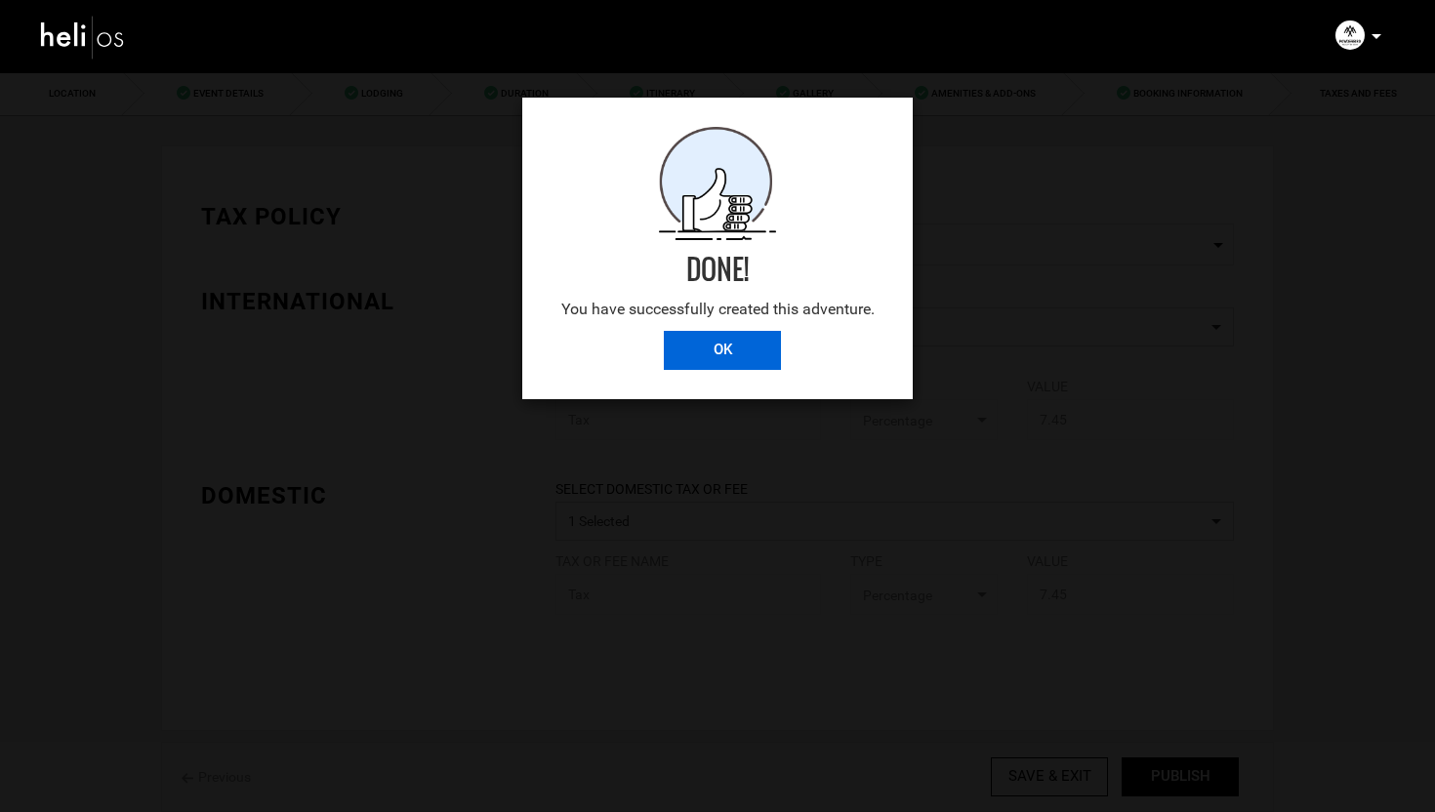
click at [728, 353] on input "OK" at bounding box center [722, 350] width 117 height 39
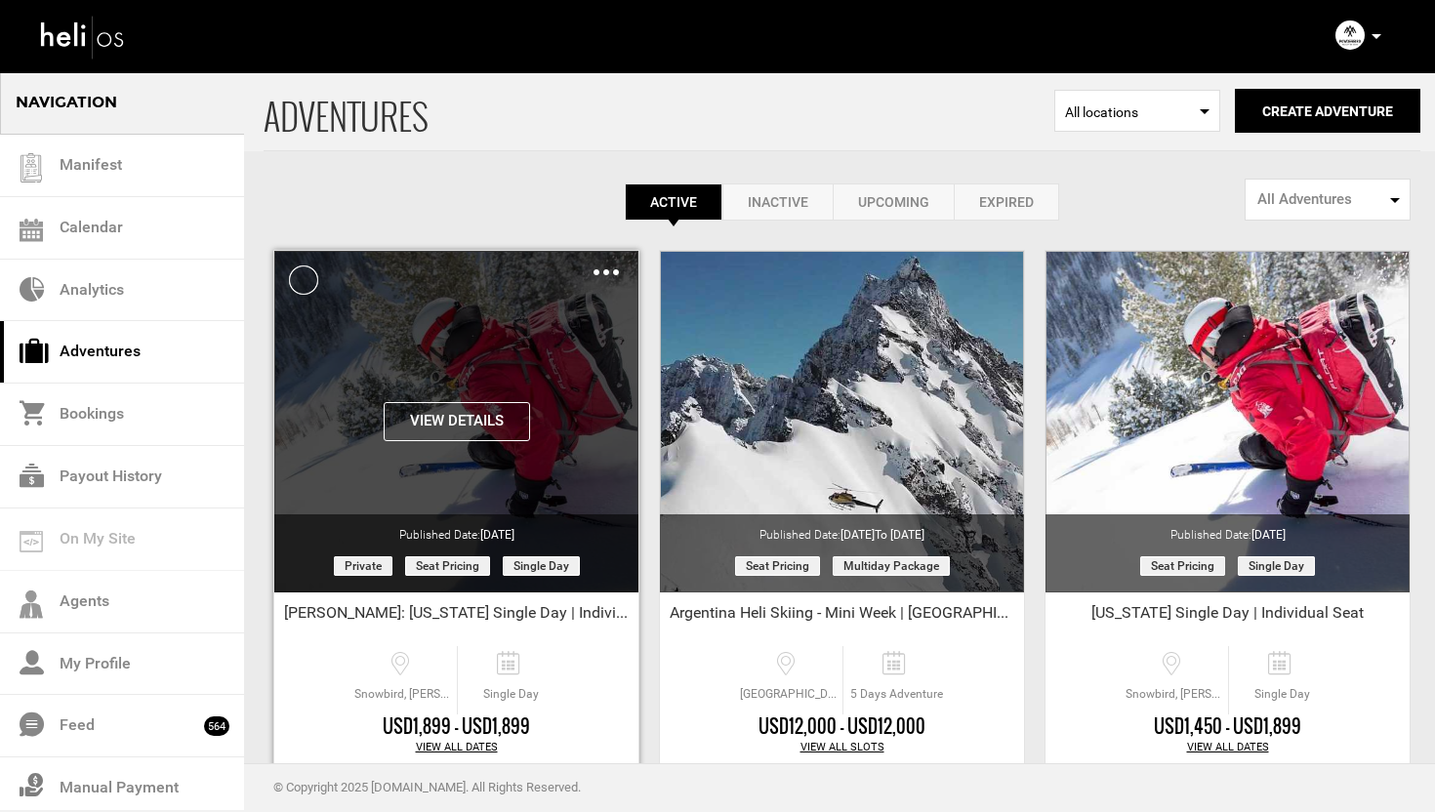
click at [605, 274] on img at bounding box center [606, 272] width 25 height 6
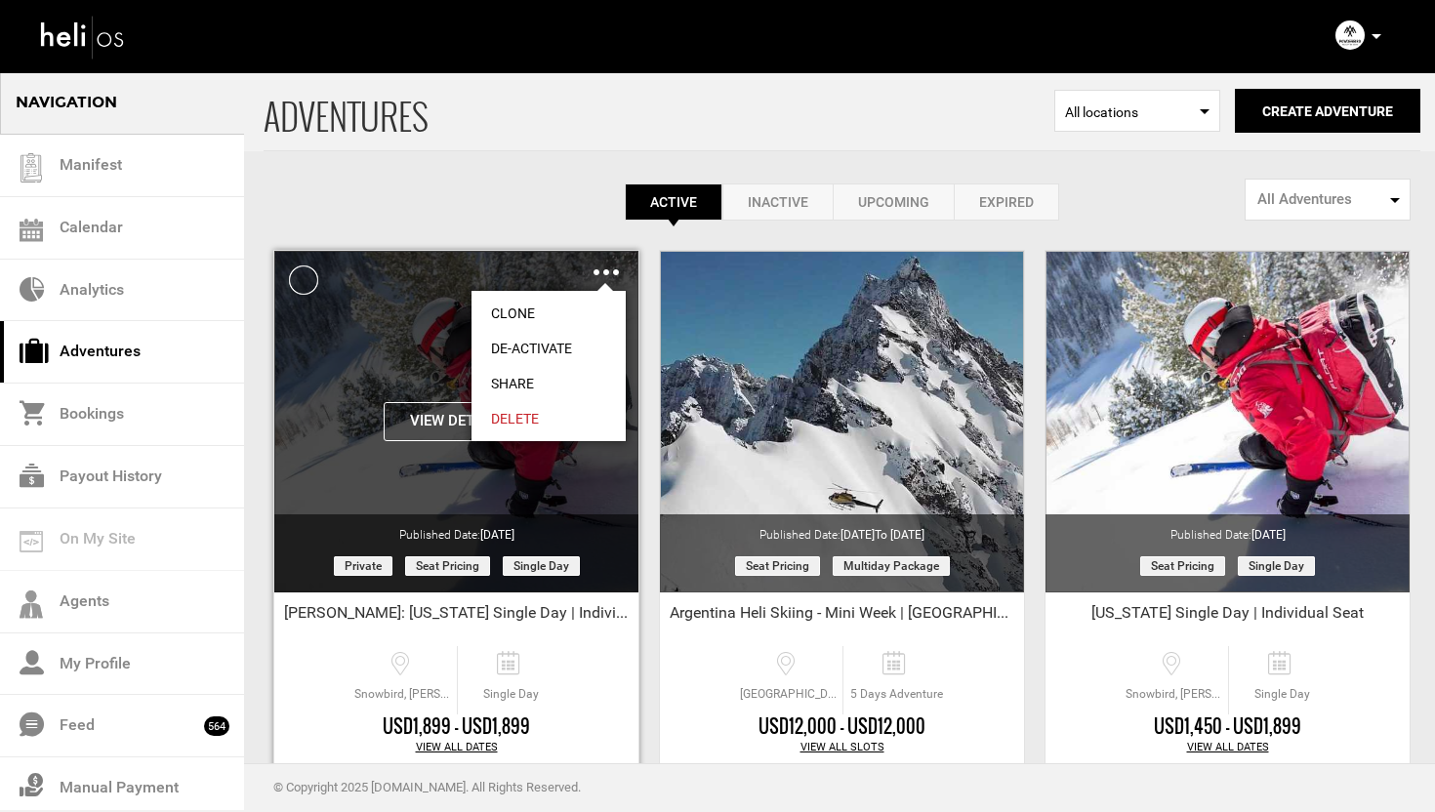
click at [515, 378] on link "Share" at bounding box center [549, 383] width 154 height 35
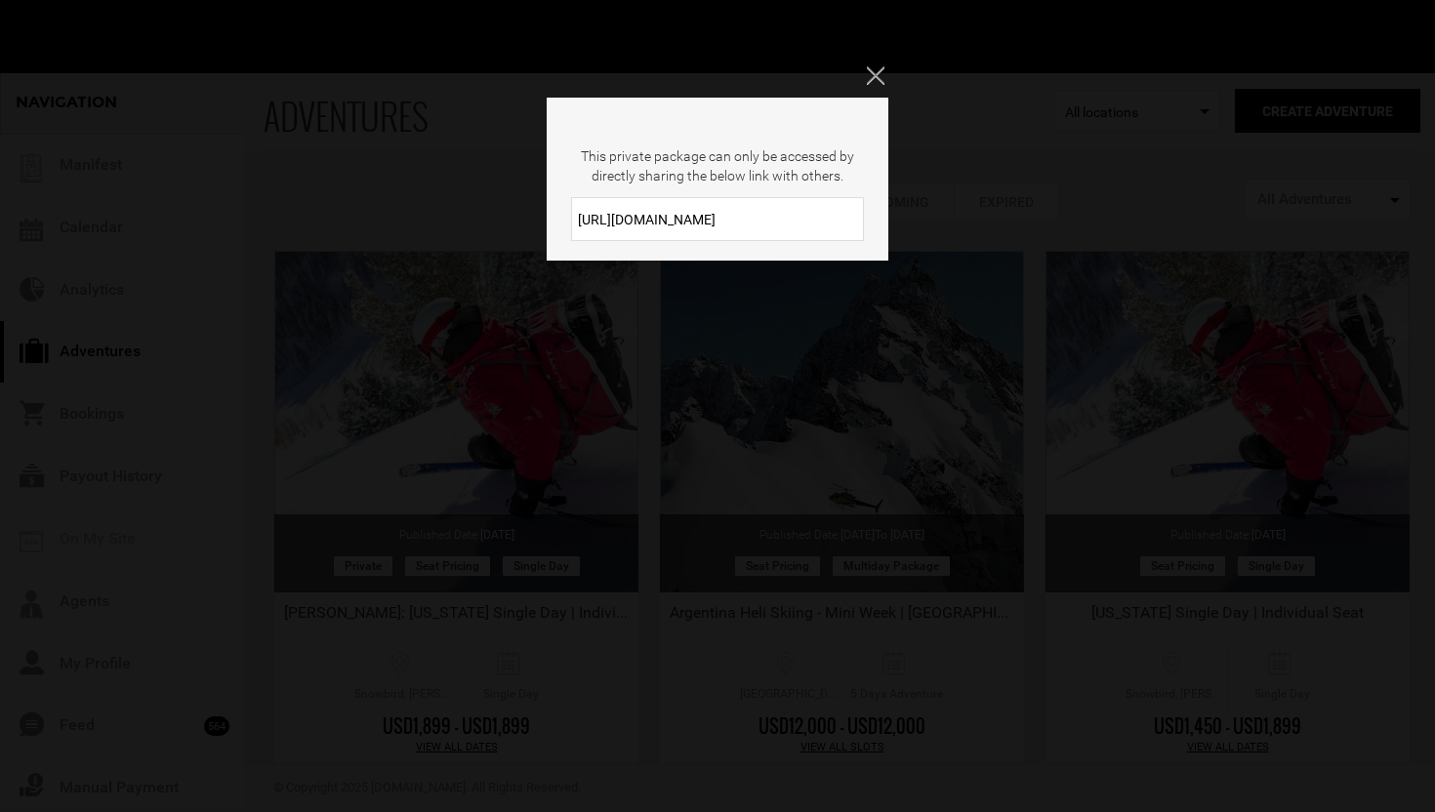
click at [720, 209] on input "[URL][DOMAIN_NAME]" at bounding box center [717, 219] width 293 height 44
click at [722, 227] on input "[URL][DOMAIN_NAME]" at bounding box center [717, 219] width 293 height 44
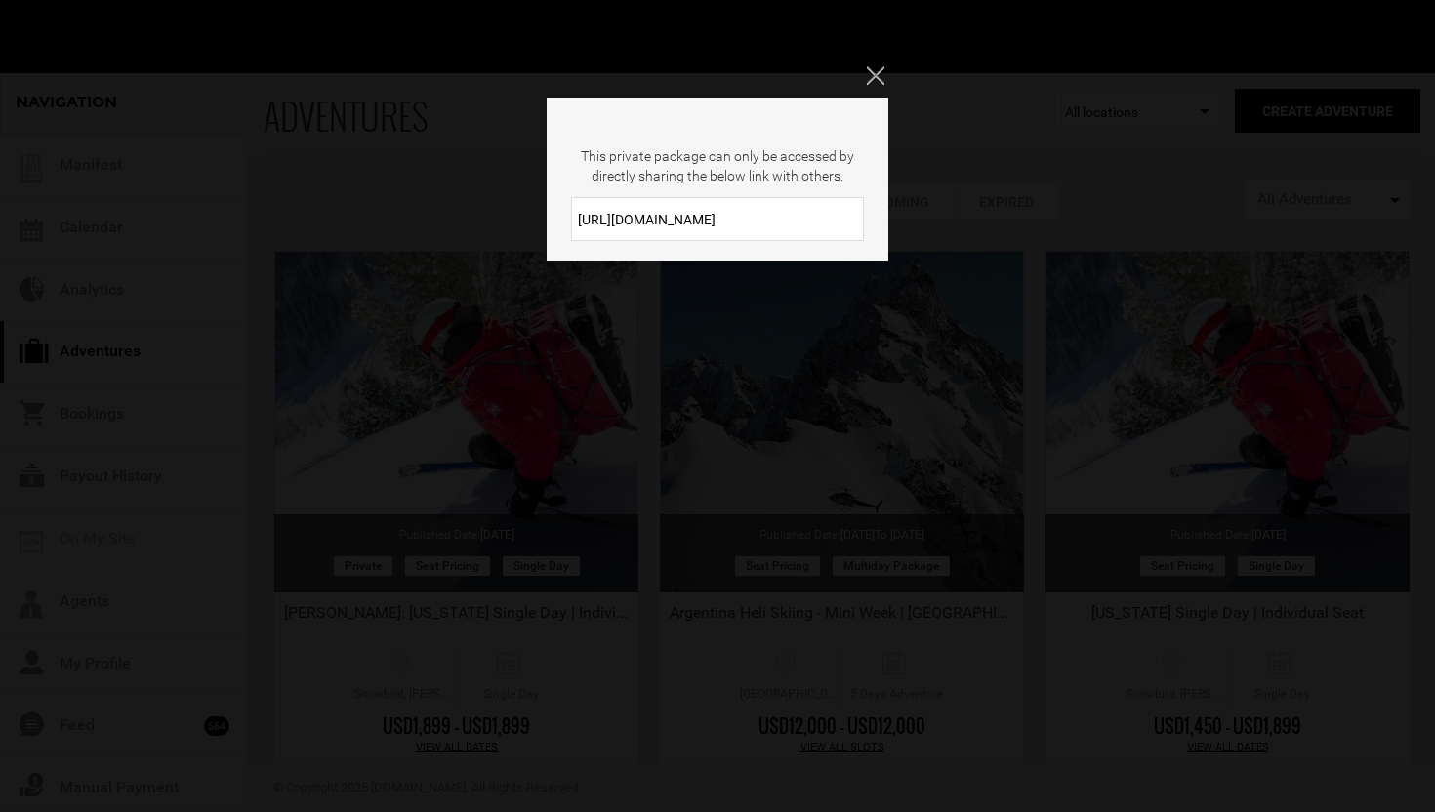
click at [722, 227] on input "[URL][DOMAIN_NAME]" at bounding box center [717, 219] width 293 height 44
click at [883, 67] on icon "Close" at bounding box center [876, 75] width 18 height 18
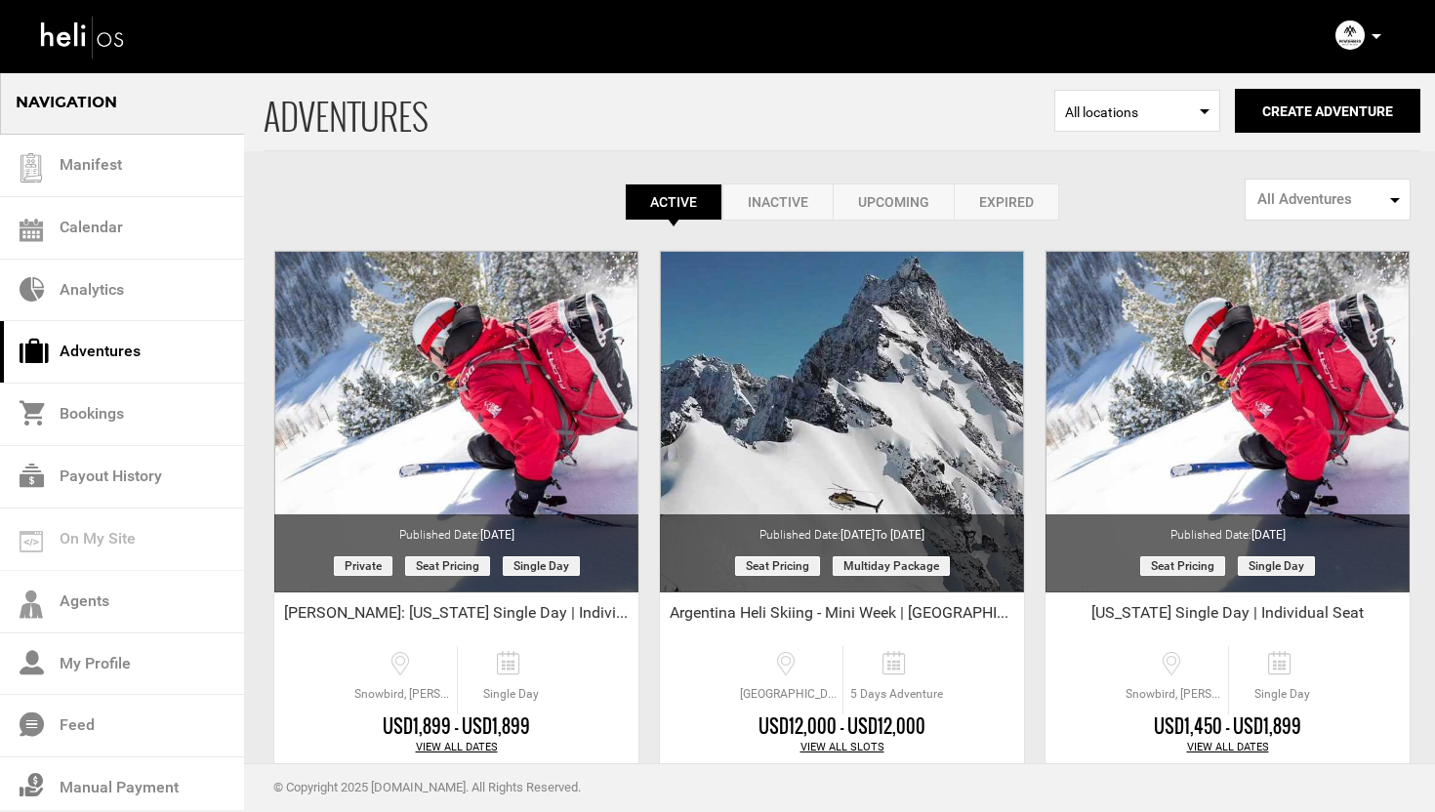
click at [1374, 38] on icon at bounding box center [1377, 36] width 10 height 5
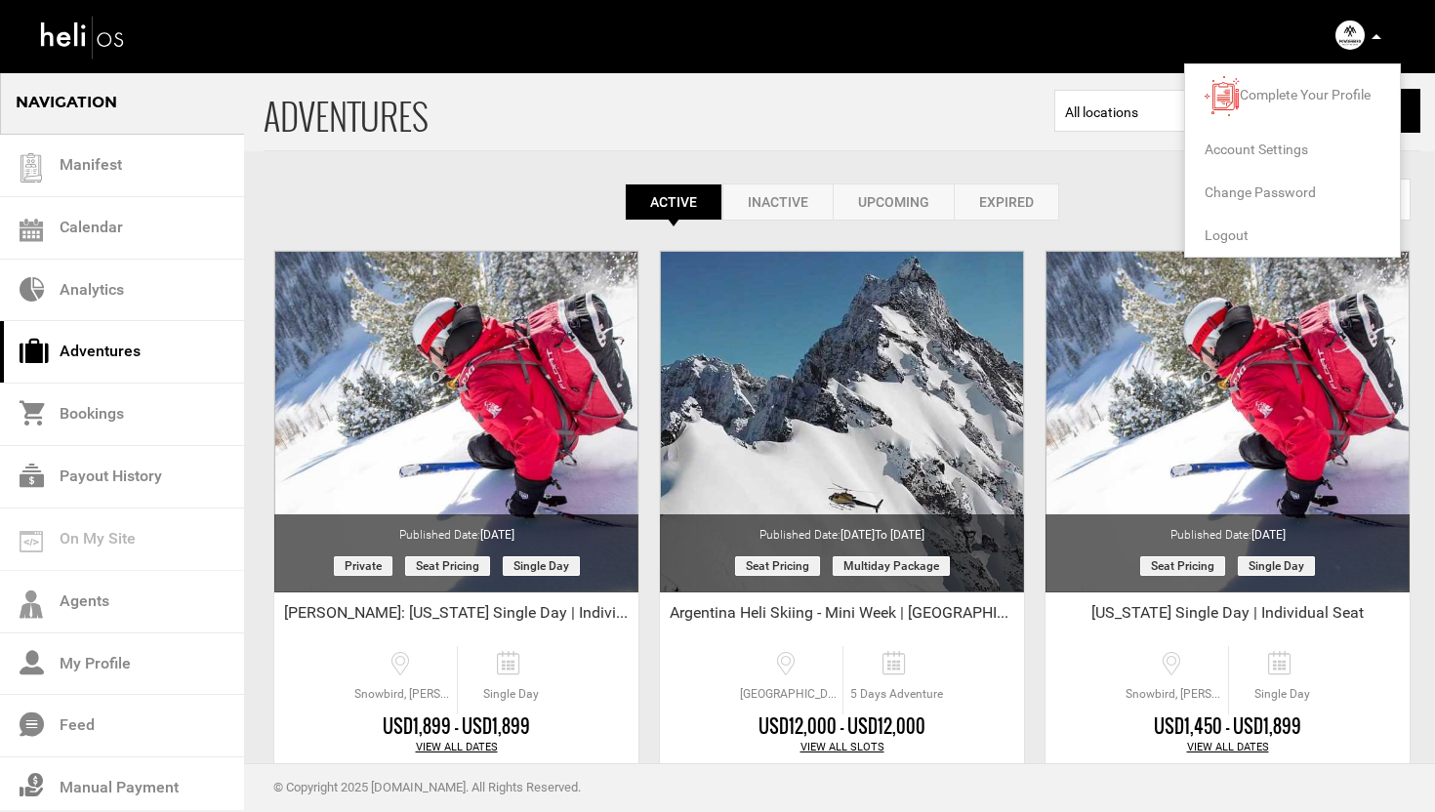
click at [1223, 232] on span "Logout" at bounding box center [1227, 235] width 44 height 16
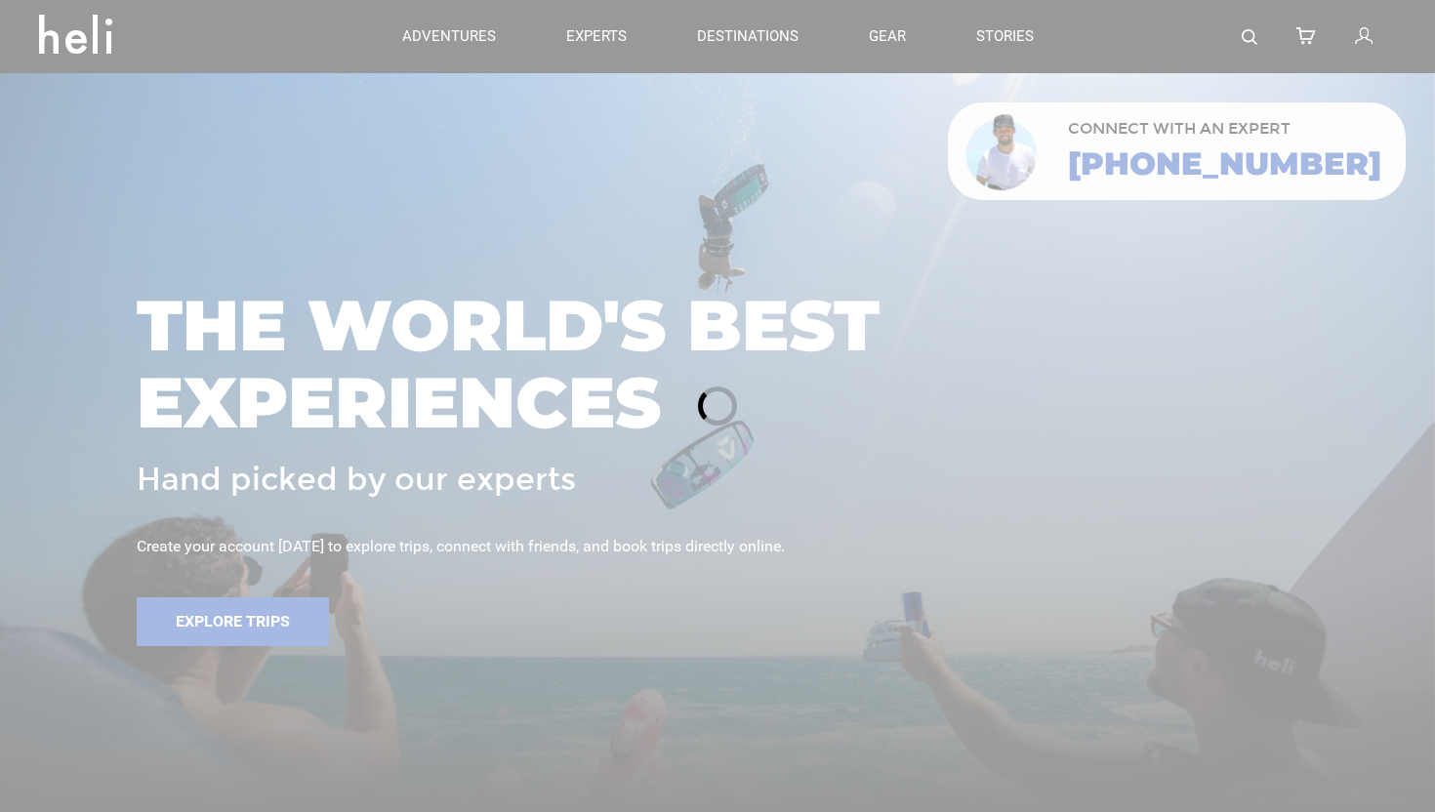
click at [1372, 34] on div at bounding box center [717, 406] width 1435 height 812
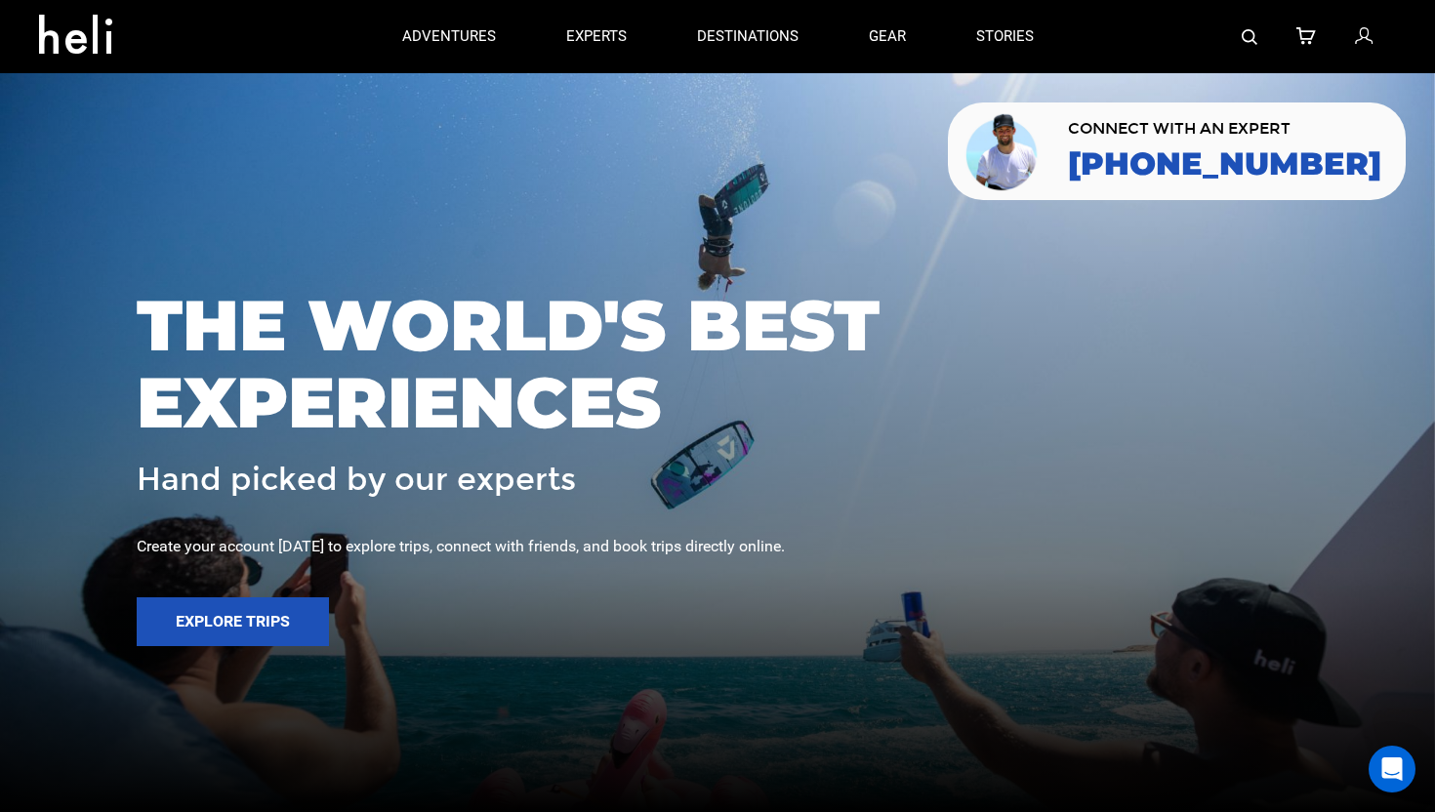
click at [1362, 36] on icon at bounding box center [1364, 36] width 18 height 25
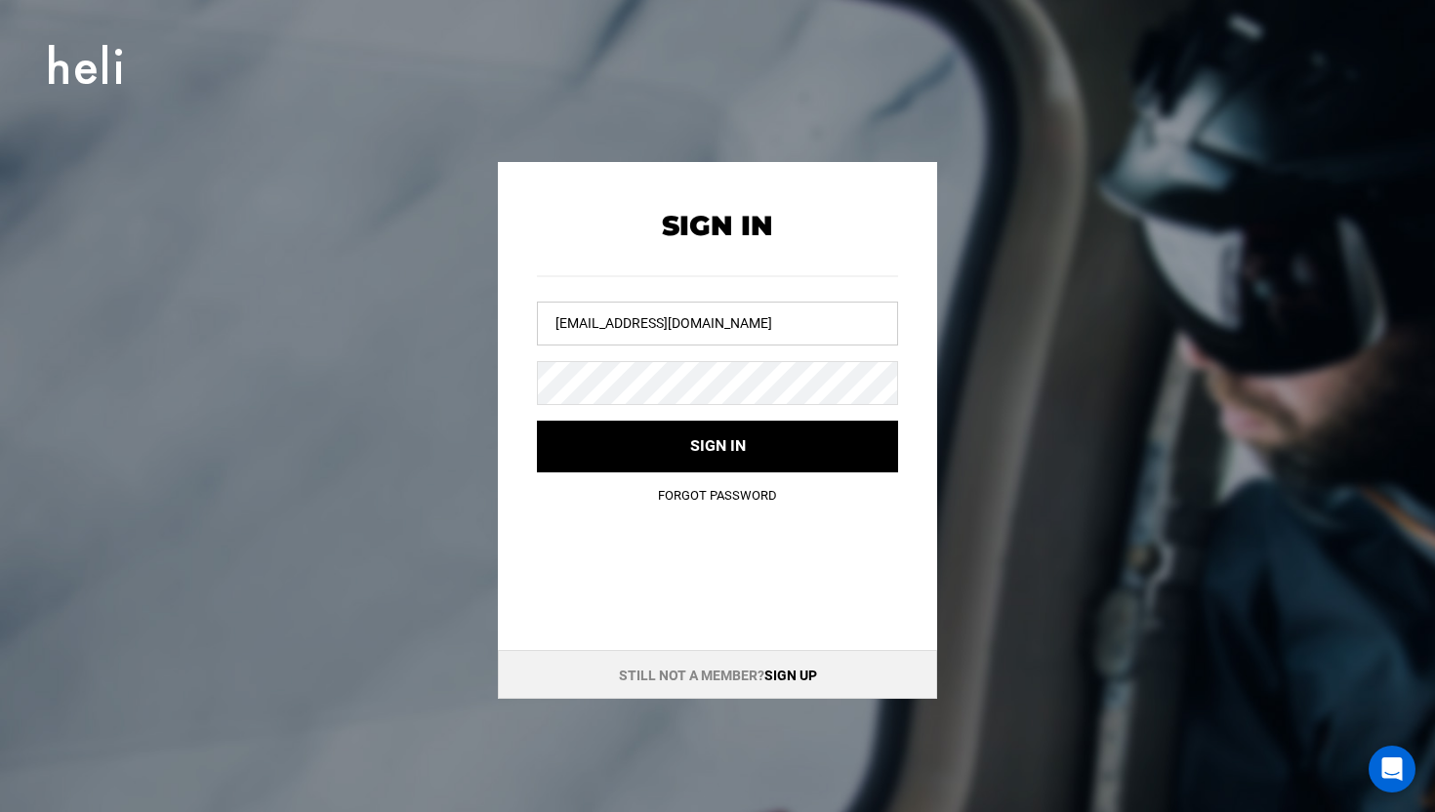
click at [705, 323] on input "[EMAIL_ADDRESS][DOMAIN_NAME]" at bounding box center [717, 324] width 361 height 44
drag, startPoint x: 705, startPoint y: 323, endPoint x: 722, endPoint y: 286, distance: 41.1
click at [705, 322] on input "[EMAIL_ADDRESS][DOMAIN_NAME]" at bounding box center [717, 324] width 361 height 44
type input "i"
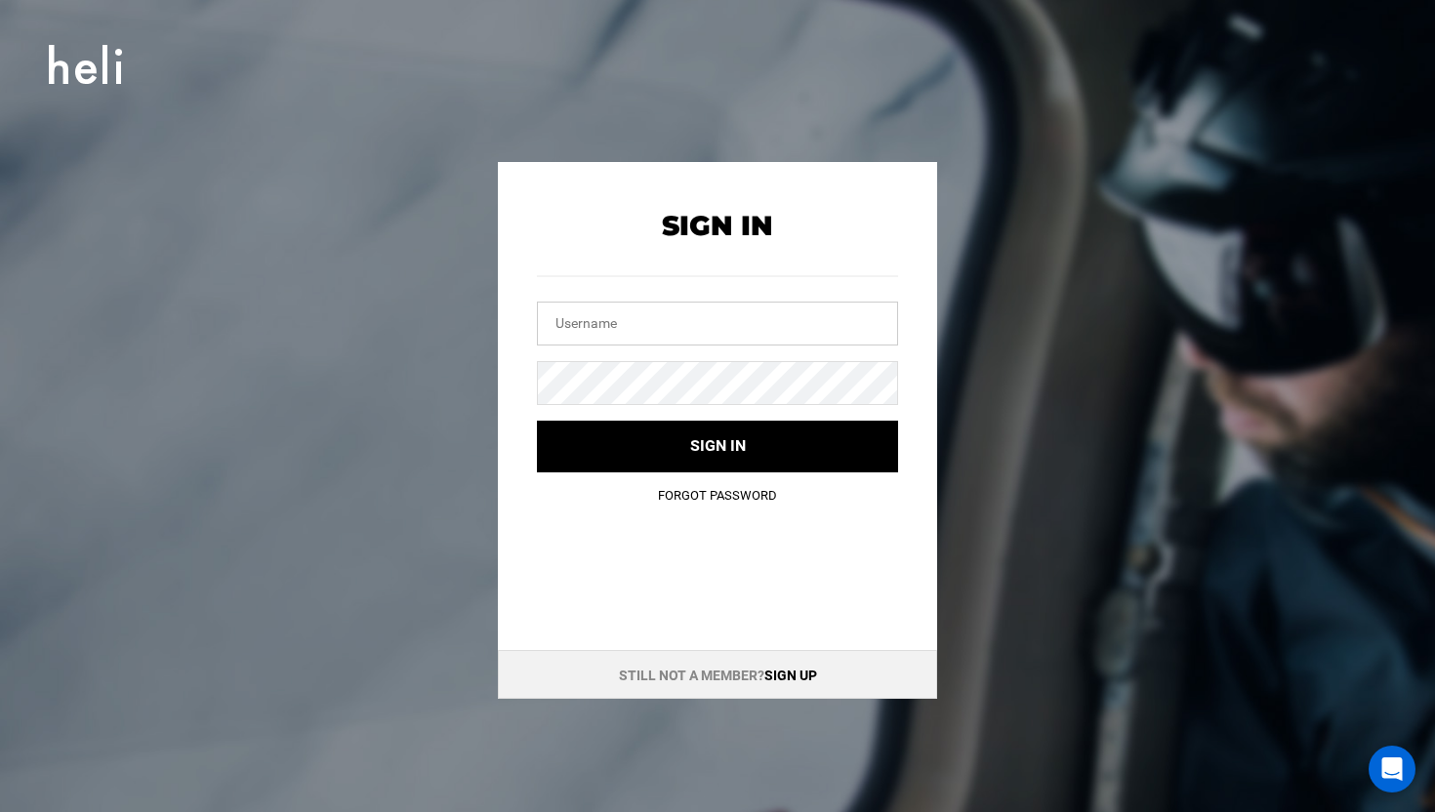
type input "d"
type input "y"
type input "d"
type input "p"
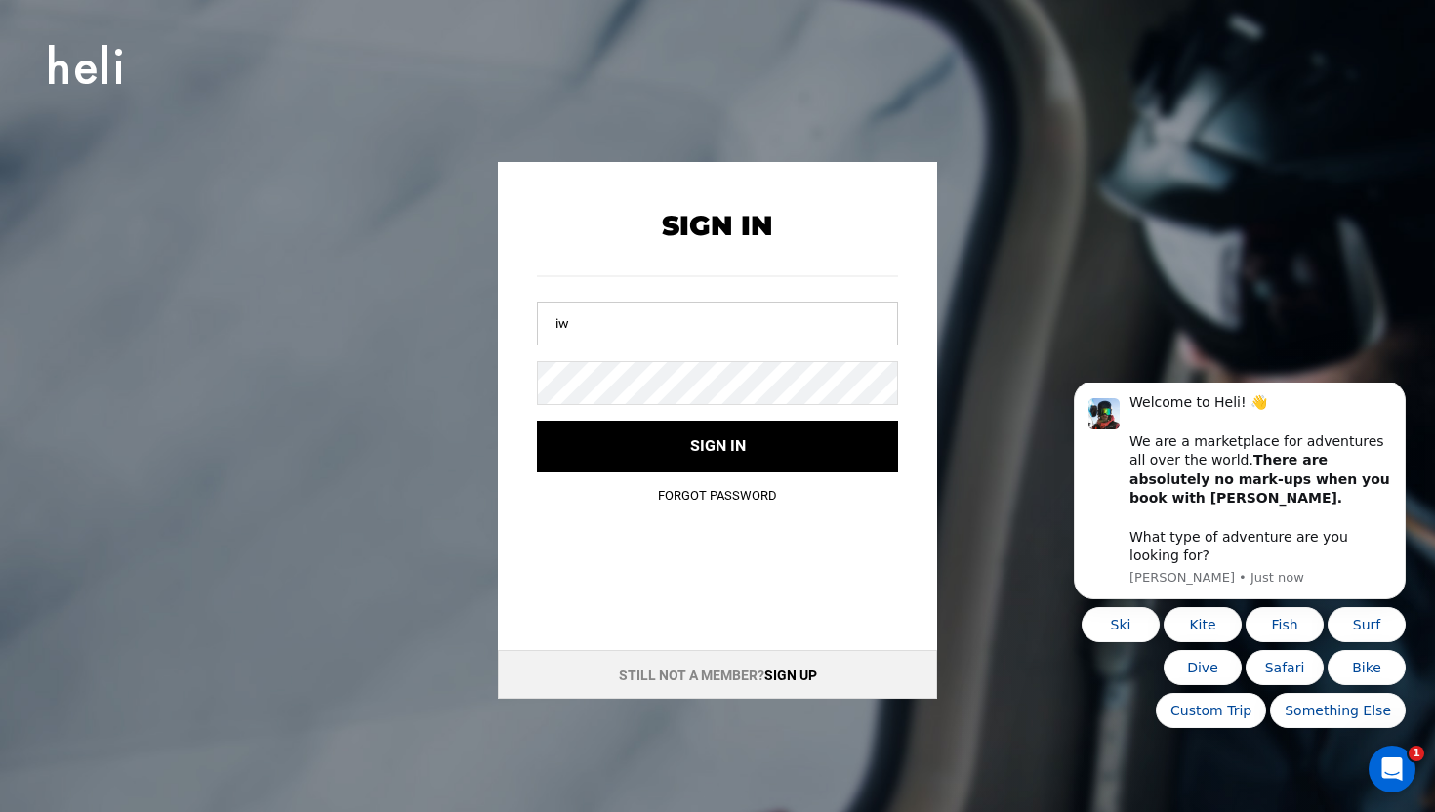
type input "i"
click at [1399, 391] on icon "Dismiss notification" at bounding box center [1399, 387] width 7 height 7
